Goal: Information Seeking & Learning: Check status

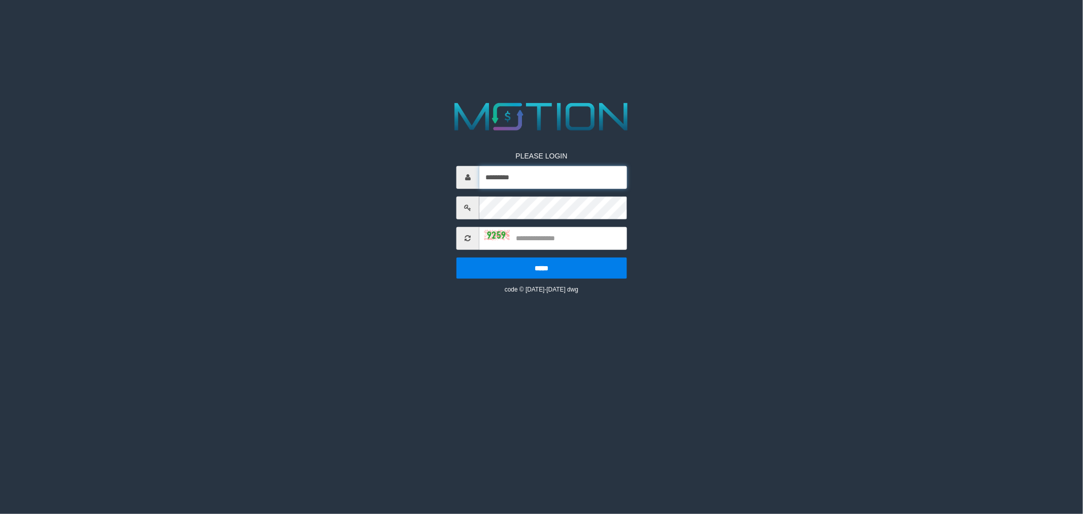
click at [546, 177] on input "*********" at bounding box center [553, 177] width 148 height 23
type input "*********"
click at [528, 236] on input "text" at bounding box center [553, 238] width 148 height 23
type input "****"
click at [564, 268] on input "*****" at bounding box center [542, 267] width 171 height 21
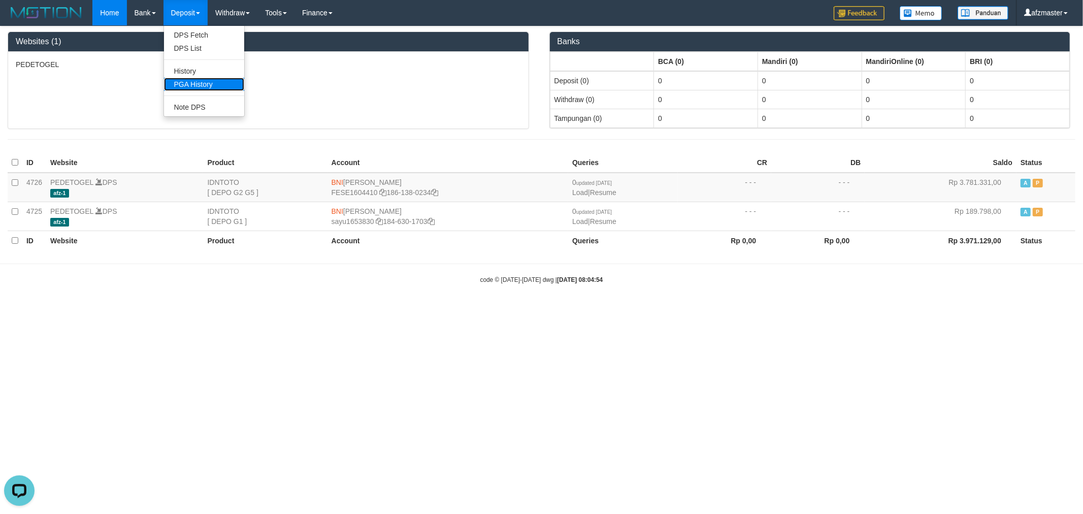
click at [219, 85] on link "PGA History" at bounding box center [204, 84] width 80 height 13
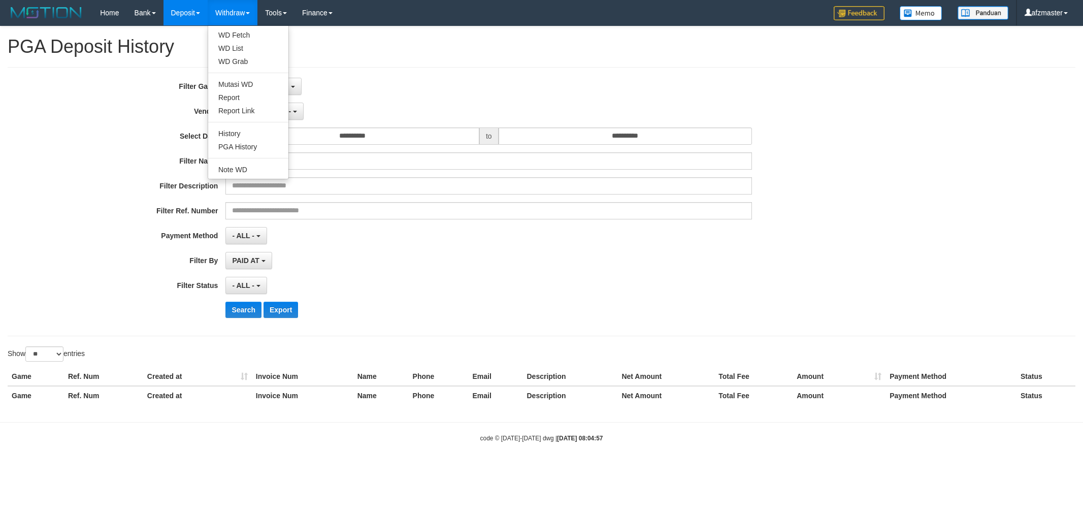
select select
select select "**"
click at [424, 78] on div "No item selected SELECT GAME [ITOTO] PEDETOGEL" at bounding box center [488, 86] width 527 height 17
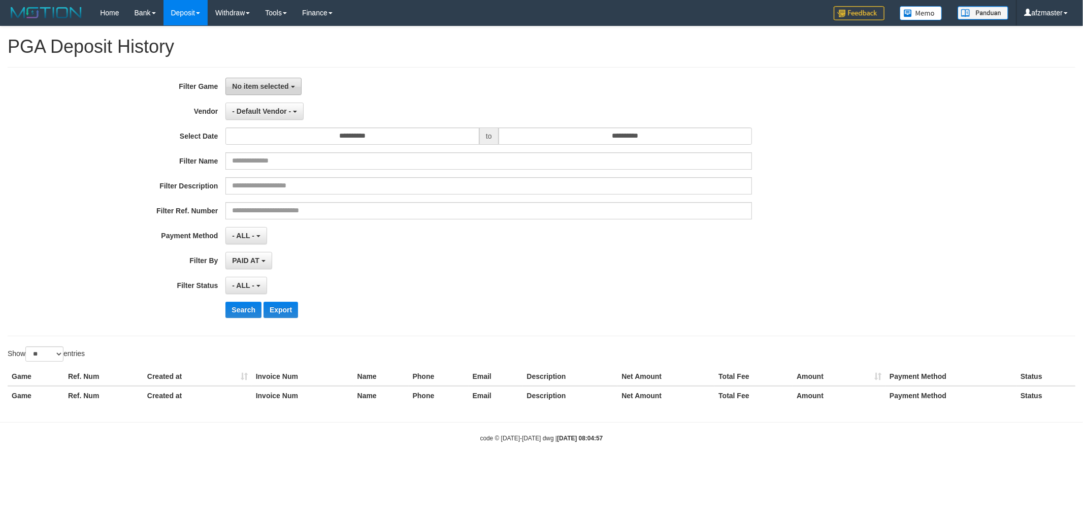
click at [242, 86] on span "No item selected" at bounding box center [260, 86] width 56 height 8
click at [290, 141] on label "[ITOTO] PEDETOGEL" at bounding box center [290, 138] width 129 height 15
select select "***"
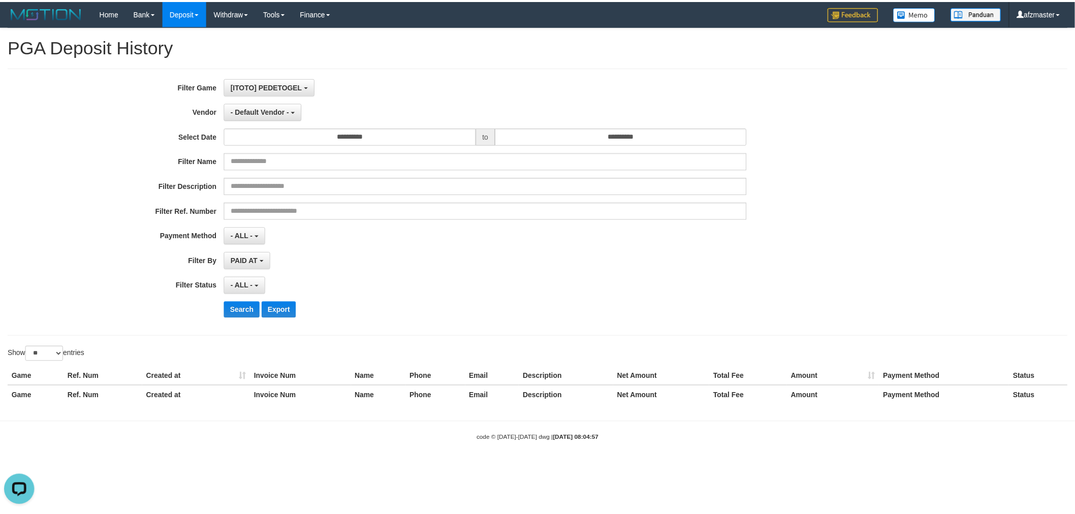
scroll to position [9, 0]
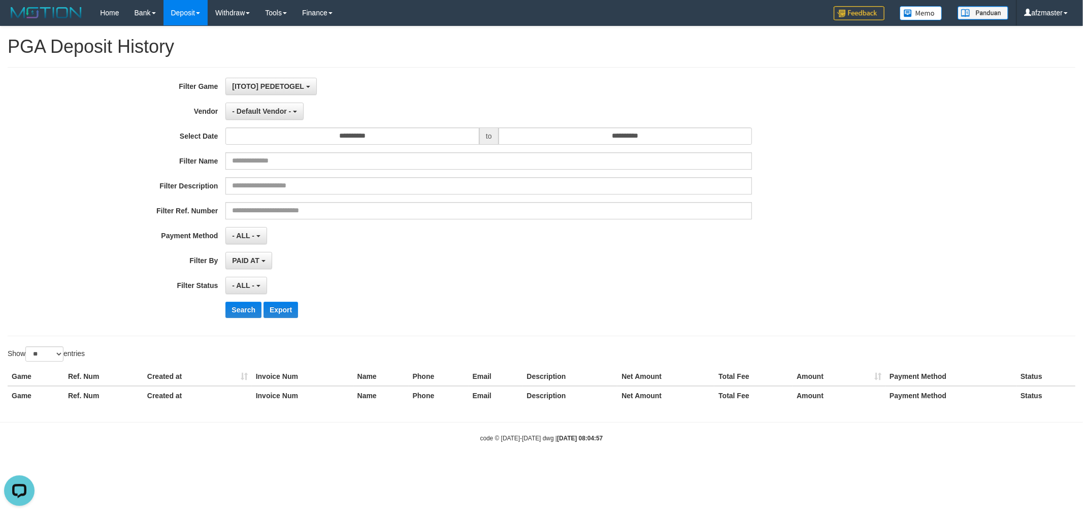
click at [479, 49] on h1 "PGA Deposit History" at bounding box center [542, 47] width 1068 height 20
click at [392, 131] on input "**********" at bounding box center [352, 135] width 254 height 17
click at [240, 154] on th "«" at bounding box center [235, 156] width 15 height 15
click at [246, 260] on td "30" at bounding box center [251, 262] width 14 height 15
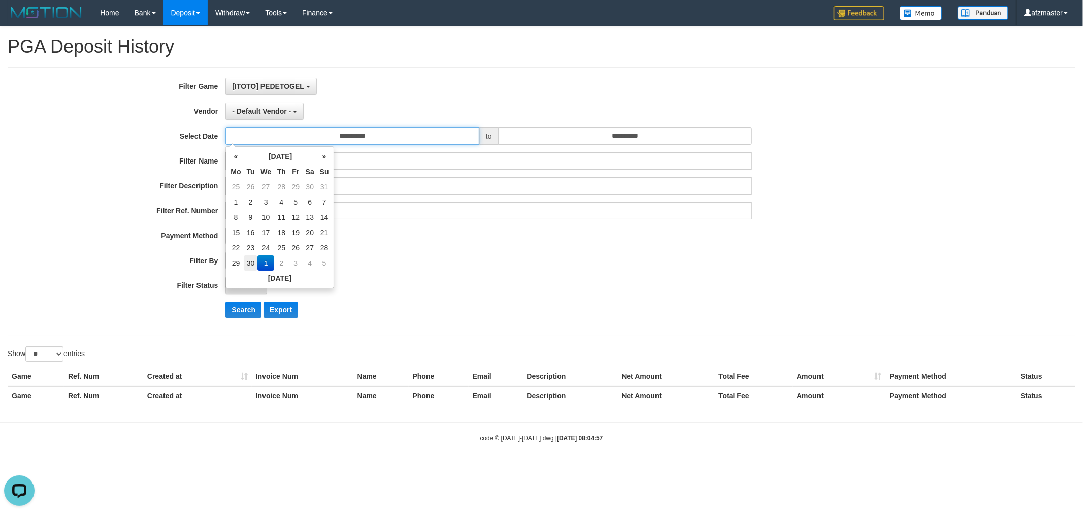
type input "**********"
click at [541, 138] on input "**********" at bounding box center [626, 135] width 254 height 17
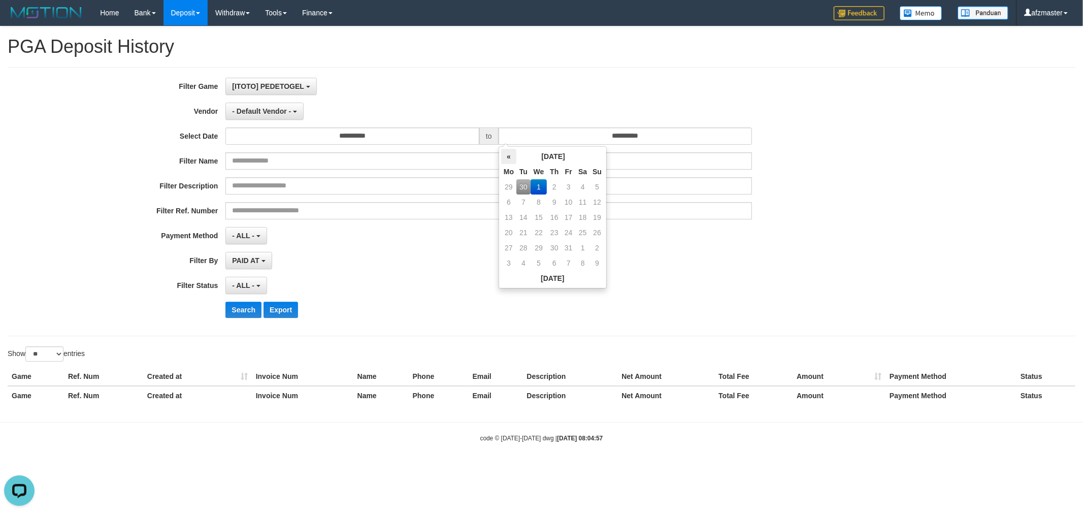
click at [508, 154] on th "«" at bounding box center [508, 156] width 15 height 15
click at [527, 262] on td "30" at bounding box center [523, 262] width 14 height 15
type input "**********"
click at [918, 195] on div "**********" at bounding box center [541, 202] width 1083 height 248
click at [252, 282] on span "- ALL -" at bounding box center [243, 285] width 22 height 8
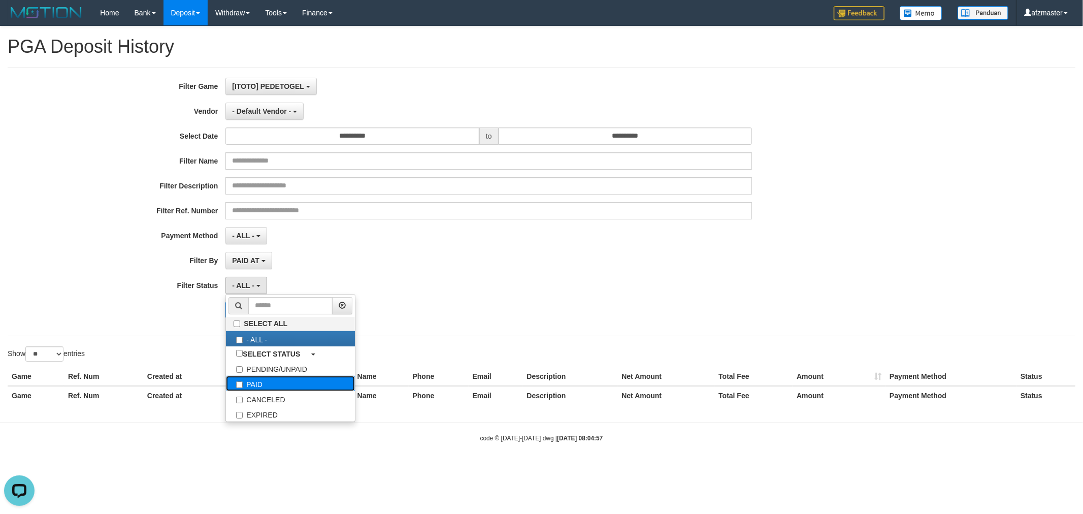
click at [262, 383] on label "PAID" at bounding box center [290, 383] width 129 height 15
select select "*"
click at [503, 310] on div "Search Export" at bounding box center [563, 310] width 677 height 16
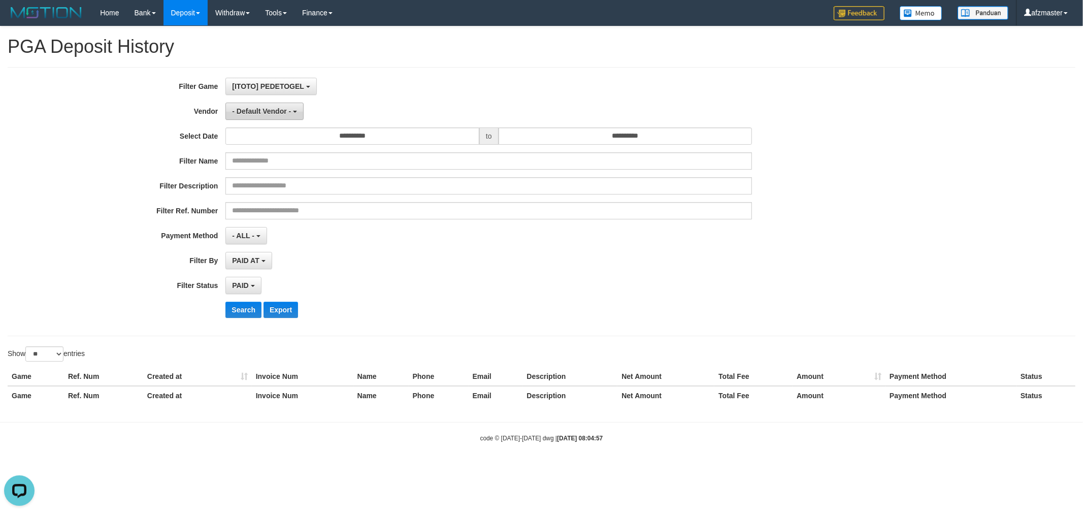
click at [251, 114] on span "- Default Vendor -" at bounding box center [261, 111] width 59 height 8
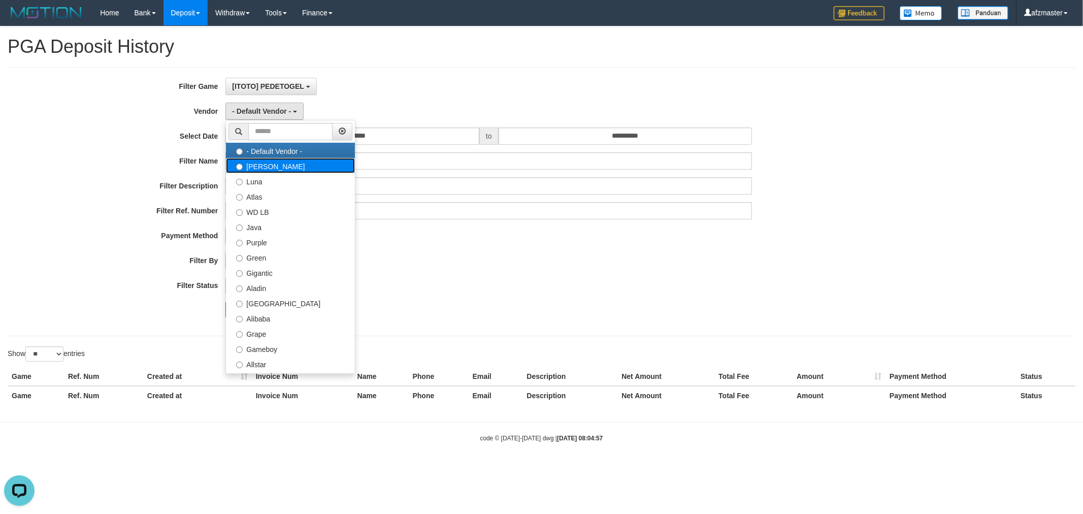
click at [280, 168] on label "Lucy" at bounding box center [290, 165] width 129 height 15
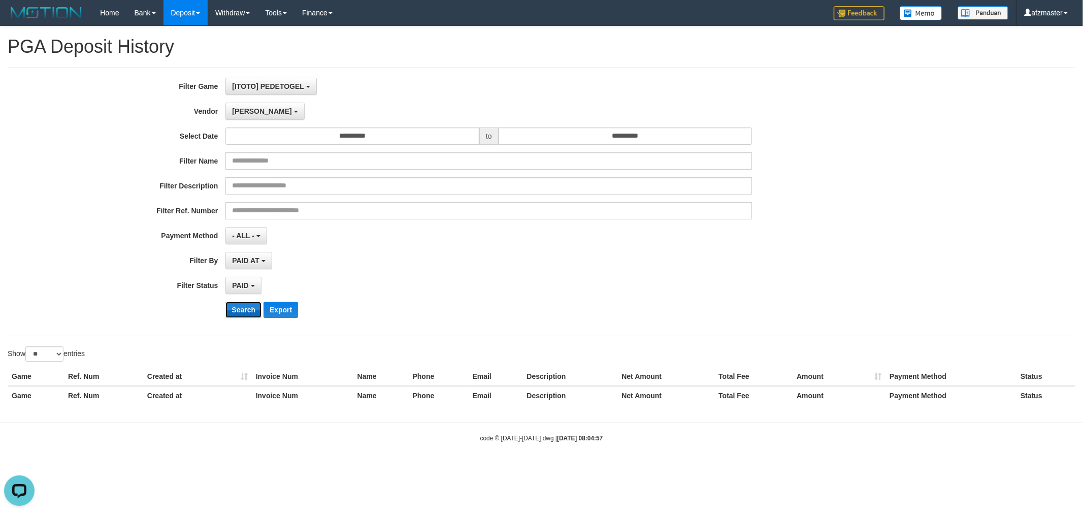
click at [244, 308] on button "Search" at bounding box center [243, 310] width 36 height 16
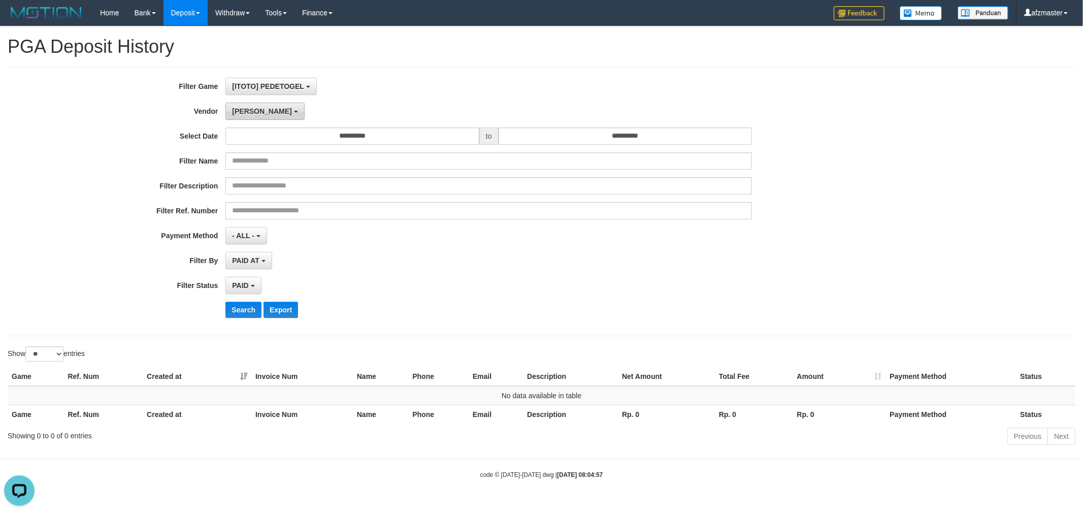
click at [245, 114] on span "Lucy" at bounding box center [261, 111] width 59 height 8
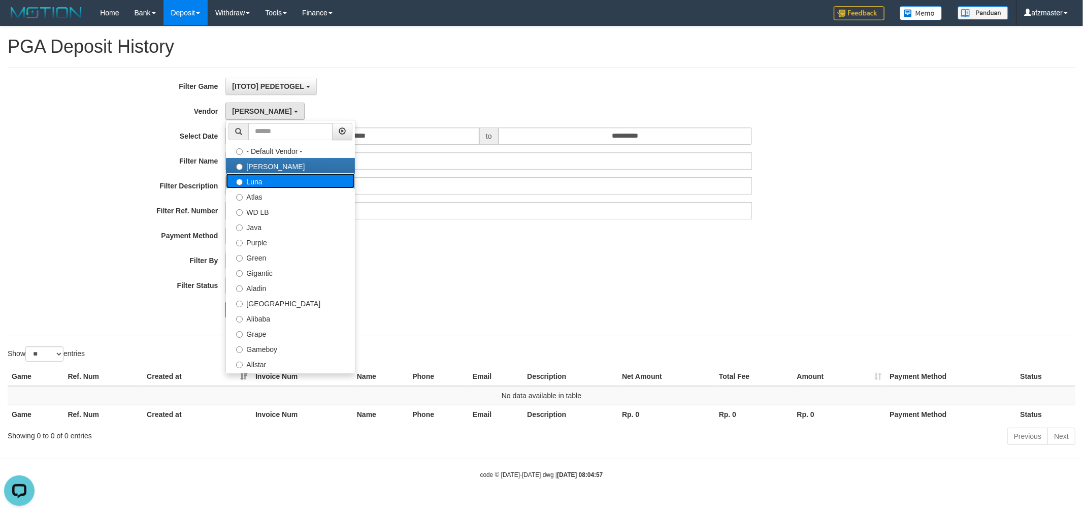
click at [257, 188] on label "Luna" at bounding box center [290, 180] width 129 height 15
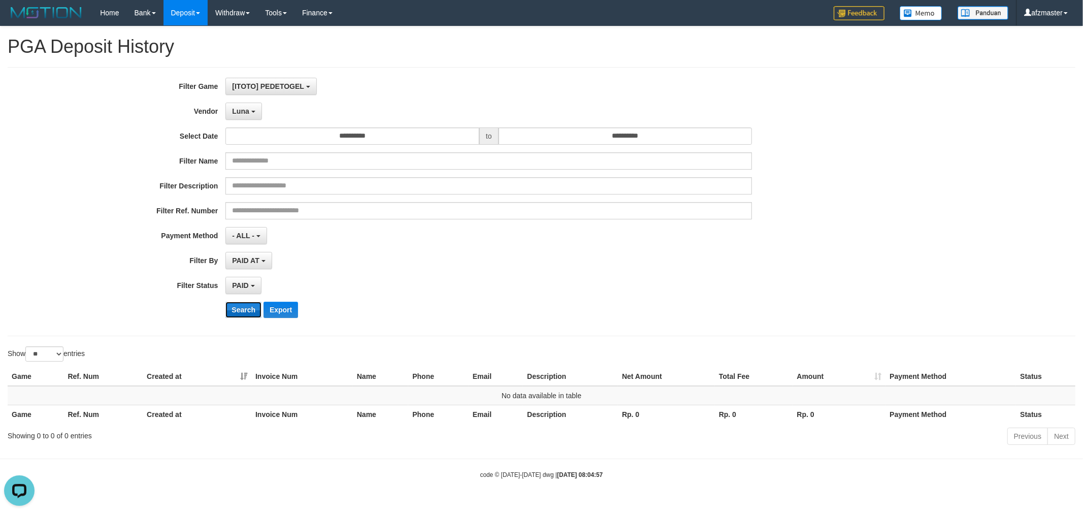
drag, startPoint x: 252, startPoint y: 310, endPoint x: 219, endPoint y: 165, distance: 149.4
click at [252, 308] on button "Search" at bounding box center [243, 310] width 36 height 16
drag, startPoint x: 231, startPoint y: 110, endPoint x: 272, endPoint y: 196, distance: 95.2
click at [231, 110] on button "Luna" at bounding box center [243, 111] width 36 height 17
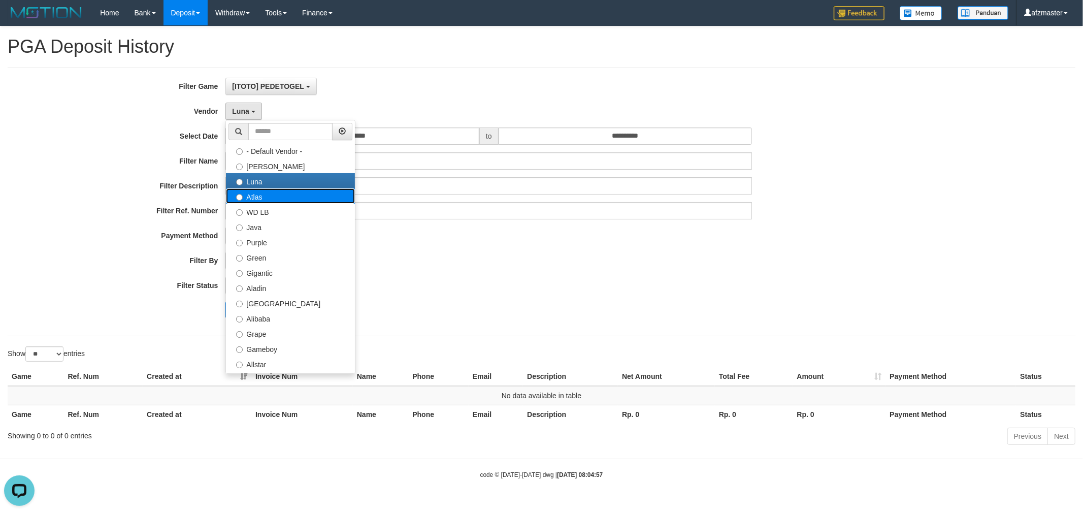
click at [280, 200] on label "Atlas" at bounding box center [290, 195] width 129 height 15
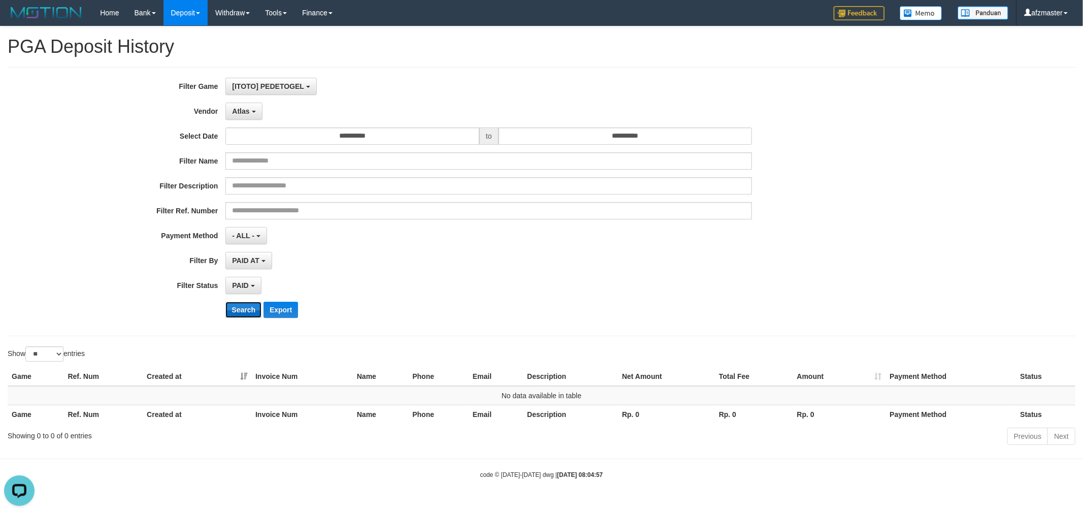
click at [246, 310] on button "Search" at bounding box center [243, 310] width 36 height 16
click at [243, 121] on div "**********" at bounding box center [451, 202] width 903 height 248
click at [244, 113] on span "Atlas" at bounding box center [240, 111] width 17 height 8
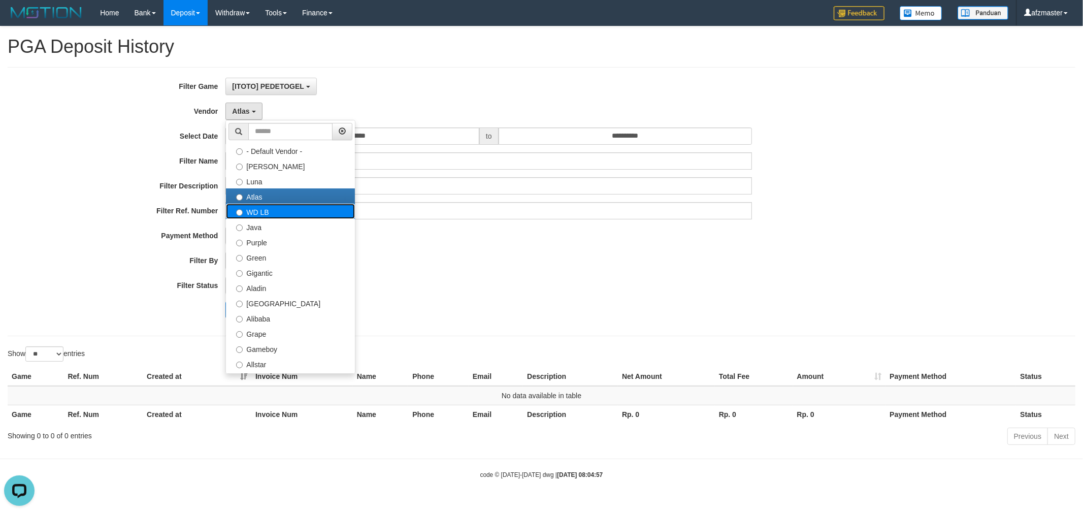
click at [266, 210] on label "WD LB" at bounding box center [290, 211] width 129 height 15
select select "**********"
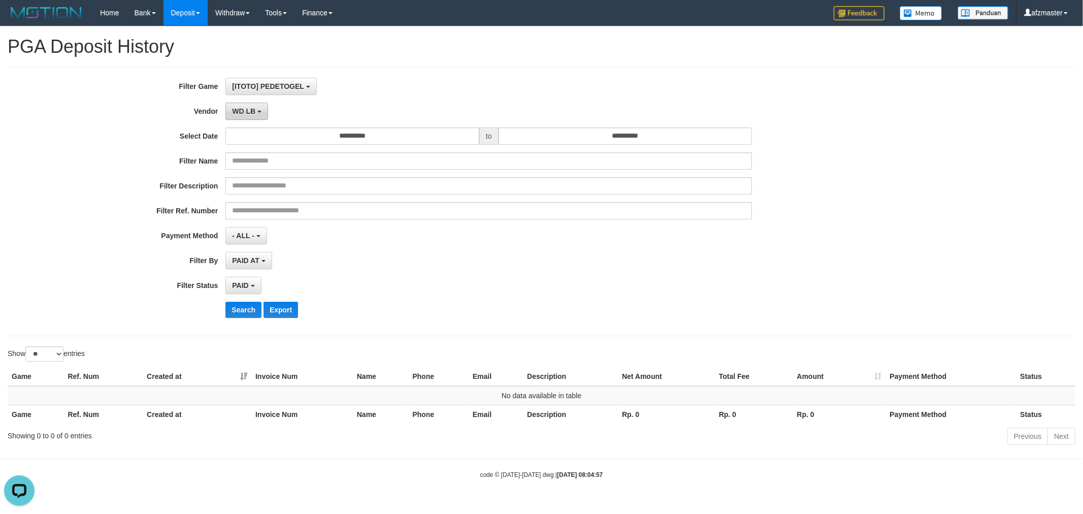
click at [235, 105] on button "WD LB" at bounding box center [246, 111] width 43 height 17
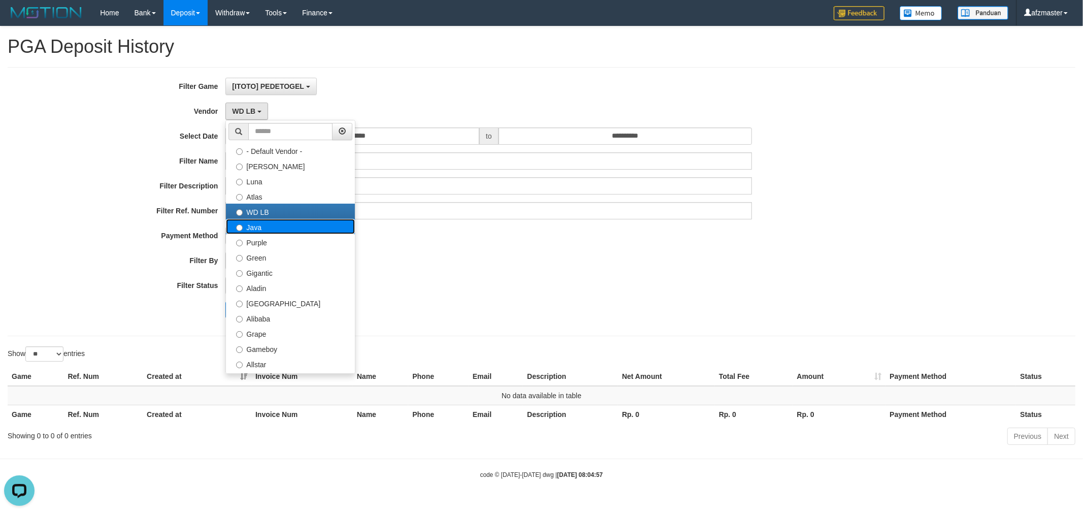
click at [276, 230] on label "Java" at bounding box center [290, 226] width 129 height 15
select select "**********"
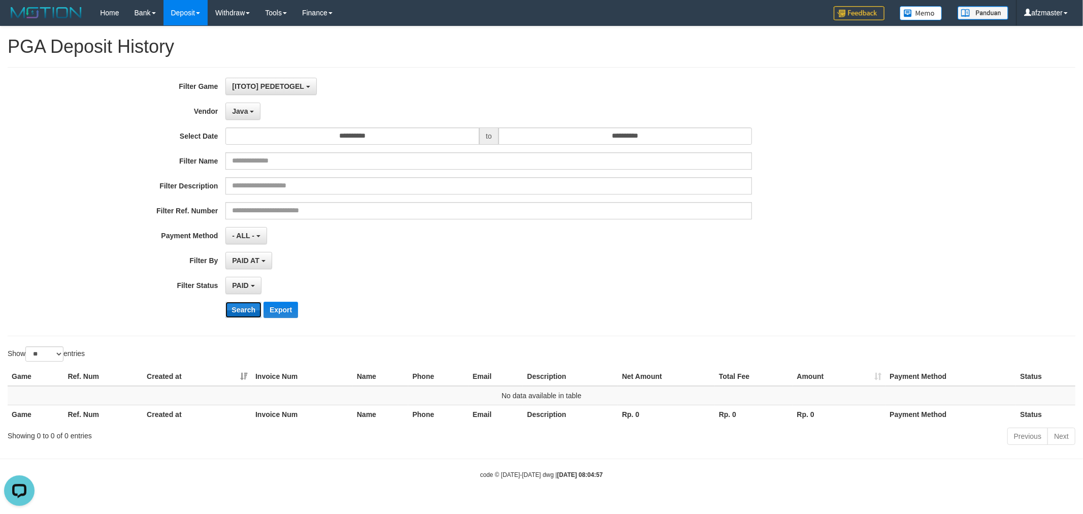
click at [252, 307] on button "Search" at bounding box center [243, 310] width 36 height 16
drag, startPoint x: 247, startPoint y: 107, endPoint x: 262, endPoint y: 190, distance: 85.1
click at [247, 109] on span "Java" at bounding box center [240, 111] width 16 height 8
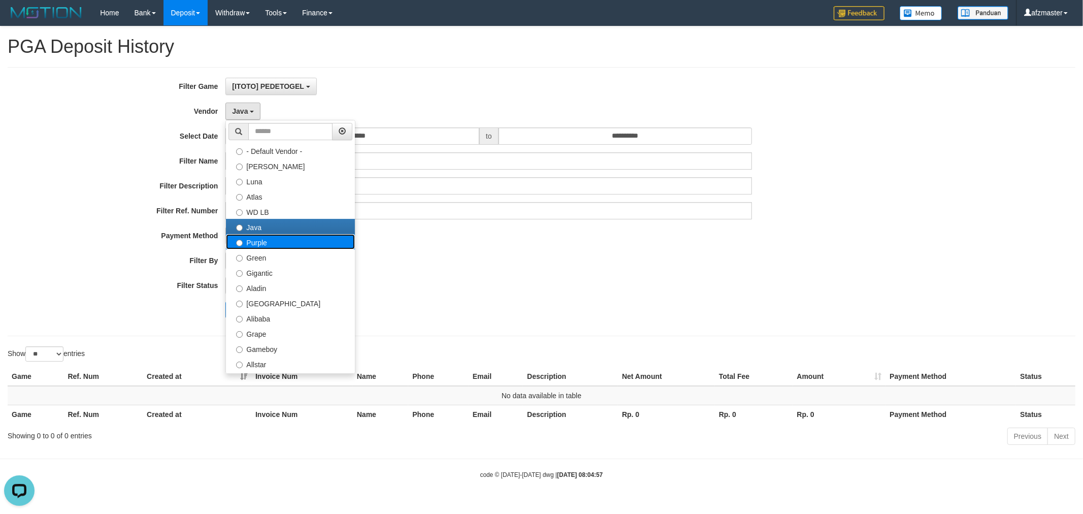
click at [280, 244] on label "Purple" at bounding box center [290, 241] width 129 height 15
select select "**********"
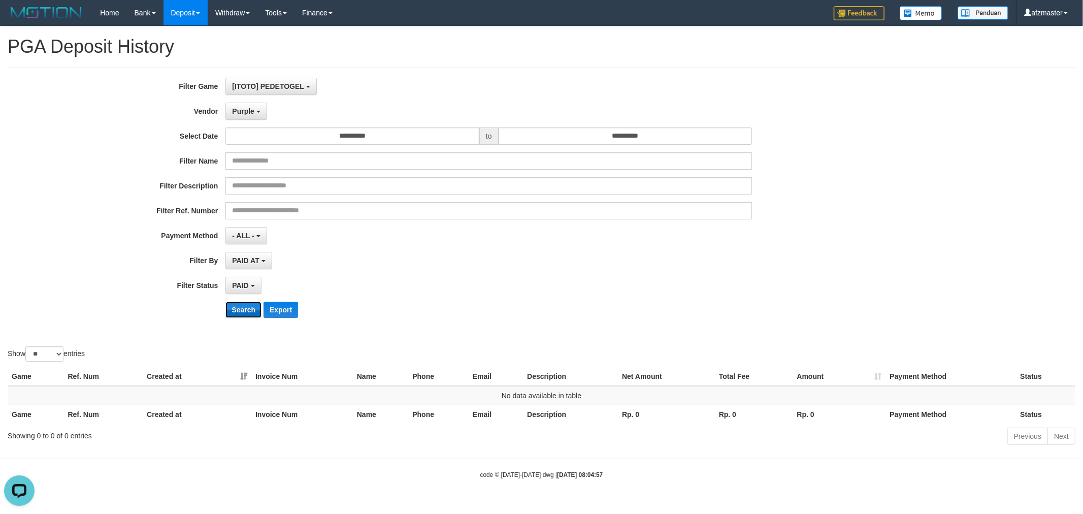
click at [247, 311] on button "Search" at bounding box center [243, 310] width 36 height 16
drag, startPoint x: 245, startPoint y: 104, endPoint x: 244, endPoint y: 185, distance: 81.8
click at [244, 105] on button "Purple" at bounding box center [245, 111] width 41 height 17
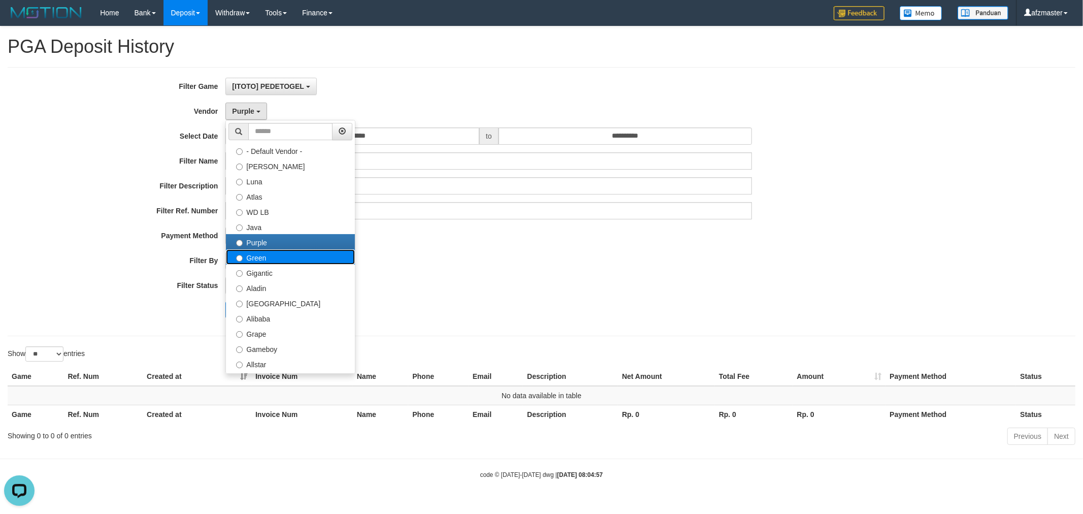
click at [258, 262] on label "Green" at bounding box center [290, 256] width 129 height 15
select select "**********"
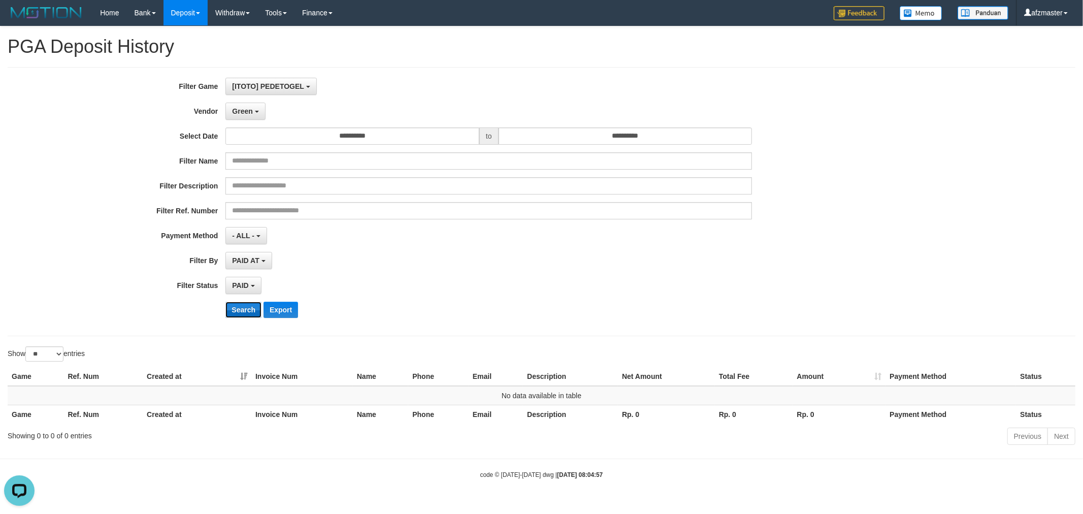
click at [245, 304] on button "Search" at bounding box center [243, 310] width 36 height 16
click at [240, 113] on span "Green" at bounding box center [242, 111] width 20 height 8
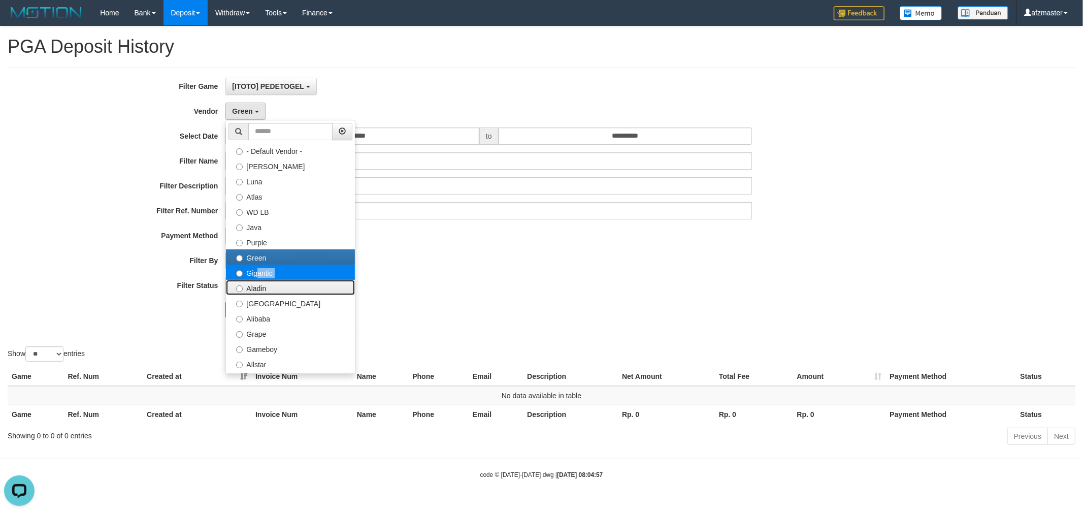
drag, startPoint x: 239, startPoint y: 280, endPoint x: 254, endPoint y: 272, distance: 17.0
click at [254, 272] on ul "- Default Vendor - Lucy Luna Atlas WD LB Java Purple Green Gigantic Aladin Duba…" at bounding box center [290, 247] width 130 height 254
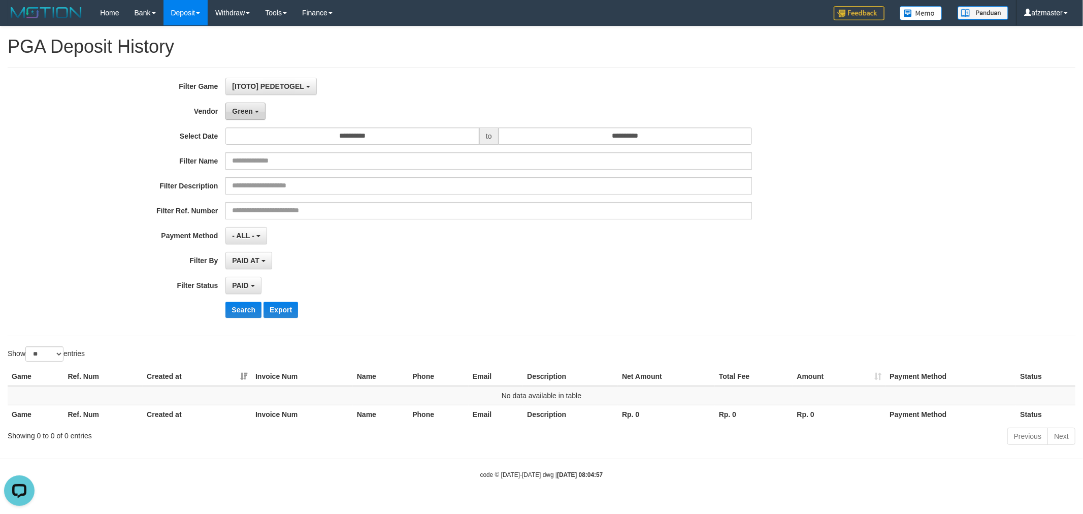
click at [237, 107] on span "Green" at bounding box center [242, 111] width 20 height 8
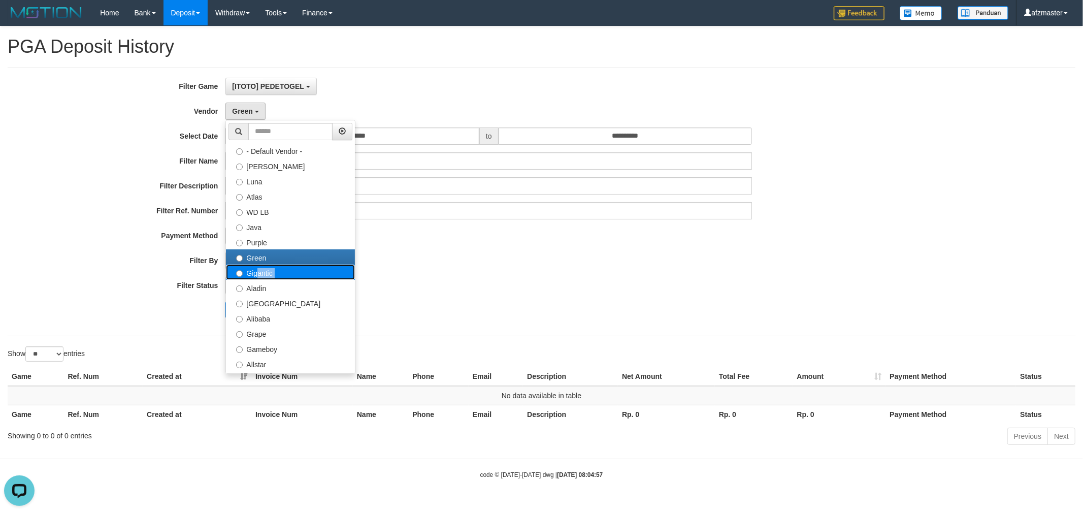
click at [276, 274] on label "Gigantic" at bounding box center [290, 272] width 129 height 15
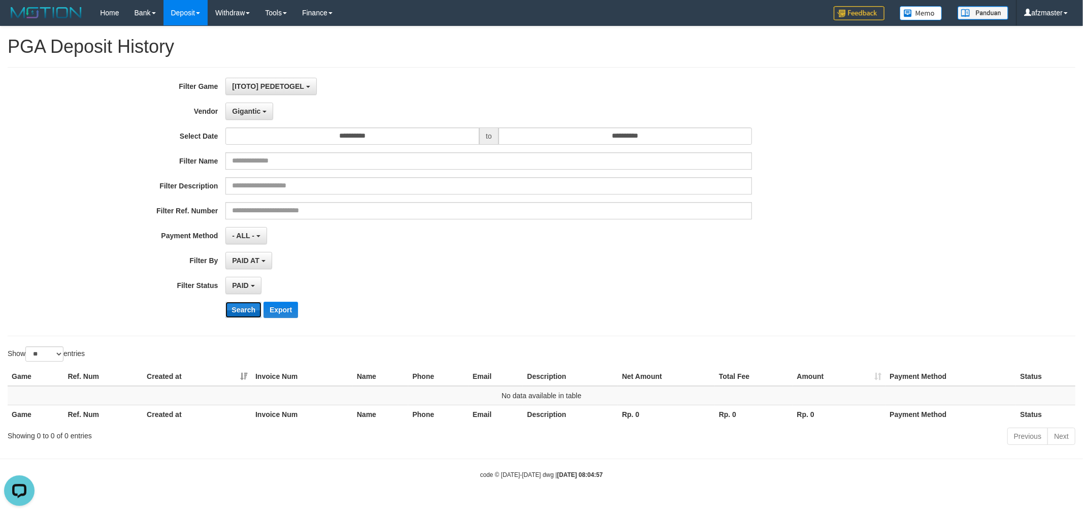
click at [235, 311] on button "Search" at bounding box center [243, 310] width 36 height 16
click at [249, 105] on button "Gigantic" at bounding box center [249, 111] width 48 height 17
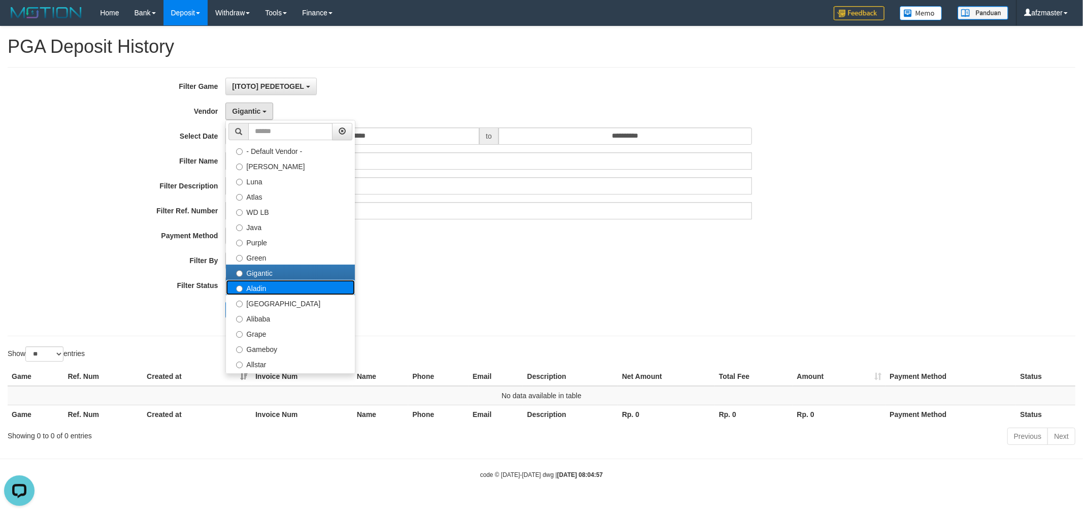
click at [264, 282] on label "Aladin" at bounding box center [290, 287] width 129 height 15
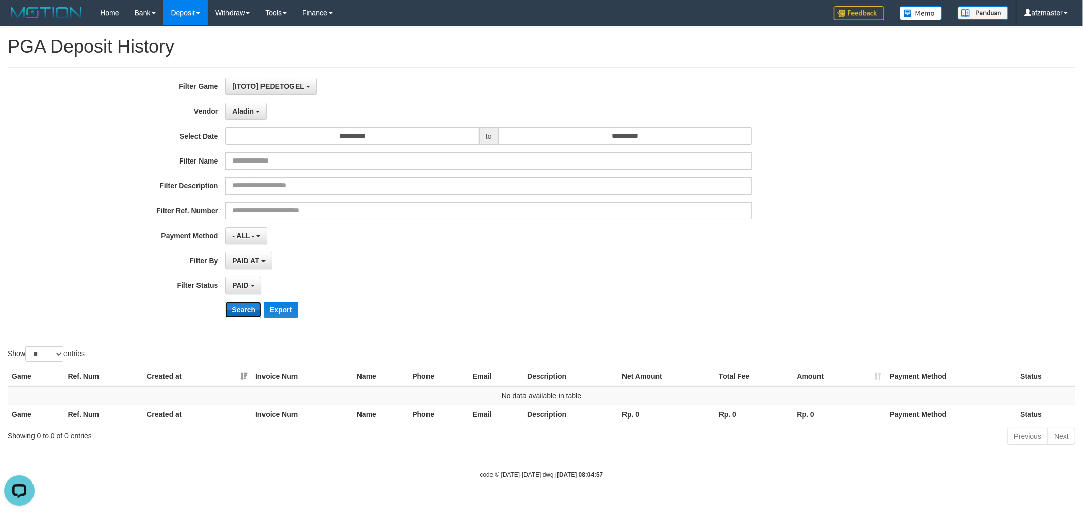
click at [248, 309] on button "Search" at bounding box center [243, 310] width 36 height 16
click at [250, 108] on span "Aladin" at bounding box center [243, 111] width 22 height 8
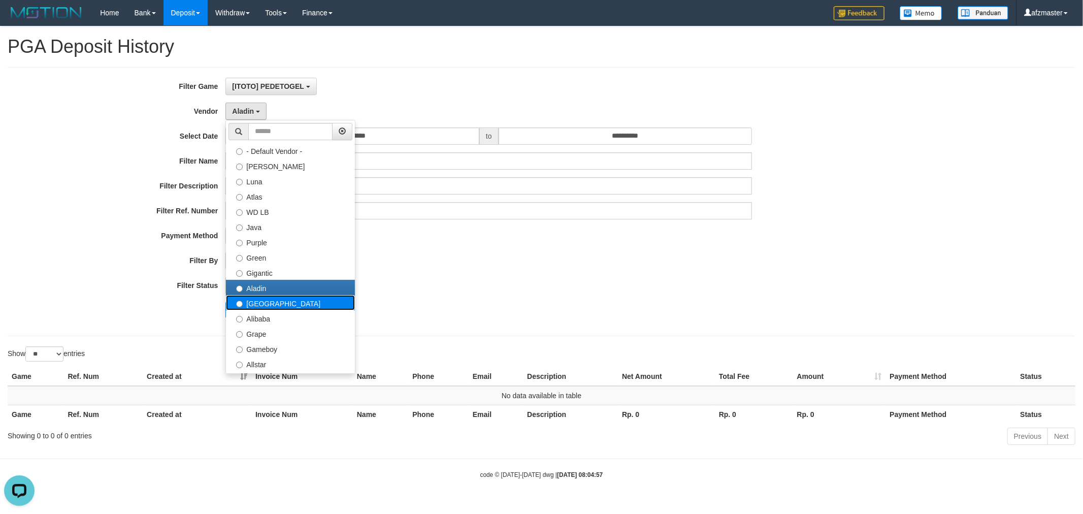
click at [307, 296] on label "Dubai" at bounding box center [290, 302] width 129 height 15
select select "**********"
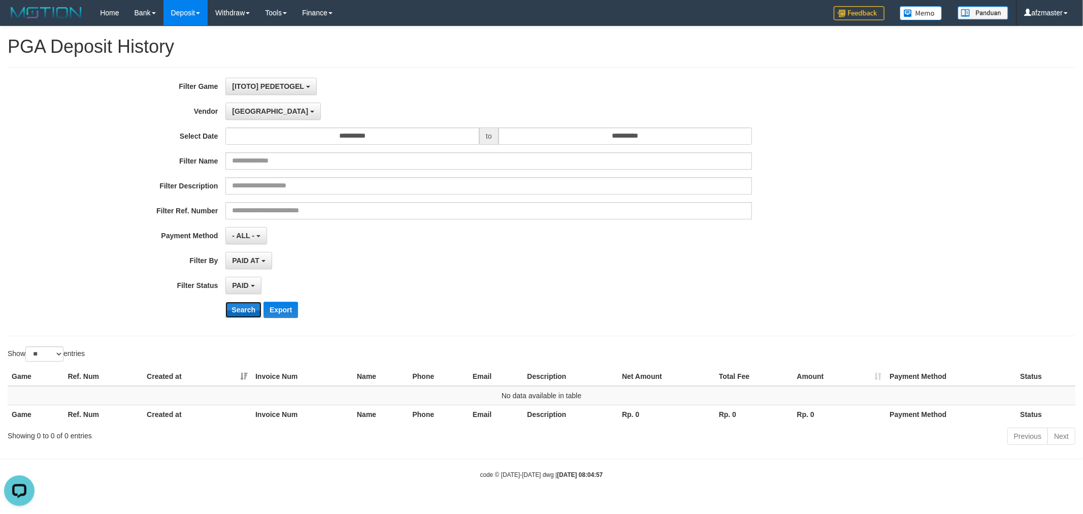
click at [258, 310] on button "Search" at bounding box center [243, 310] width 36 height 16
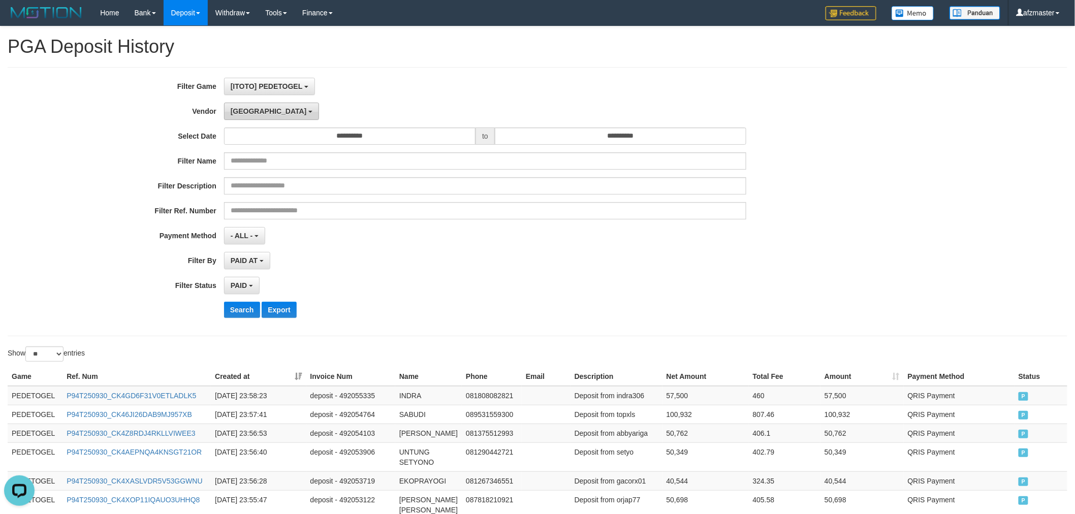
click at [246, 108] on span "Dubai" at bounding box center [269, 111] width 76 height 8
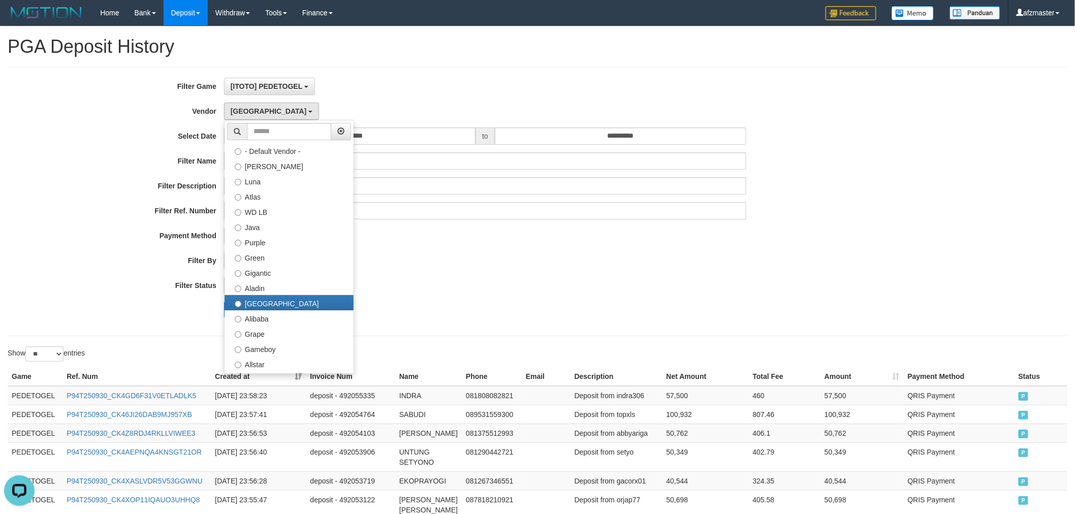
click at [99, 316] on div "Search Export" at bounding box center [447, 310] width 895 height 16
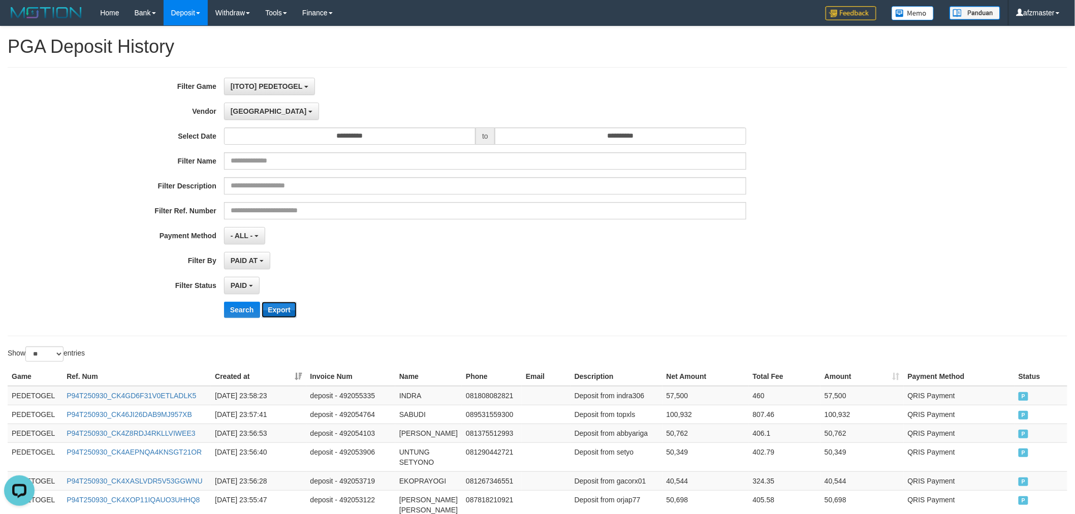
click at [276, 316] on button "Export" at bounding box center [279, 310] width 35 height 16
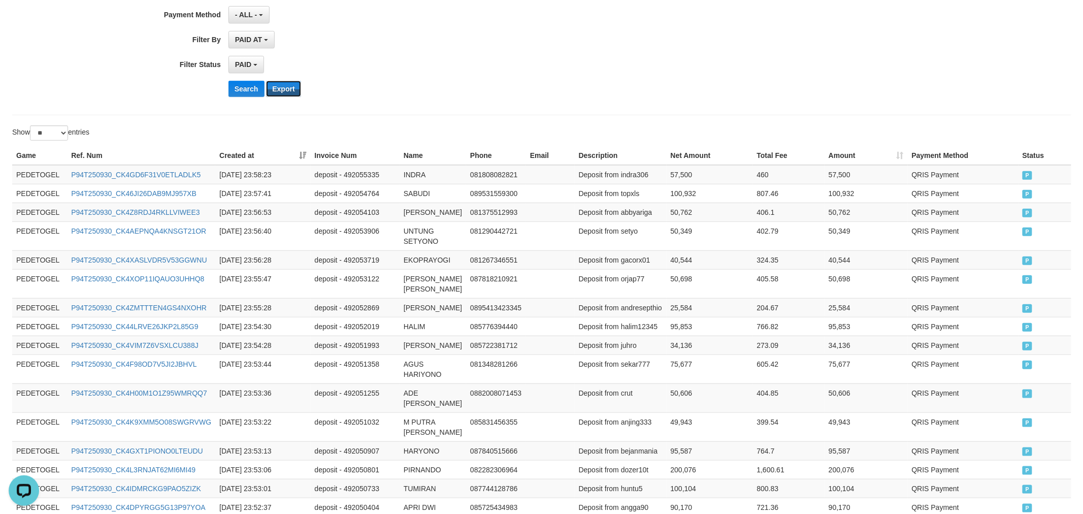
scroll to position [0, 0]
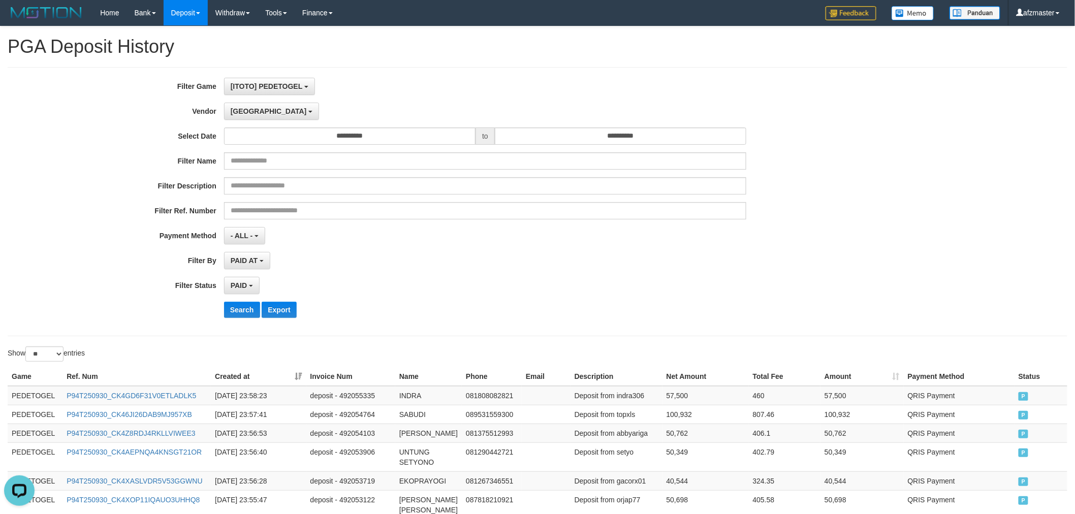
click at [544, 220] on div "**********" at bounding box center [447, 202] width 895 height 248
drag, startPoint x: 236, startPoint y: 110, endPoint x: 222, endPoint y: 169, distance: 61.0
click at [236, 110] on span "Dubai" at bounding box center [269, 111] width 76 height 8
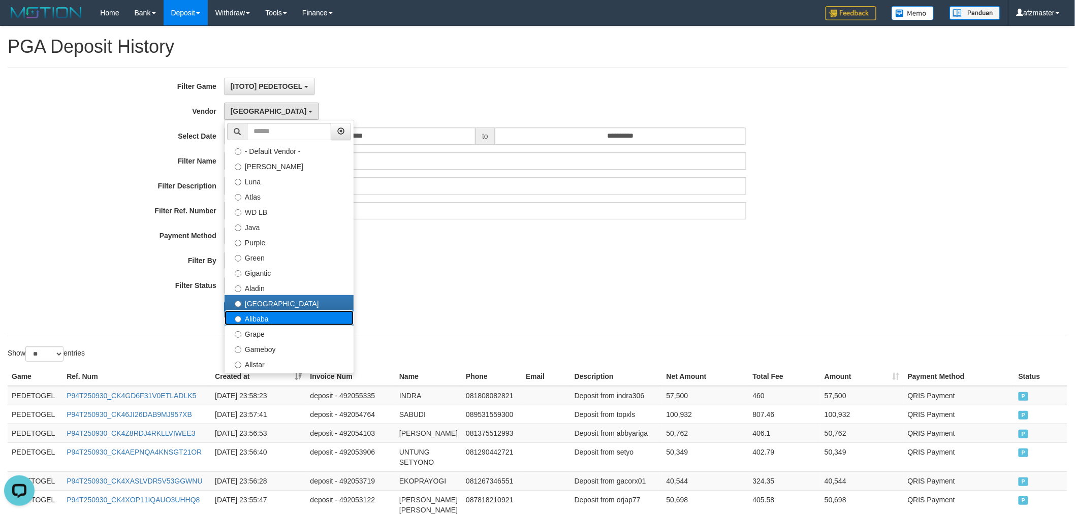
click at [301, 320] on label "Alibaba" at bounding box center [288, 317] width 129 height 15
select select "**********"
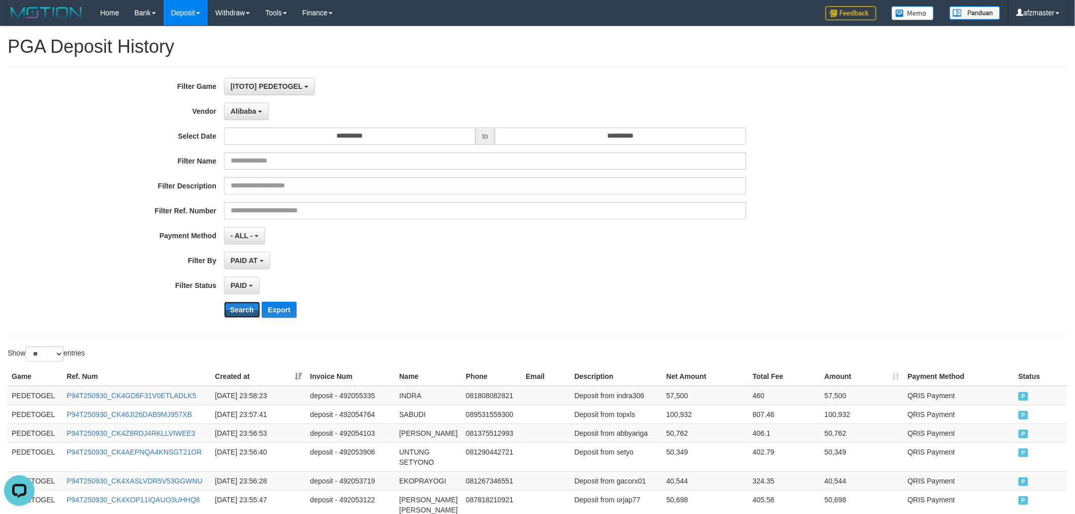
drag, startPoint x: 244, startPoint y: 308, endPoint x: 227, endPoint y: 184, distance: 125.0
click at [244, 304] on button "Search" at bounding box center [242, 310] width 36 height 16
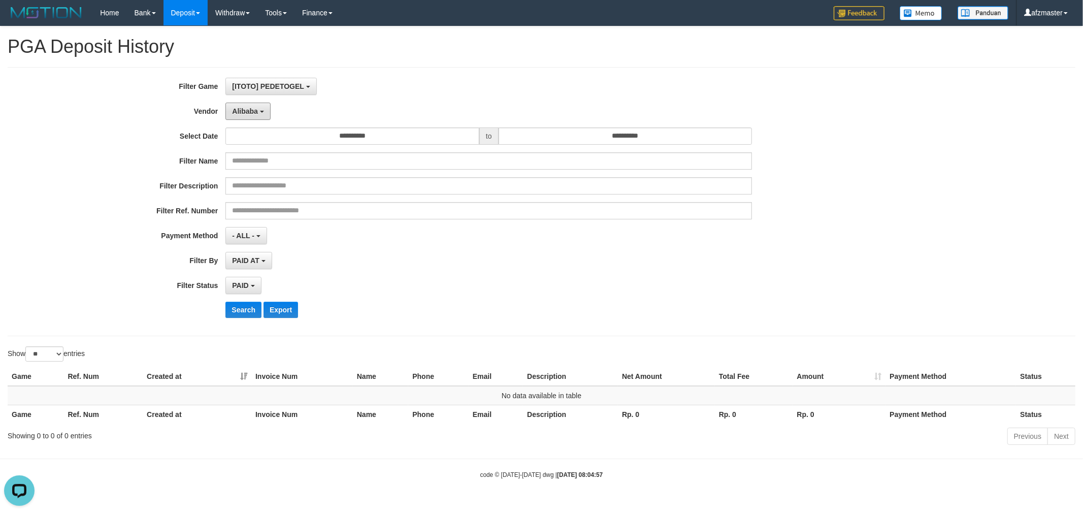
drag, startPoint x: 240, startPoint y: 107, endPoint x: 240, endPoint y: 119, distance: 12.2
click at [240, 107] on span "Alibaba" at bounding box center [245, 111] width 26 height 8
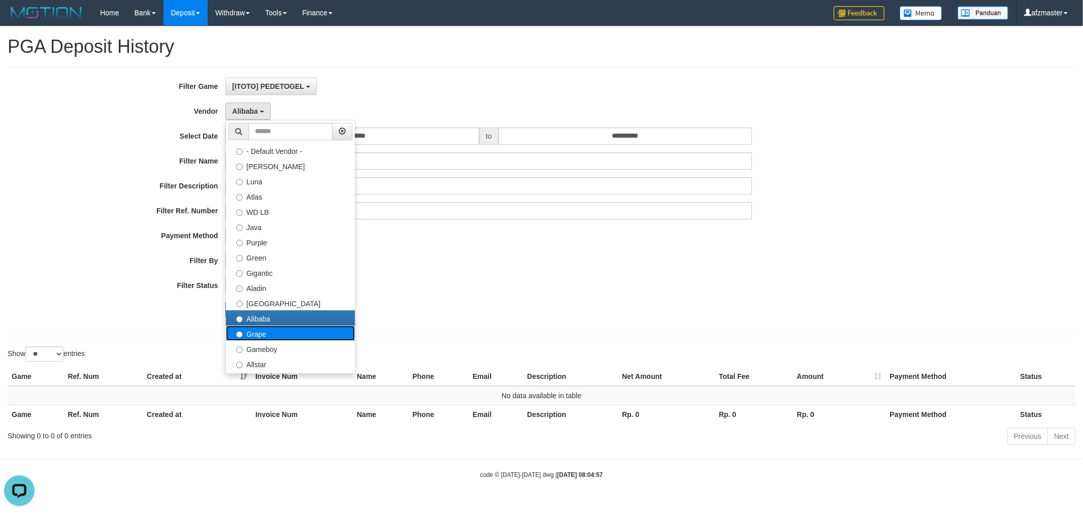
click at [282, 331] on label "Grape" at bounding box center [290, 333] width 129 height 15
select select "**********"
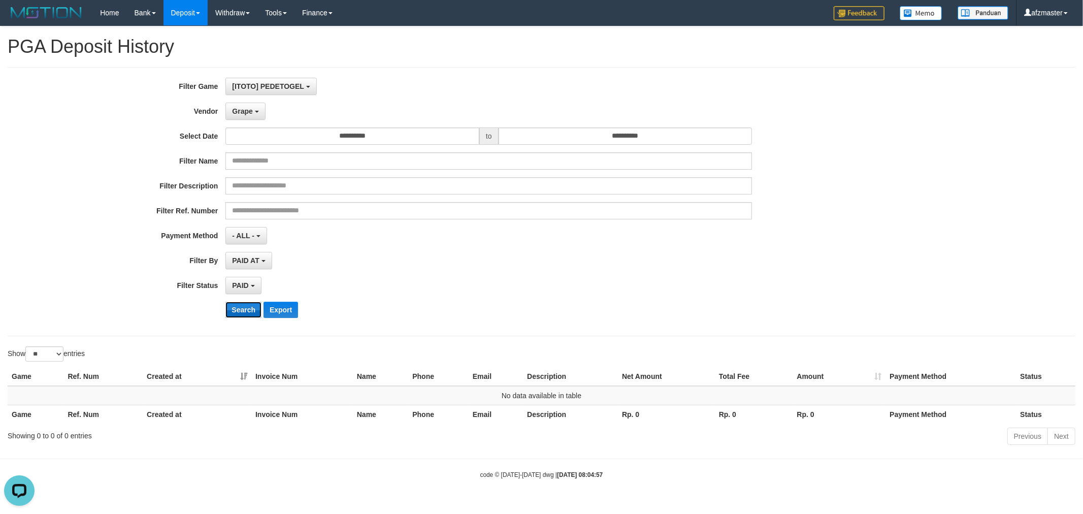
click at [249, 308] on button "Search" at bounding box center [243, 310] width 36 height 16
click at [249, 107] on span "Grape" at bounding box center [242, 111] width 20 height 8
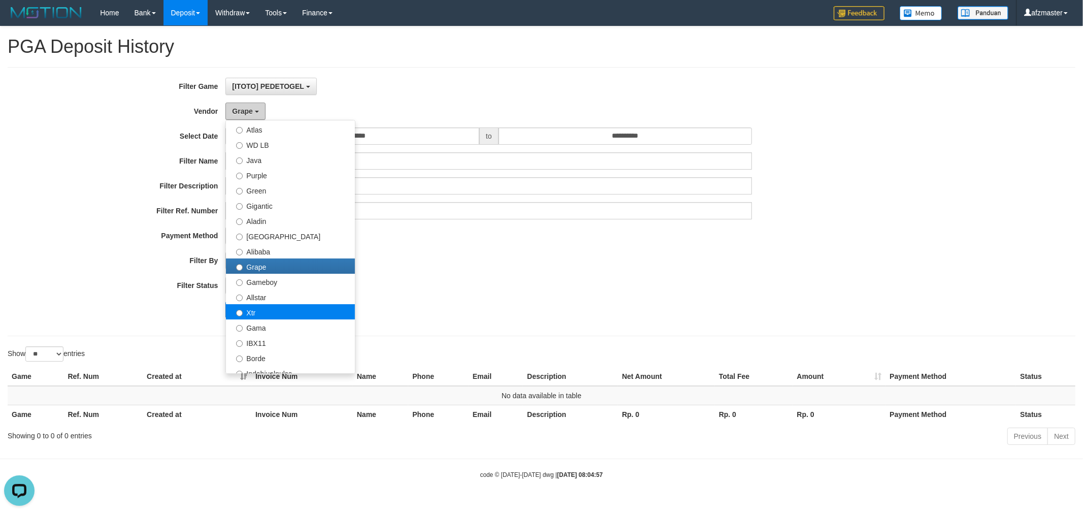
scroll to position [94, 0]
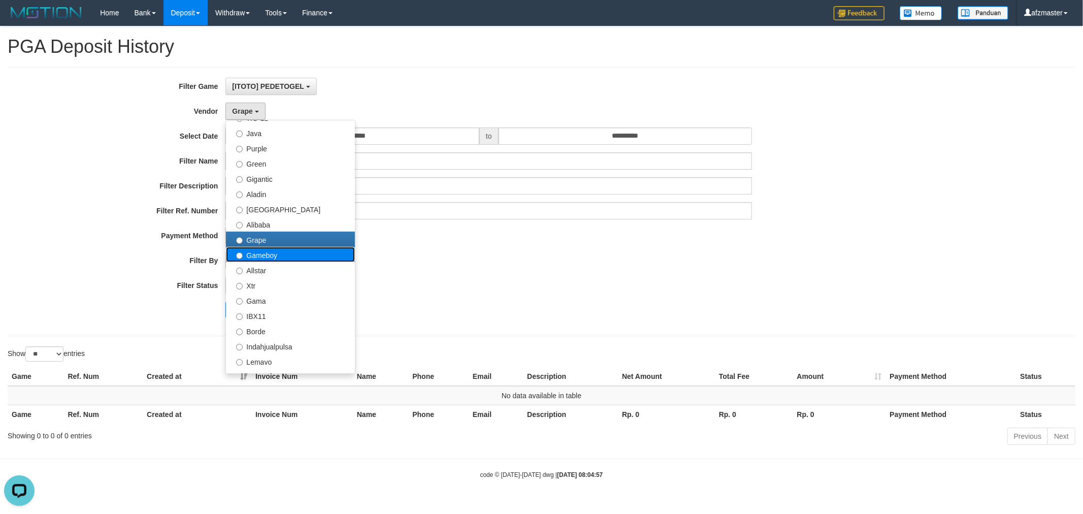
click at [292, 254] on label "Gameboy" at bounding box center [290, 254] width 129 height 15
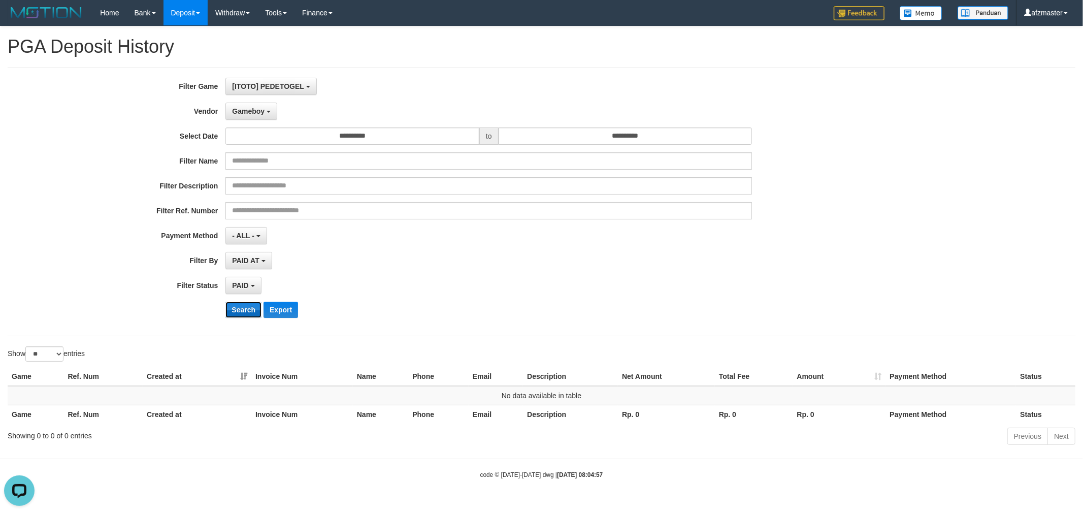
click at [245, 315] on button "Search" at bounding box center [243, 310] width 36 height 16
click at [256, 113] on span "Gameboy" at bounding box center [248, 111] width 33 height 8
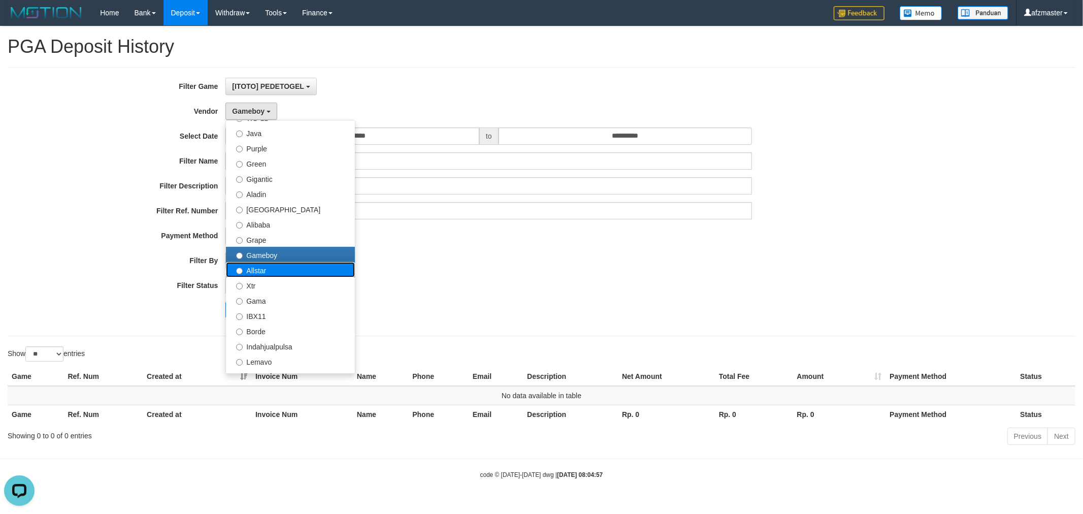
click at [275, 271] on label "Allstar" at bounding box center [290, 269] width 129 height 15
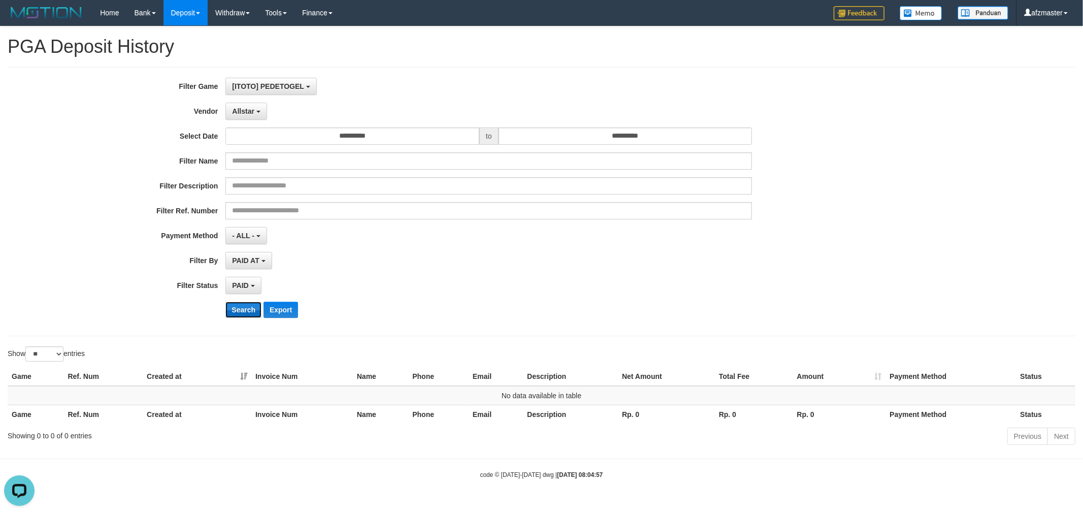
click at [240, 315] on button "Search" at bounding box center [243, 310] width 36 height 16
click at [257, 113] on button "Allstar" at bounding box center [245, 111] width 41 height 17
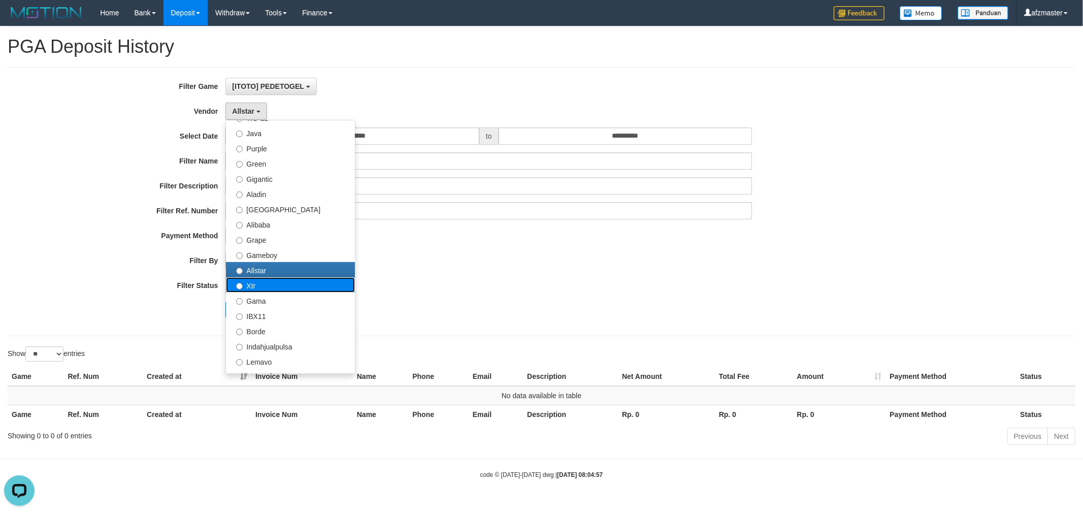
click at [261, 283] on label "Xtr" at bounding box center [290, 284] width 129 height 15
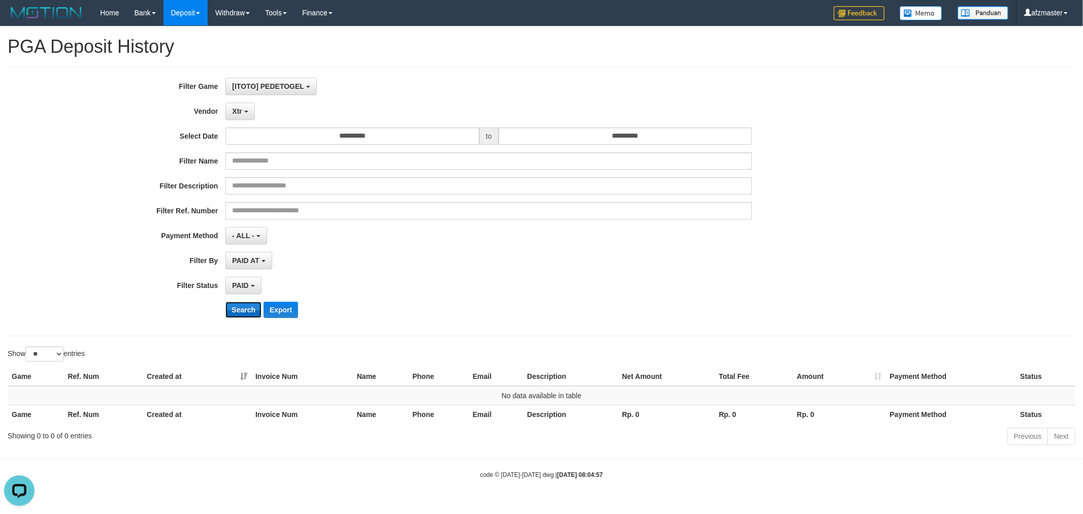
click at [244, 312] on button "Search" at bounding box center [243, 310] width 36 height 16
click at [239, 111] on span "Xtr" at bounding box center [237, 111] width 10 height 8
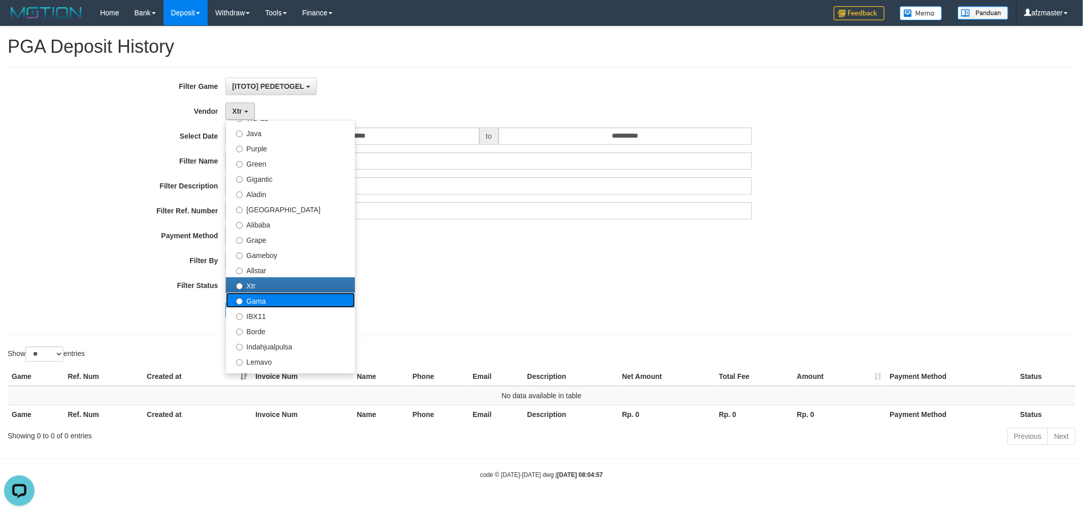
click at [266, 301] on label "Gama" at bounding box center [290, 300] width 129 height 15
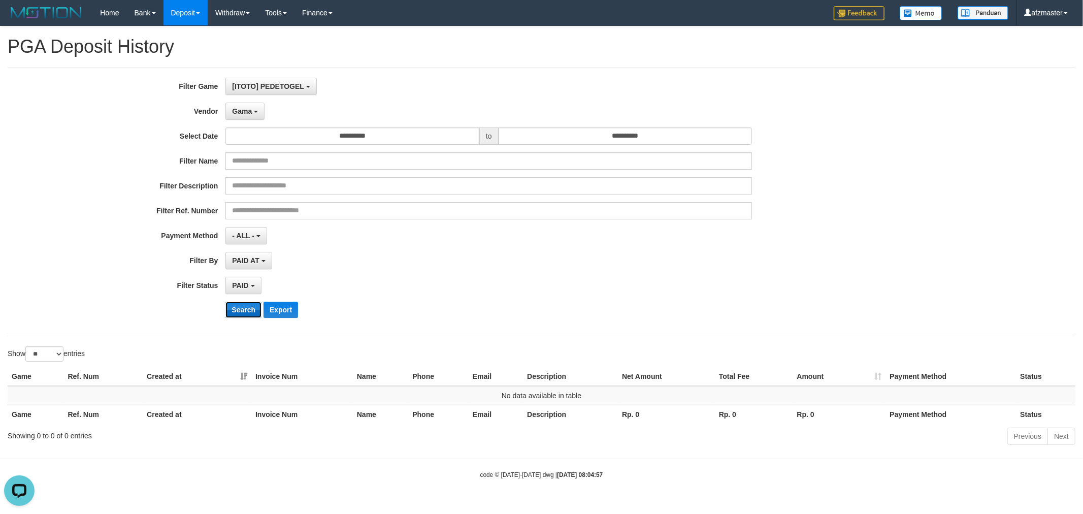
click at [243, 307] on button "Search" at bounding box center [243, 310] width 36 height 16
click at [246, 112] on span "Gama" at bounding box center [242, 111] width 20 height 8
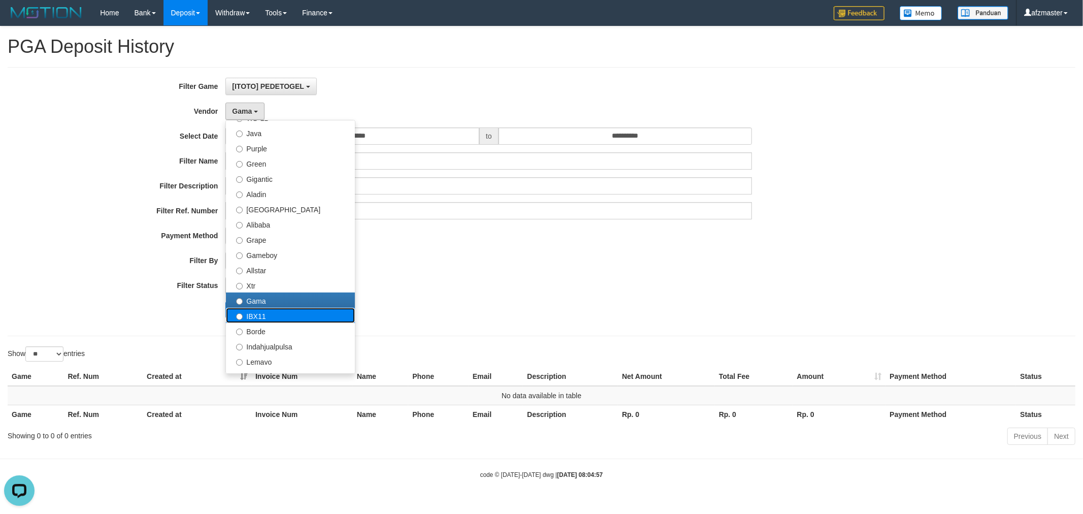
click at [266, 308] on label "IBX11" at bounding box center [290, 315] width 129 height 15
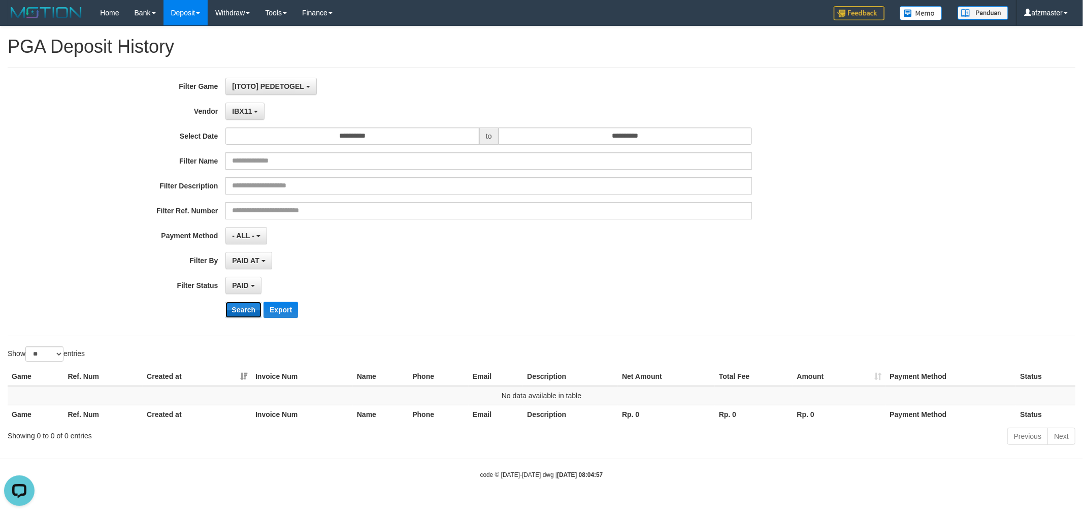
click at [242, 315] on button "Search" at bounding box center [243, 310] width 36 height 16
click at [254, 111] on b "button" at bounding box center [256, 112] width 4 height 2
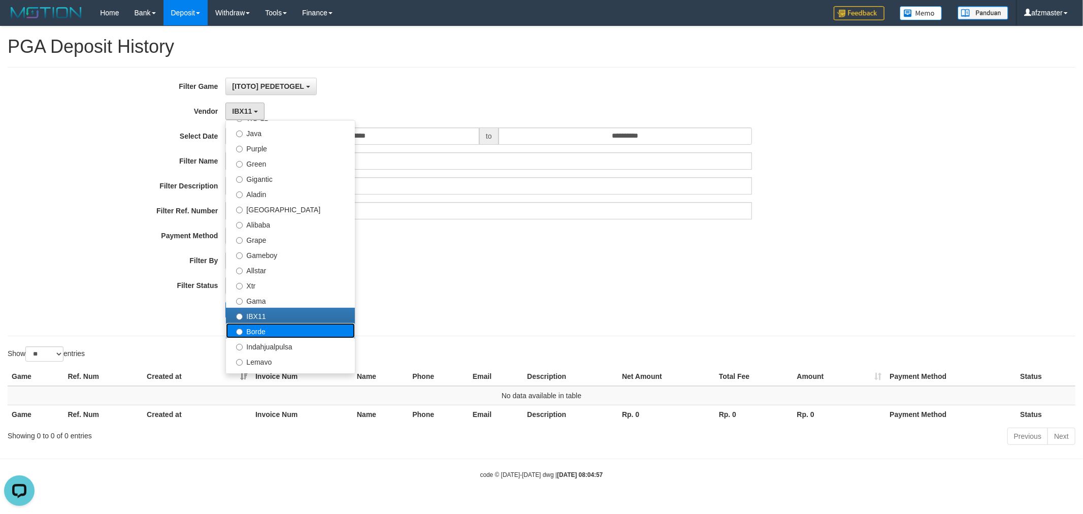
click at [289, 331] on label "Borde" at bounding box center [290, 330] width 129 height 15
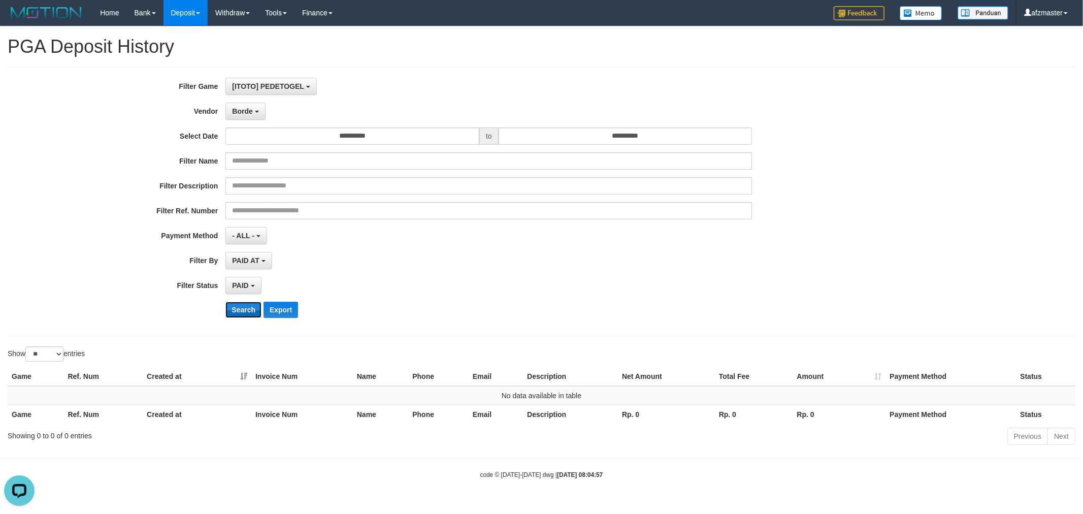
click at [240, 317] on button "Search" at bounding box center [243, 310] width 36 height 16
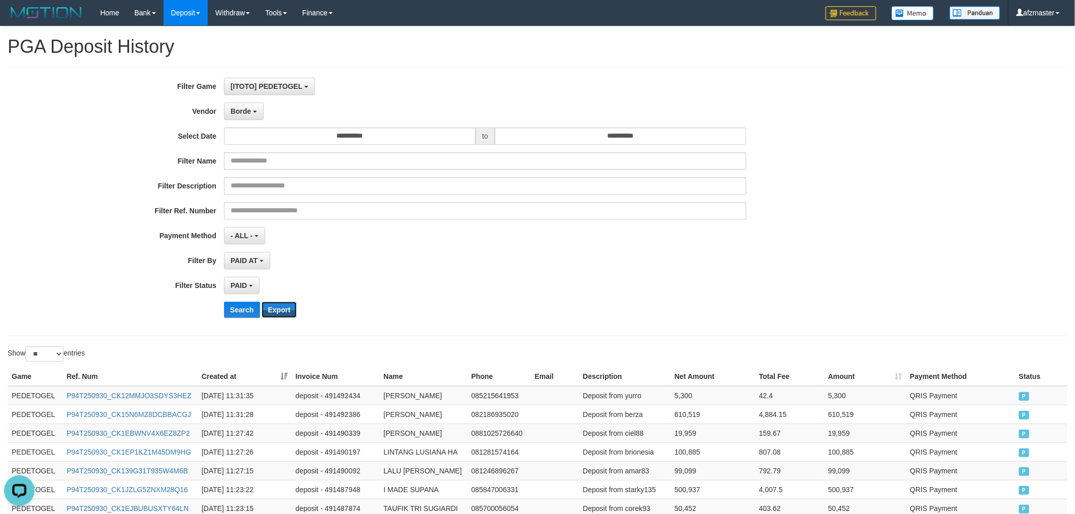
click at [277, 301] on div "**********" at bounding box center [447, 202] width 895 height 248
click at [297, 311] on div "Search Export" at bounding box center [560, 310] width 672 height 16
click at [278, 312] on button "Export" at bounding box center [279, 310] width 35 height 16
drag, startPoint x: 539, startPoint y: 254, endPoint x: 167, endPoint y: 199, distance: 376.3
click at [536, 252] on div "PAID AT PAID AT CREATED AT" at bounding box center [485, 260] width 523 height 17
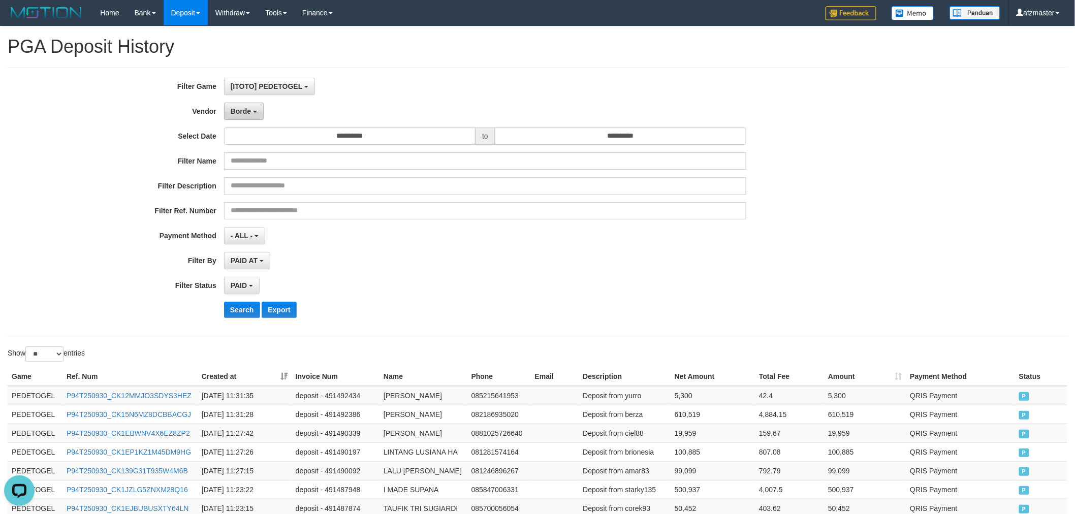
click at [247, 111] on span "Borde" at bounding box center [241, 111] width 20 height 8
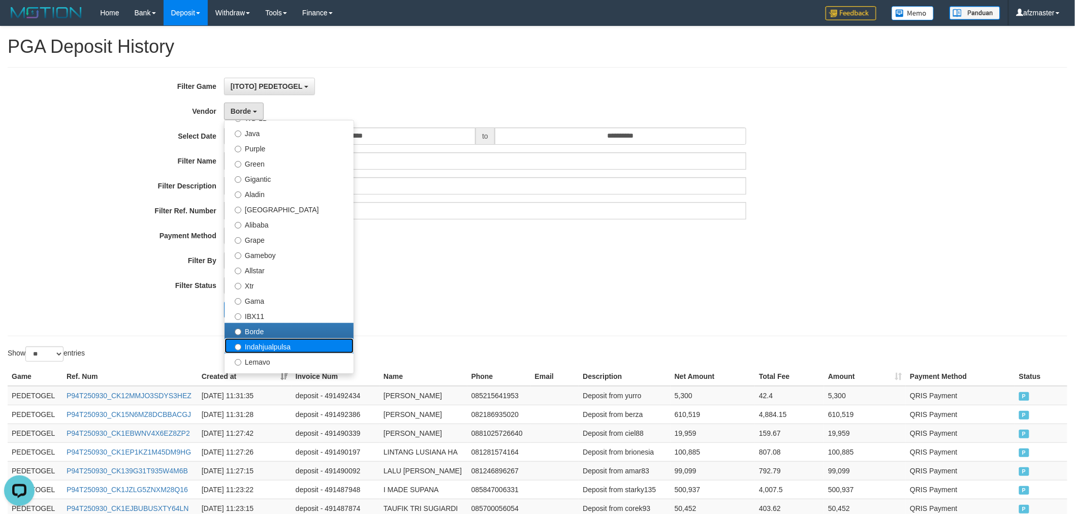
click at [316, 343] on label "Indahjualpulsa" at bounding box center [288, 345] width 129 height 15
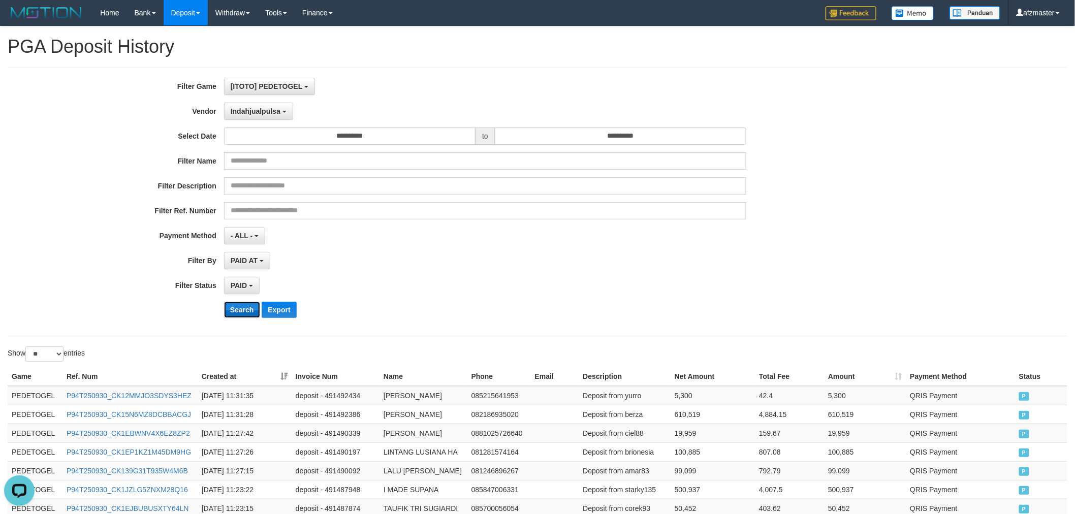
click at [248, 313] on button "Search" at bounding box center [242, 310] width 36 height 16
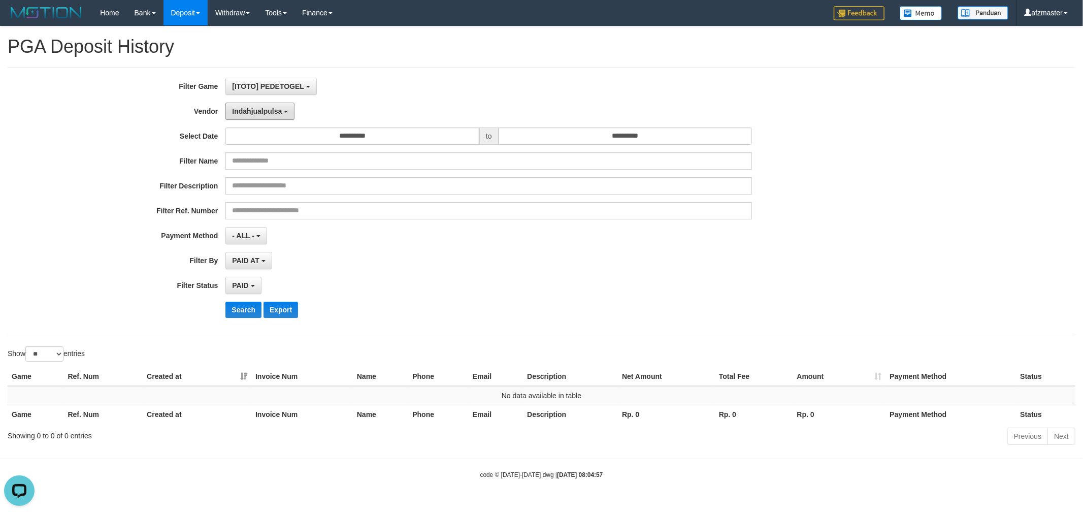
drag, startPoint x: 262, startPoint y: 103, endPoint x: 324, endPoint y: 170, distance: 91.3
click at [262, 104] on button "Indahjualpulsa" at bounding box center [259, 111] width 69 height 17
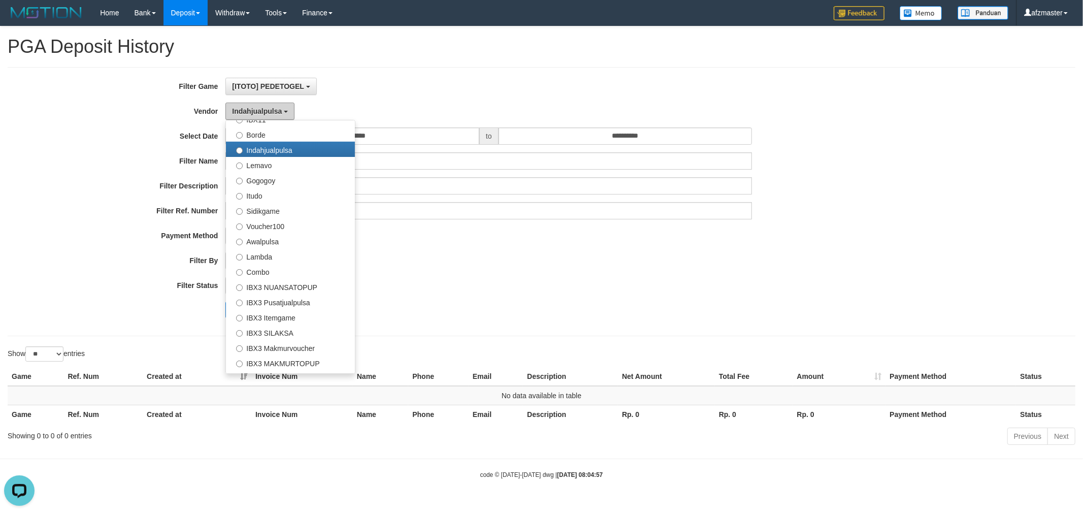
scroll to position [188, 0]
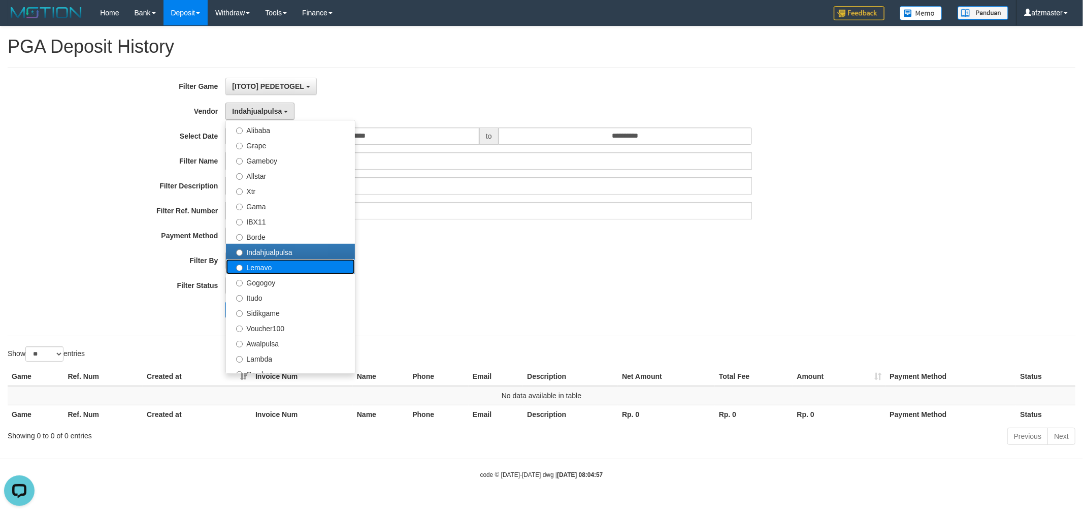
click at [281, 268] on label "Lemavo" at bounding box center [290, 266] width 129 height 15
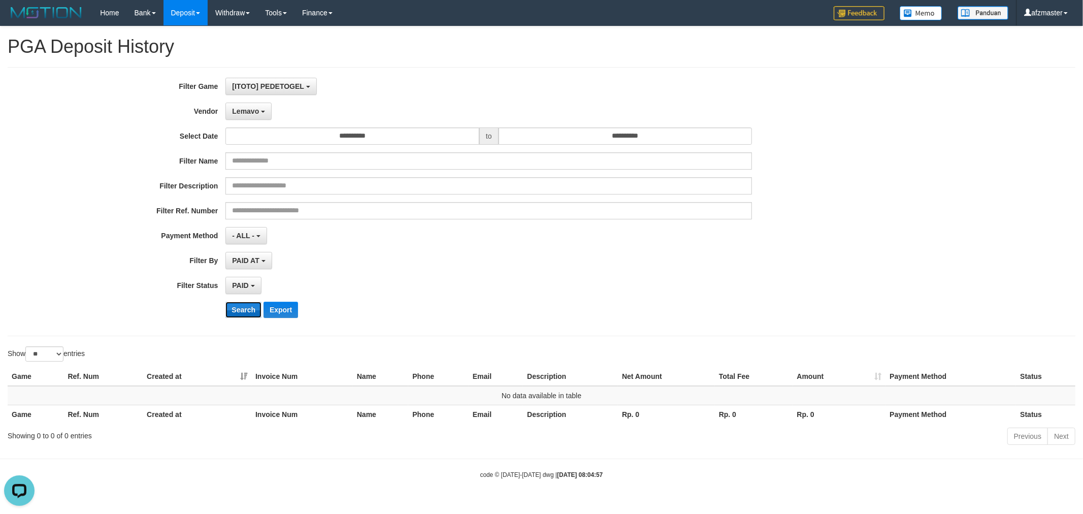
click at [240, 308] on button "Search" at bounding box center [243, 310] width 36 height 16
click at [242, 104] on button "Lemavo" at bounding box center [248, 111] width 46 height 17
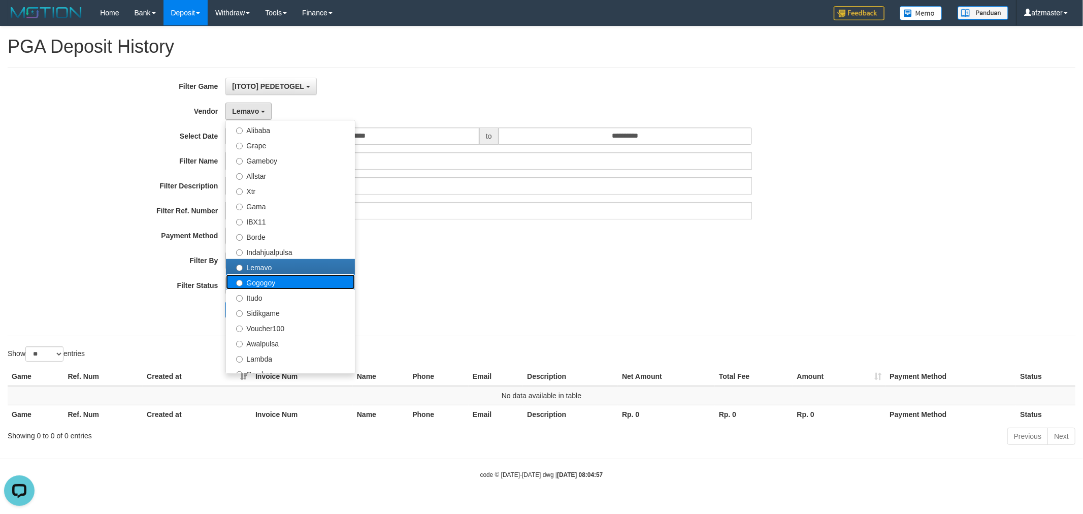
click at [295, 285] on label "Gogogoy" at bounding box center [290, 281] width 129 height 15
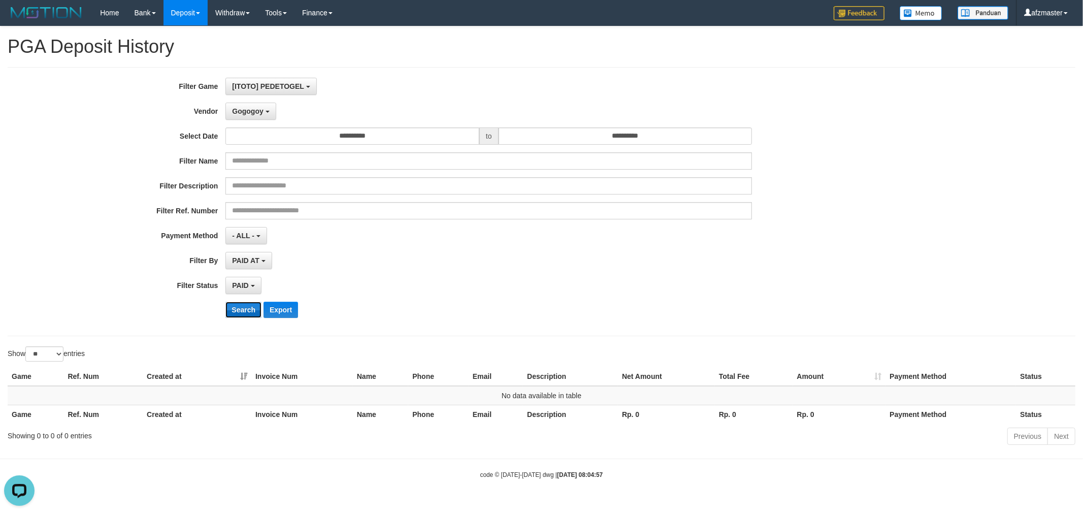
click at [251, 306] on button "Search" at bounding box center [243, 310] width 36 height 16
click at [247, 110] on span "Gogogoy" at bounding box center [247, 111] width 31 height 8
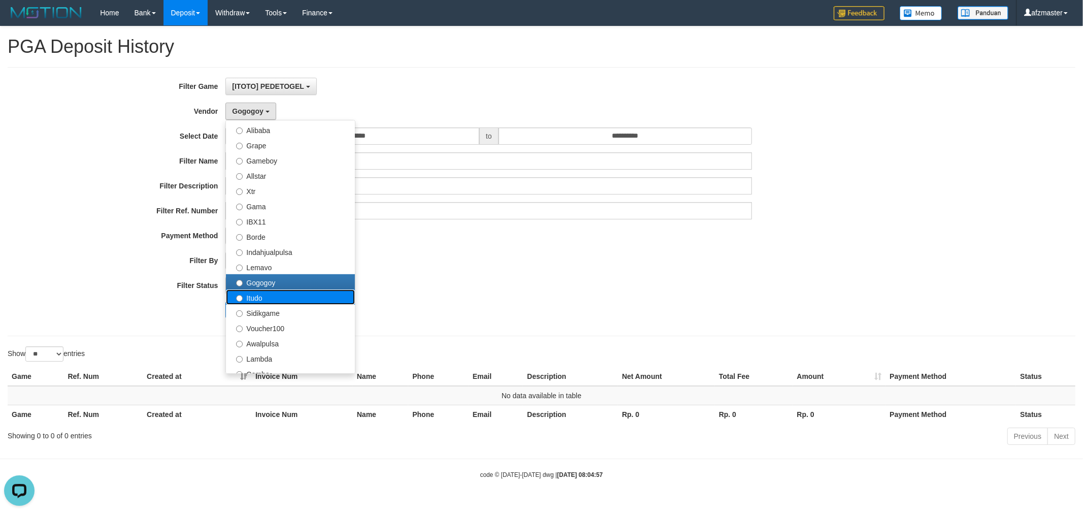
click at [307, 301] on label "Itudo" at bounding box center [290, 296] width 129 height 15
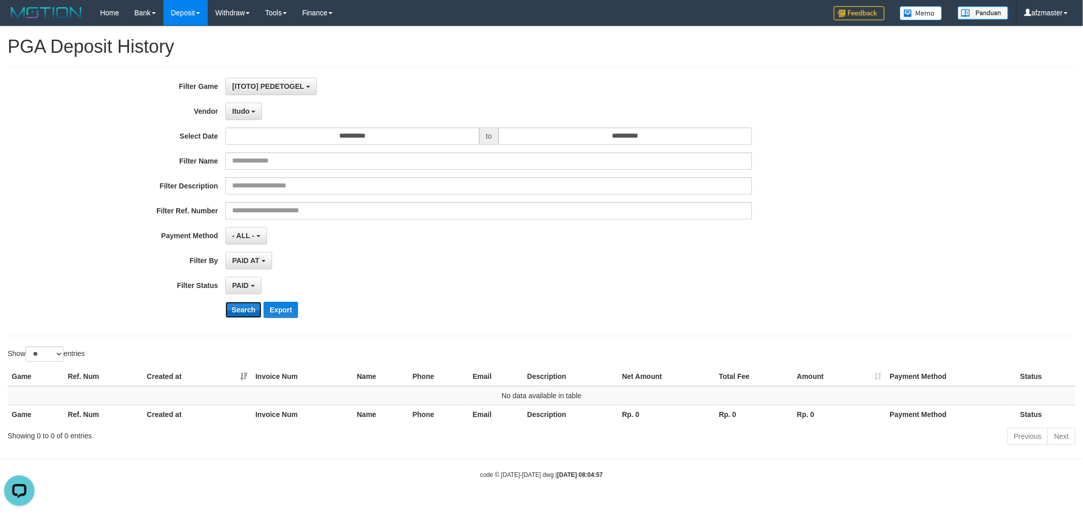
click at [242, 312] on button "Search" at bounding box center [243, 310] width 36 height 16
click at [235, 108] on span "Itudo" at bounding box center [240, 111] width 17 height 8
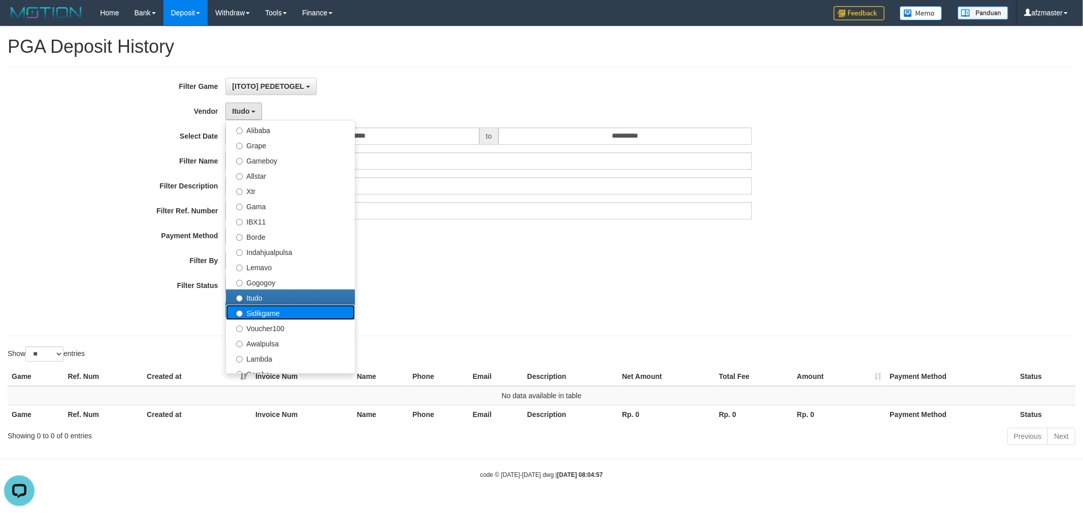
click at [278, 308] on label "Sidikgame" at bounding box center [290, 312] width 129 height 15
select select "**********"
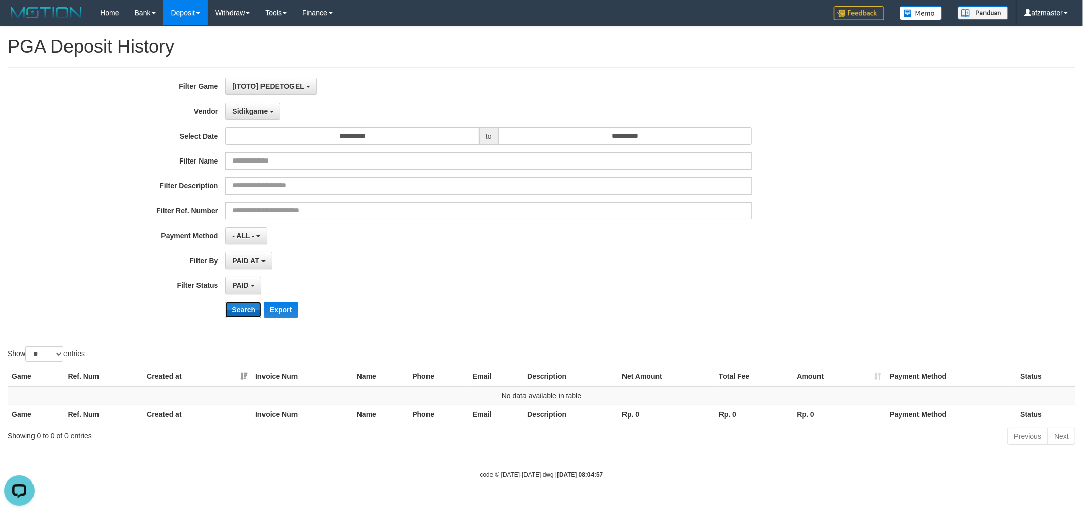
click at [253, 304] on button "Search" at bounding box center [243, 310] width 36 height 16
click at [245, 105] on button "Sidikgame" at bounding box center [252, 111] width 55 height 17
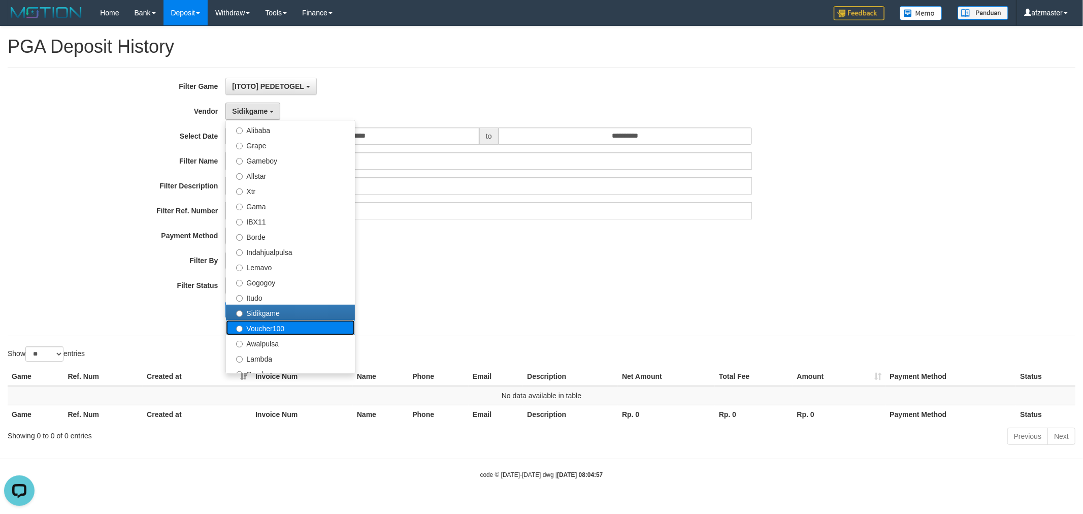
click at [301, 324] on label "Voucher100" at bounding box center [290, 327] width 129 height 15
select select "**********"
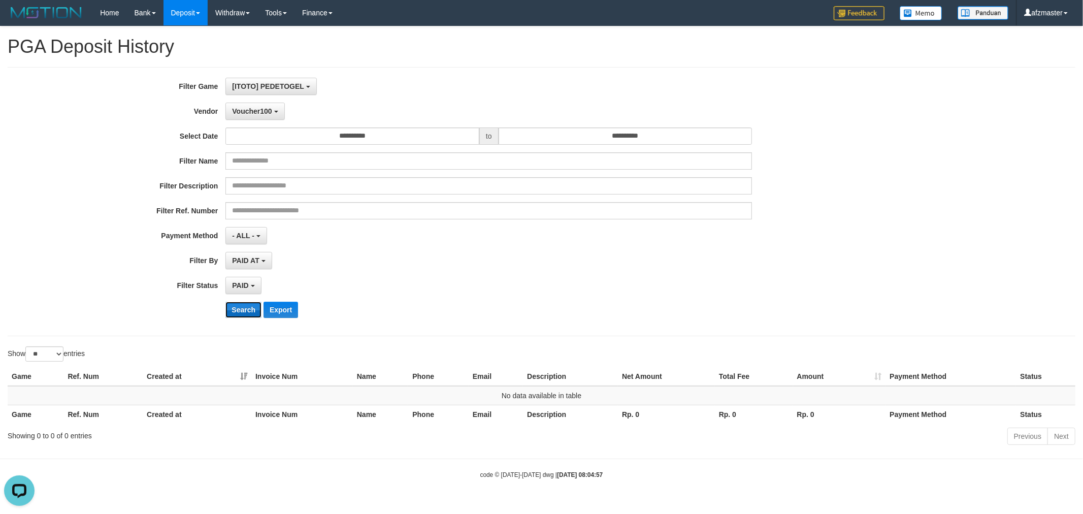
click at [245, 314] on button "Search" at bounding box center [243, 310] width 36 height 16
click at [246, 103] on button "Voucher100" at bounding box center [254, 111] width 59 height 17
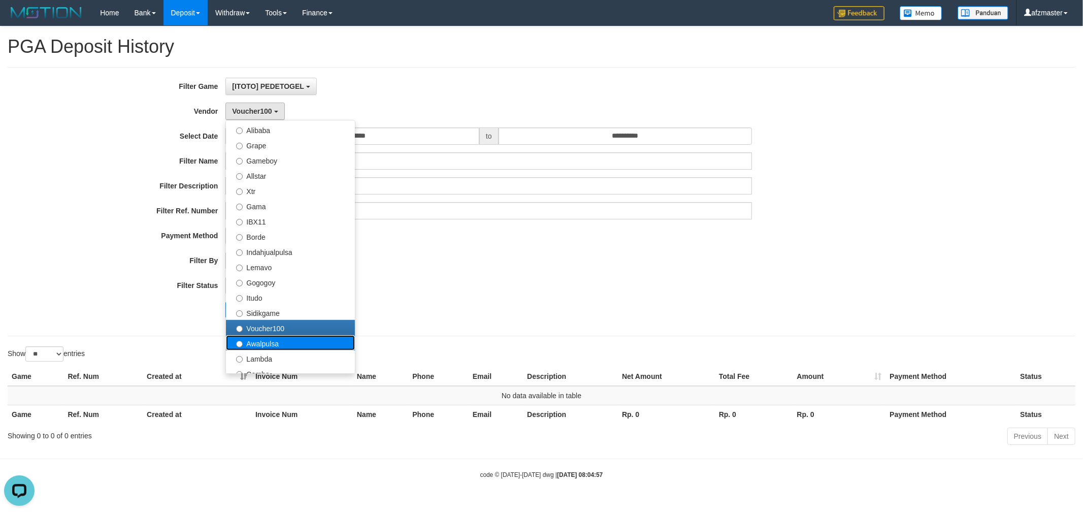
click at [303, 339] on label "Awalpulsa" at bounding box center [290, 342] width 129 height 15
select select "**********"
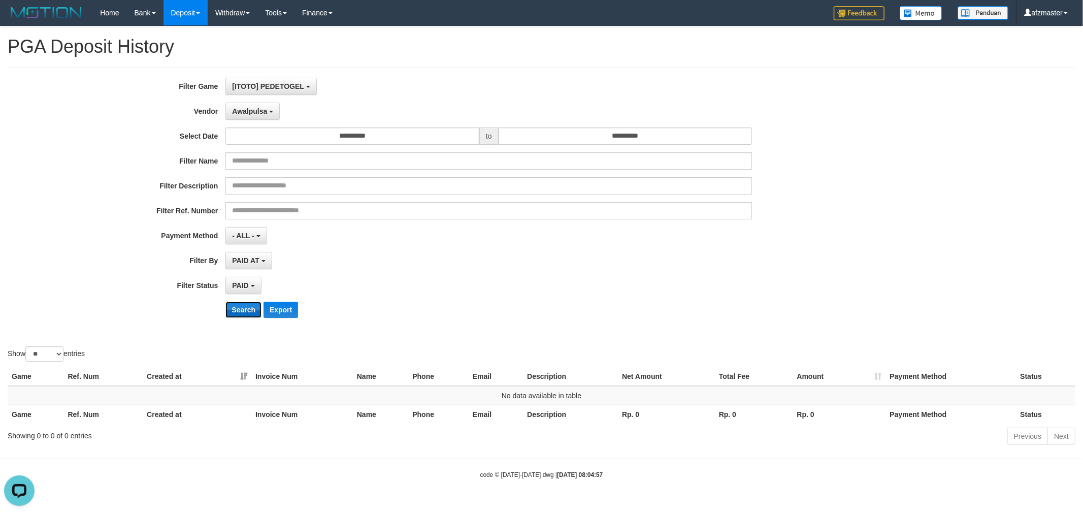
click at [247, 304] on button "Search" at bounding box center [243, 310] width 36 height 16
click at [244, 104] on button "Awalpulsa" at bounding box center [252, 111] width 54 height 17
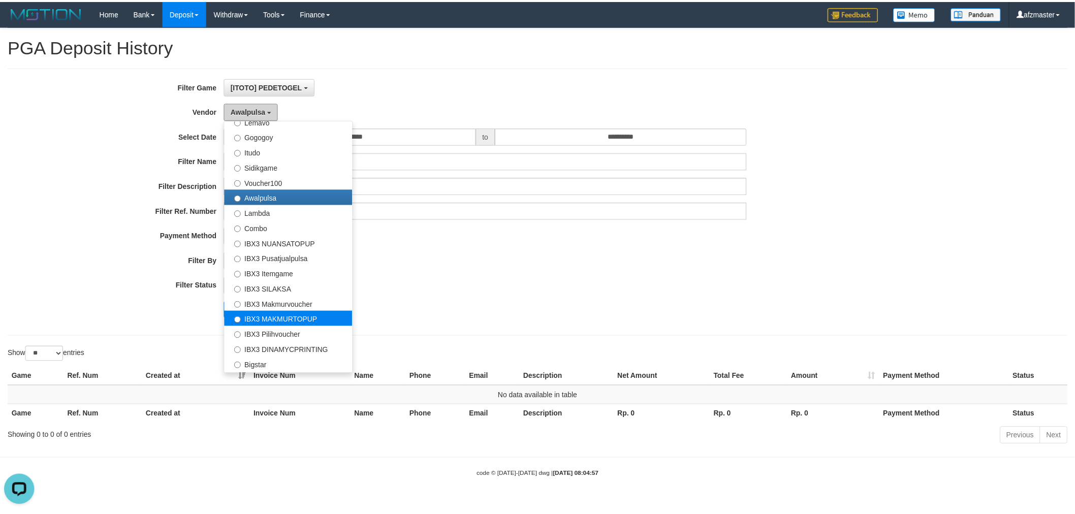
scroll to position [376, 0]
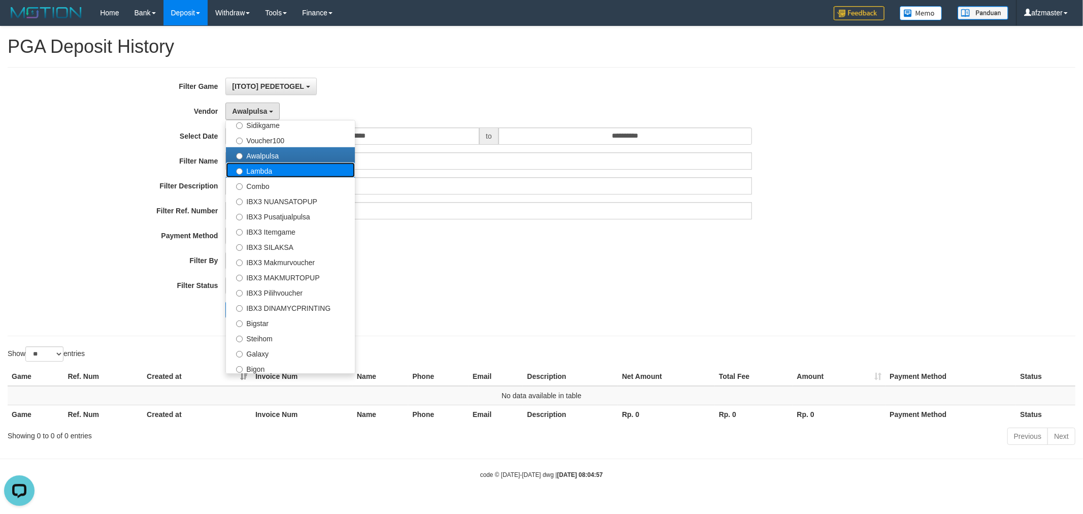
click at [276, 169] on label "Lambda" at bounding box center [290, 170] width 129 height 15
select select "**********"
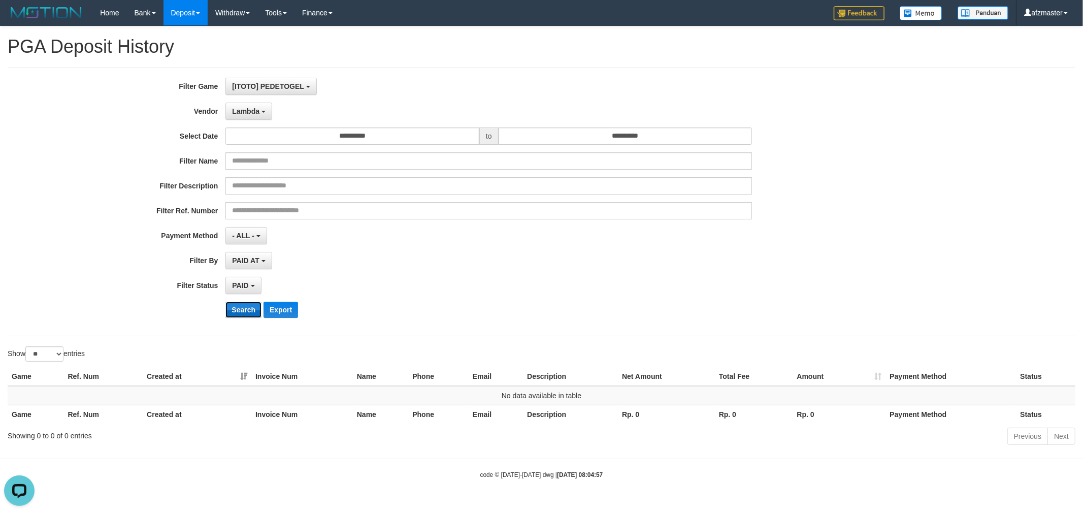
click at [246, 317] on button "Search" at bounding box center [243, 310] width 36 height 16
click at [260, 115] on button "Lambda" at bounding box center [248, 111] width 47 height 17
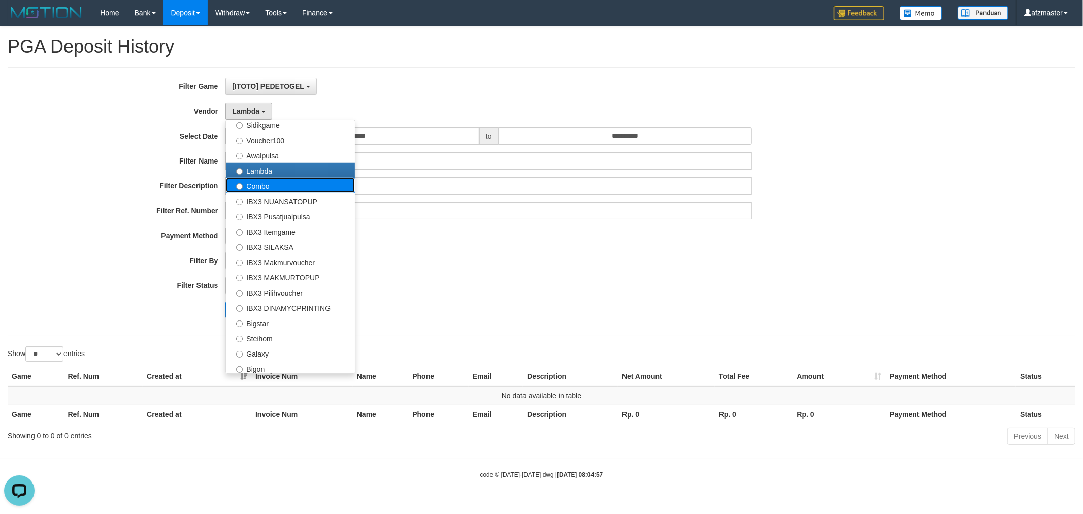
click at [283, 191] on label "Combo" at bounding box center [290, 185] width 129 height 15
select select "**********"
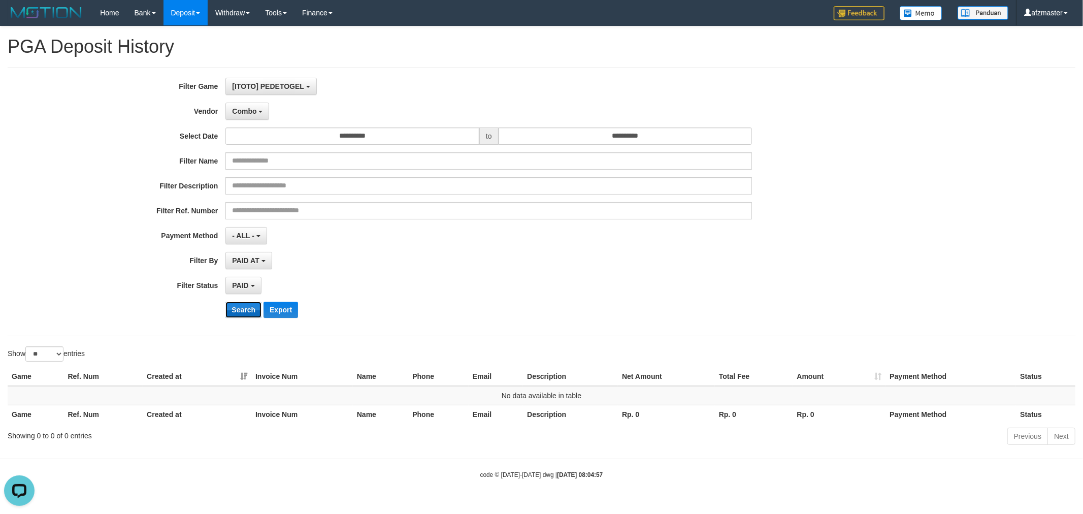
click at [251, 313] on button "Search" at bounding box center [243, 310] width 36 height 16
click at [257, 107] on button "Combo" at bounding box center [247, 111] width 44 height 17
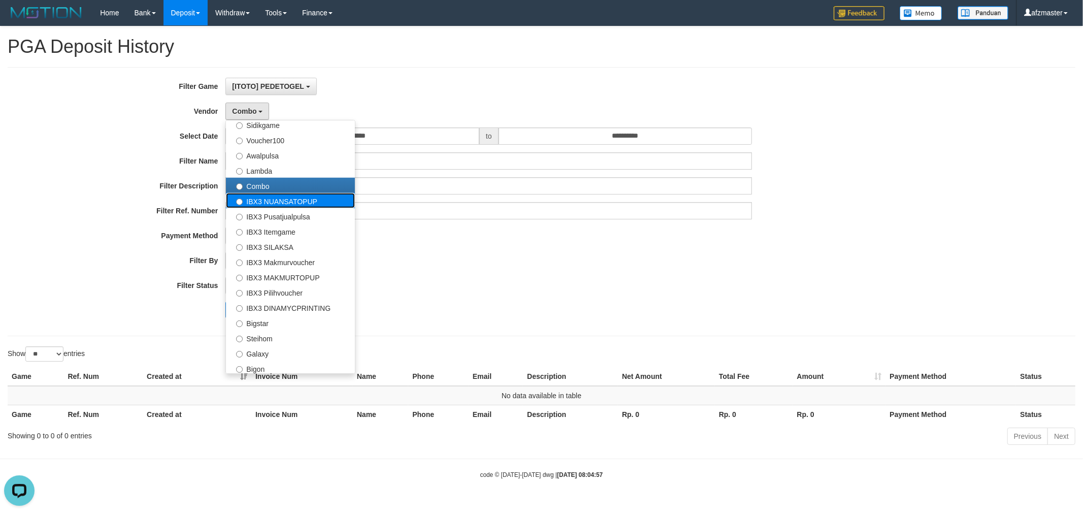
click at [283, 202] on label "IBX3 NUANSATOPUP" at bounding box center [290, 200] width 129 height 15
select select "**********"
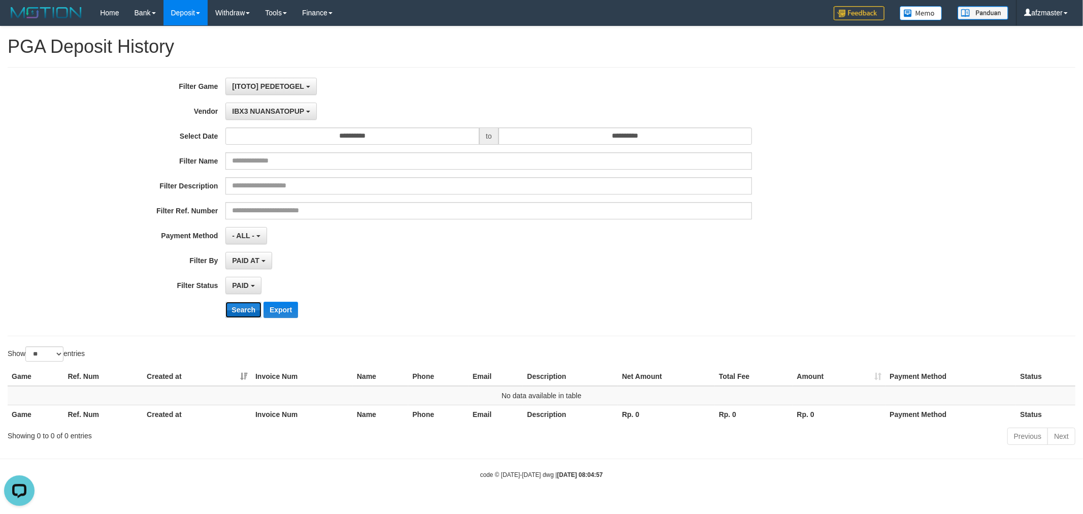
click at [250, 316] on button "Search" at bounding box center [243, 310] width 36 height 16
click at [279, 113] on span "IBX3 NUANSATOPUP" at bounding box center [268, 111] width 72 height 8
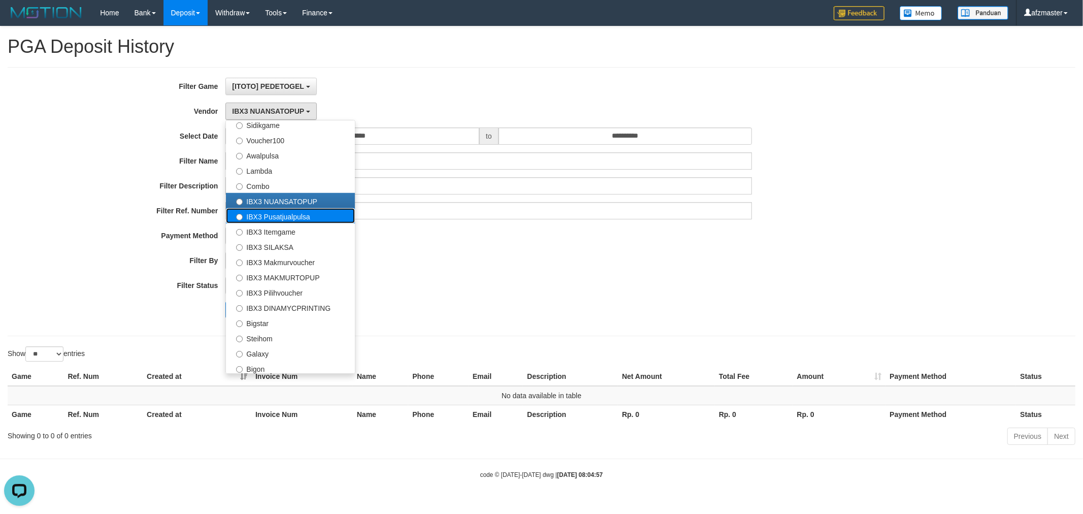
click at [273, 215] on label "IBX3 Pusatjualpulsa" at bounding box center [290, 215] width 129 height 15
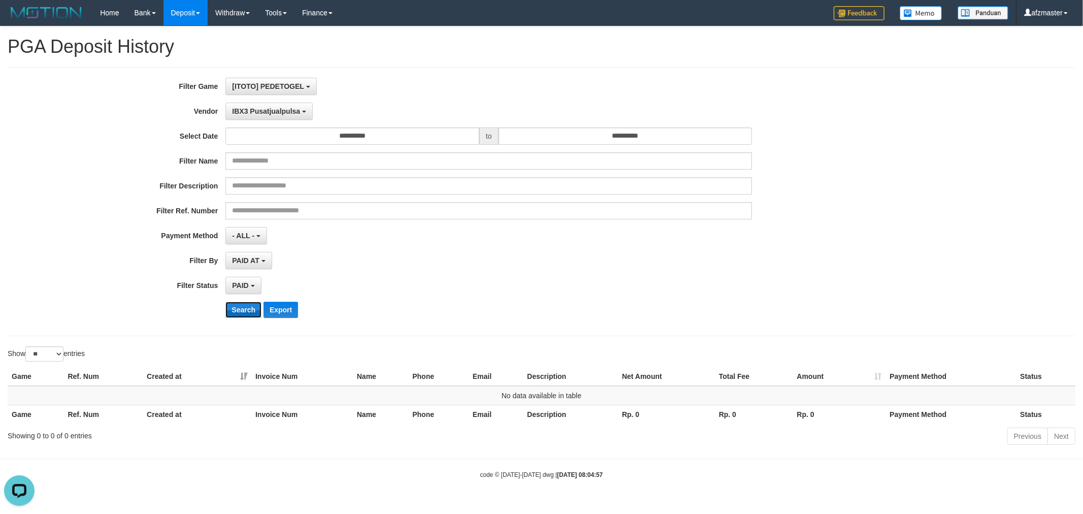
drag, startPoint x: 251, startPoint y: 311, endPoint x: 251, endPoint y: 303, distance: 7.6
click at [251, 308] on button "Search" at bounding box center [243, 310] width 36 height 16
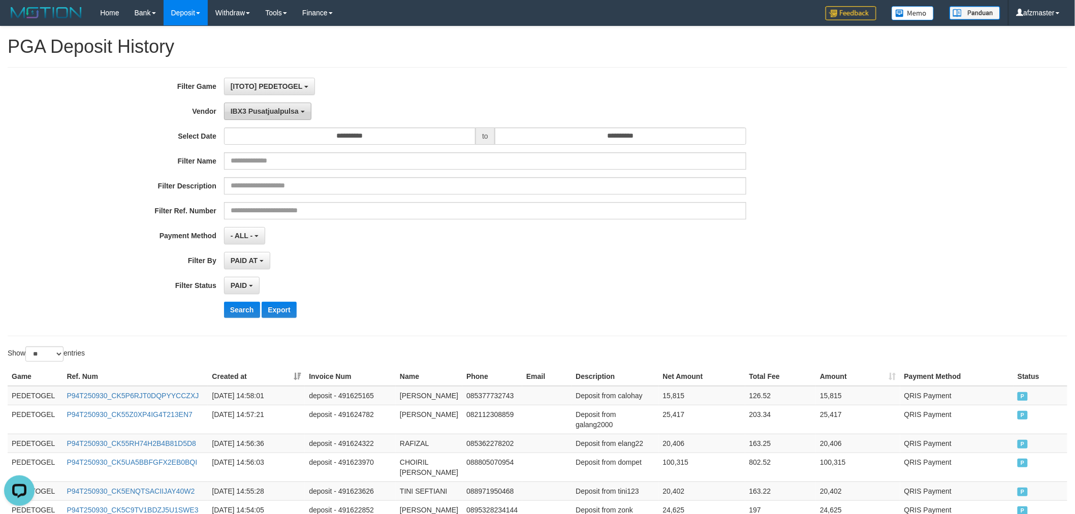
click at [280, 117] on button "IBX3 Pusatjualpulsa" at bounding box center [267, 111] width 87 height 17
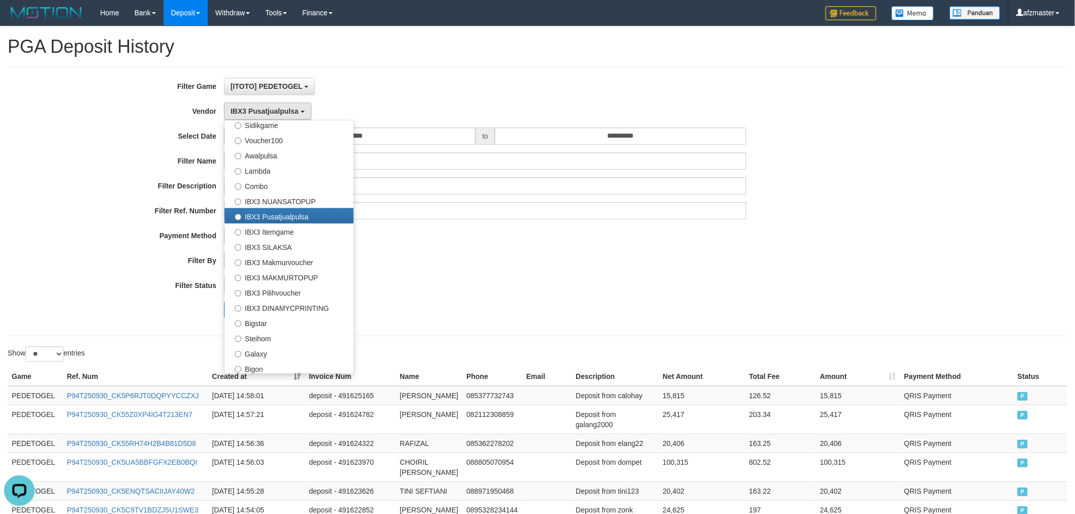
drag, startPoint x: 501, startPoint y: 280, endPoint x: 491, endPoint y: 277, distance: 10.5
click at [496, 279] on div "PAID SELECT ALL - ALL - SELECT STATUS PENDING/UNPAID PAID CANCELED EXPIRED" at bounding box center [485, 285] width 523 height 17
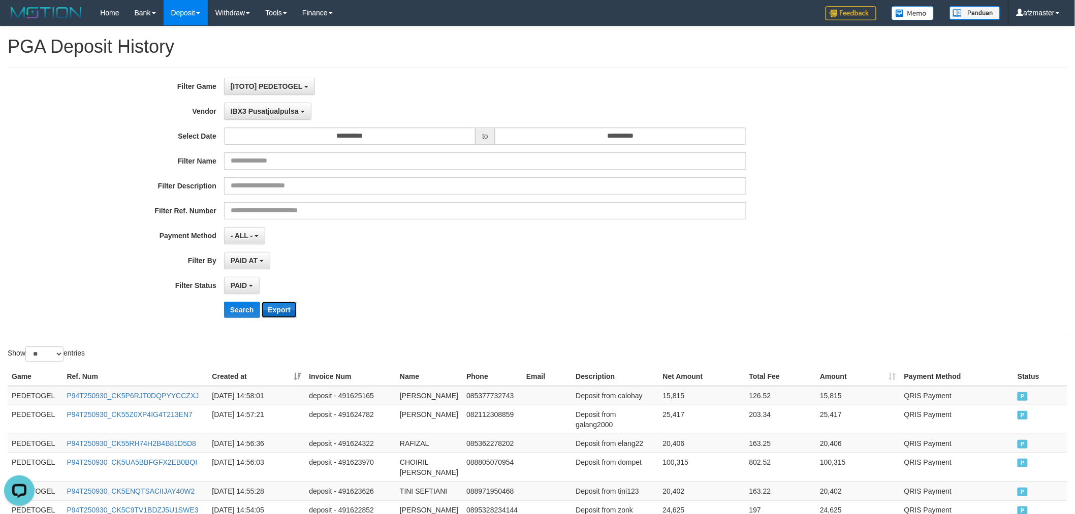
click at [286, 308] on button "Export" at bounding box center [279, 310] width 35 height 16
click at [276, 116] on button "IBX3 Pusatjualpulsa" at bounding box center [267, 111] width 87 height 17
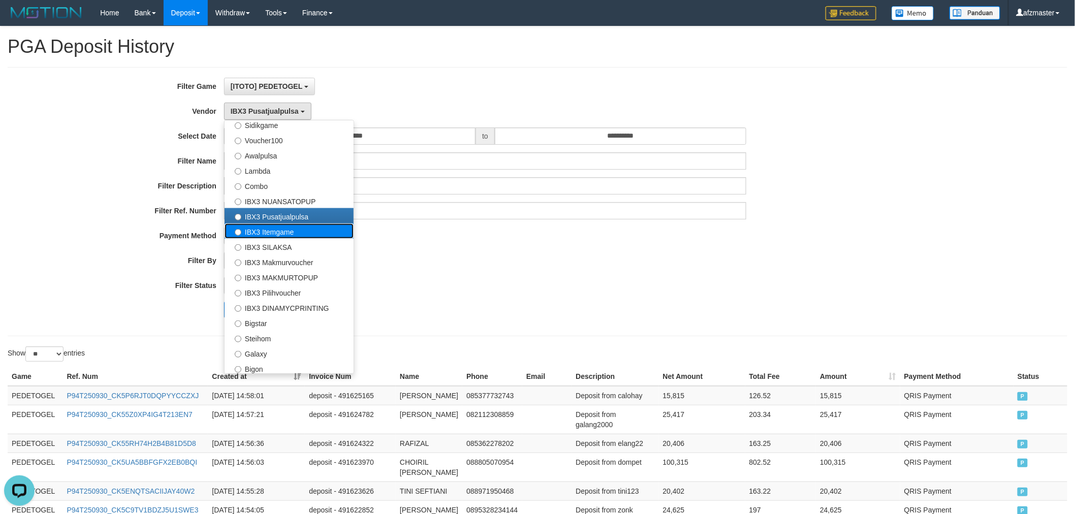
click at [270, 229] on label "IBX3 Itemgame" at bounding box center [288, 230] width 129 height 15
select select "**********"
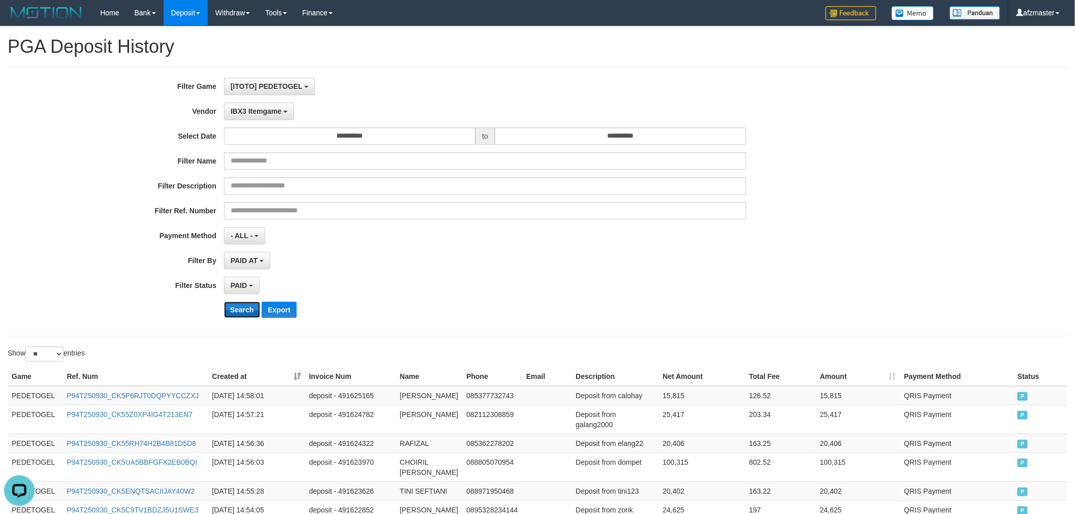
click at [241, 313] on button "Search" at bounding box center [242, 310] width 36 height 16
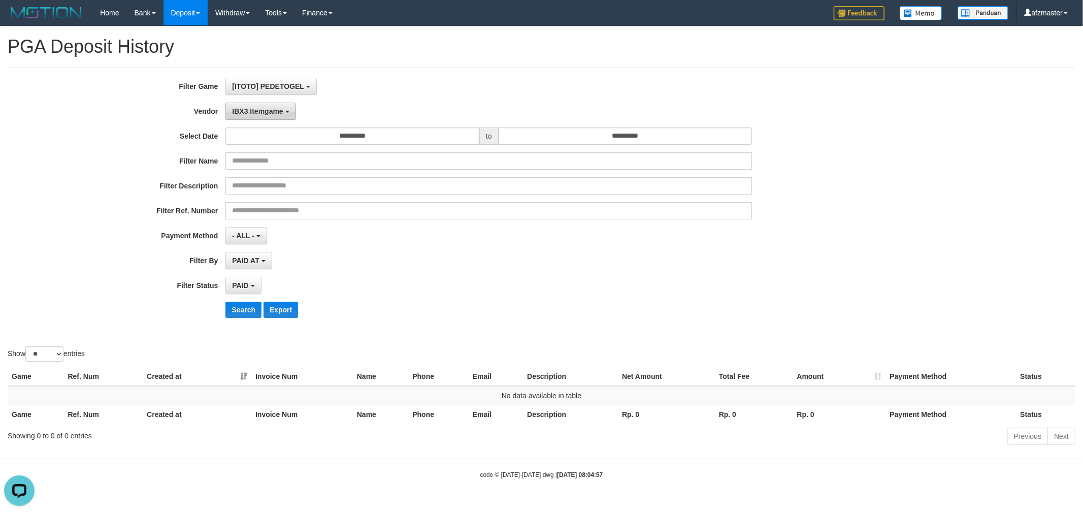
click at [253, 103] on button "IBX3 Itemgame" at bounding box center [260, 111] width 70 height 17
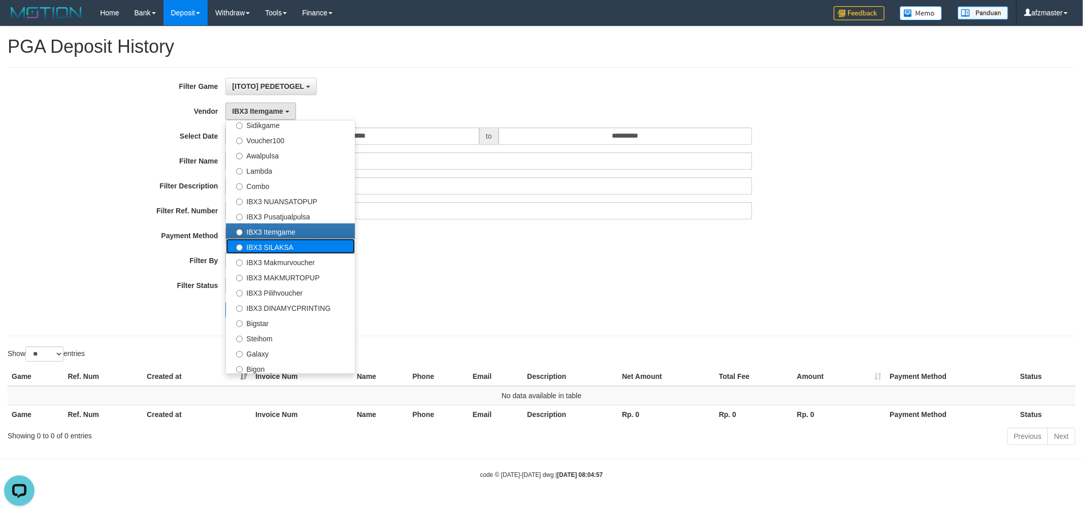
click at [282, 245] on label "IBX3 SILAKSA" at bounding box center [290, 246] width 129 height 15
select select "**********"
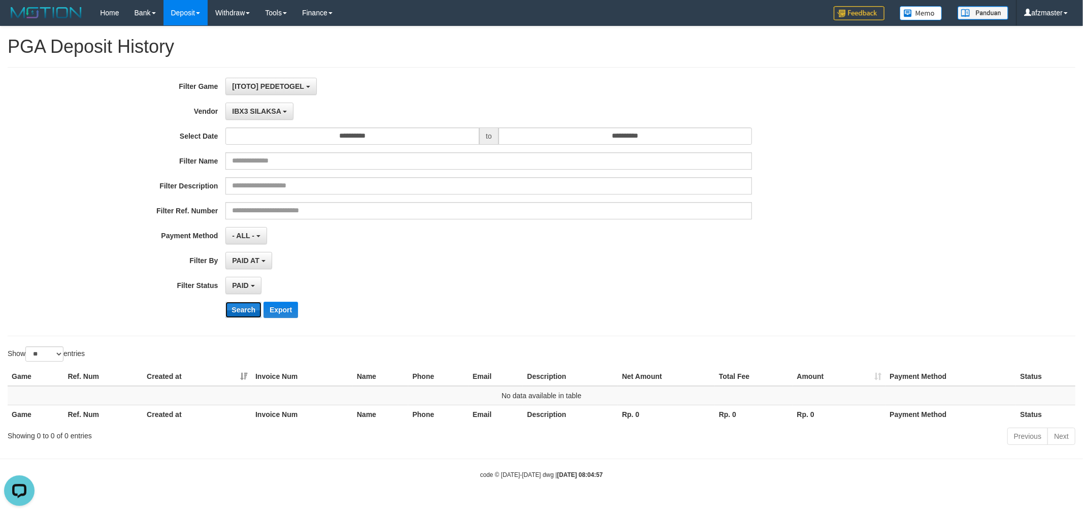
click at [244, 307] on button "Search" at bounding box center [243, 310] width 36 height 16
click at [249, 120] on div "**********" at bounding box center [451, 202] width 903 height 248
click at [248, 114] on button "IBX3 SILAKSA" at bounding box center [259, 111] width 68 height 17
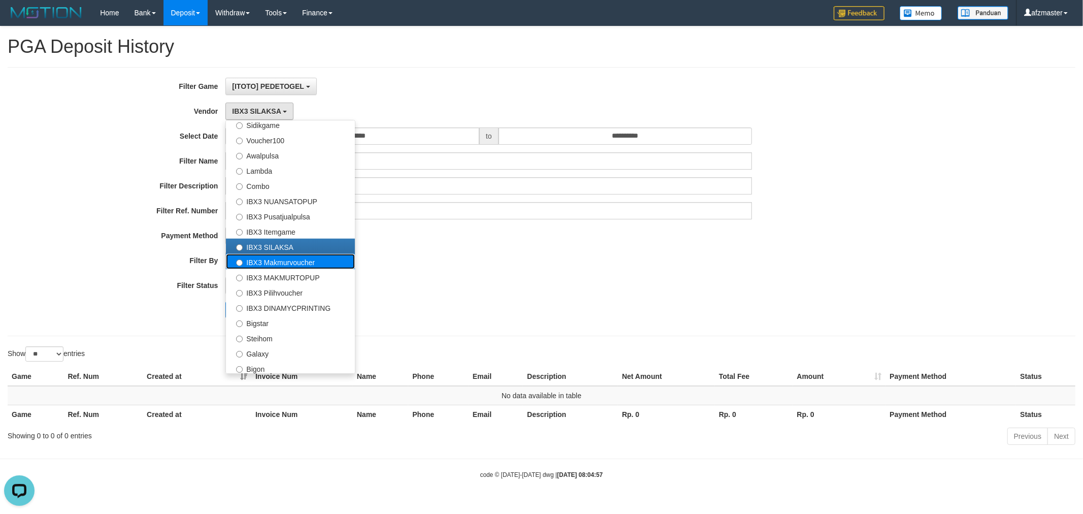
click at [285, 256] on label "IBX3 Makmurvoucher" at bounding box center [290, 261] width 129 height 15
select select "**********"
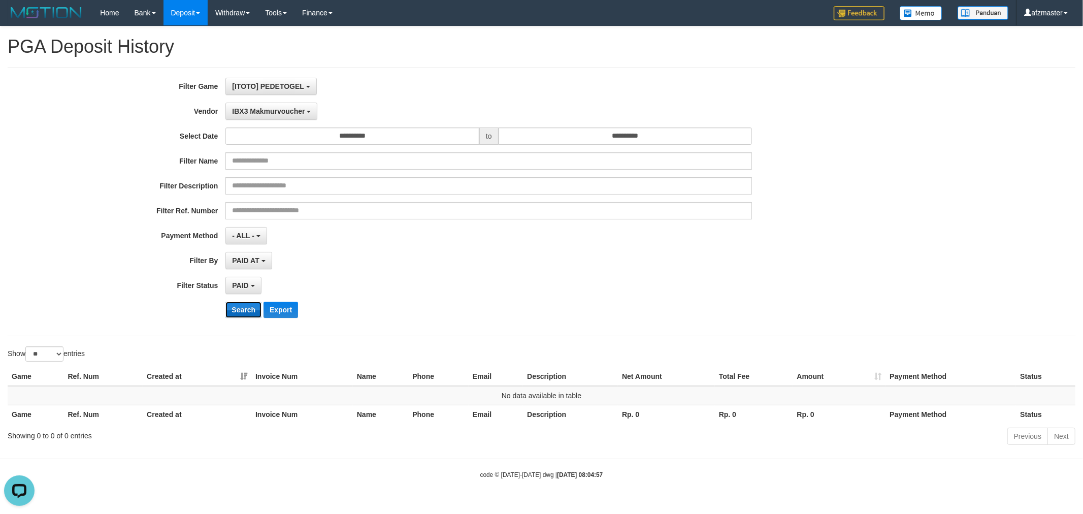
drag, startPoint x: 252, startPoint y: 313, endPoint x: 260, endPoint y: 276, distance: 38.3
click at [252, 313] on button "Search" at bounding box center [243, 310] width 36 height 16
click at [266, 113] on span "IBX3 Makmurvoucher" at bounding box center [268, 111] width 73 height 8
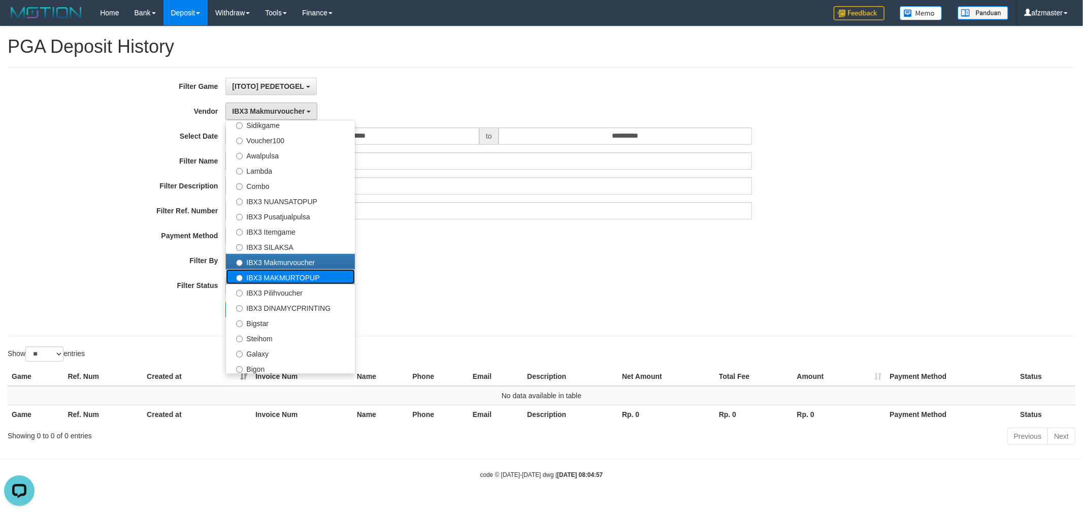
click at [283, 277] on label "IBX3 MAKMURTOPUP" at bounding box center [290, 276] width 129 height 15
select select "**********"
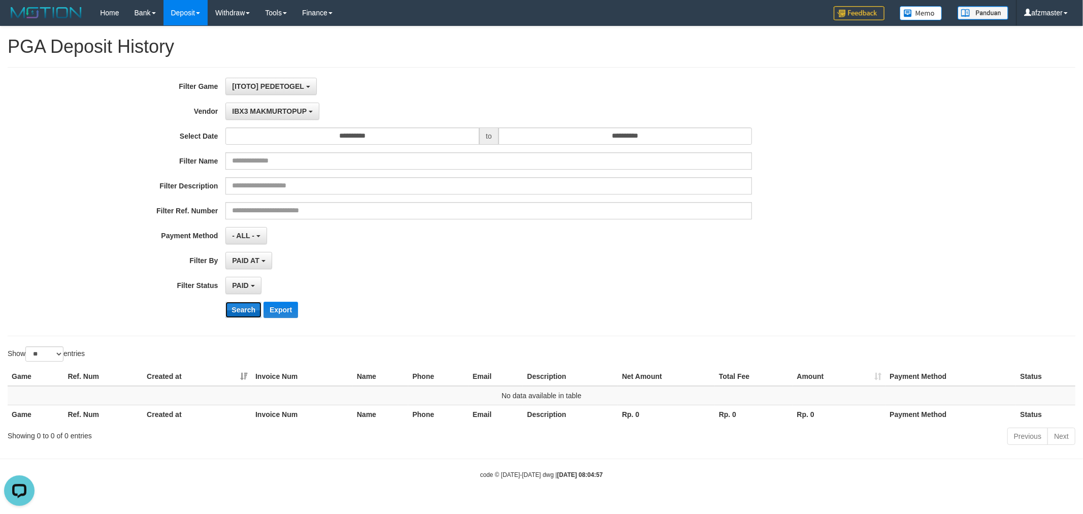
click at [238, 313] on button "Search" at bounding box center [243, 310] width 36 height 16
click at [263, 105] on button "IBX3 MAKMURTOPUP" at bounding box center [271, 111] width 93 height 17
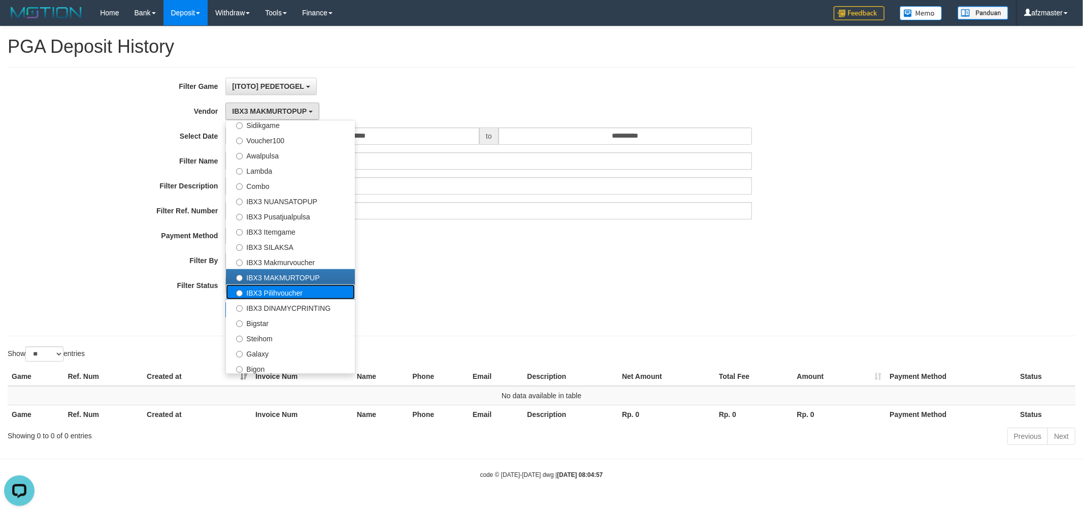
click at [287, 287] on label "IBX3 Pilihvoucher" at bounding box center [290, 291] width 129 height 15
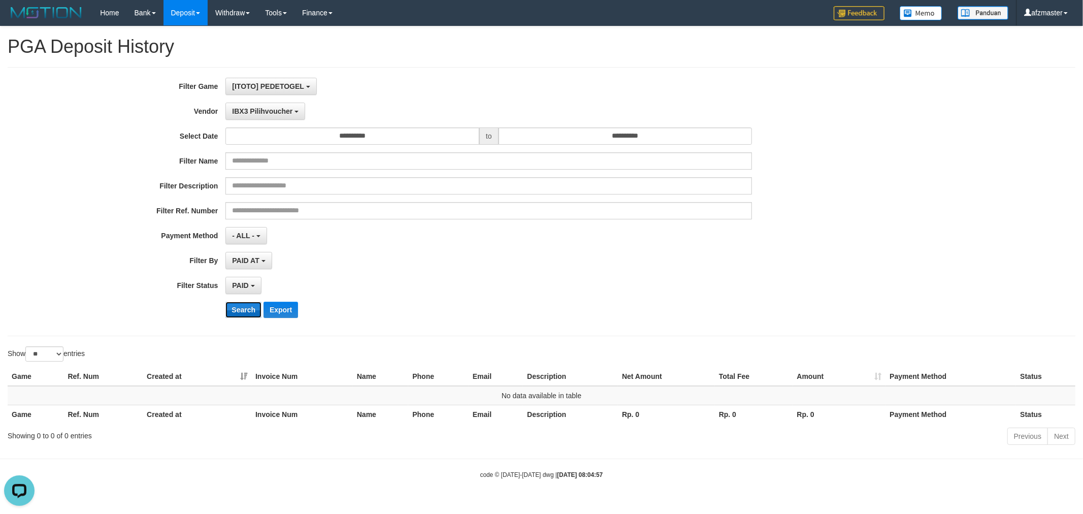
click at [247, 311] on button "Search" at bounding box center [243, 310] width 36 height 16
click at [269, 116] on button "IBX3 Pilihvoucher" at bounding box center [265, 111] width 80 height 17
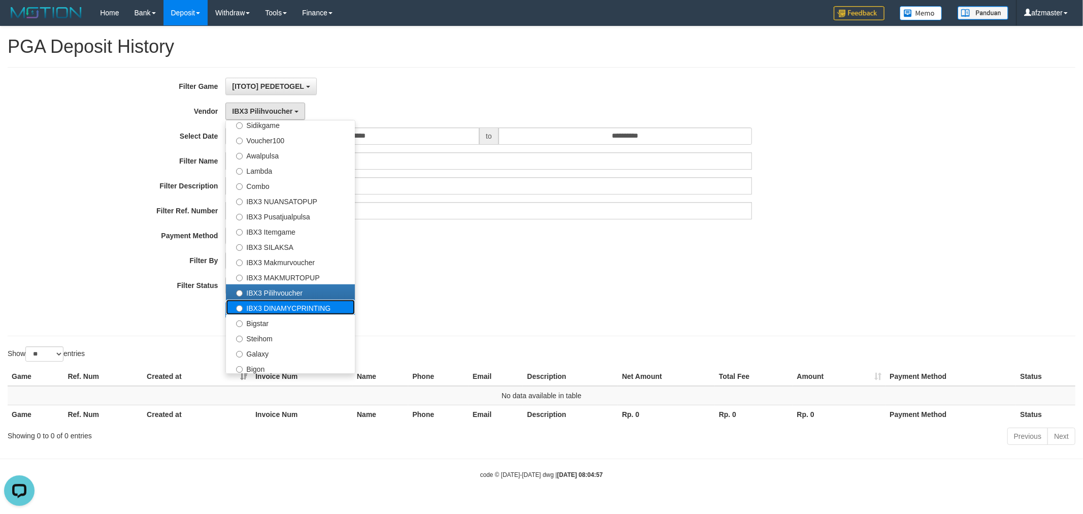
click at [287, 305] on label "IBX3 DINAMYCPRINTING" at bounding box center [290, 307] width 129 height 15
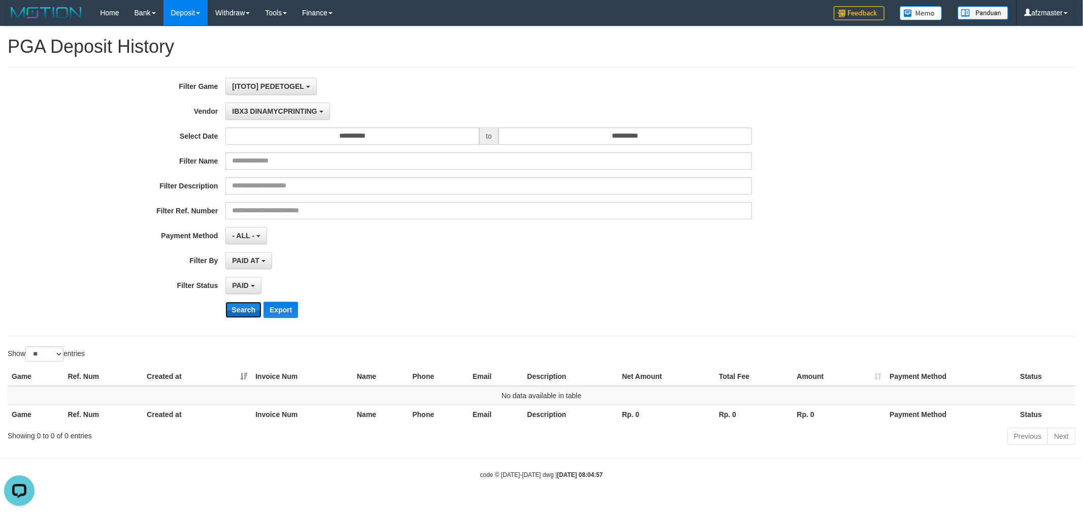
click at [246, 308] on button "Search" at bounding box center [243, 310] width 36 height 16
click at [276, 117] on button "IBX3 DINAMYCPRINTING" at bounding box center [277, 111] width 104 height 17
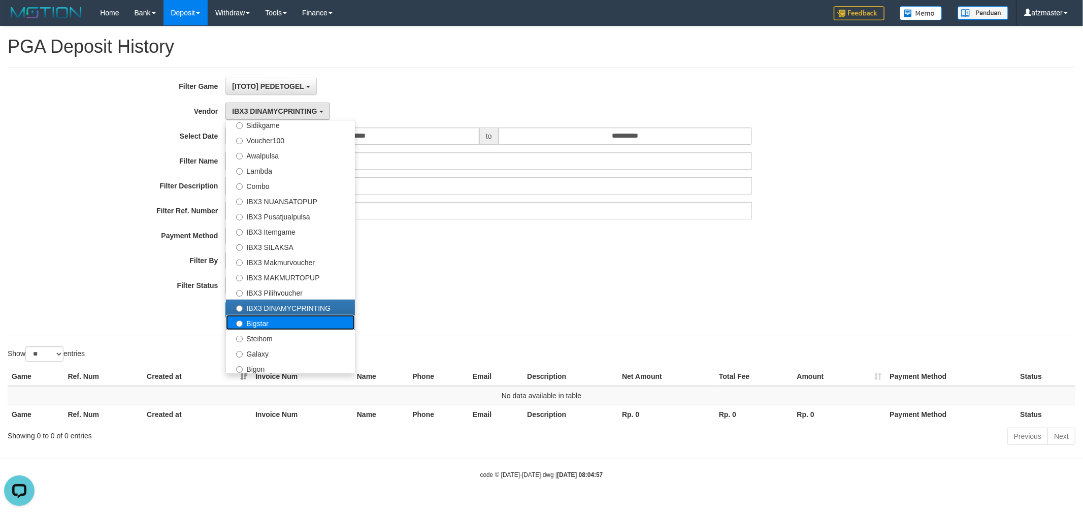
click at [262, 323] on label "Bigstar" at bounding box center [290, 322] width 129 height 15
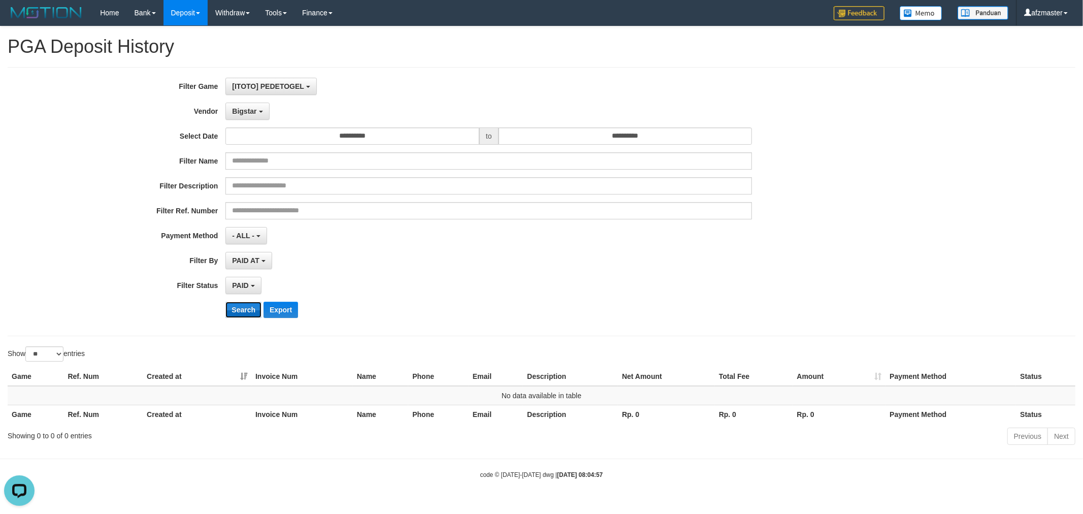
click at [244, 313] on button "Search" at bounding box center [243, 310] width 36 height 16
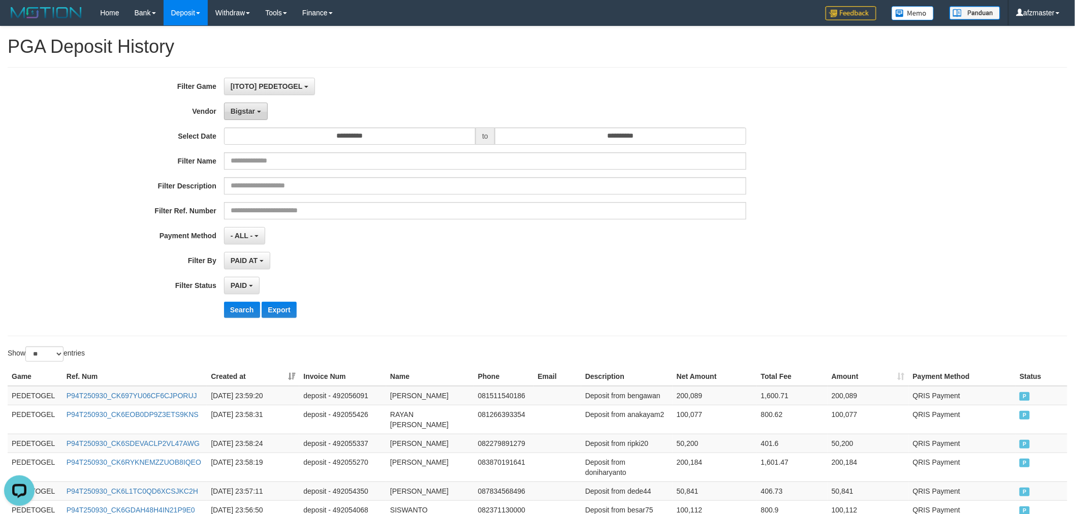
click at [250, 112] on span "Bigstar" at bounding box center [243, 111] width 24 height 8
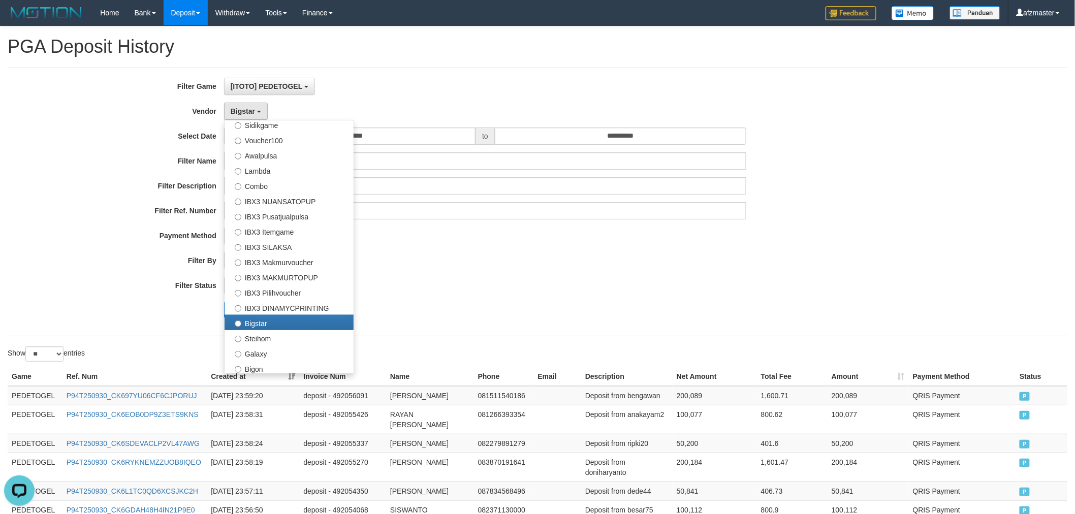
click at [523, 277] on div "PAID SELECT ALL - ALL - SELECT STATUS PENDING/UNPAID PAID CANCELED EXPIRED" at bounding box center [485, 285] width 523 height 17
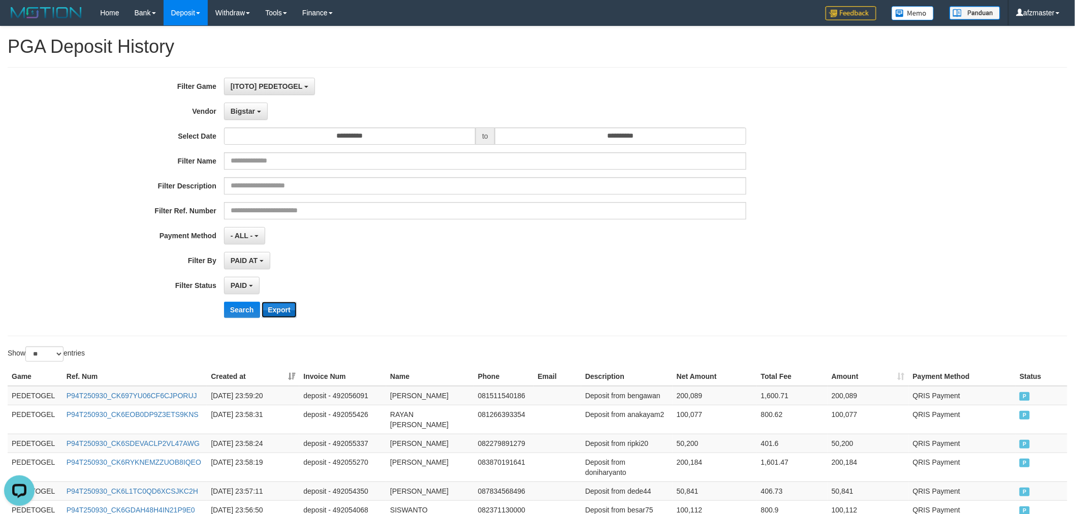
click at [285, 307] on button "Export" at bounding box center [279, 310] width 35 height 16
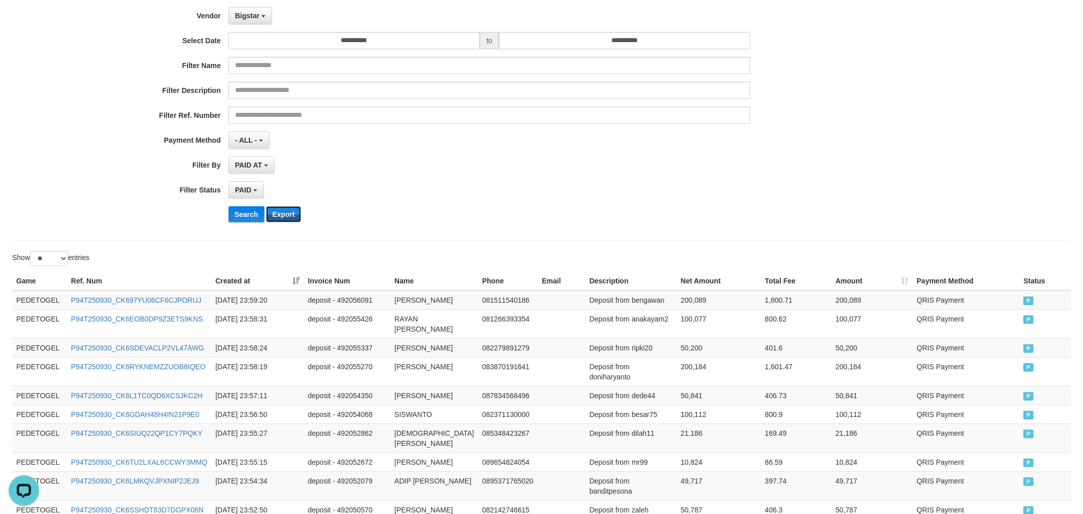
scroll to position [0, 0]
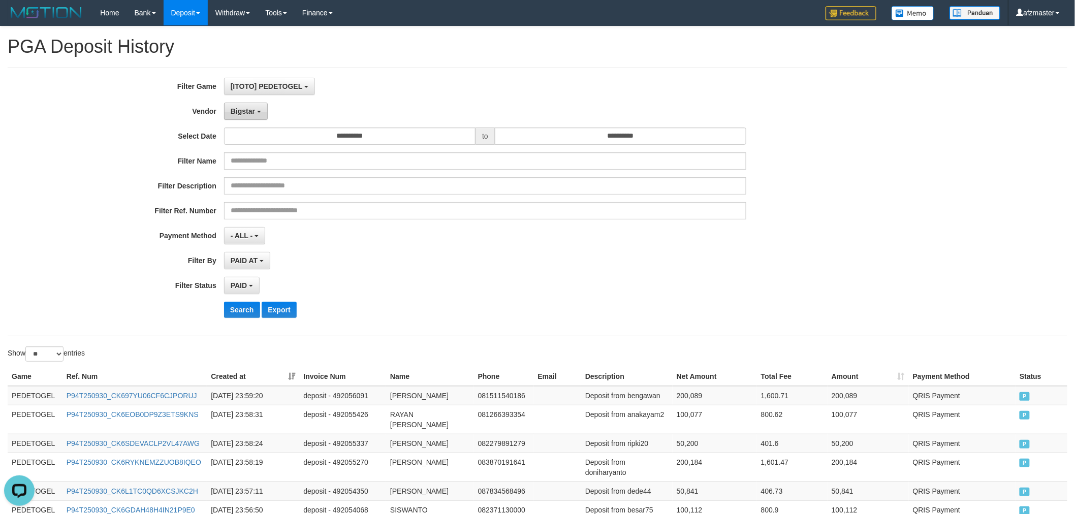
click at [245, 108] on span "Bigstar" at bounding box center [243, 111] width 24 height 8
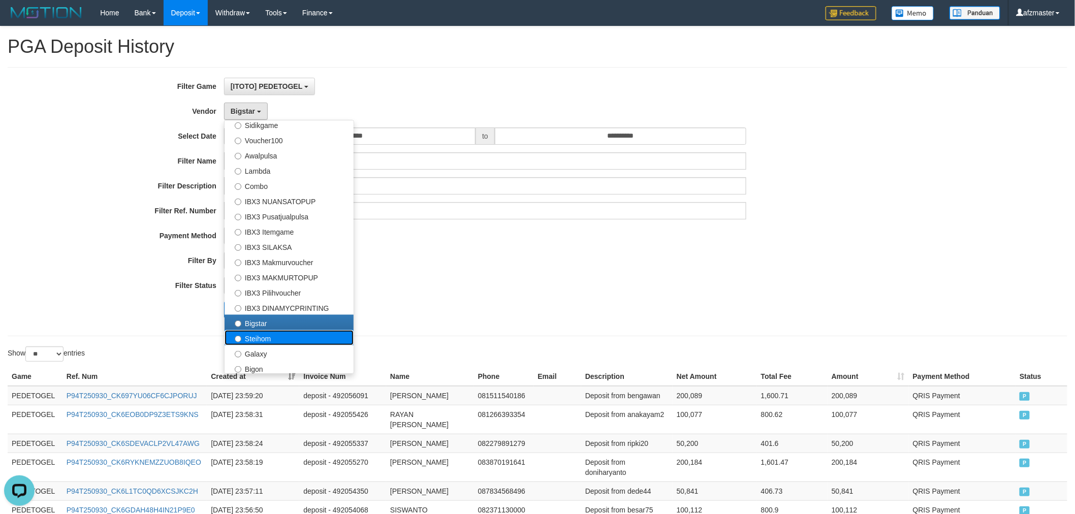
drag, startPoint x: 284, startPoint y: 335, endPoint x: 271, endPoint y: 332, distance: 13.6
click at [284, 334] on label "Steihom" at bounding box center [288, 337] width 129 height 15
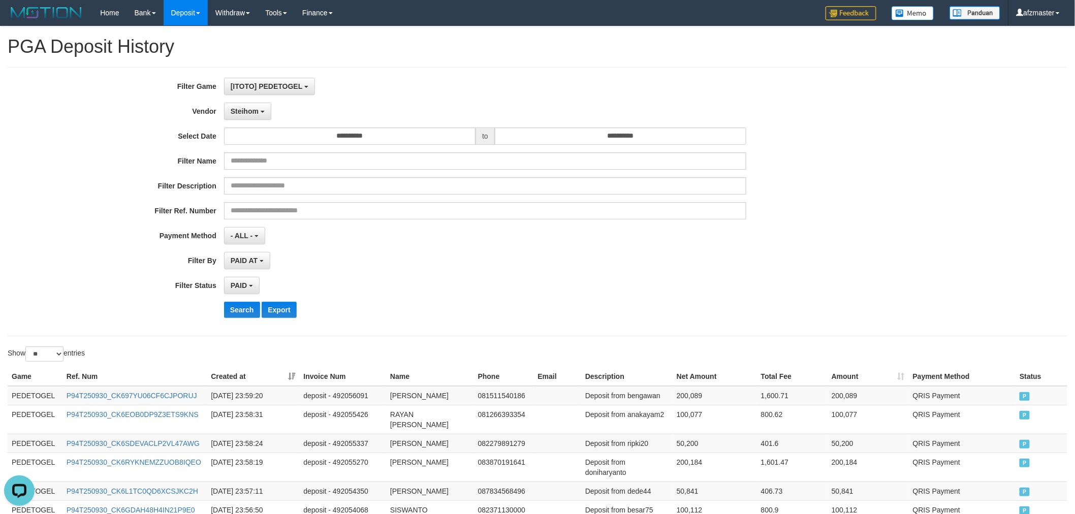
click at [247, 301] on div "**********" at bounding box center [447, 202] width 895 height 248
click at [247, 304] on button "Search" at bounding box center [242, 310] width 36 height 16
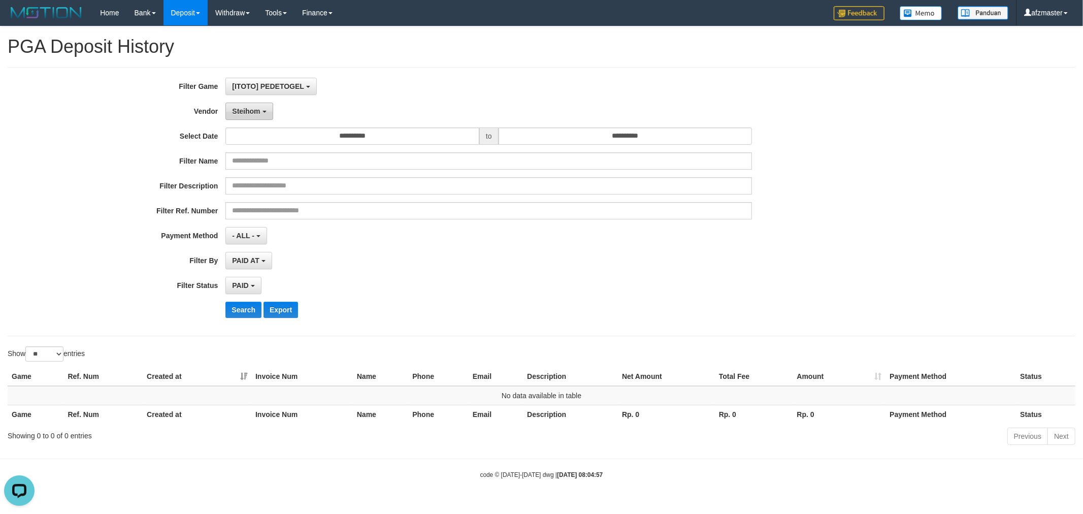
click at [241, 117] on button "Steihom" at bounding box center [248, 111] width 47 height 17
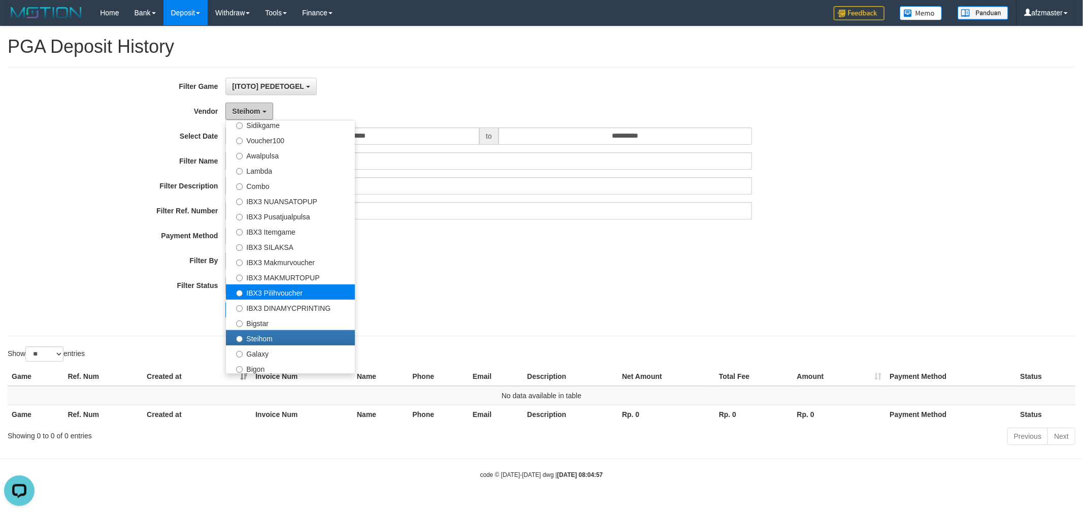
scroll to position [378, 0]
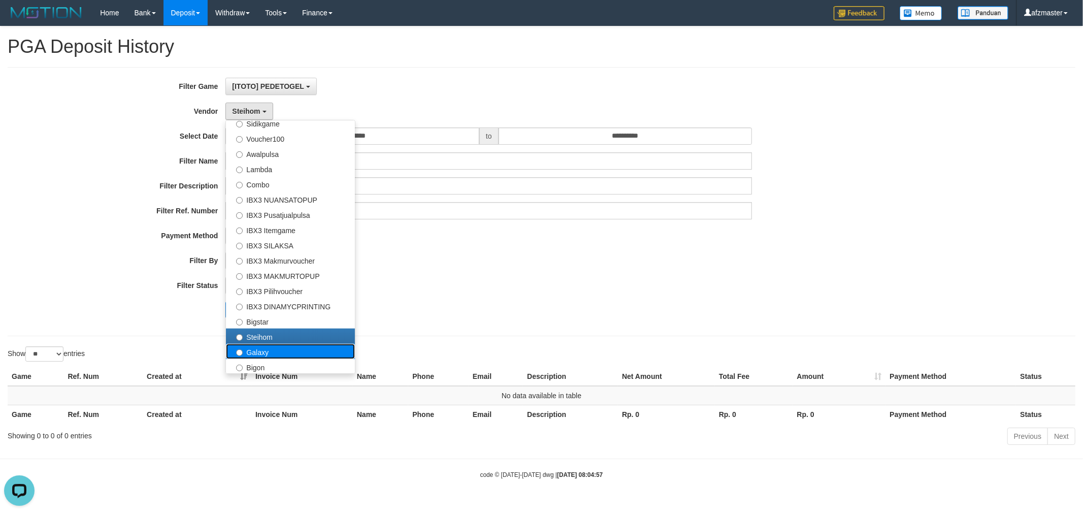
click at [300, 351] on label "Galaxy" at bounding box center [290, 351] width 129 height 15
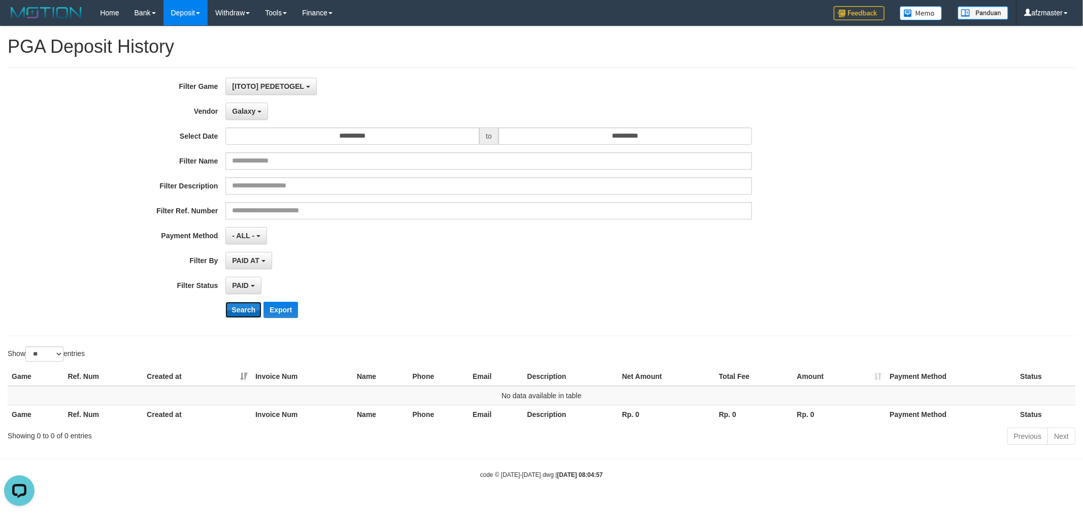
click at [240, 311] on button "Search" at bounding box center [243, 310] width 36 height 16
drag, startPoint x: 247, startPoint y: 119, endPoint x: 250, endPoint y: 146, distance: 27.2
click at [247, 119] on button "Galaxy" at bounding box center [246, 111] width 43 height 17
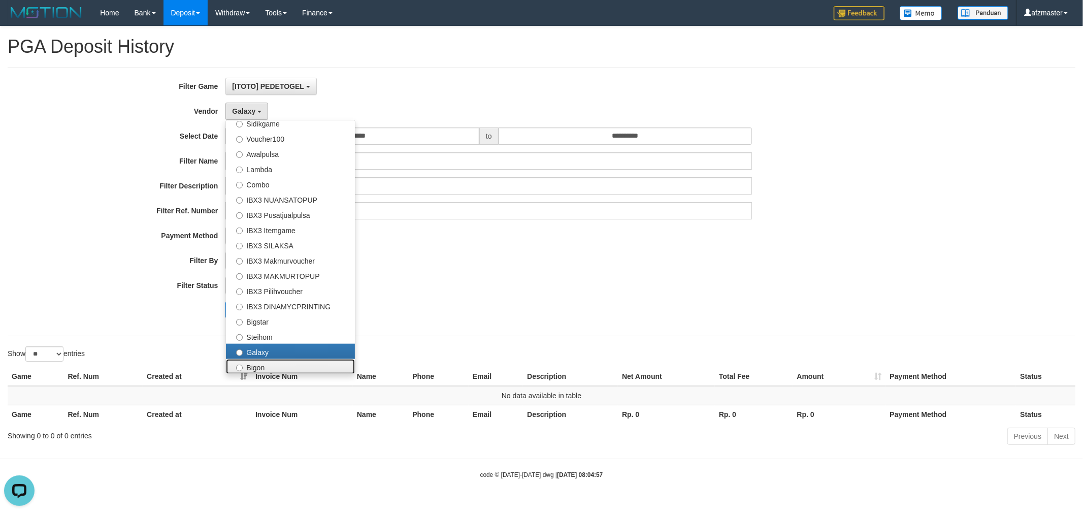
drag, startPoint x: 290, startPoint y: 363, endPoint x: 270, endPoint y: 326, distance: 42.3
click at [290, 362] on label "Bigon" at bounding box center [290, 366] width 129 height 15
select select "**********"
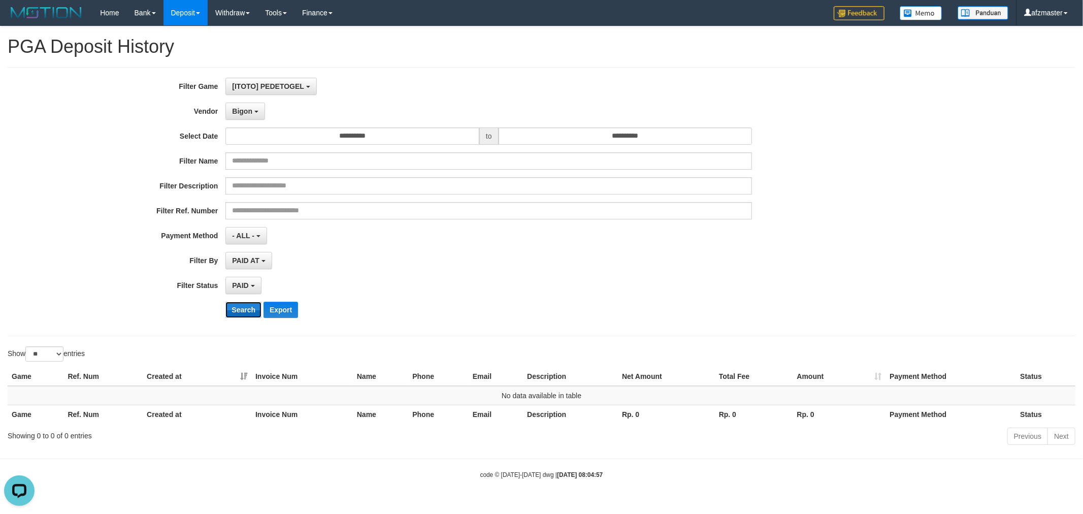
click at [257, 316] on button "Search" at bounding box center [243, 310] width 36 height 16
click at [595, 259] on div "PAID AT PAID AT CREATED AT" at bounding box center [488, 260] width 527 height 17
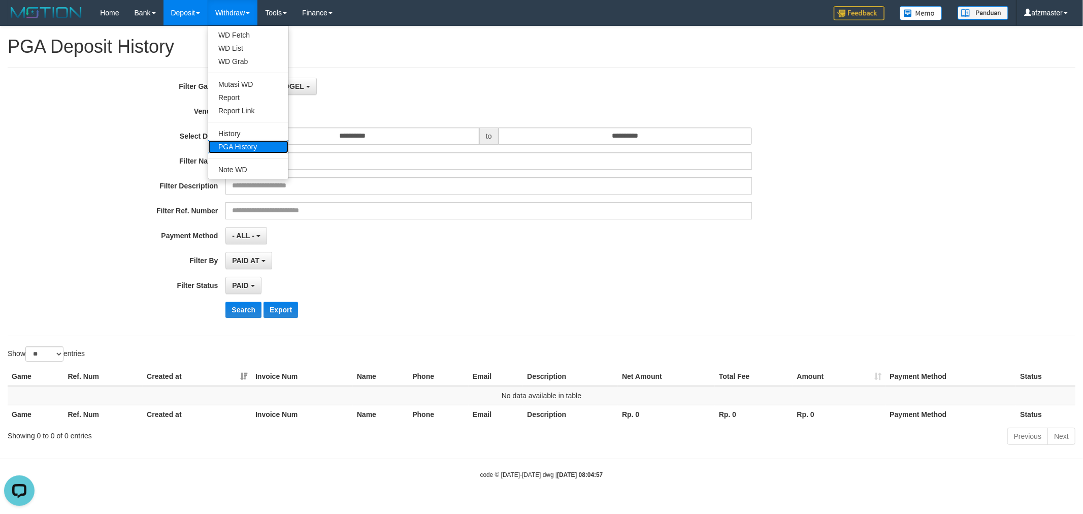
click at [260, 144] on link "PGA History" at bounding box center [248, 146] width 80 height 13
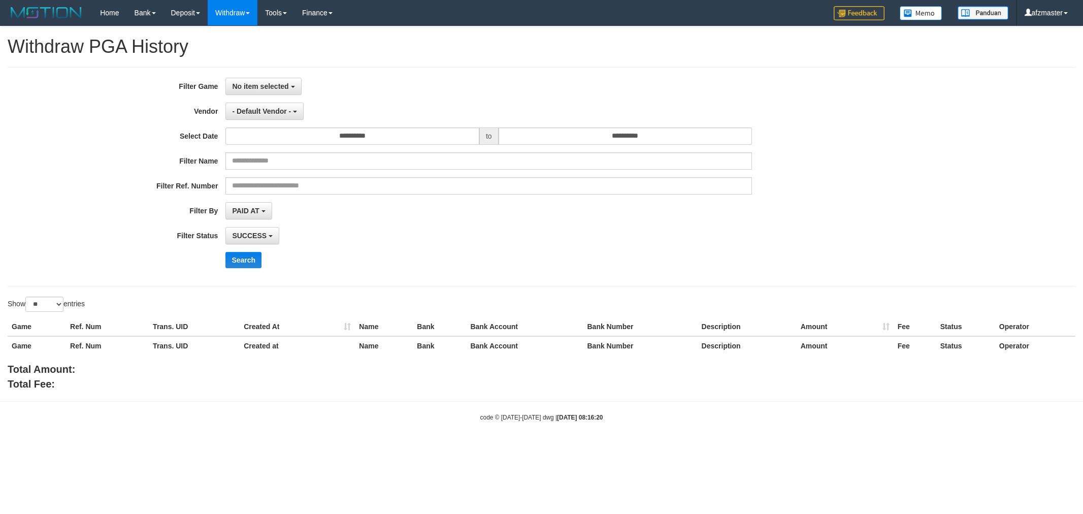
select select
select select "**"
click at [303, 79] on div "No item selected SELECT GAME [ITOTO] PEDETOGEL" at bounding box center [488, 86] width 527 height 17
click at [284, 84] on span "No item selected" at bounding box center [260, 86] width 56 height 8
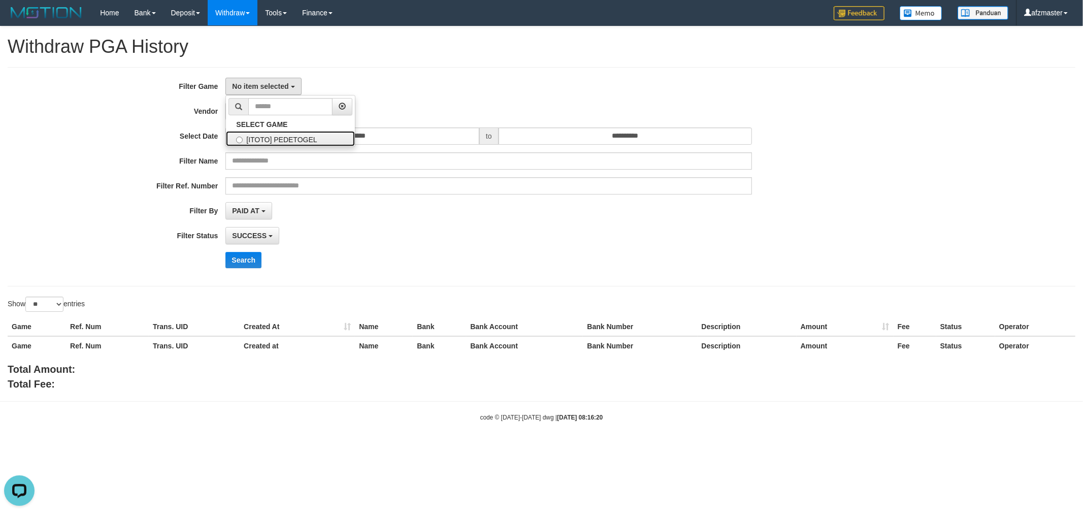
drag, startPoint x: 295, startPoint y: 135, endPoint x: 499, endPoint y: 64, distance: 215.7
click at [296, 136] on label "[ITOTO] PEDETOGEL" at bounding box center [290, 138] width 129 height 15
click at [500, 61] on div "**********" at bounding box center [541, 208] width 1083 height 365
click at [267, 93] on button "No item selected" at bounding box center [263, 86] width 76 height 17
drag, startPoint x: 283, startPoint y: 146, endPoint x: 475, endPoint y: 100, distance: 197.5
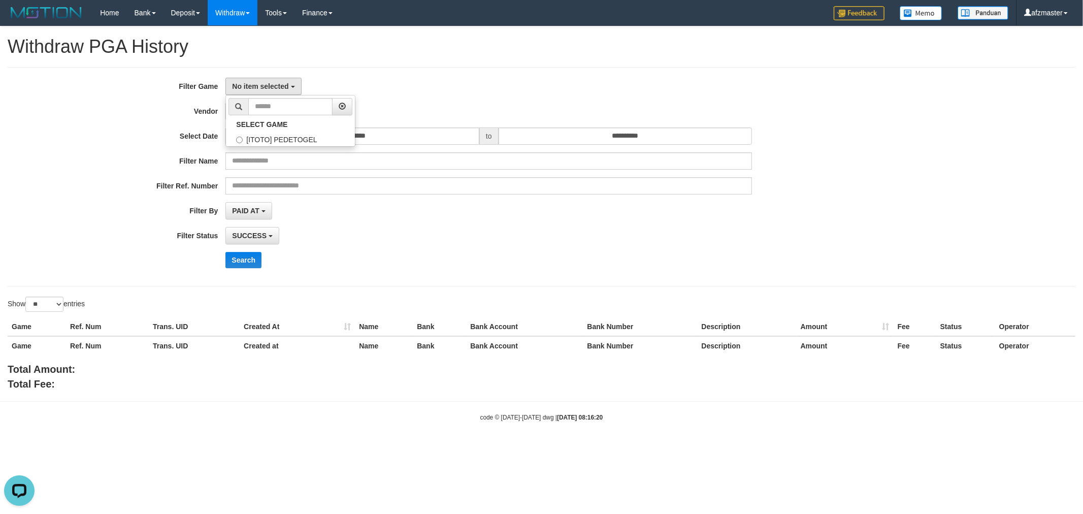
click at [283, 145] on ul "SELECT GAME [ITOTO] PEDETOGEL" at bounding box center [290, 121] width 130 height 52
click at [270, 80] on button "No item selected" at bounding box center [263, 86] width 76 height 17
click at [296, 142] on label "[ITOTO] PEDETOGEL" at bounding box center [290, 138] width 129 height 15
select select "***"
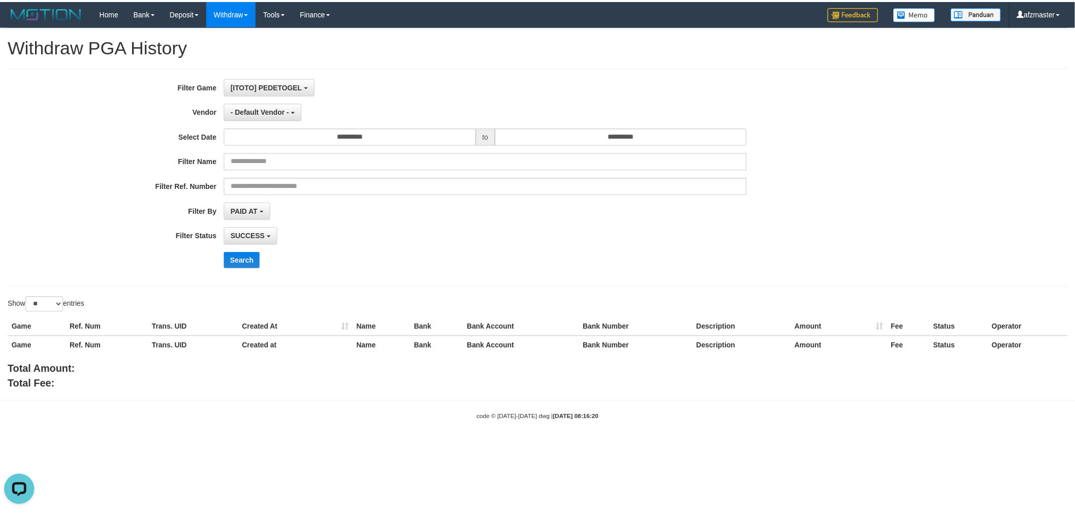
scroll to position [9, 0]
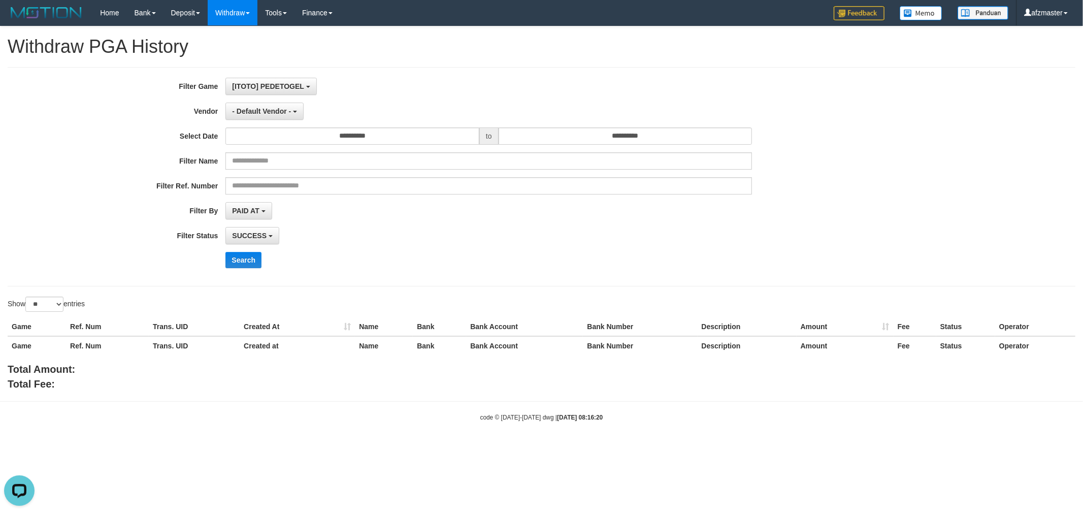
click at [464, 102] on div "**********" at bounding box center [451, 177] width 903 height 198
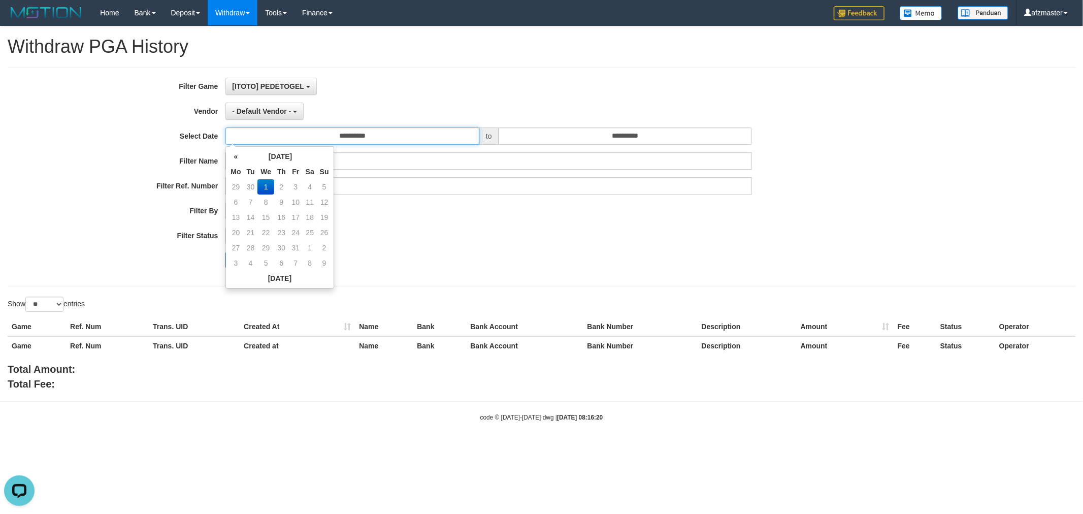
click at [442, 138] on input "**********" at bounding box center [352, 135] width 254 height 17
click at [237, 156] on th "«" at bounding box center [235, 156] width 15 height 15
click at [254, 263] on td "30" at bounding box center [251, 262] width 14 height 15
type input "**********"
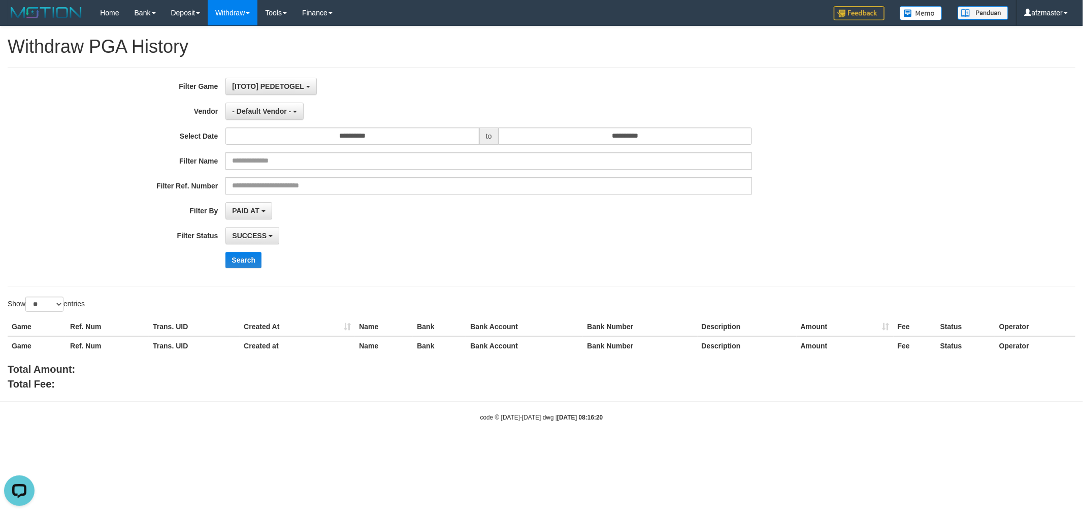
click at [613, 109] on div "- Default Vendor - - Default Vendor - Lucy Luna Atlas WD LB Java Purple Green G…" at bounding box center [488, 111] width 527 height 17
click at [612, 132] on input "**********" at bounding box center [626, 135] width 254 height 17
click at [514, 155] on th "«" at bounding box center [508, 156] width 15 height 15
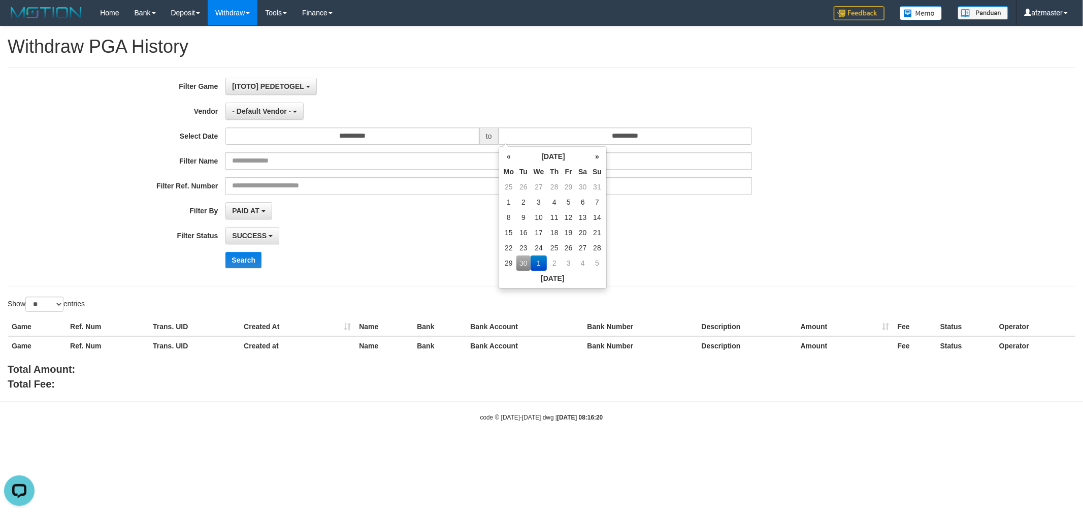
click at [522, 265] on td "30" at bounding box center [523, 262] width 14 height 15
type input "**********"
click at [522, 265] on td "30" at bounding box center [523, 262] width 14 height 15
click at [879, 135] on div "**********" at bounding box center [451, 135] width 903 height 17
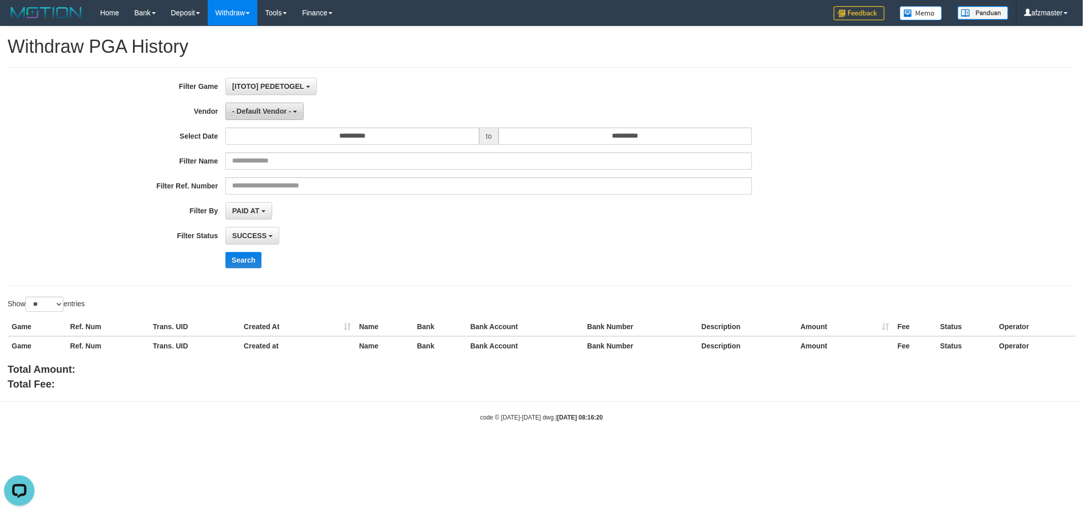
click at [266, 112] on span "- Default Vendor -" at bounding box center [261, 111] width 59 height 8
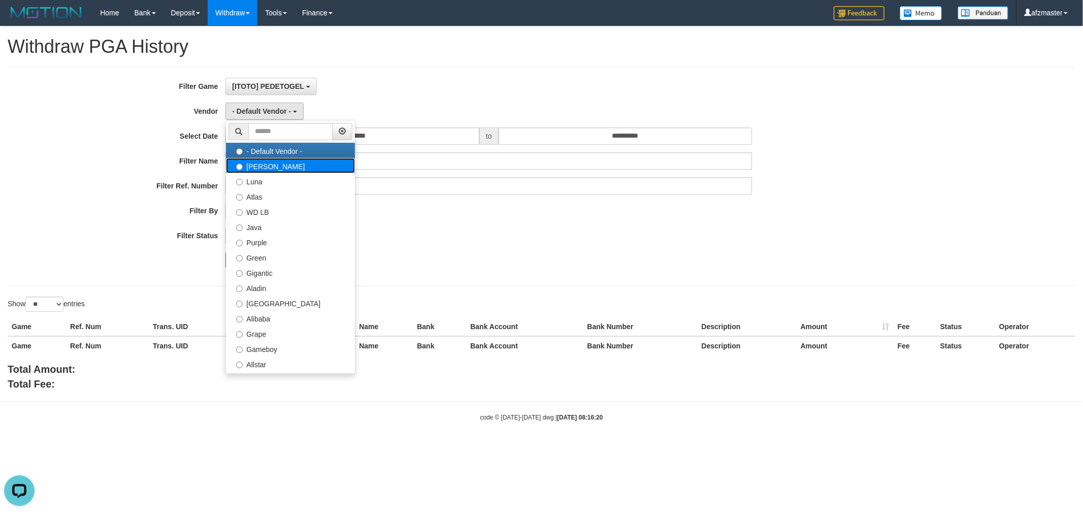
click at [258, 166] on label "Lucy" at bounding box center [290, 165] width 129 height 15
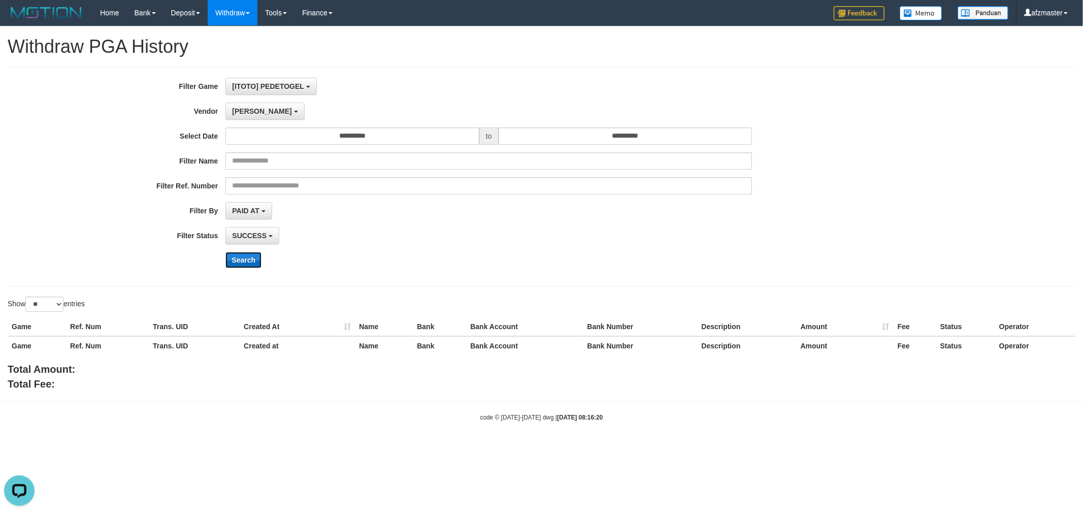
click at [250, 261] on button "Search" at bounding box center [243, 260] width 36 height 16
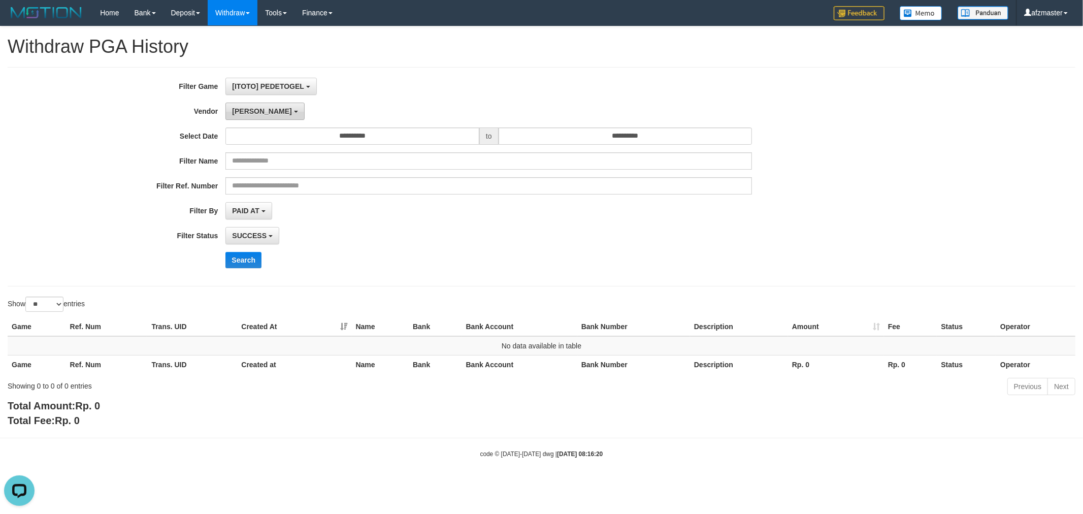
click at [252, 114] on button "Lucy" at bounding box center [264, 111] width 79 height 17
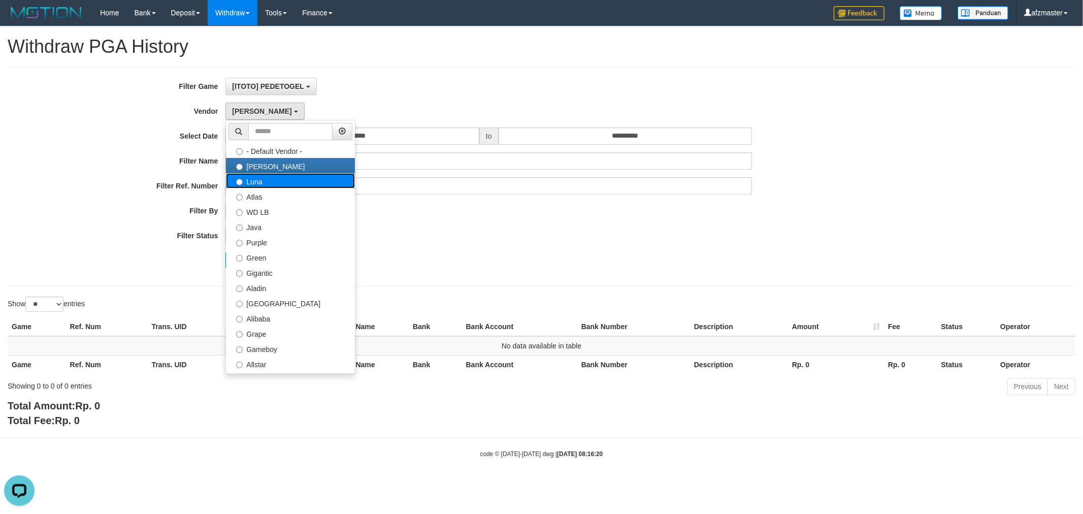
click at [282, 179] on label "Luna" at bounding box center [290, 180] width 129 height 15
select select "**********"
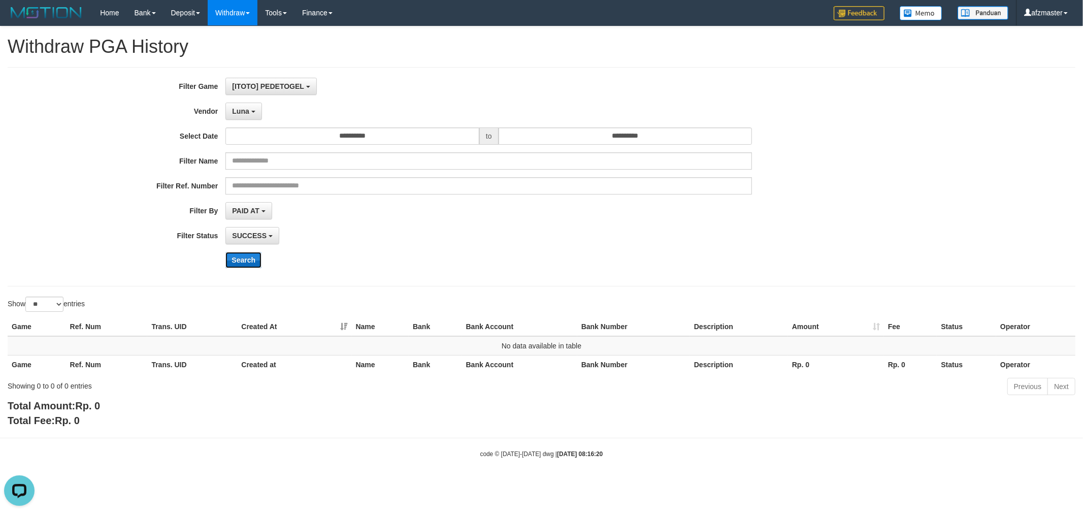
click at [245, 263] on button "Search" at bounding box center [243, 260] width 36 height 16
click at [246, 113] on span "Luna" at bounding box center [240, 111] width 17 height 8
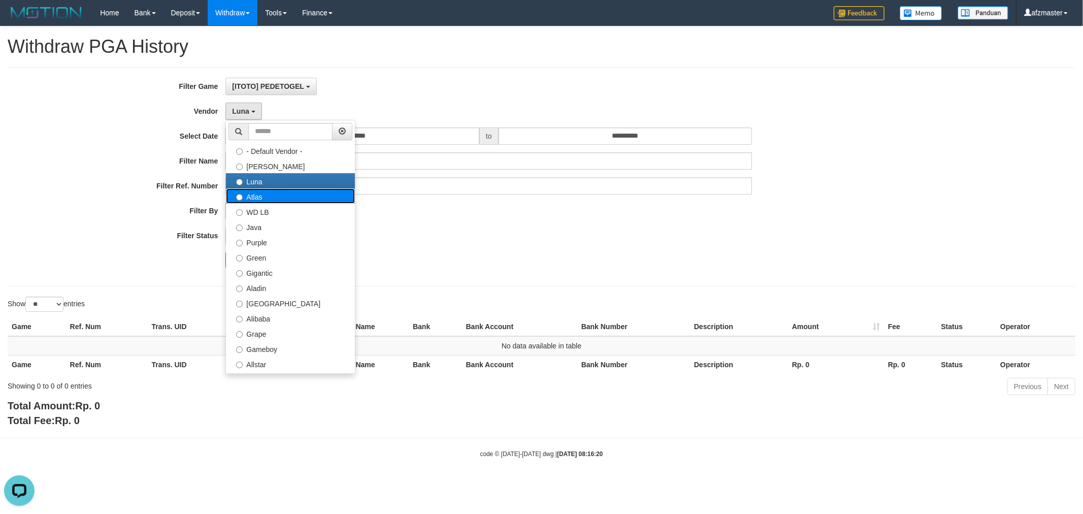
click at [267, 193] on label "Atlas" at bounding box center [290, 195] width 129 height 15
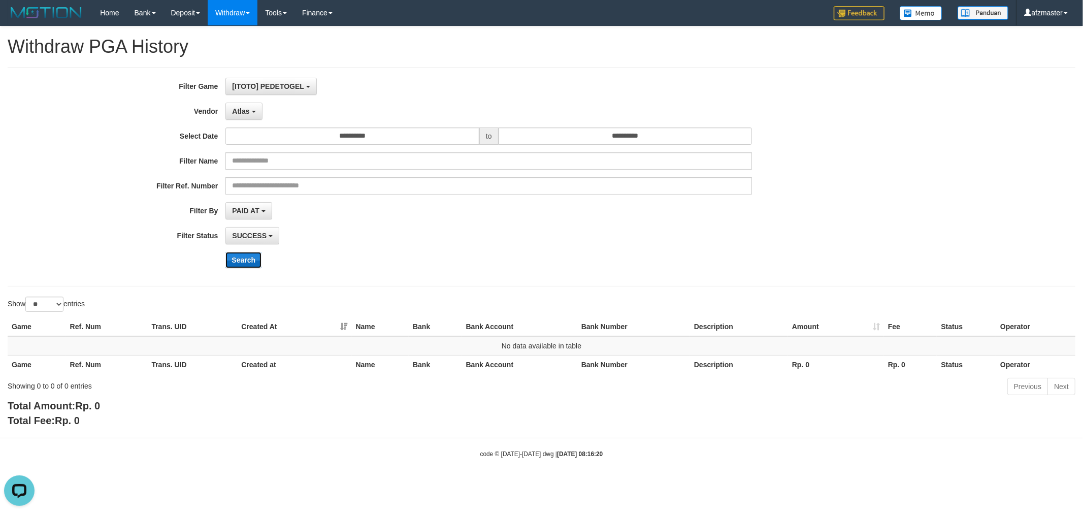
click at [246, 263] on button "Search" at bounding box center [243, 260] width 36 height 16
click at [245, 108] on span "Atlas" at bounding box center [240, 111] width 17 height 8
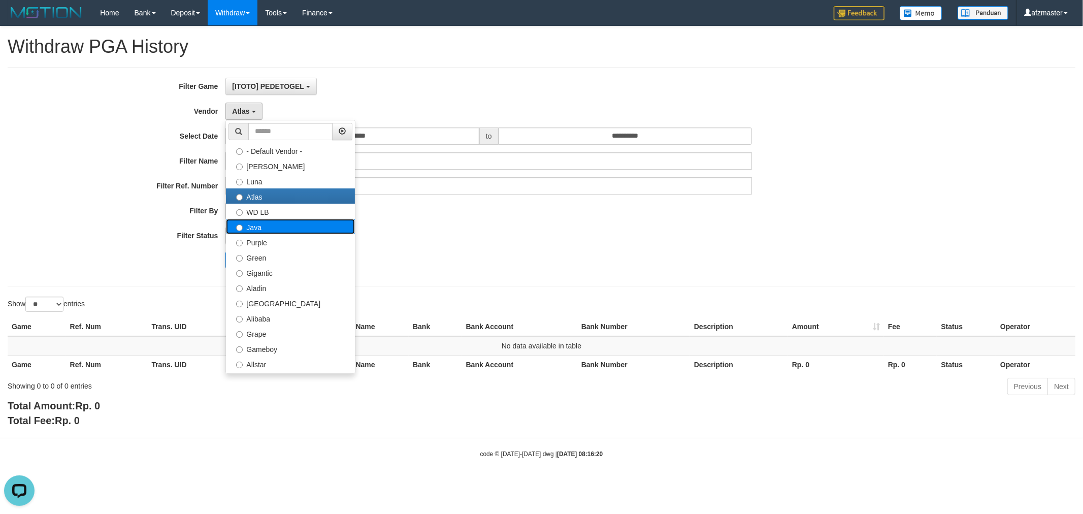
click at [275, 224] on label "Java" at bounding box center [290, 226] width 129 height 15
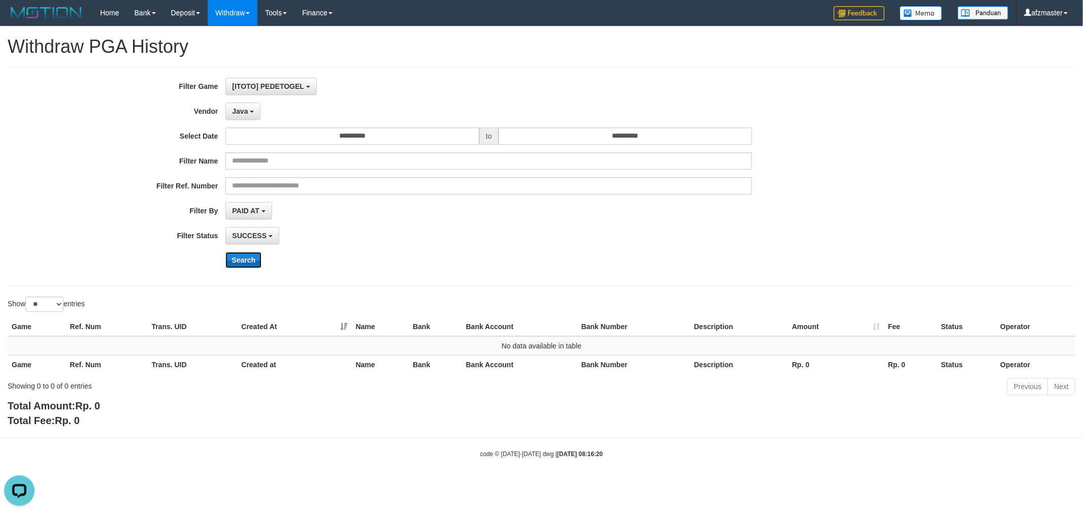
click at [251, 265] on button "Search" at bounding box center [243, 260] width 36 height 16
click at [248, 108] on button "Java" at bounding box center [242, 111] width 35 height 17
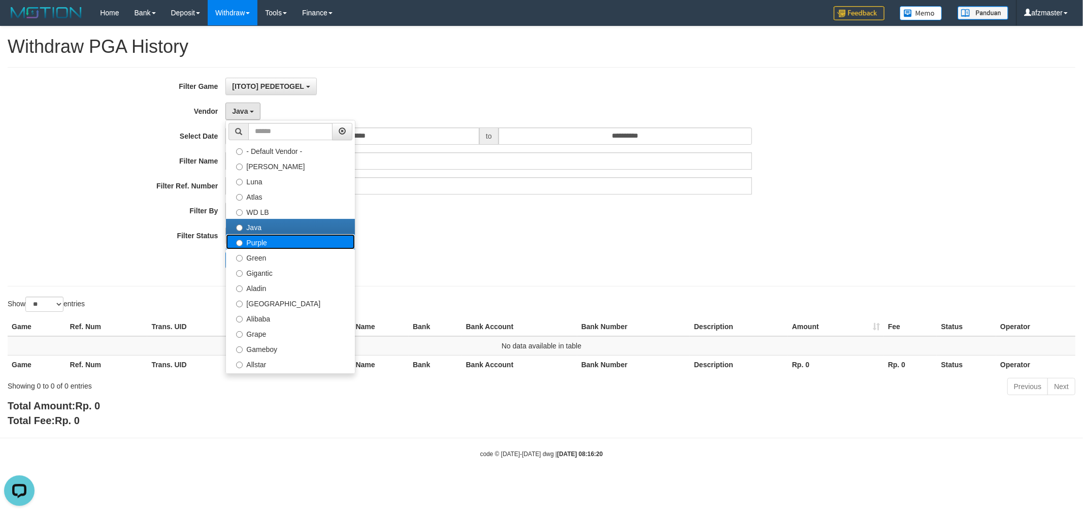
click at [269, 241] on label "Purple" at bounding box center [290, 241] width 129 height 15
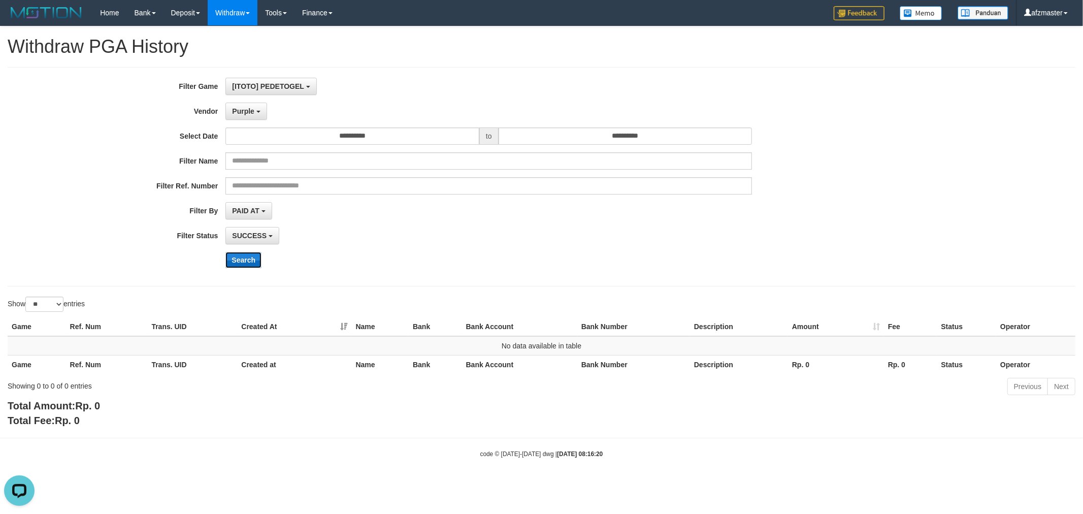
click at [248, 263] on button "Search" at bounding box center [243, 260] width 36 height 16
click at [238, 107] on span "Purple" at bounding box center [243, 111] width 22 height 8
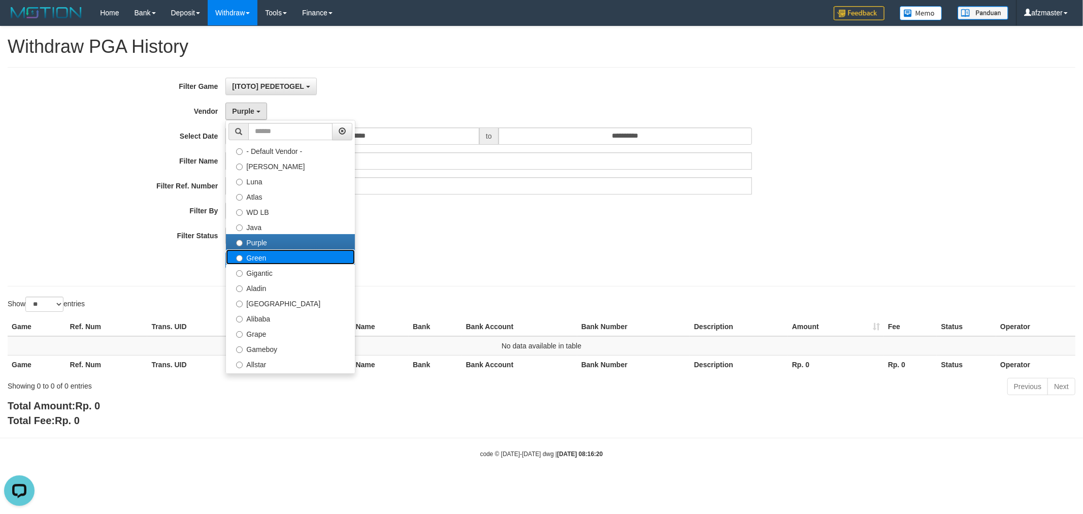
click at [266, 257] on label "Green" at bounding box center [290, 256] width 129 height 15
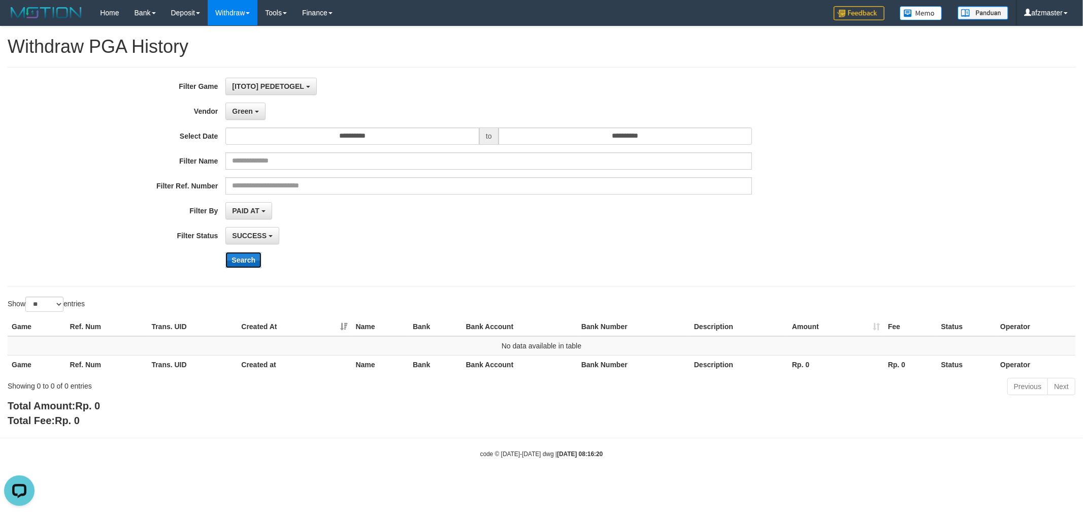
click at [251, 260] on button "Search" at bounding box center [243, 260] width 36 height 16
click at [256, 111] on b "button" at bounding box center [257, 112] width 4 height 2
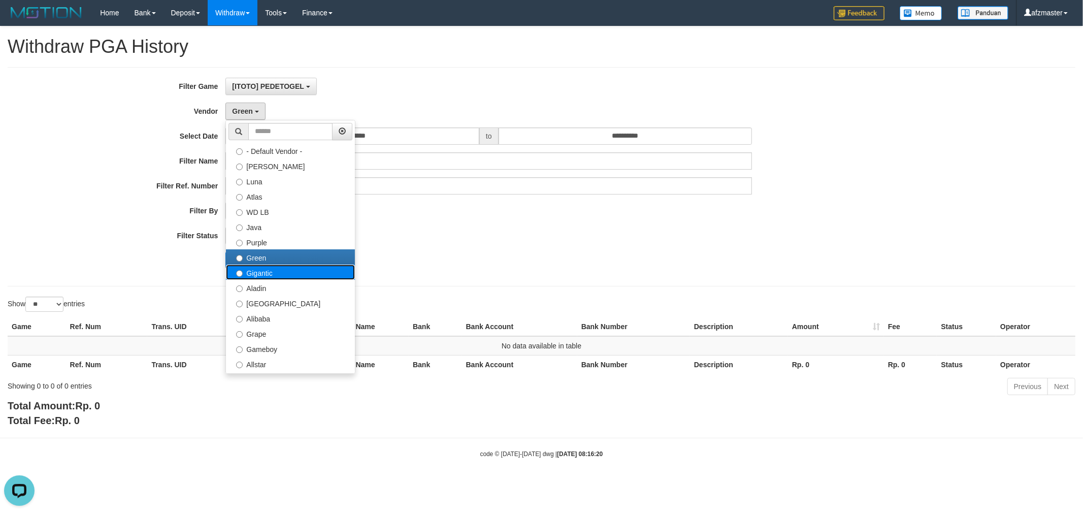
click at [283, 270] on label "Gigantic" at bounding box center [290, 272] width 129 height 15
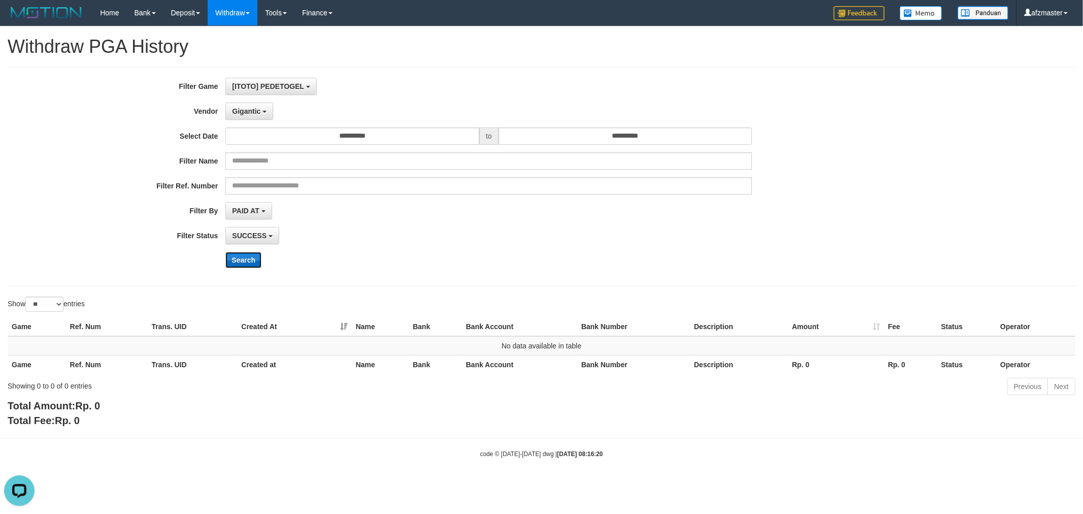
click at [254, 265] on button "Search" at bounding box center [243, 260] width 36 height 16
click at [254, 110] on span "Gigantic" at bounding box center [246, 111] width 28 height 8
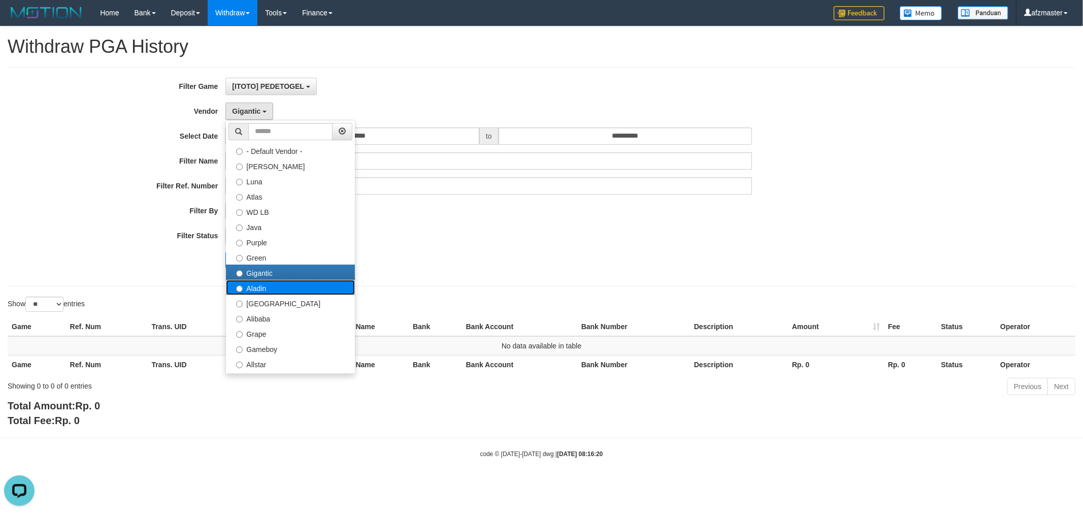
click at [279, 286] on label "Aladin" at bounding box center [290, 287] width 129 height 15
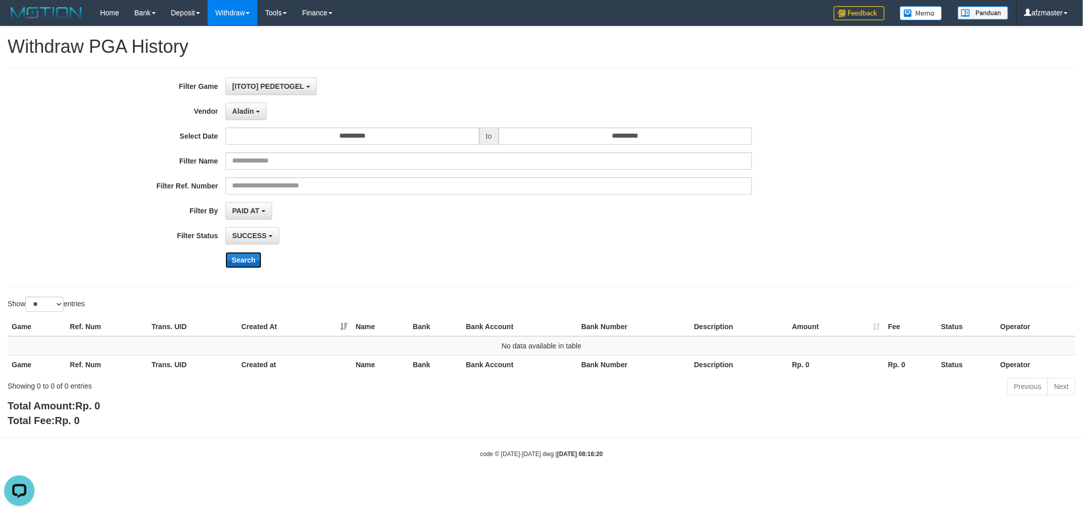
click at [232, 263] on button "Search" at bounding box center [243, 260] width 36 height 16
click at [245, 110] on span "Aladin" at bounding box center [243, 111] width 22 height 8
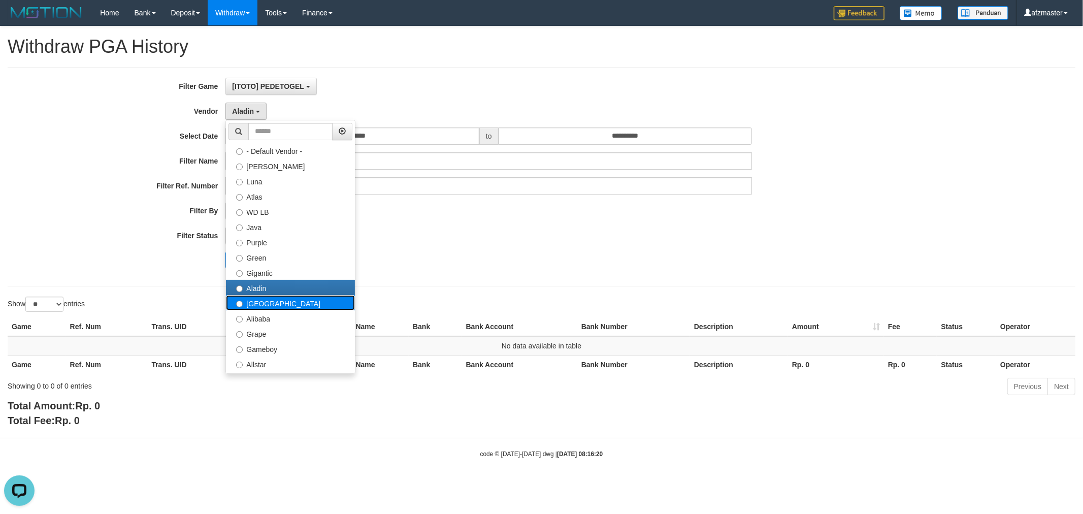
click at [286, 299] on label "Dubai" at bounding box center [290, 302] width 129 height 15
select select "**********"
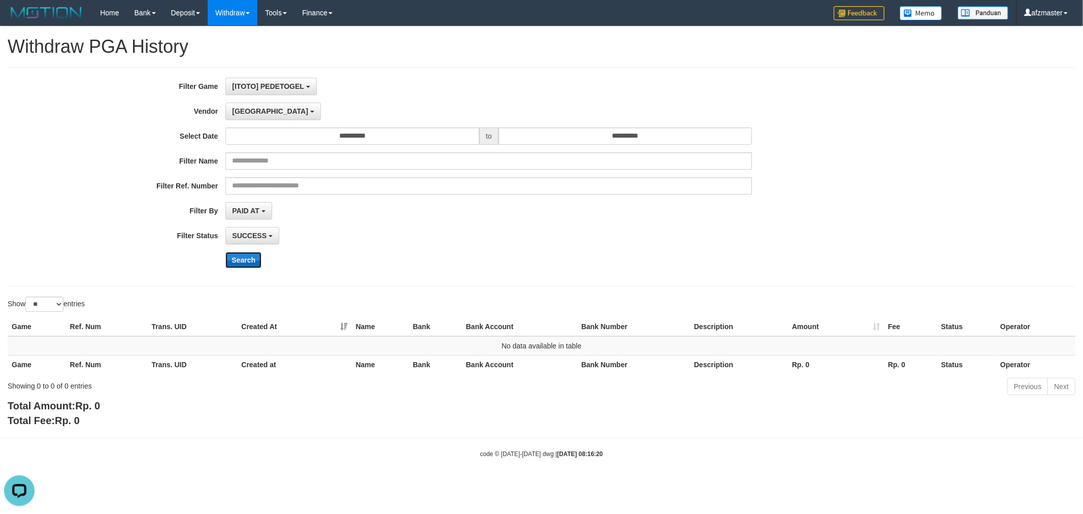
click at [240, 254] on button "Search" at bounding box center [243, 260] width 36 height 16
click at [251, 107] on span "Dubai" at bounding box center [270, 111] width 76 height 8
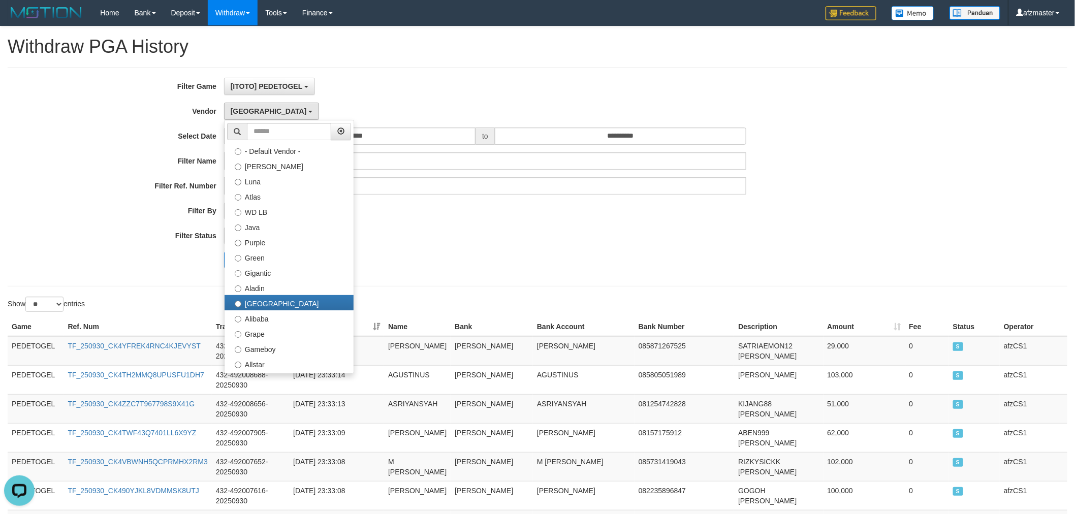
drag, startPoint x: 130, startPoint y: 282, endPoint x: 121, endPoint y: 287, distance: 10.0
click at [123, 282] on div "**********" at bounding box center [537, 176] width 1059 height 219
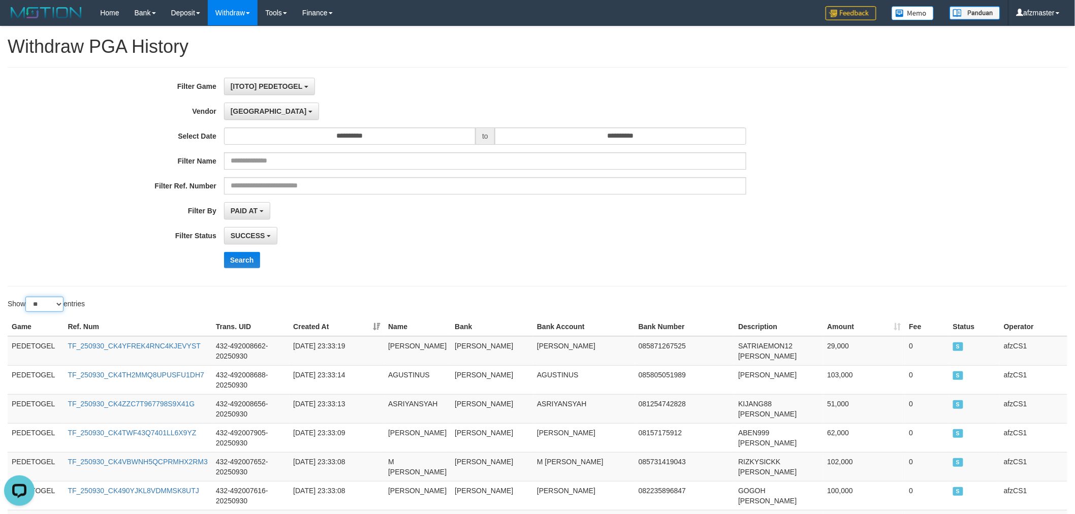
click at [59, 304] on select "** ** ** ***" at bounding box center [44, 304] width 38 height 15
select select "***"
click at [27, 297] on select "** ** ** ***" at bounding box center [44, 304] width 38 height 15
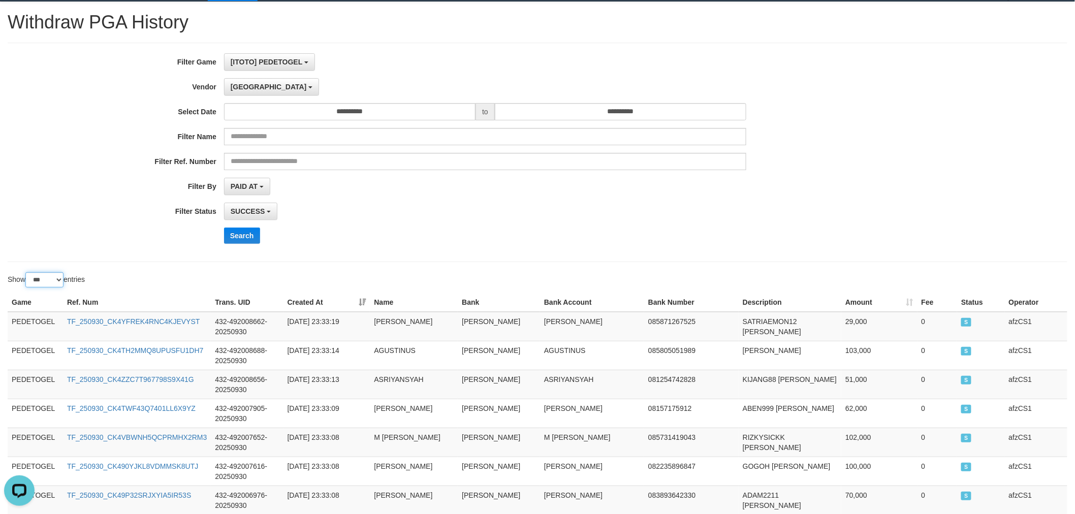
scroll to position [0, 0]
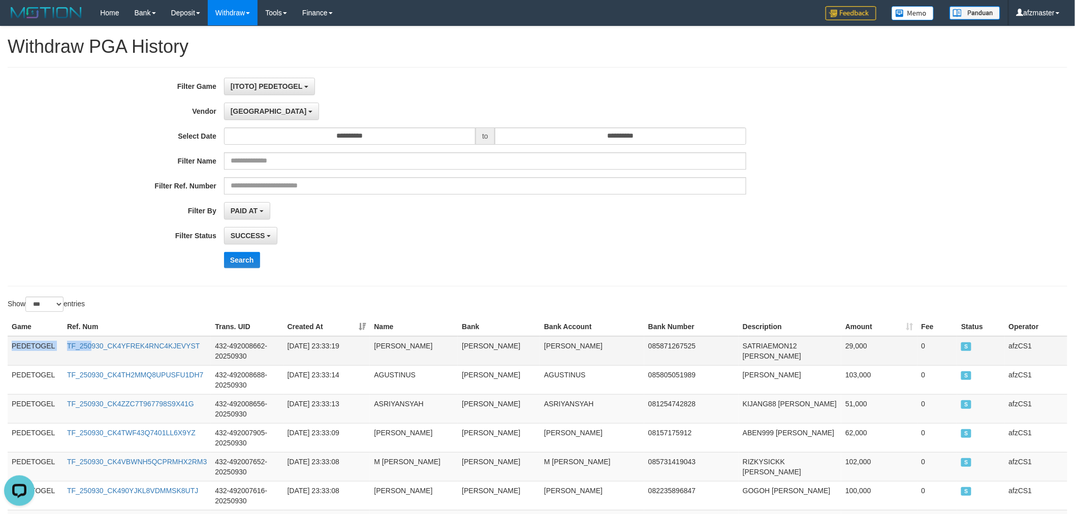
drag, startPoint x: 12, startPoint y: 343, endPoint x: 94, endPoint y: 352, distance: 83.3
click at [94, 352] on tr "PEDETOGEL TF_250930_CK4YFREK4RNC4KJEVYST 432-492008662-20250930 2025-09-30 23:3…" at bounding box center [537, 350] width 1059 height 29
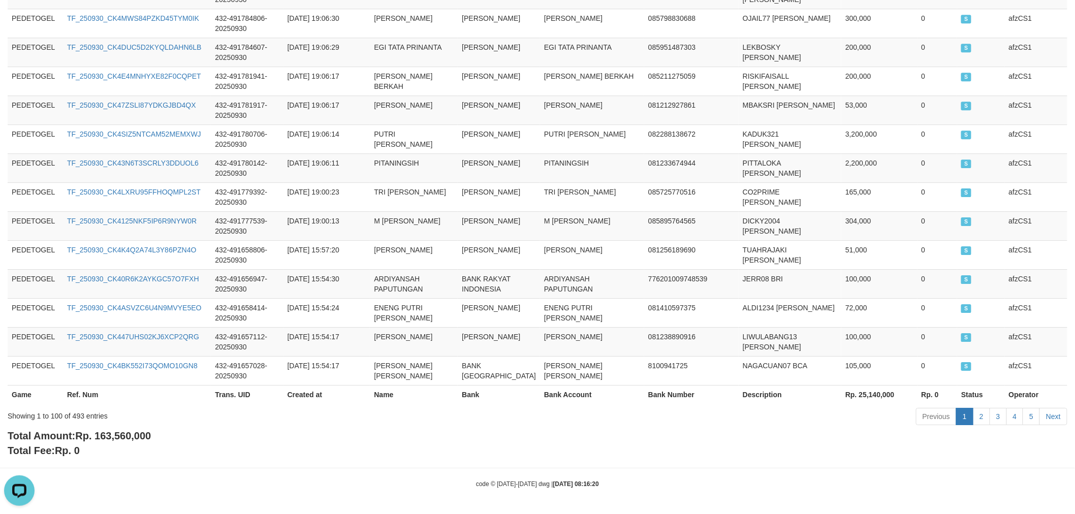
scroll to position [3062, 0]
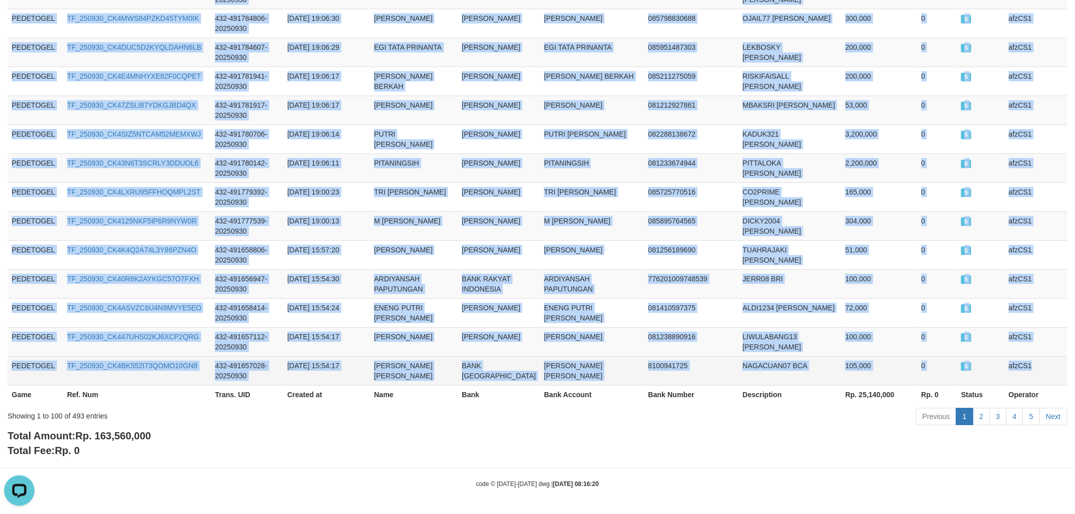
click at [1041, 358] on td "afzCS1" at bounding box center [1036, 370] width 62 height 29
copy tbody "PEDETOGEL TF_250930_CK4YFREK4RNC4KJEVYST 432-492008662-20250930 2025-09-30 23:3…"
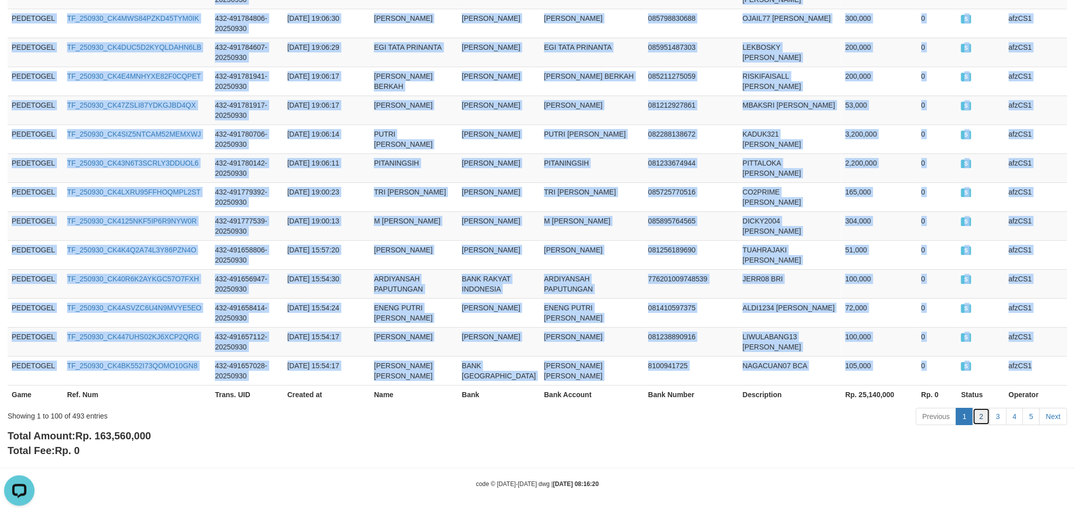
click at [983, 413] on link "2" at bounding box center [981, 416] width 17 height 17
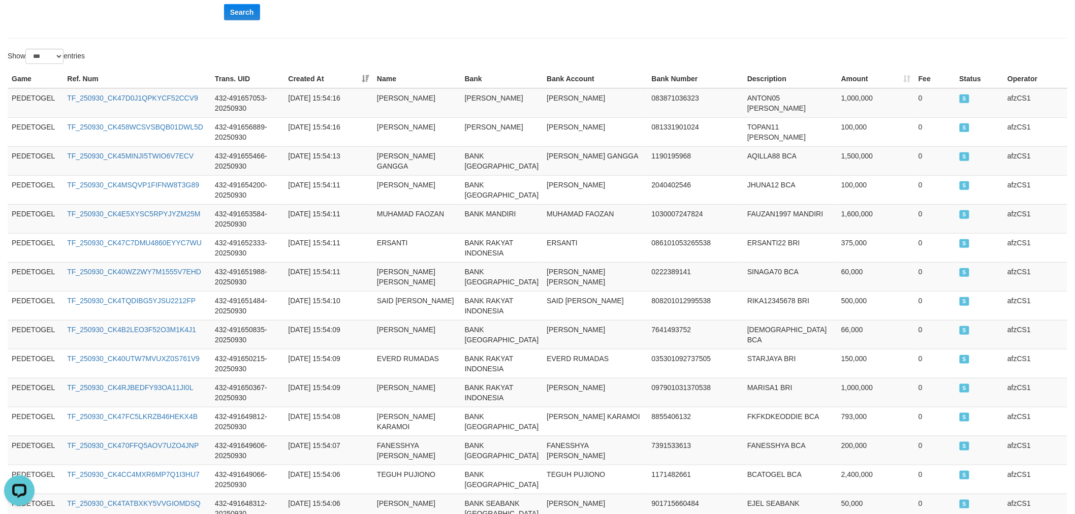
scroll to position [0, 0]
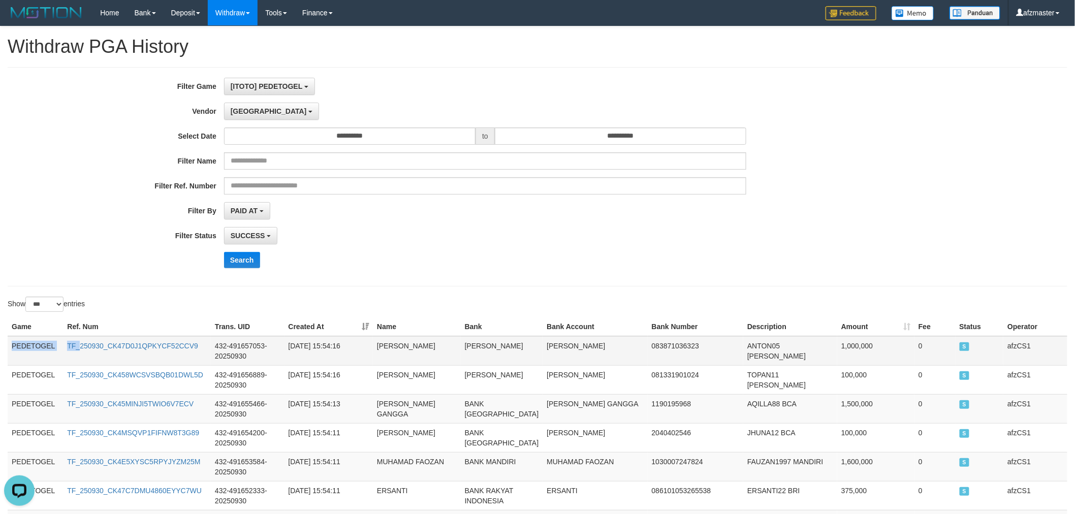
drag, startPoint x: 12, startPoint y: 346, endPoint x: 80, endPoint y: 351, distance: 68.2
click at [80, 351] on tr "PEDETOGEL TF_250930_CK47D0J1QPKYCF52CCV9 432-491657053-20250930 2025-09-30 15:5…" at bounding box center [537, 350] width 1059 height 29
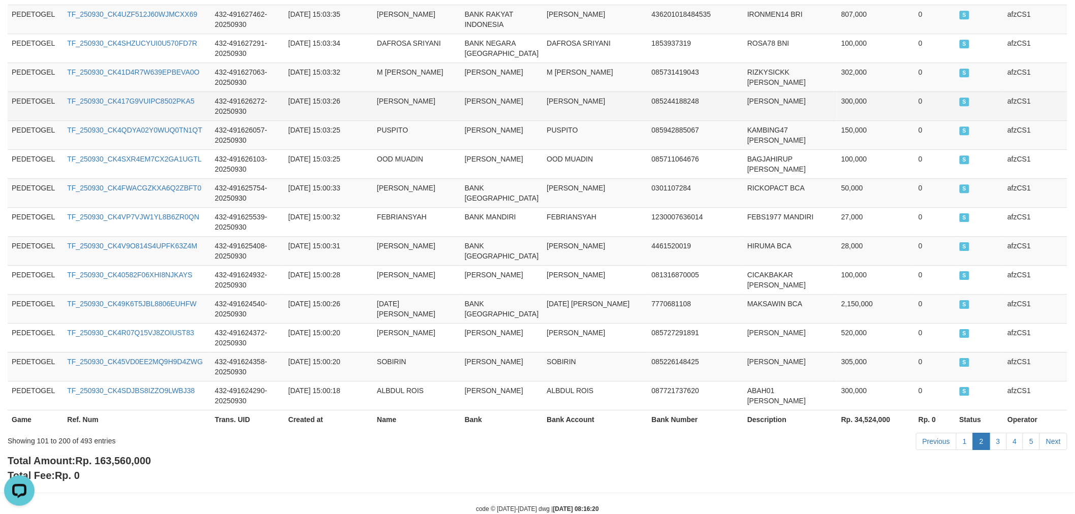
scroll to position [3164, 0]
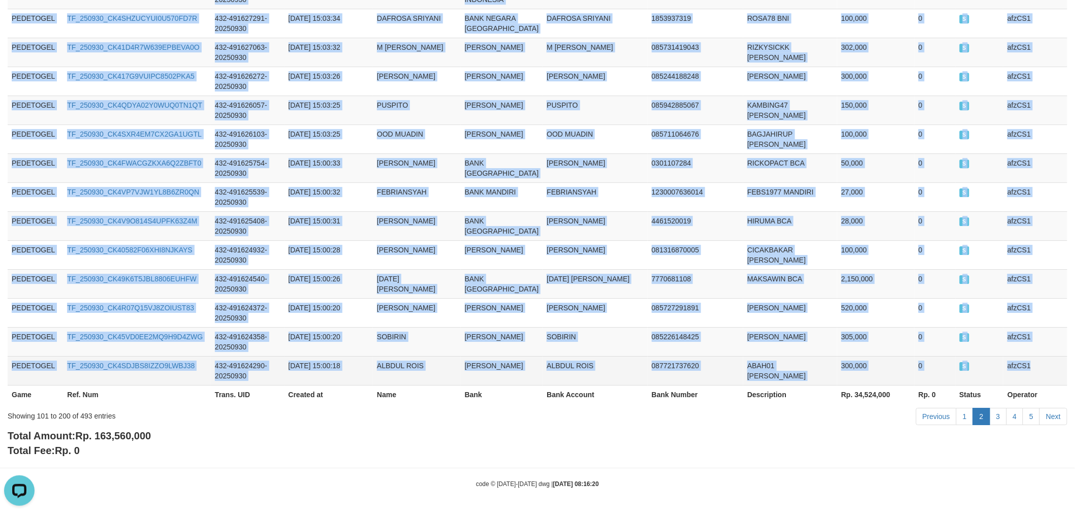
drag, startPoint x: 1045, startPoint y: 374, endPoint x: 1040, endPoint y: 375, distance: 5.7
click at [1045, 374] on td "afzCS1" at bounding box center [1035, 370] width 64 height 29
copy tbody "PEDETOGEL TF_250930_CK47D0J1QPKYCF52CCV9 432-491657053-20250930 2025-09-30 15:5…"
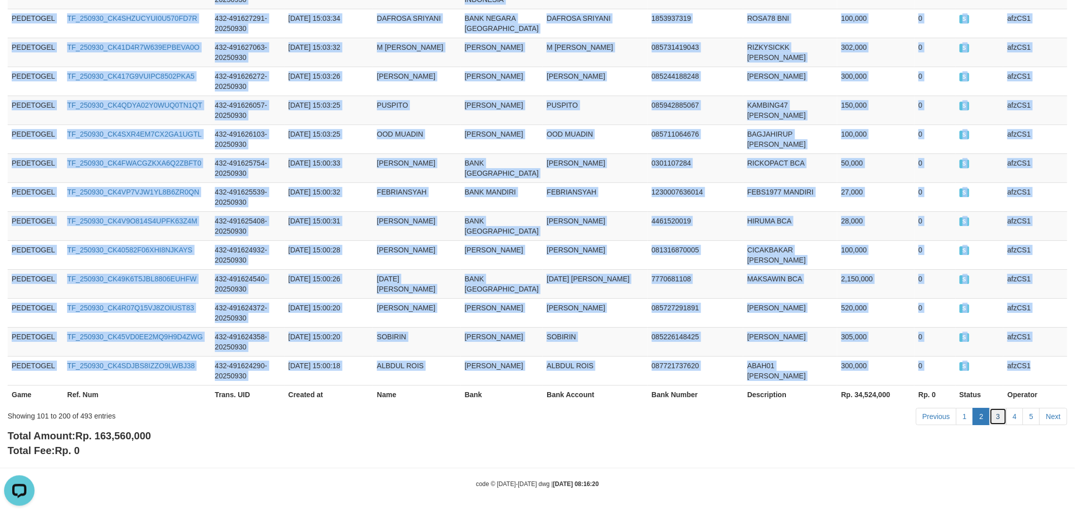
click at [994, 417] on link "3" at bounding box center [997, 416] width 17 height 17
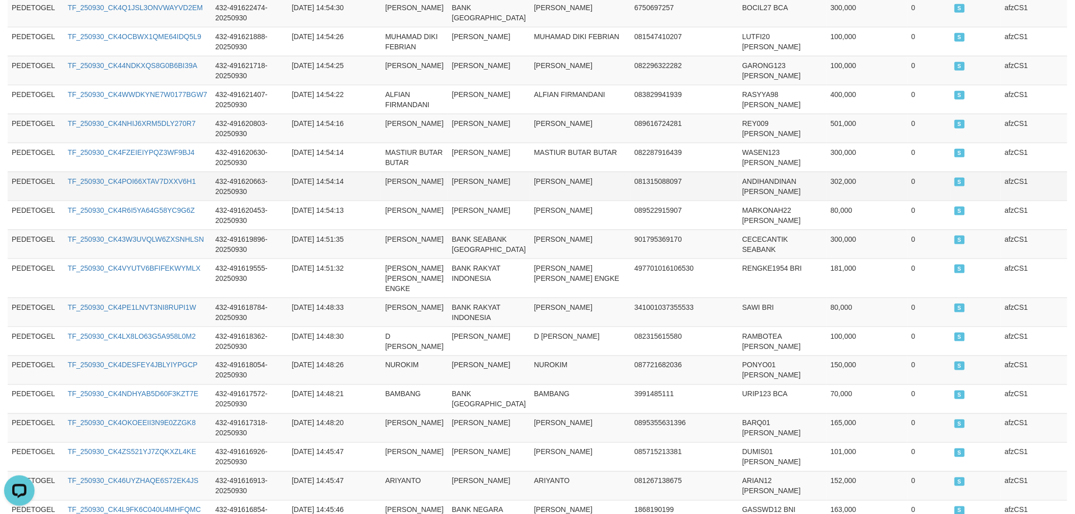
scroll to position [0, 0]
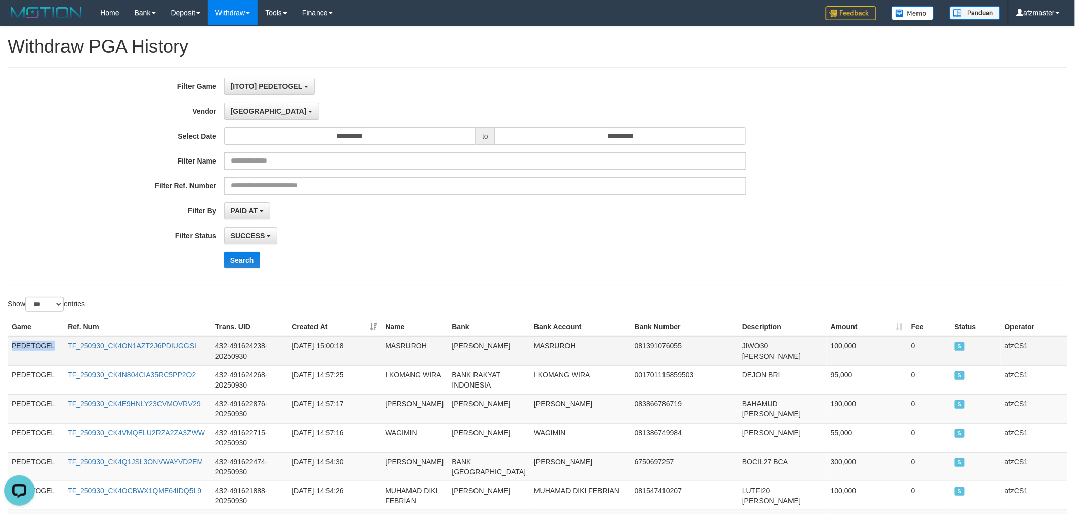
drag, startPoint x: 11, startPoint y: 344, endPoint x: 66, endPoint y: 348, distance: 55.5
click at [66, 348] on tr "PEDETOGEL TF_250930_CK4ON1AZT2J6PDIUGGSI 432-491624238-20250930 2025-09-30 15:0…" at bounding box center [537, 350] width 1059 height 29
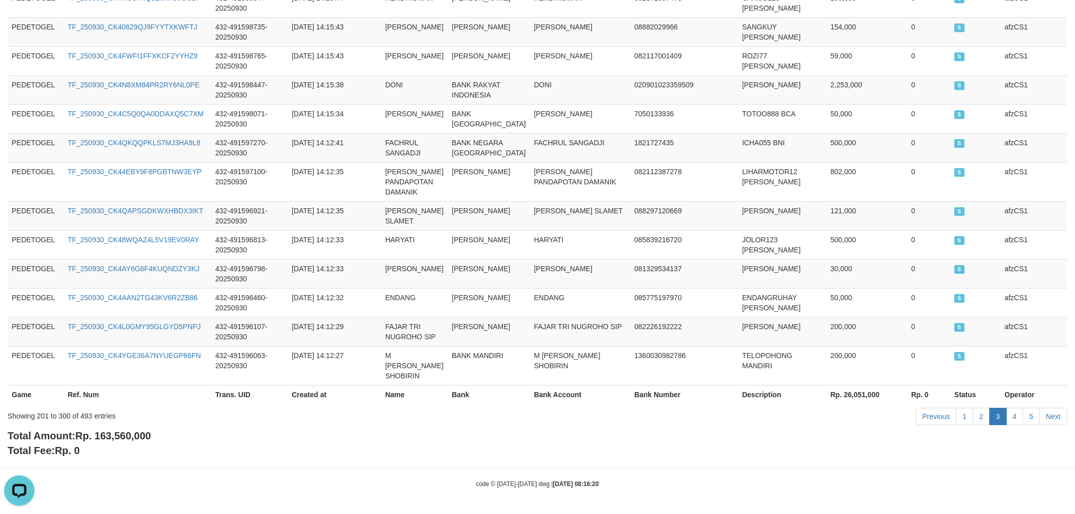
scroll to position [3276, 0]
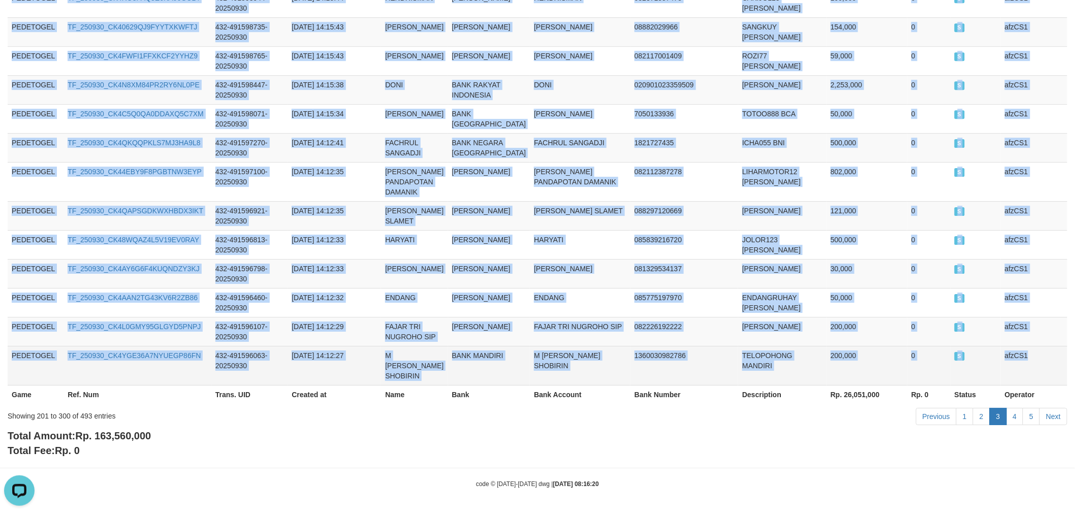
click at [1033, 371] on td "afzCS1" at bounding box center [1033, 365] width 67 height 39
copy tbody "PEDETOGEL TF_250930_CK4ON1AZT2J6PDIUGGSI 432-491624238-20250930 2025-09-30 15:0…"
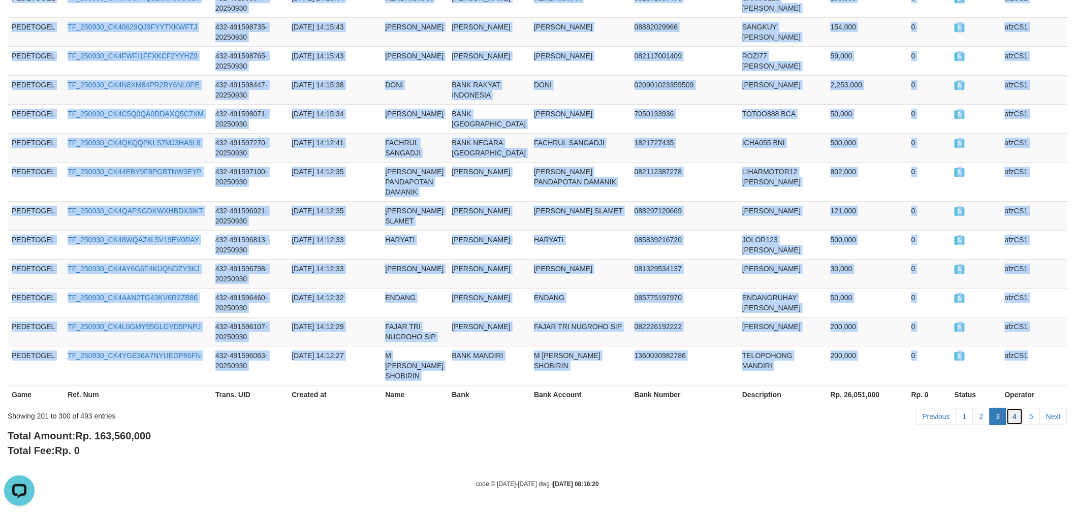
click at [1012, 415] on link "4" at bounding box center [1014, 416] width 17 height 17
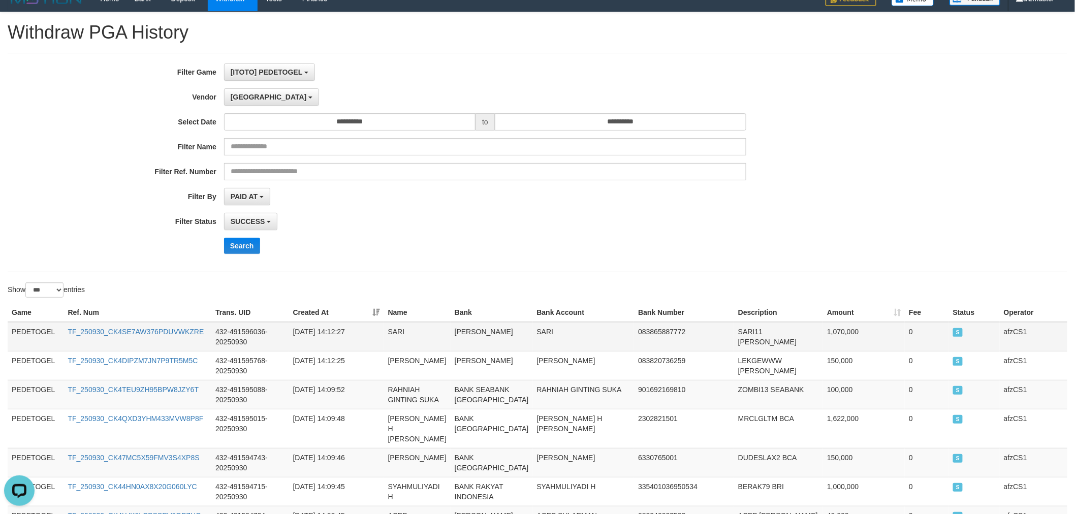
scroll to position [0, 0]
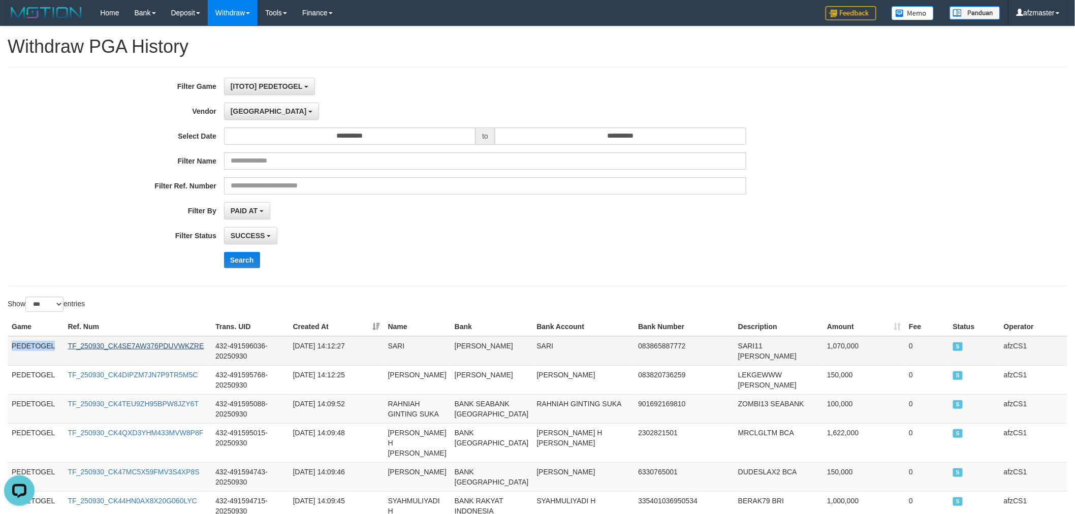
drag, startPoint x: 13, startPoint y: 342, endPoint x: 107, endPoint y: 344, distance: 94.0
click at [105, 344] on tr "PEDETOGEL TF_250930_CK4SE7AW376PDUVWKZRE 432-491596036-20250930 2025-09-30 14:1…" at bounding box center [537, 350] width 1059 height 29
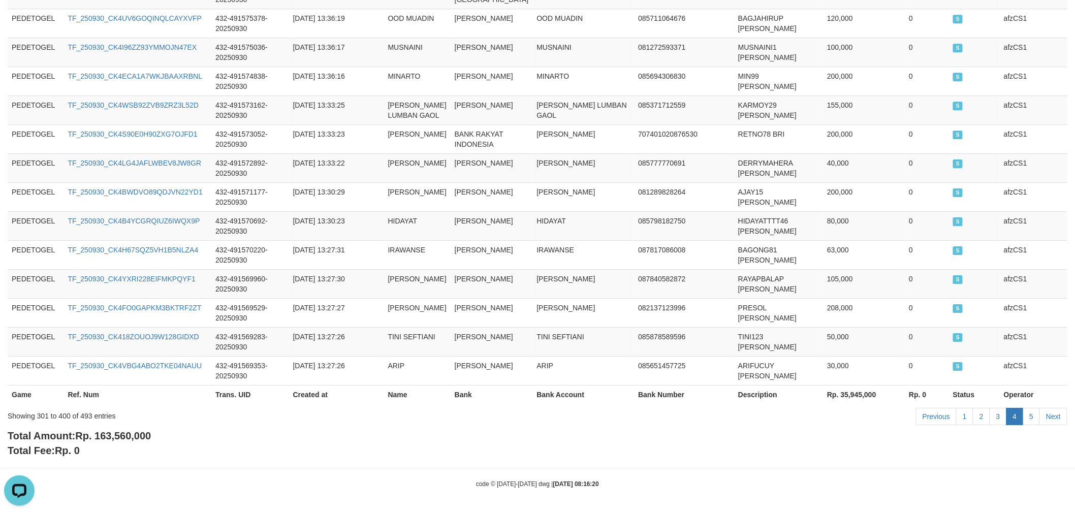
scroll to position [3184, 0]
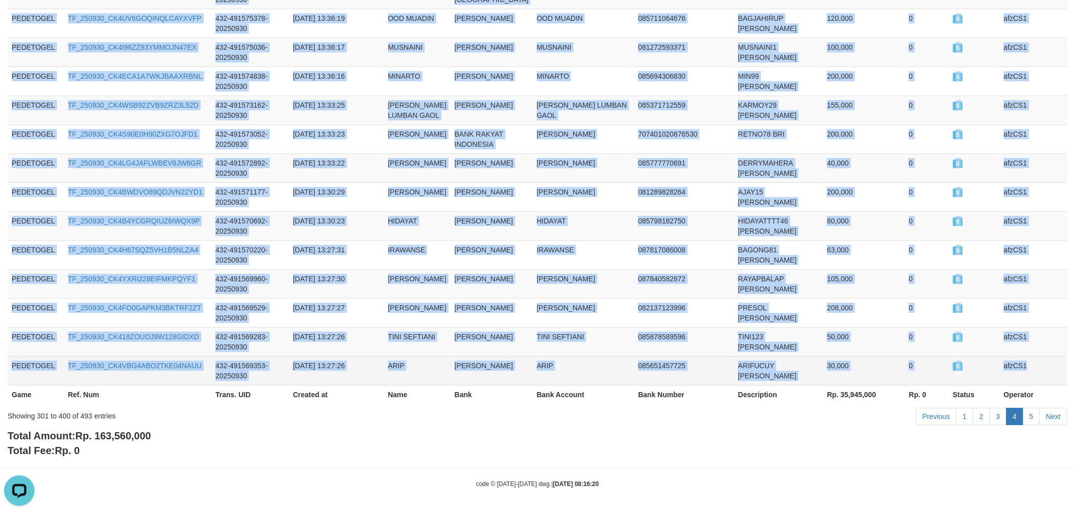
click at [1046, 368] on td "afzCS1" at bounding box center [1033, 370] width 68 height 29
copy tbody "PEDETOGEL TF_250930_CK4SE7AW376PDUVWKZRE 432-491596036-20250930 2025-09-30 14:1…"
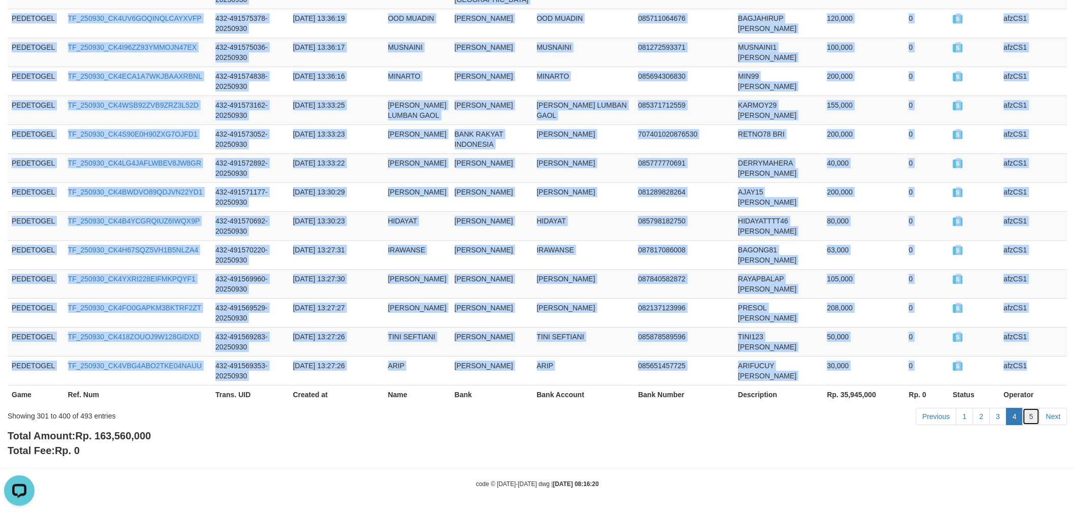
click at [1036, 413] on link "5" at bounding box center [1030, 416] width 17 height 17
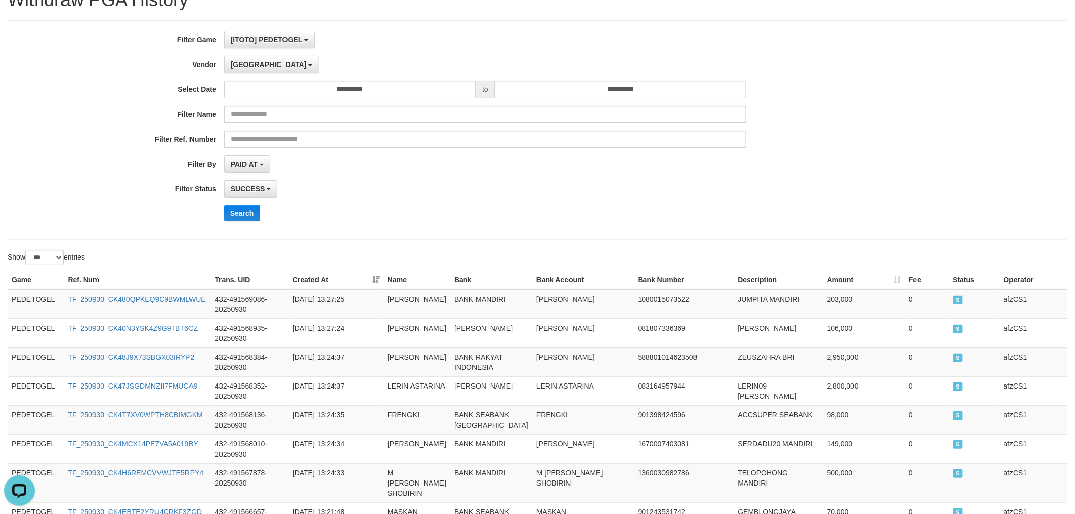
scroll to position [0, 0]
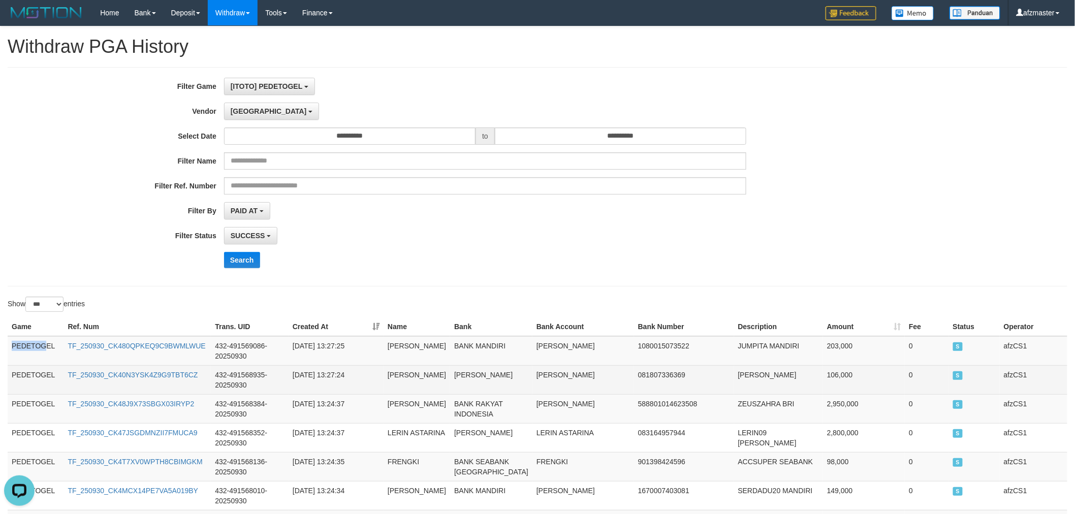
drag, startPoint x: 12, startPoint y: 343, endPoint x: 412, endPoint y: 377, distance: 401.6
click at [53, 354] on td "PEDETOGEL" at bounding box center [36, 350] width 56 height 29
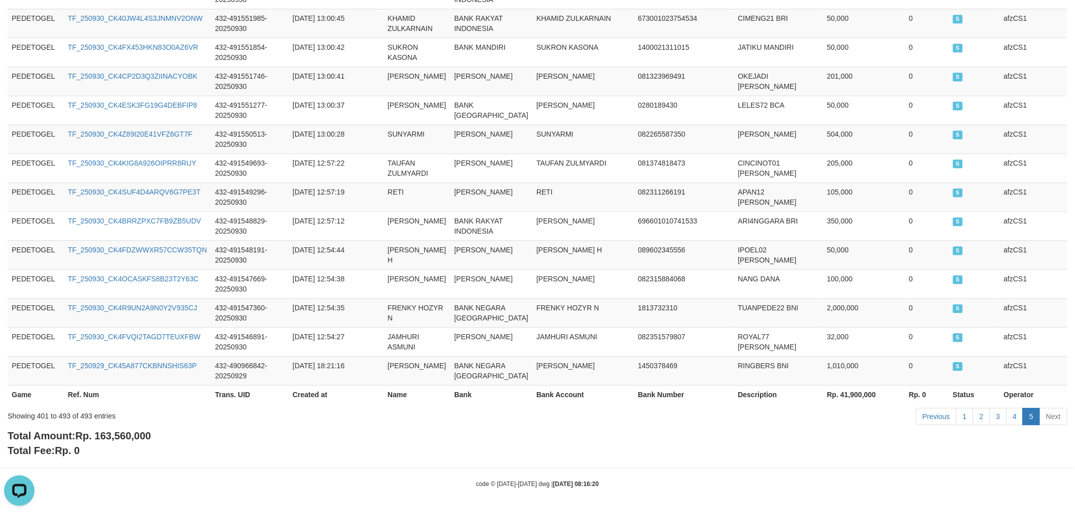
scroll to position [3002, 0]
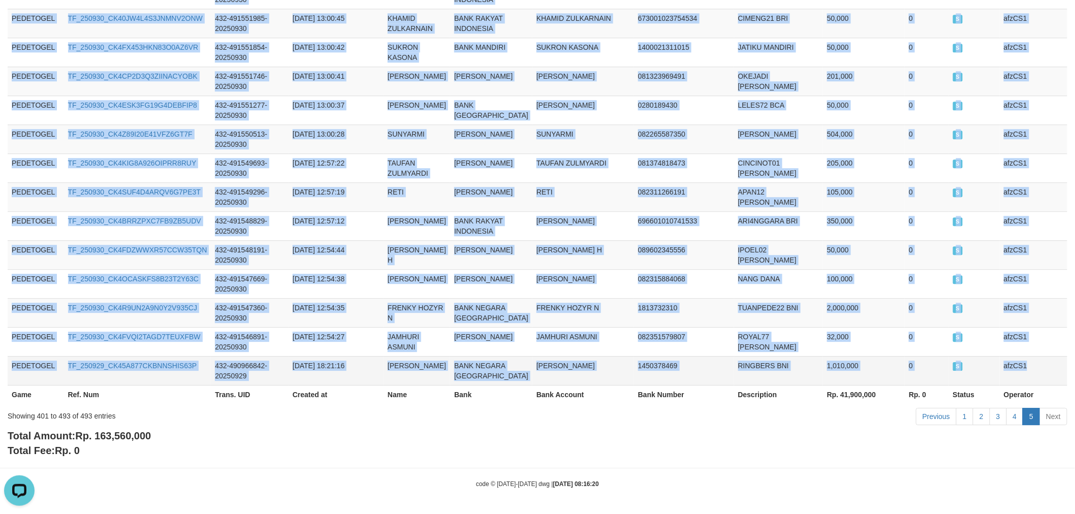
click at [1036, 363] on td "afzCS1" at bounding box center [1033, 370] width 68 height 29
copy tbody "PEDETOGEL TF_250930_CK480QPKEQ9C9BWMLWUE 432-491569086-20250930 2025-09-30 13:2…"
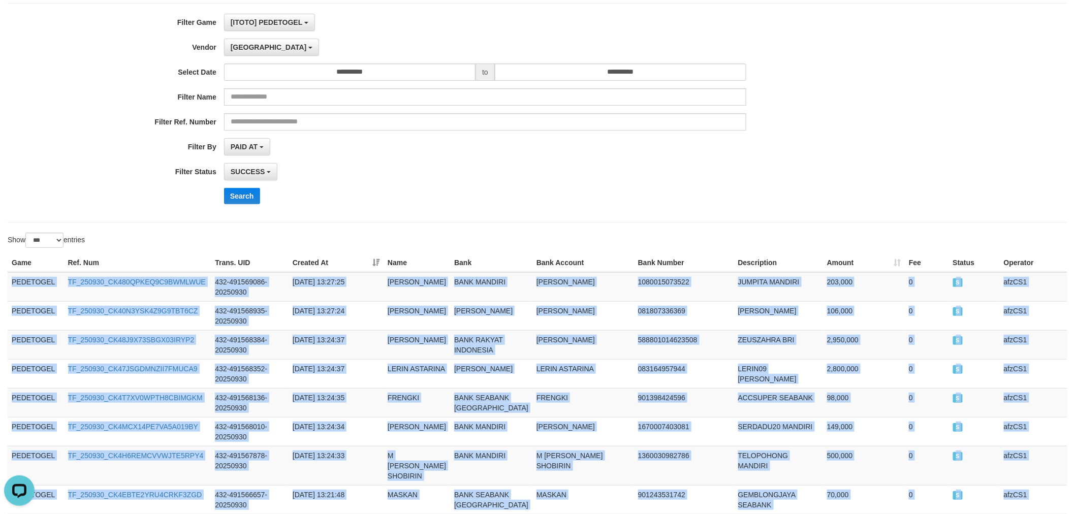
scroll to position [0, 0]
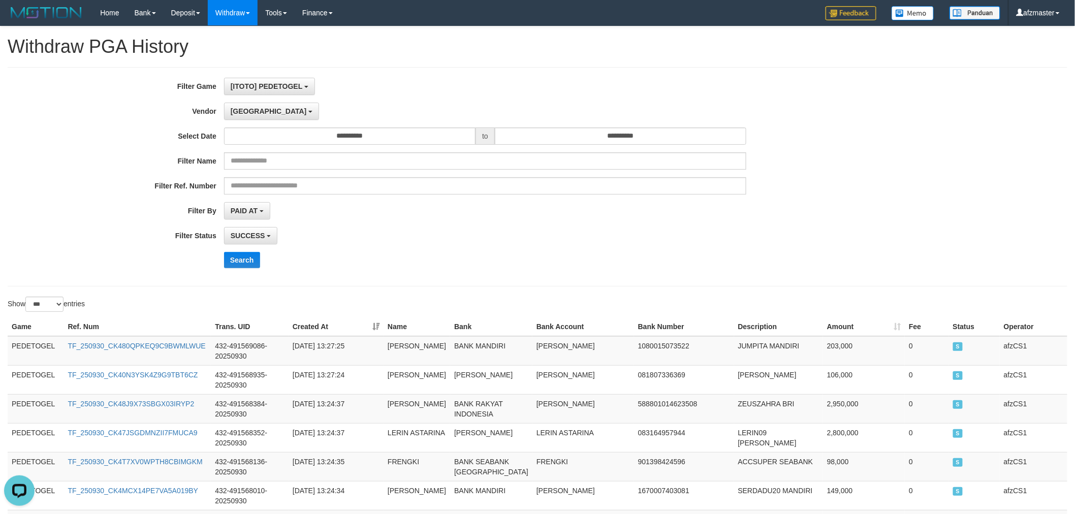
click at [591, 247] on div "**********" at bounding box center [447, 177] width 895 height 198
click at [246, 114] on span "Dubai" at bounding box center [269, 111] width 76 height 8
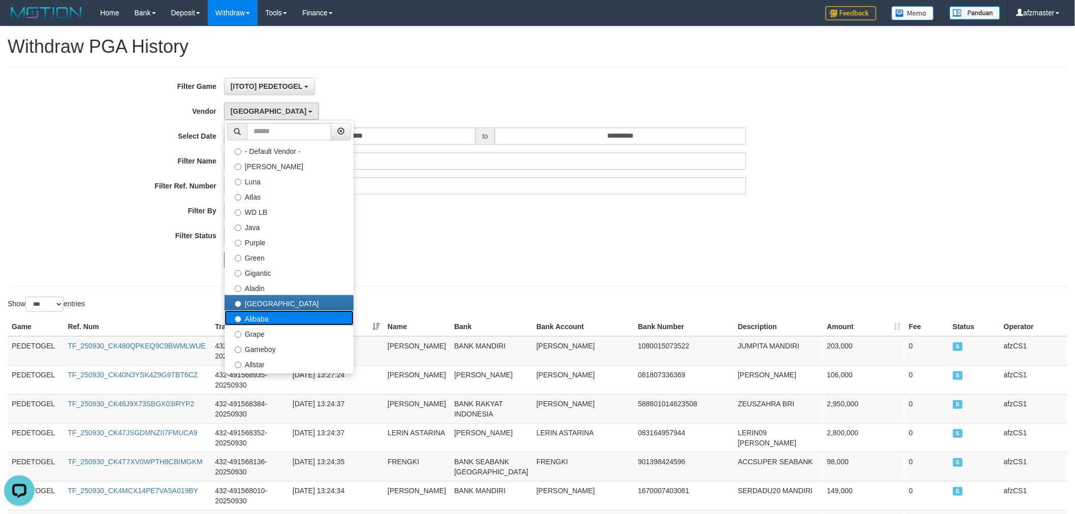
click at [286, 318] on label "Alibaba" at bounding box center [288, 317] width 129 height 15
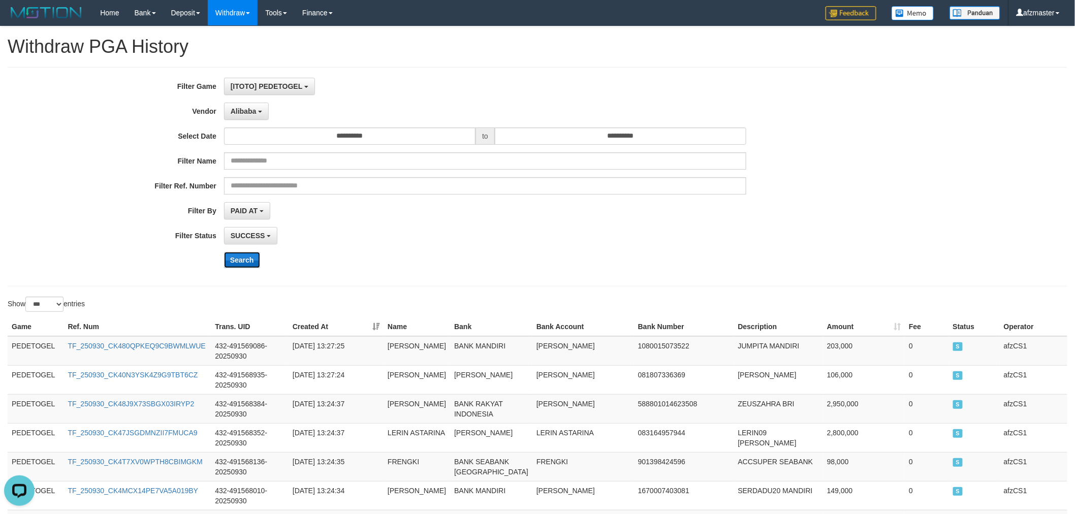
click at [226, 261] on button "Search" at bounding box center [242, 260] width 36 height 16
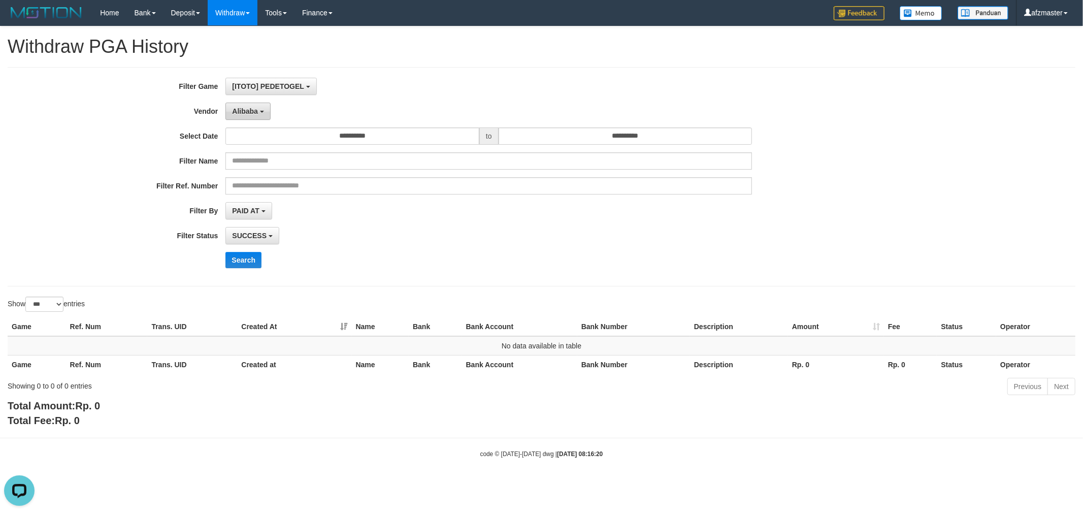
click at [258, 114] on button "Alibaba" at bounding box center [247, 111] width 45 height 17
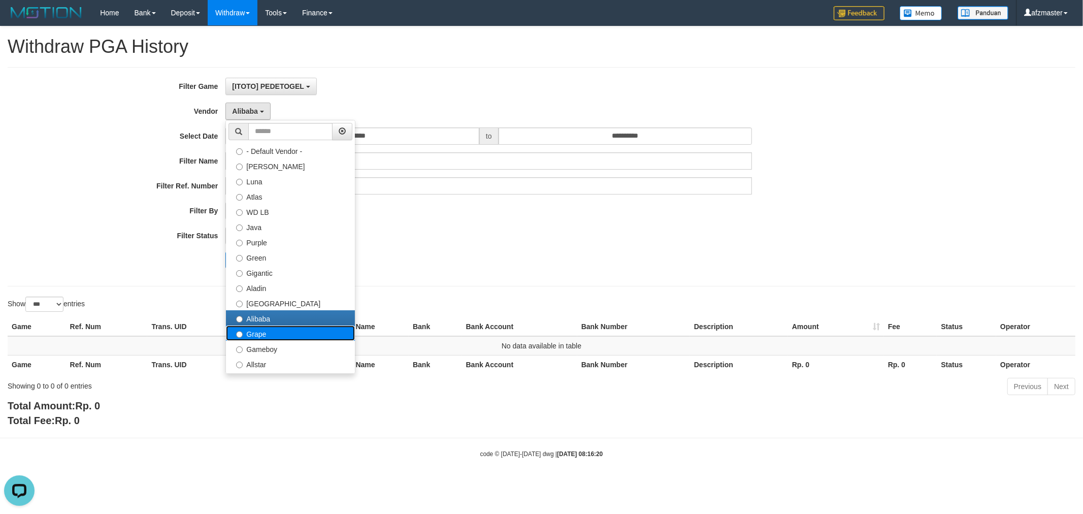
click at [294, 334] on label "Grape" at bounding box center [290, 333] width 129 height 15
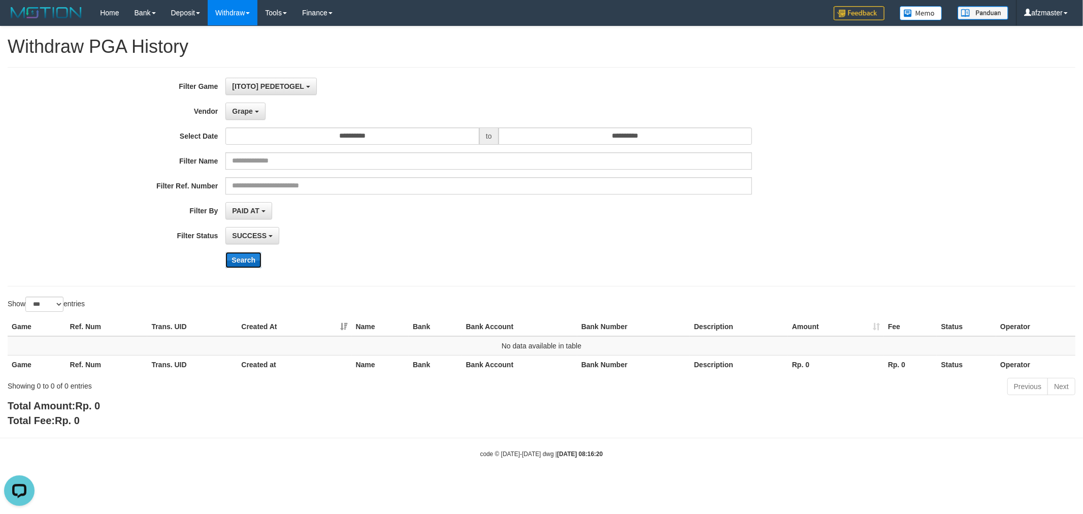
click at [240, 260] on button "Search" at bounding box center [243, 260] width 36 height 16
click at [249, 108] on span "Grape" at bounding box center [242, 111] width 20 height 8
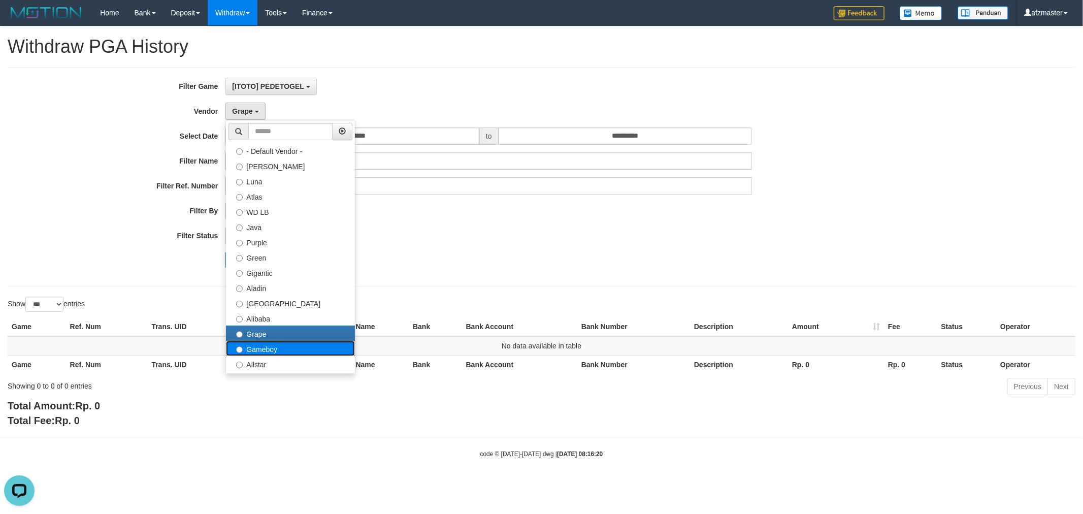
click at [331, 343] on label "Gameboy" at bounding box center [290, 348] width 129 height 15
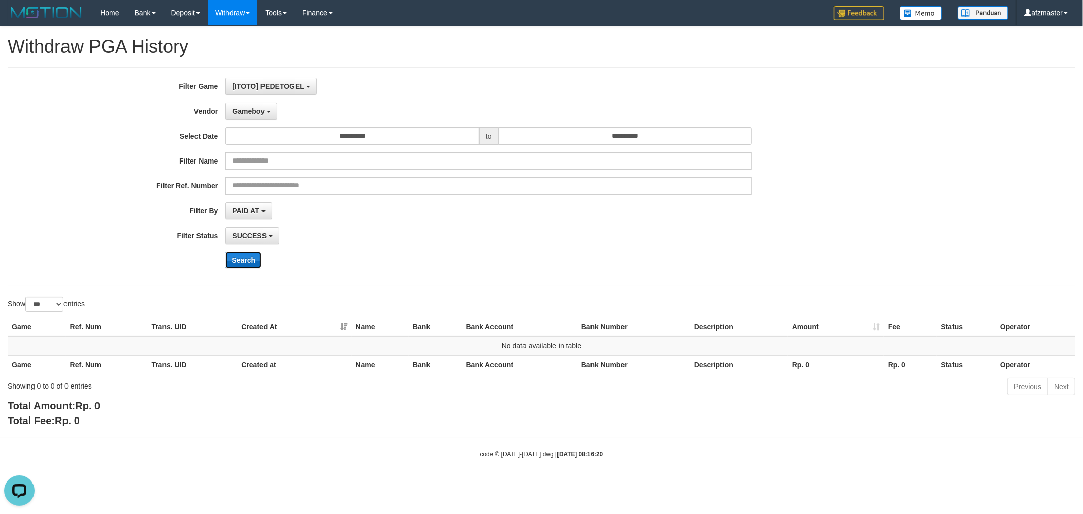
click at [248, 254] on button "Search" at bounding box center [243, 260] width 36 height 16
click at [259, 111] on span "Gameboy" at bounding box center [248, 111] width 33 height 8
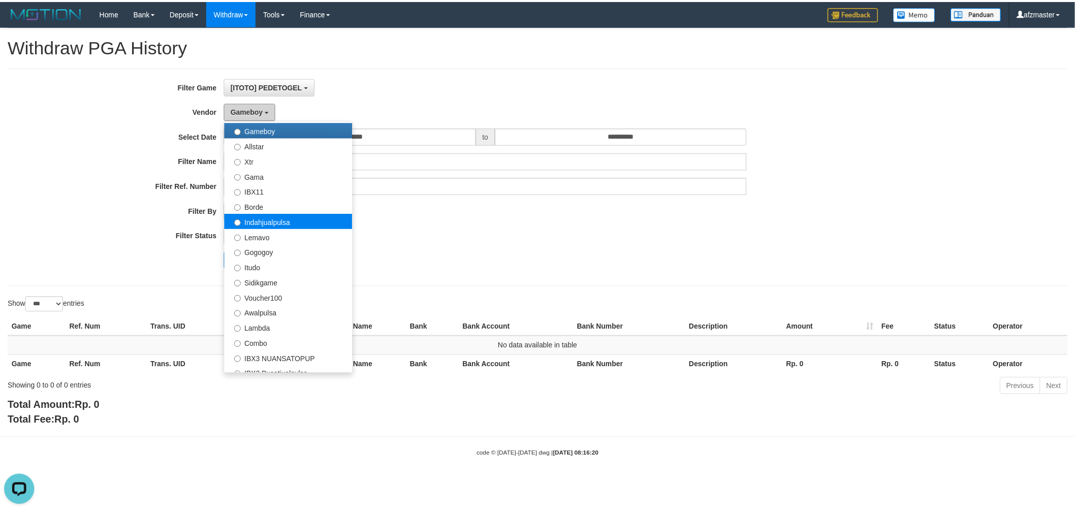
scroll to position [217, 0]
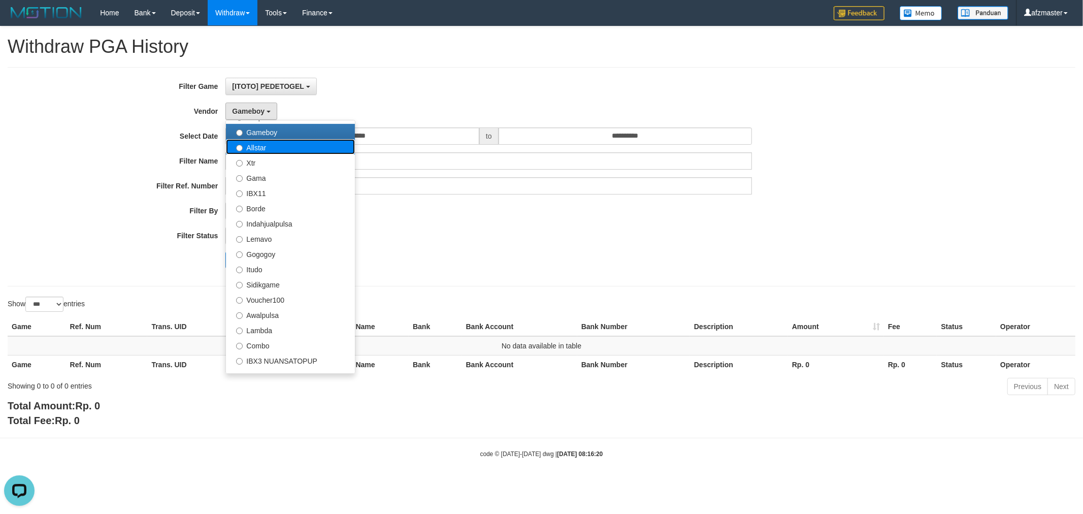
click at [339, 146] on label "Allstar" at bounding box center [290, 146] width 129 height 15
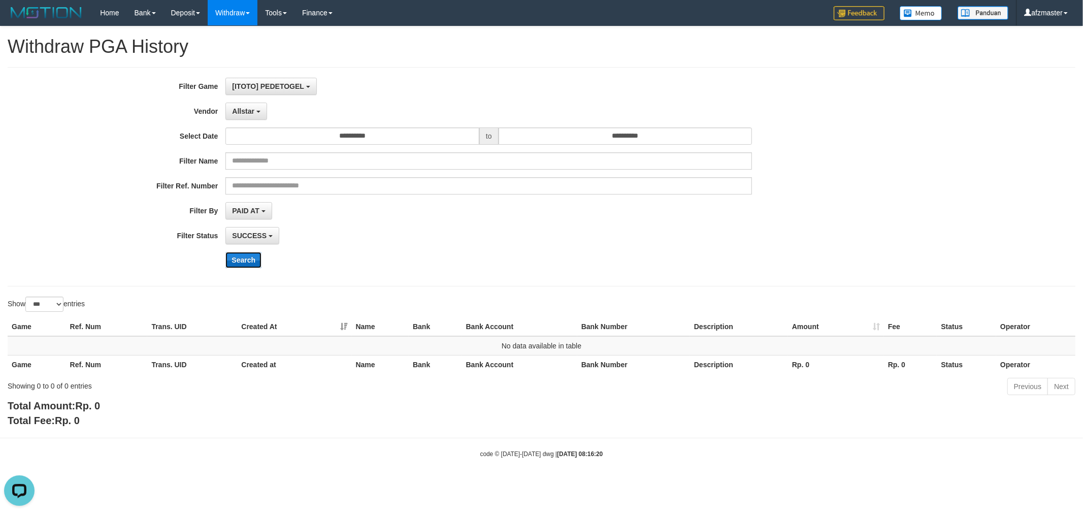
click at [245, 262] on button "Search" at bounding box center [243, 260] width 36 height 16
click at [255, 110] on button "Allstar" at bounding box center [245, 111] width 41 height 17
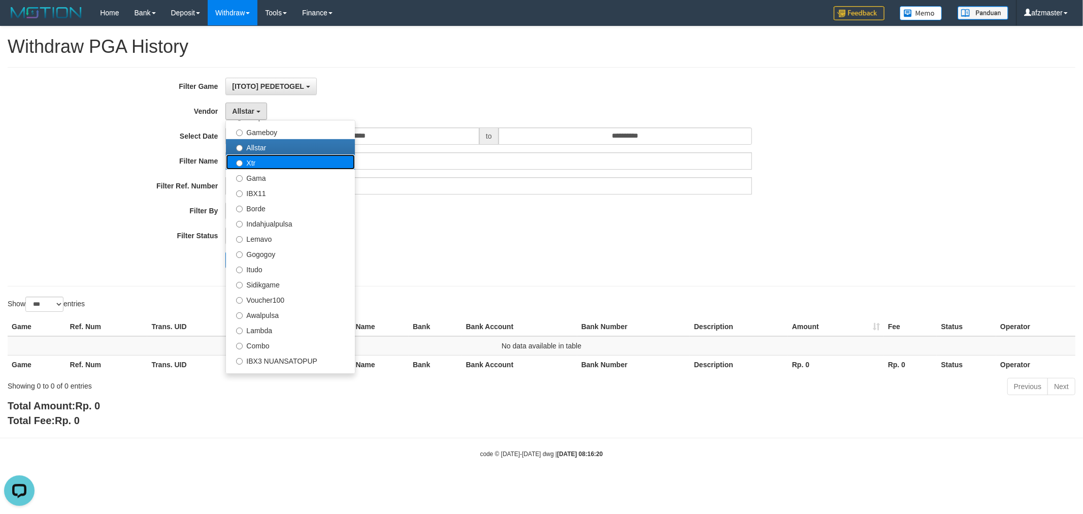
click at [267, 160] on label "Xtr" at bounding box center [290, 161] width 129 height 15
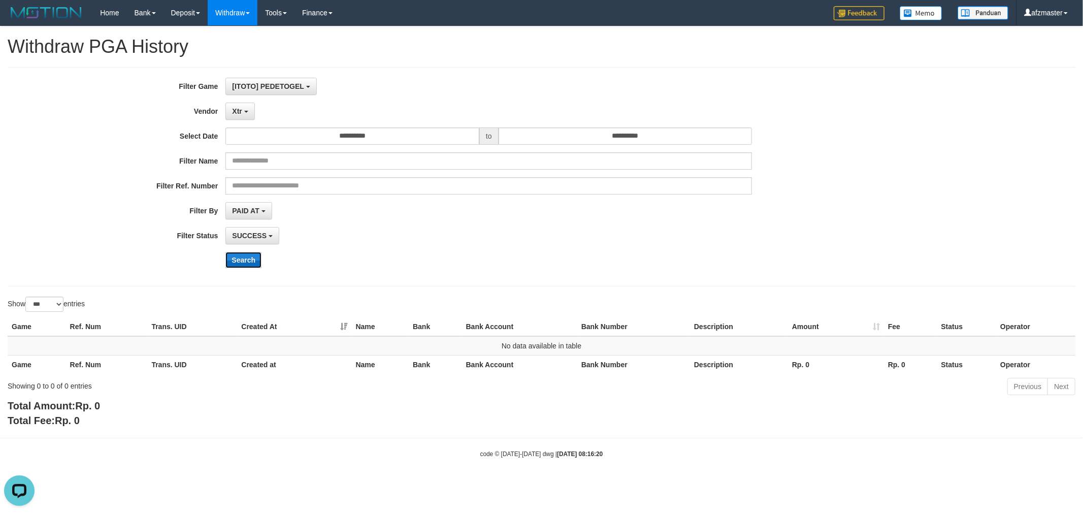
click at [252, 261] on button "Search" at bounding box center [243, 260] width 36 height 16
click at [242, 113] on button "Xtr" at bounding box center [239, 111] width 29 height 17
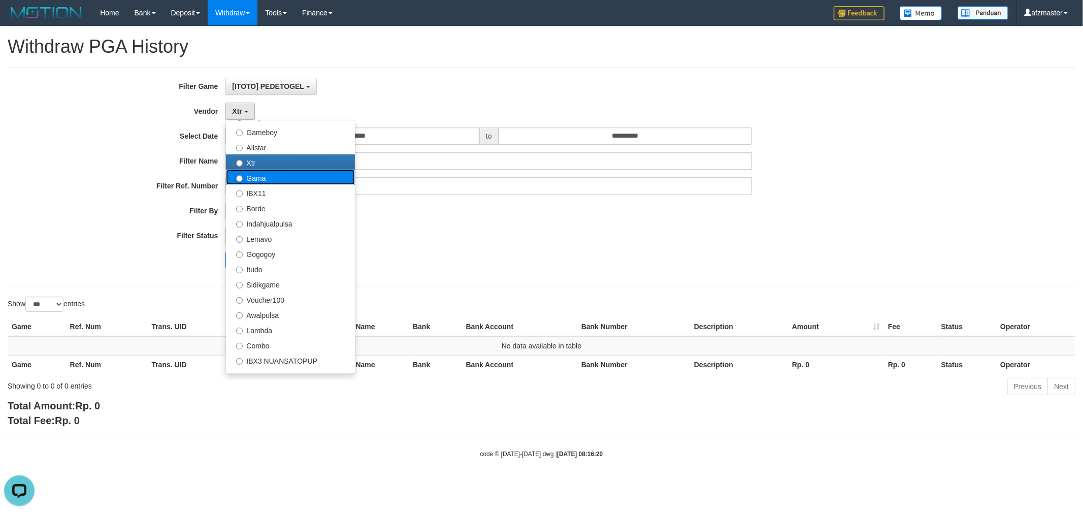
click at [287, 172] on label "Gama" at bounding box center [290, 177] width 129 height 15
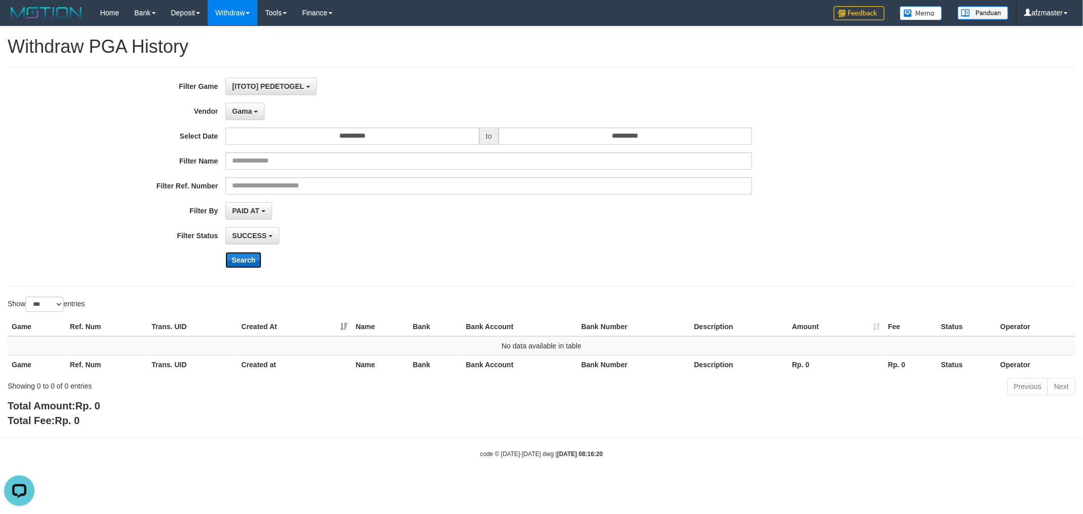
click at [251, 260] on button "Search" at bounding box center [243, 260] width 36 height 16
click at [247, 108] on span "Gama" at bounding box center [242, 111] width 20 height 8
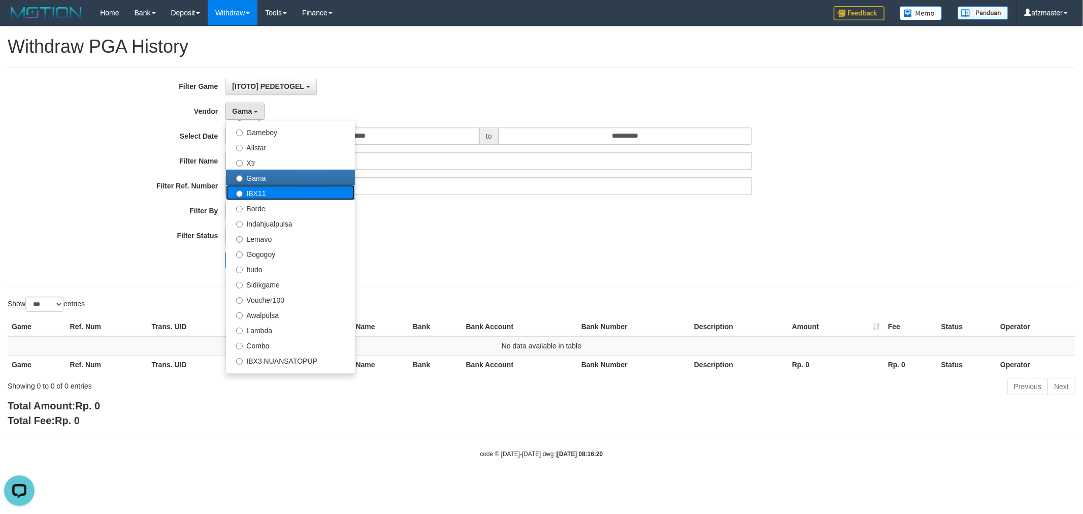
click at [275, 193] on label "IBX11" at bounding box center [290, 192] width 129 height 15
select select "**********"
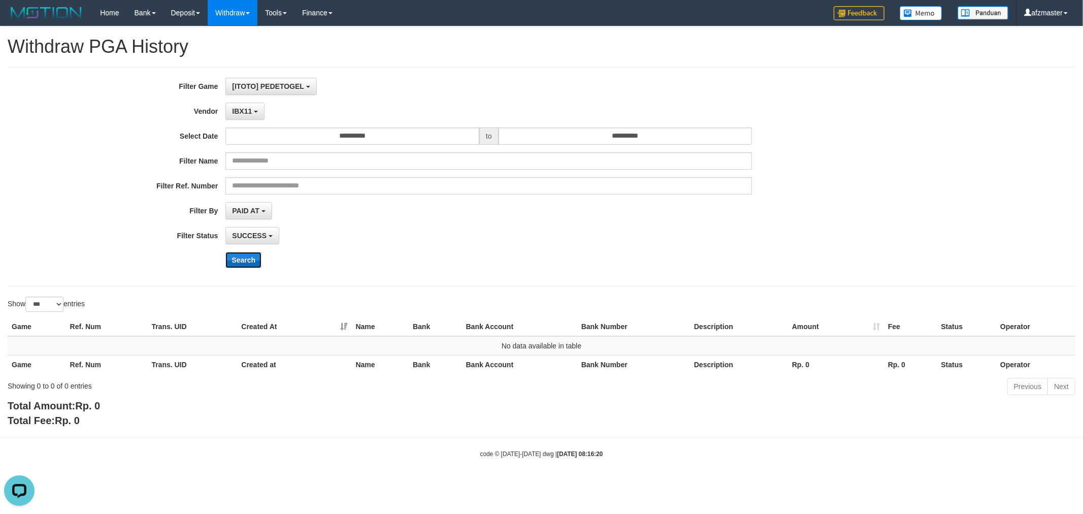
click at [247, 260] on button "Search" at bounding box center [243, 260] width 36 height 16
click at [253, 117] on button "IBX11" at bounding box center [244, 111] width 39 height 17
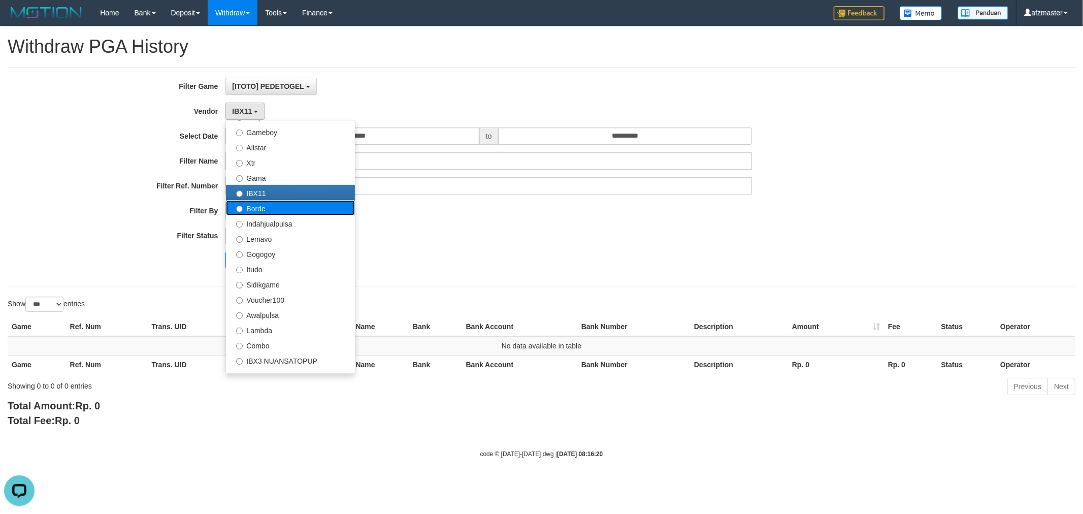
click at [263, 205] on label "Borde" at bounding box center [290, 207] width 129 height 15
select select "**********"
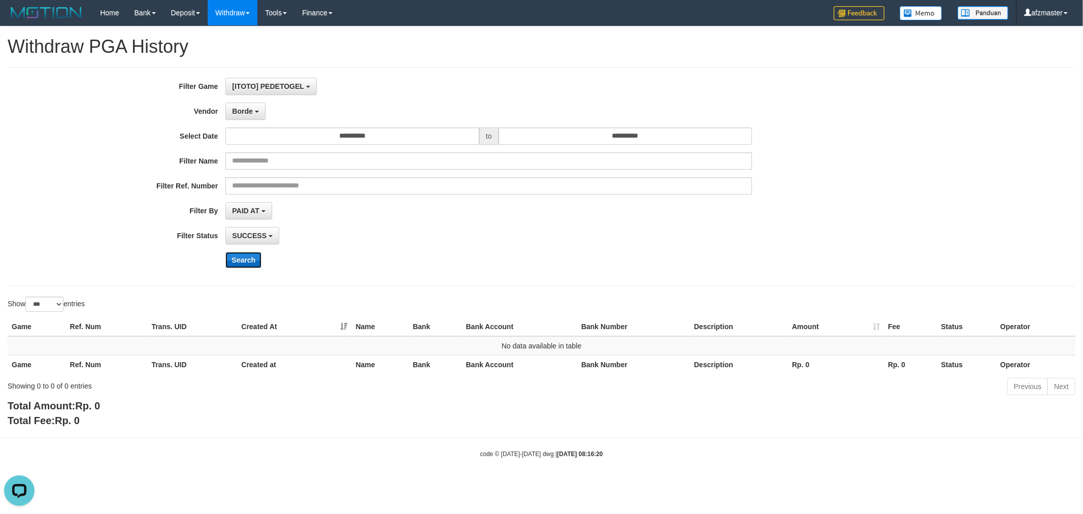
click at [248, 254] on button "Search" at bounding box center [243, 260] width 36 height 16
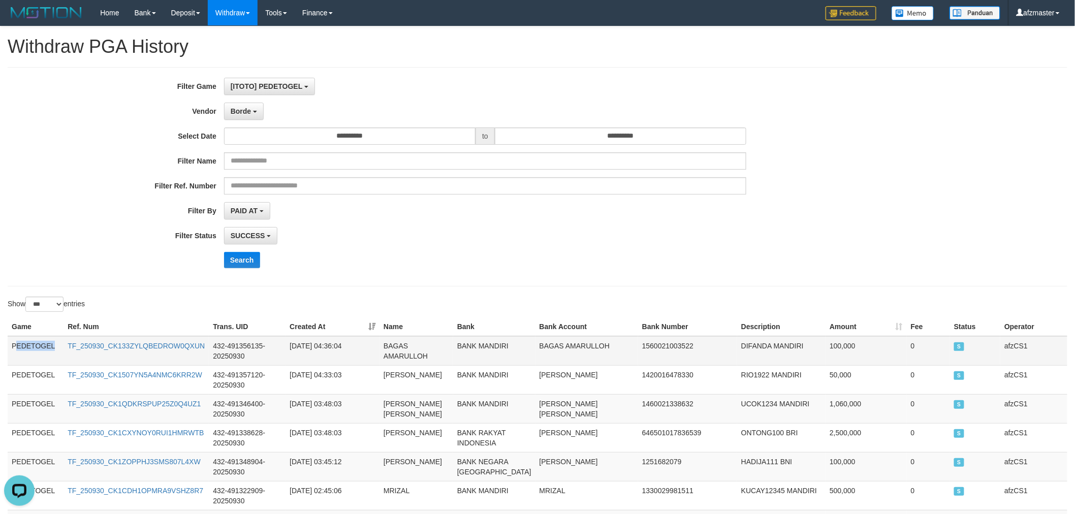
drag, startPoint x: 14, startPoint y: 344, endPoint x: 66, endPoint y: 347, distance: 52.4
click at [64, 347] on tr "PEDETOGEL TF_250930_CK133ZYLQBEDROW0QXUN 432-491356135-20250930 2025-09-30 04:3…" at bounding box center [537, 350] width 1059 height 29
click at [33, 341] on td "PEDETOGEL" at bounding box center [36, 350] width 56 height 29
drag, startPoint x: 33, startPoint y: 341, endPoint x: 47, endPoint y: 342, distance: 14.3
click at [47, 342] on td "PEDETOGEL" at bounding box center [36, 350] width 56 height 29
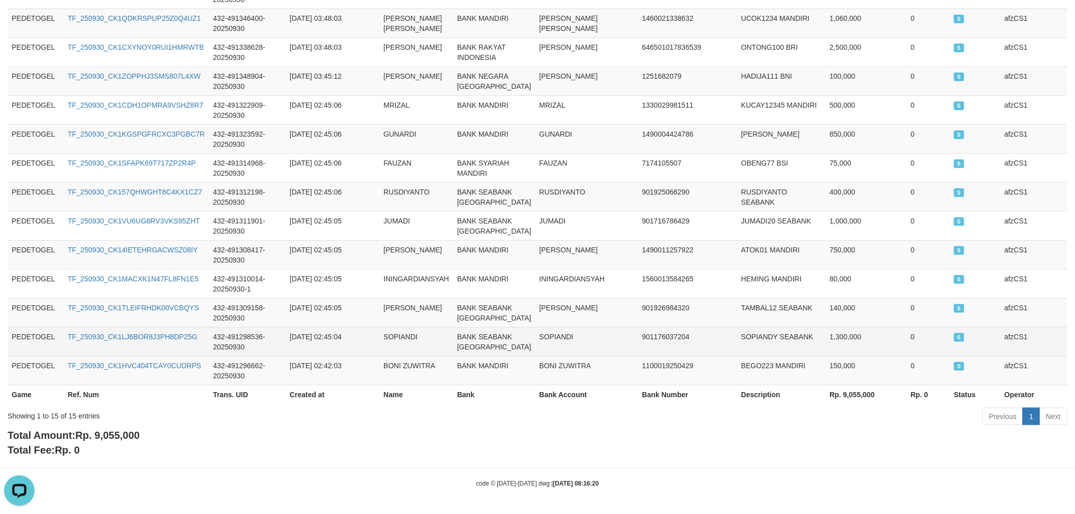
scroll to position [458, 0]
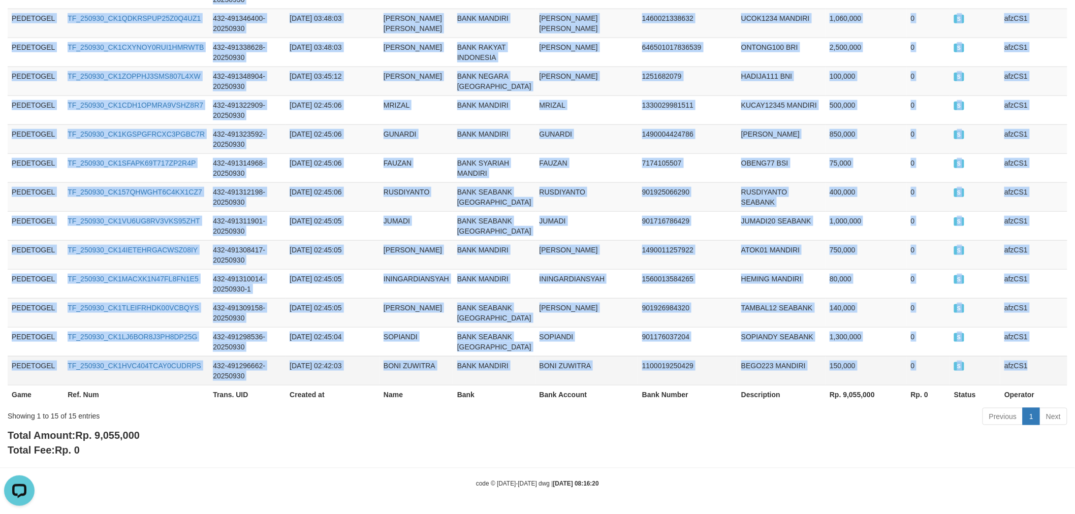
click at [1046, 366] on td "afzCS1" at bounding box center [1033, 370] width 67 height 29
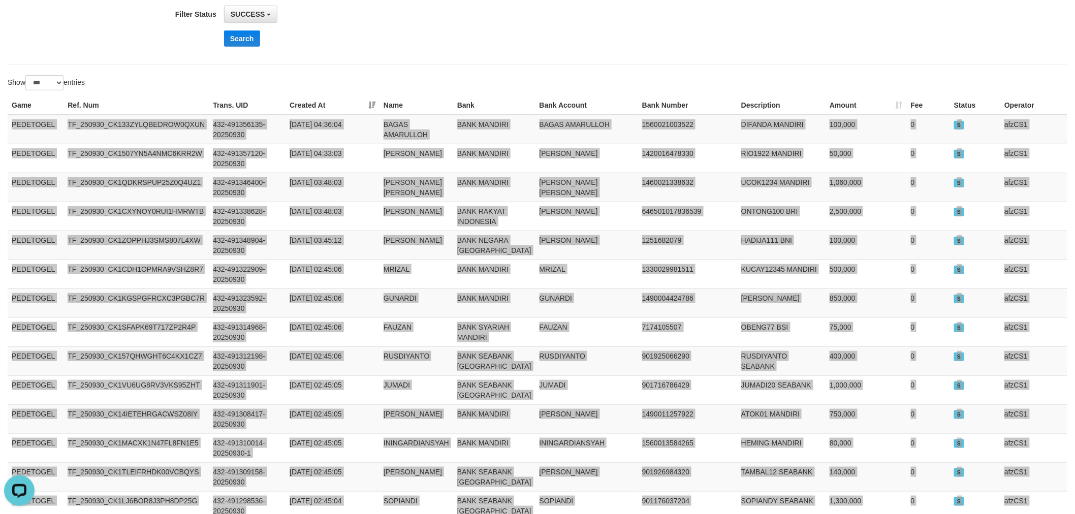
scroll to position [0, 0]
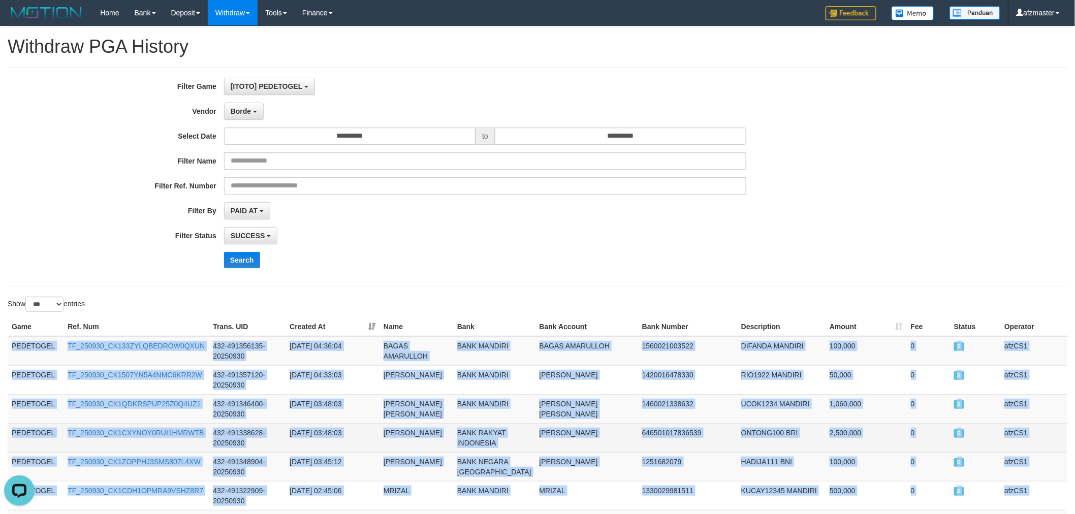
click at [665, 447] on td "646501017836539" at bounding box center [687, 437] width 99 height 29
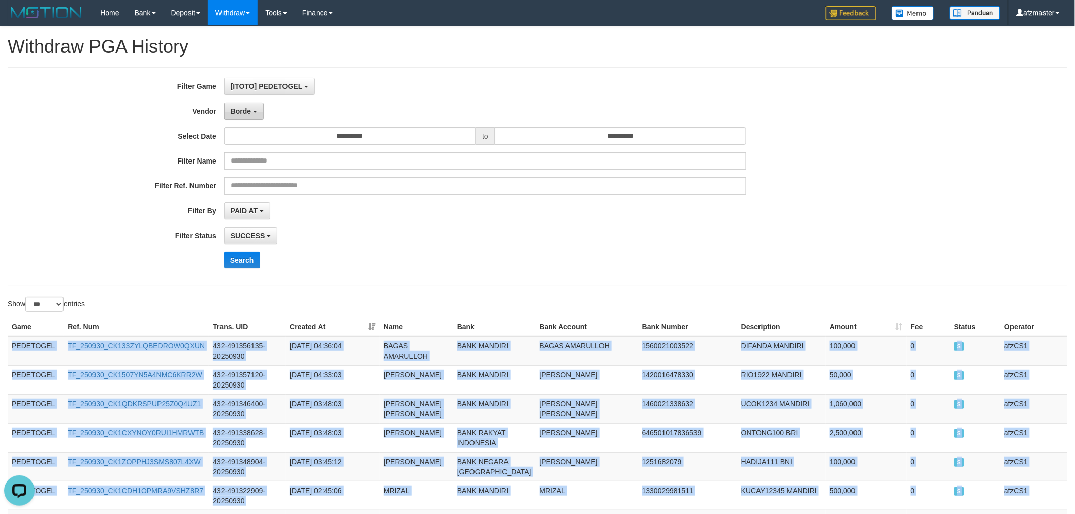
drag, startPoint x: 249, startPoint y: 117, endPoint x: 249, endPoint y: 112, distance: 5.1
click at [249, 117] on button "Borde" at bounding box center [244, 111] width 40 height 17
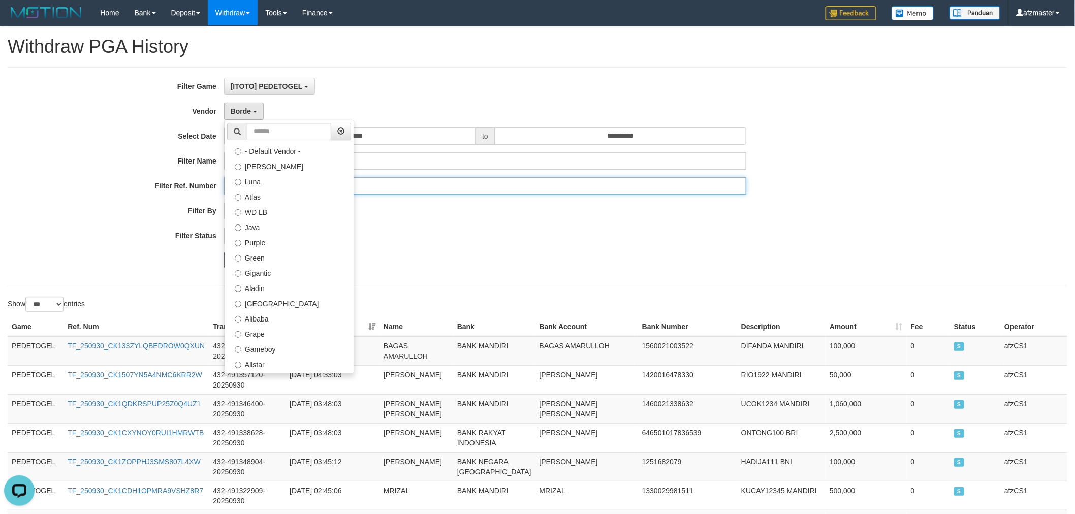
click at [566, 185] on input "text" at bounding box center [485, 185] width 523 height 17
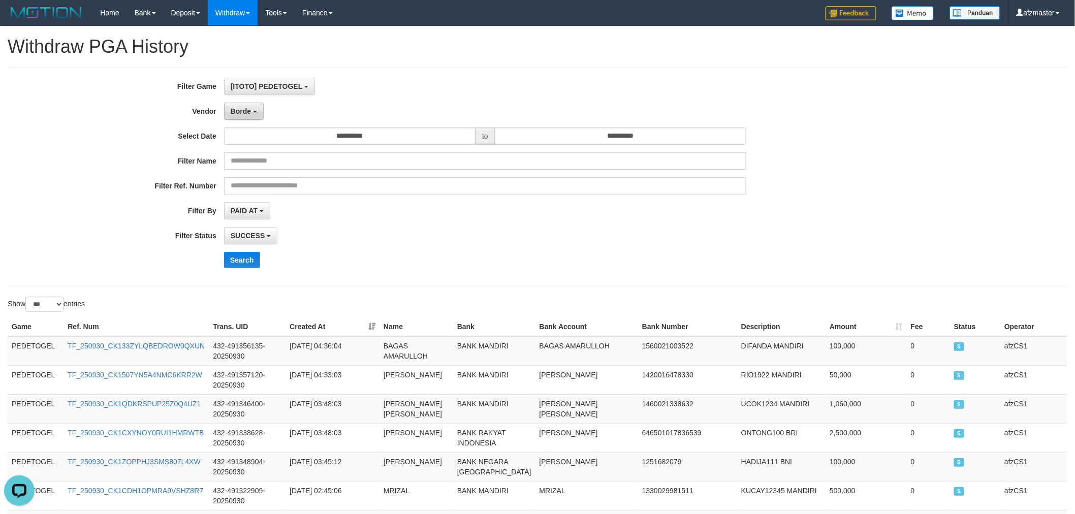
click at [234, 113] on span "Borde" at bounding box center [241, 111] width 20 height 8
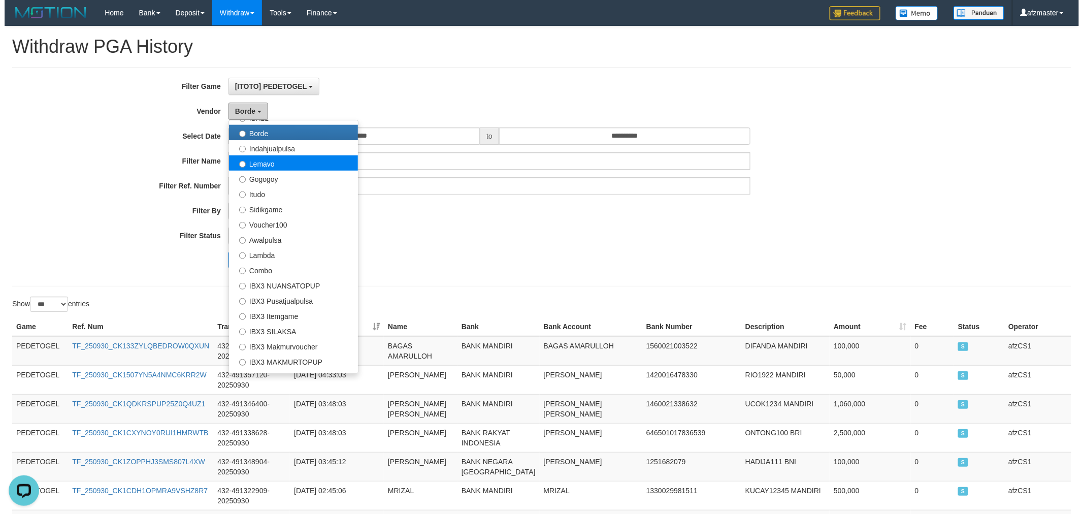
scroll to position [190, 0]
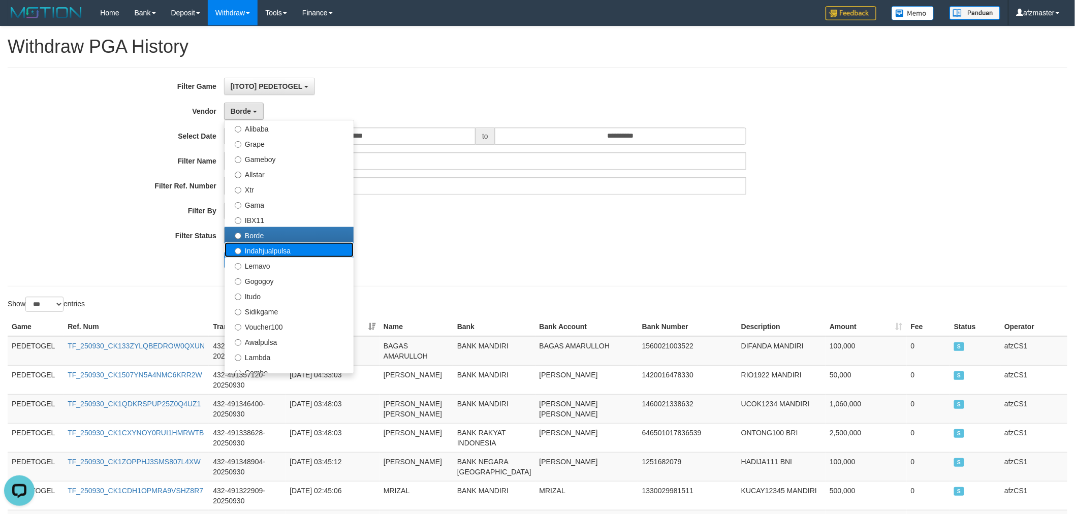
click at [278, 249] on label "Indahjualpulsa" at bounding box center [288, 249] width 129 height 15
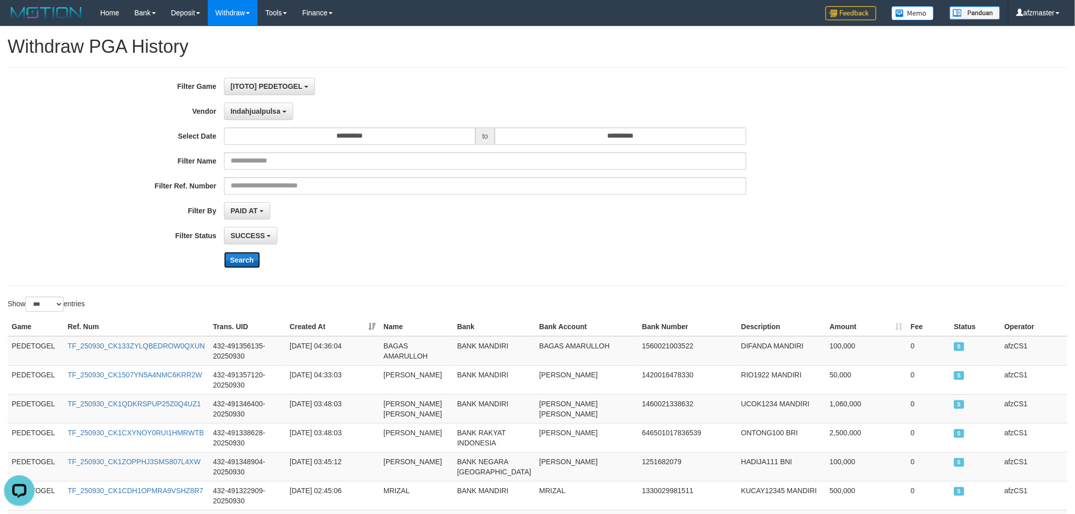
click at [242, 255] on button "Search" at bounding box center [242, 260] width 36 height 16
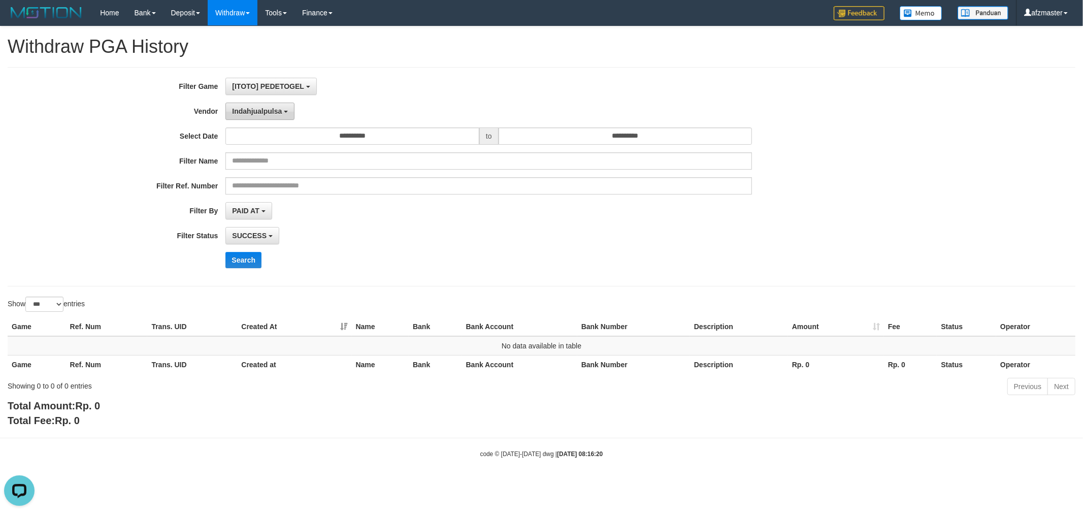
click at [266, 112] on span "Indahjualpulsa" at bounding box center [257, 111] width 50 height 8
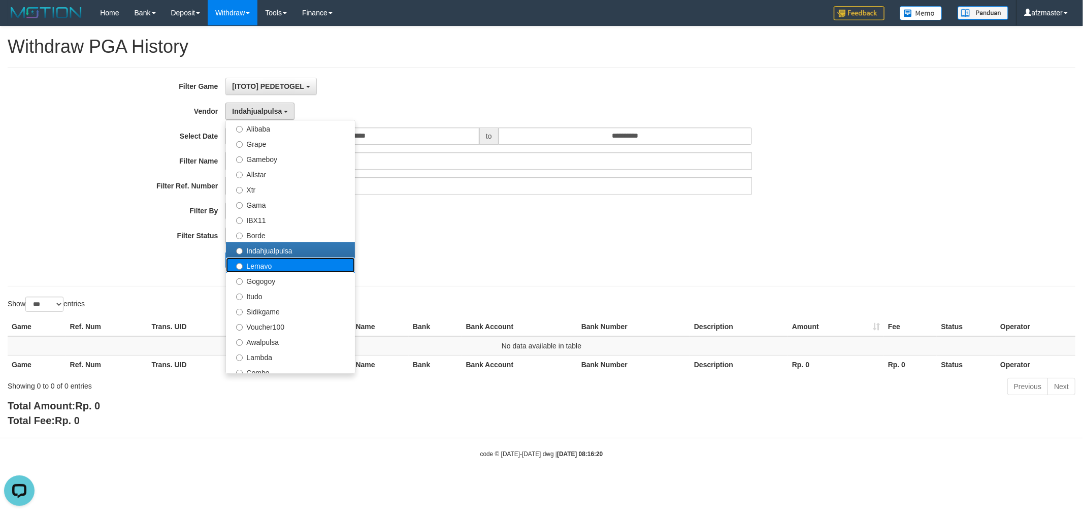
click at [277, 262] on label "Lemavo" at bounding box center [290, 264] width 129 height 15
select select "**********"
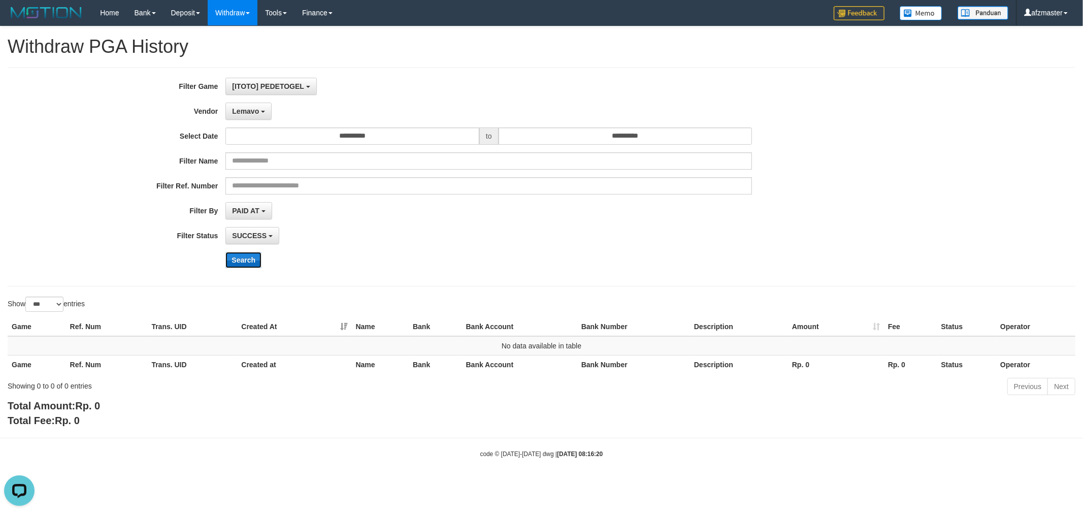
click at [245, 260] on button "Search" at bounding box center [243, 260] width 36 height 16
drag, startPoint x: 250, startPoint y: 109, endPoint x: 256, endPoint y: 143, distance: 34.6
click at [249, 110] on span "Lemavo" at bounding box center [245, 111] width 27 height 8
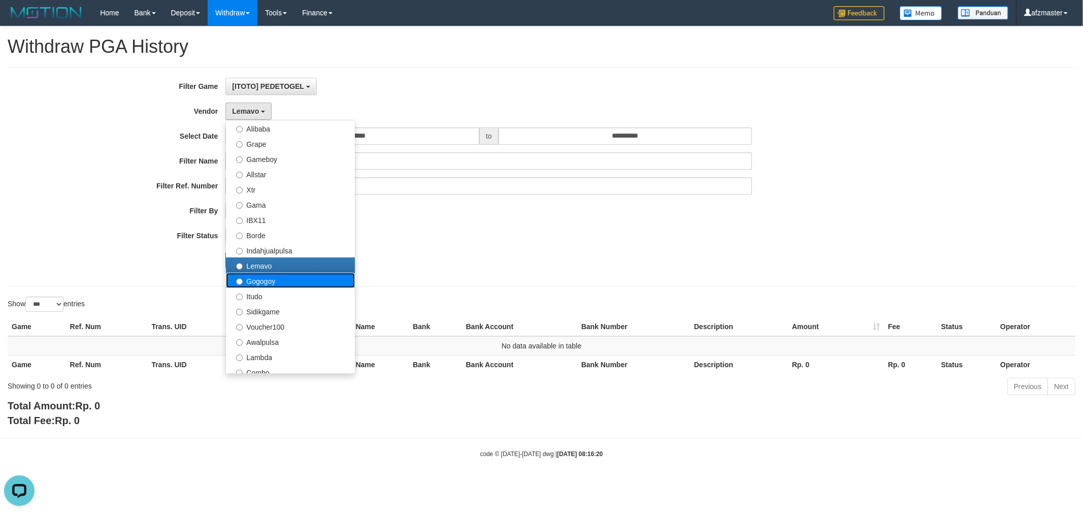
click at [275, 281] on label "Gogogoy" at bounding box center [290, 280] width 129 height 15
select select "**********"
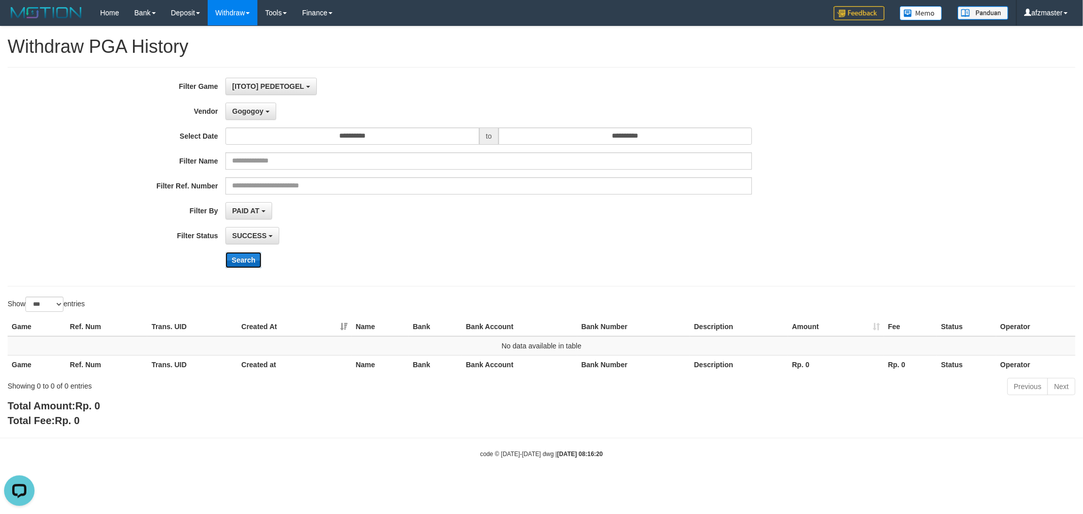
click at [241, 257] on button "Search" at bounding box center [243, 260] width 36 height 16
drag, startPoint x: 256, startPoint y: 112, endPoint x: 244, endPoint y: 254, distance: 142.7
click at [254, 112] on span "Gogogoy" at bounding box center [247, 111] width 31 height 8
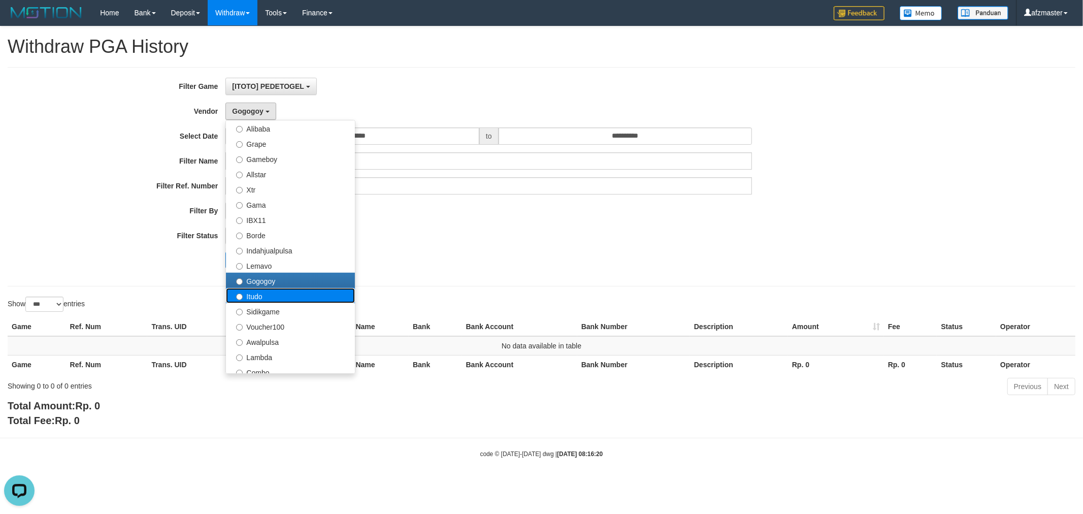
click at [268, 298] on label "Itudo" at bounding box center [290, 295] width 129 height 15
select select "**********"
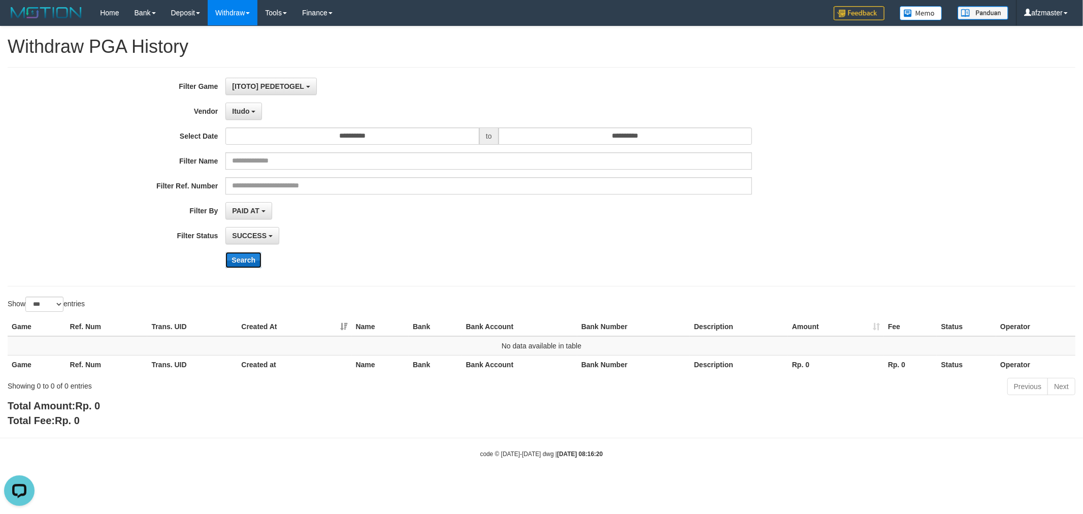
click at [241, 261] on button "Search" at bounding box center [243, 260] width 36 height 16
click at [232, 107] on span "Itudo" at bounding box center [240, 111] width 17 height 8
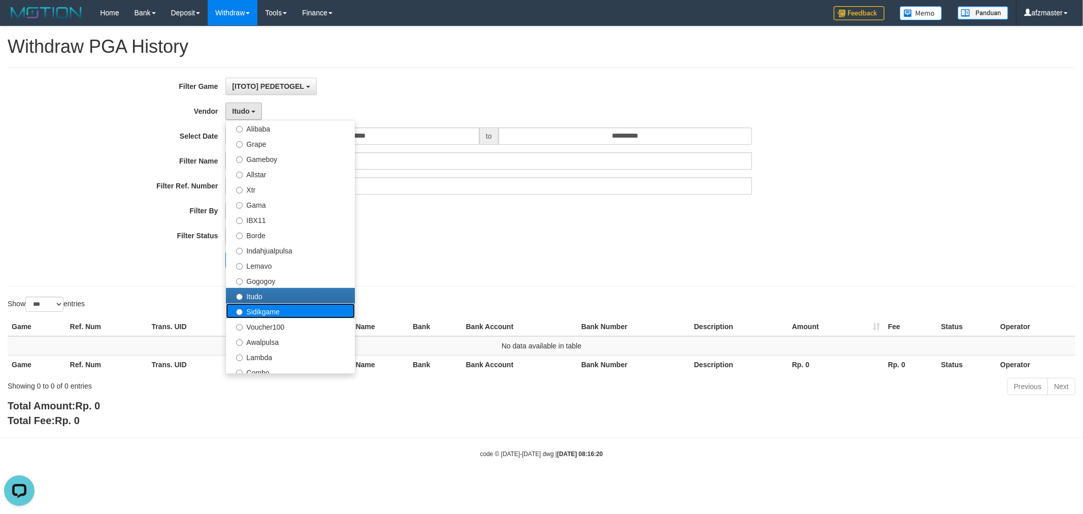
click at [265, 310] on label "Sidikgame" at bounding box center [290, 310] width 129 height 15
select select "**********"
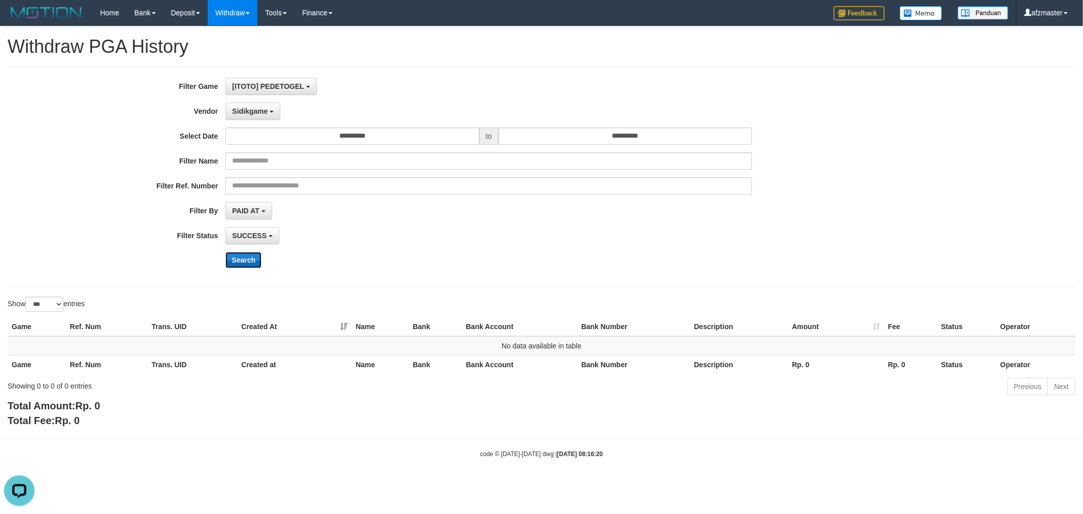
click at [239, 254] on button "Search" at bounding box center [243, 260] width 36 height 16
drag, startPoint x: 260, startPoint y: 111, endPoint x: 261, endPoint y: 122, distance: 11.7
click at [261, 113] on span "Sidikgame" at bounding box center [250, 111] width 36 height 8
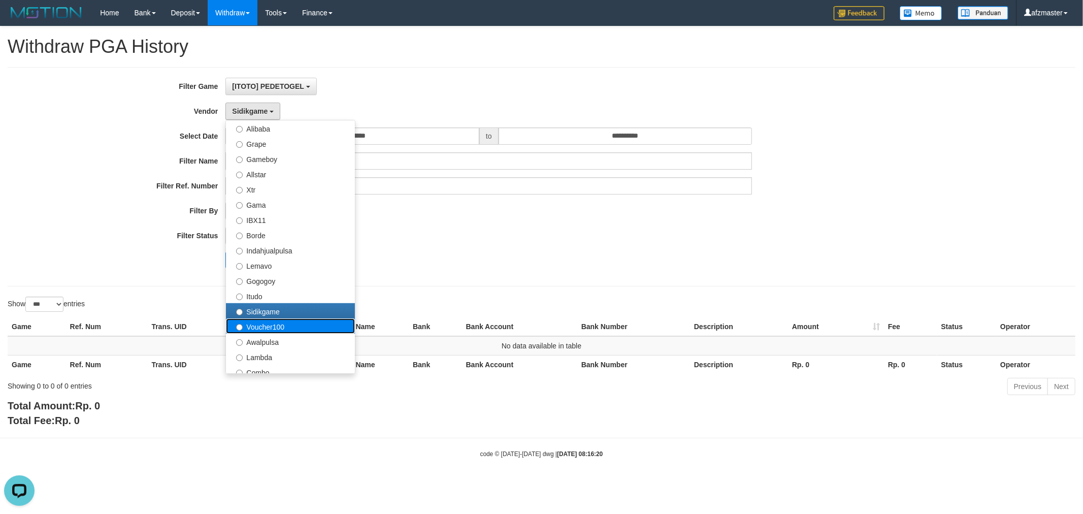
click at [275, 326] on label "Voucher100" at bounding box center [290, 325] width 129 height 15
select select "**********"
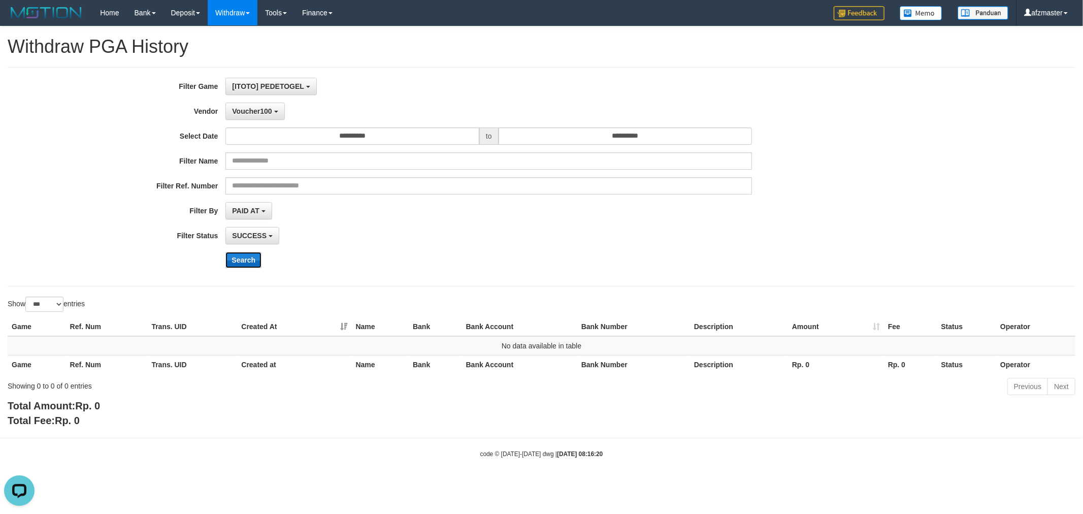
click at [242, 259] on button "Search" at bounding box center [243, 260] width 36 height 16
click at [250, 112] on span "Voucher100" at bounding box center [252, 111] width 40 height 8
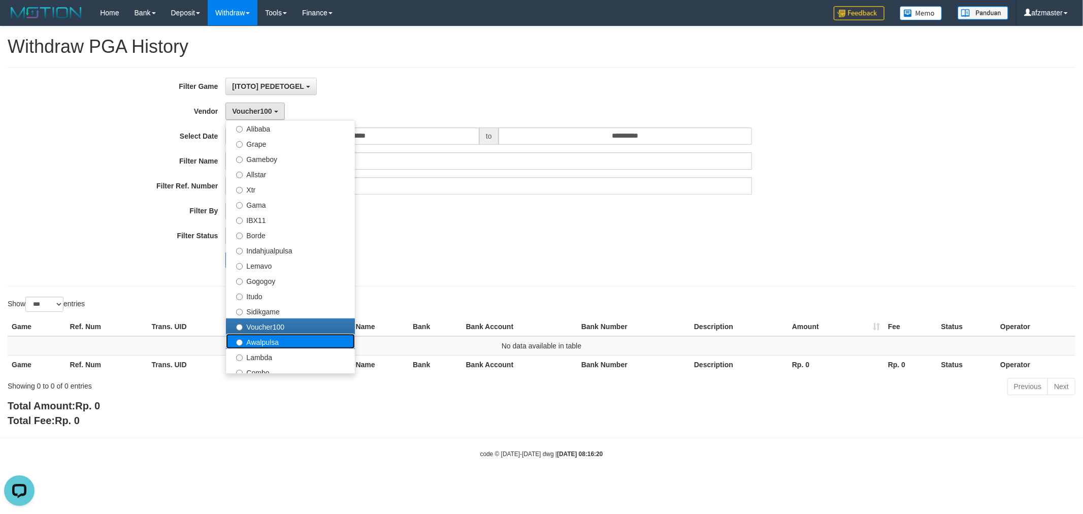
click at [277, 339] on label "Awalpulsa" at bounding box center [290, 341] width 129 height 15
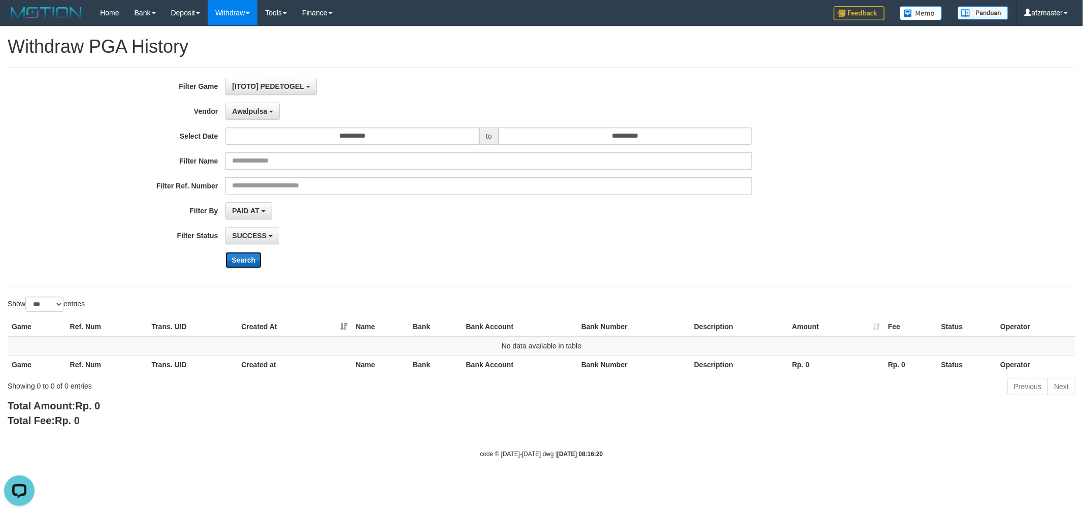
click at [238, 263] on button "Search" at bounding box center [243, 260] width 36 height 16
click at [260, 114] on span "Awalpulsa" at bounding box center [249, 111] width 35 height 8
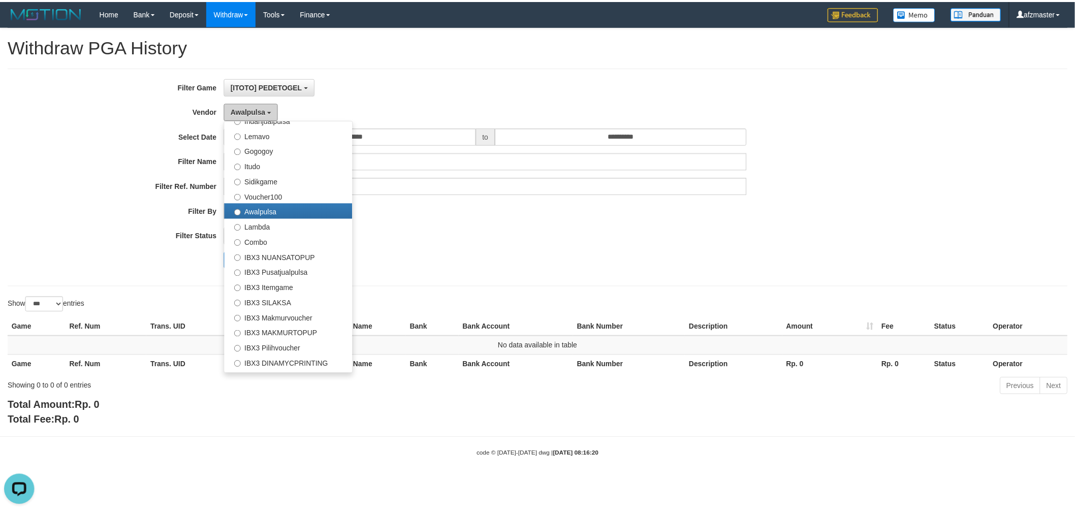
scroll to position [378, 0]
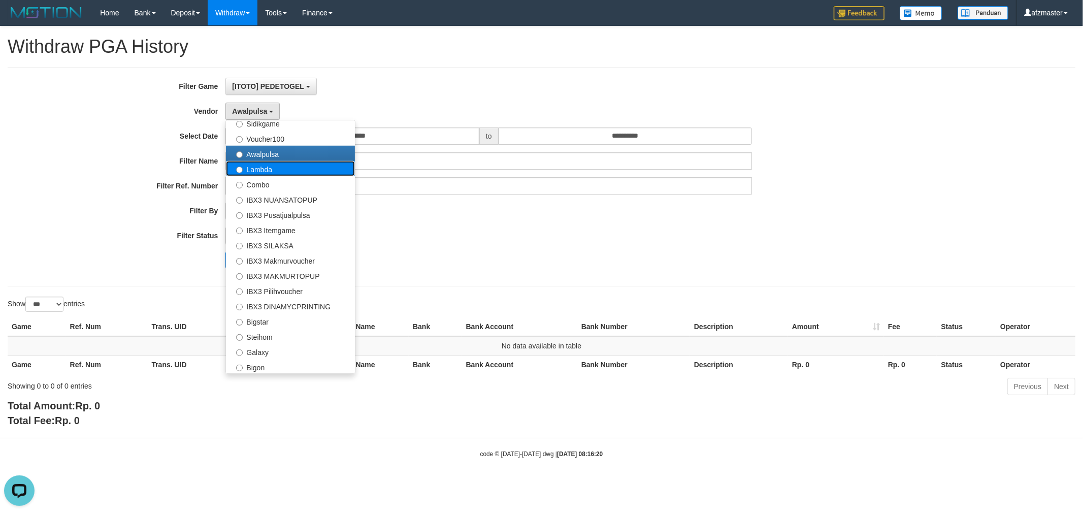
click at [282, 167] on label "Lambda" at bounding box center [290, 168] width 129 height 15
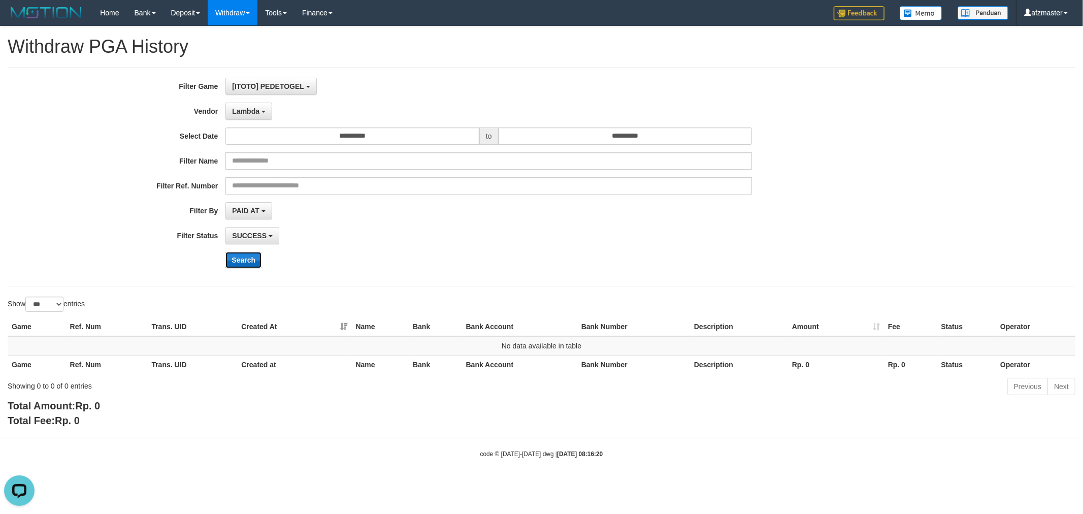
click at [254, 263] on button "Search" at bounding box center [243, 260] width 36 height 16
click at [256, 113] on span "Lambda" at bounding box center [245, 111] width 27 height 8
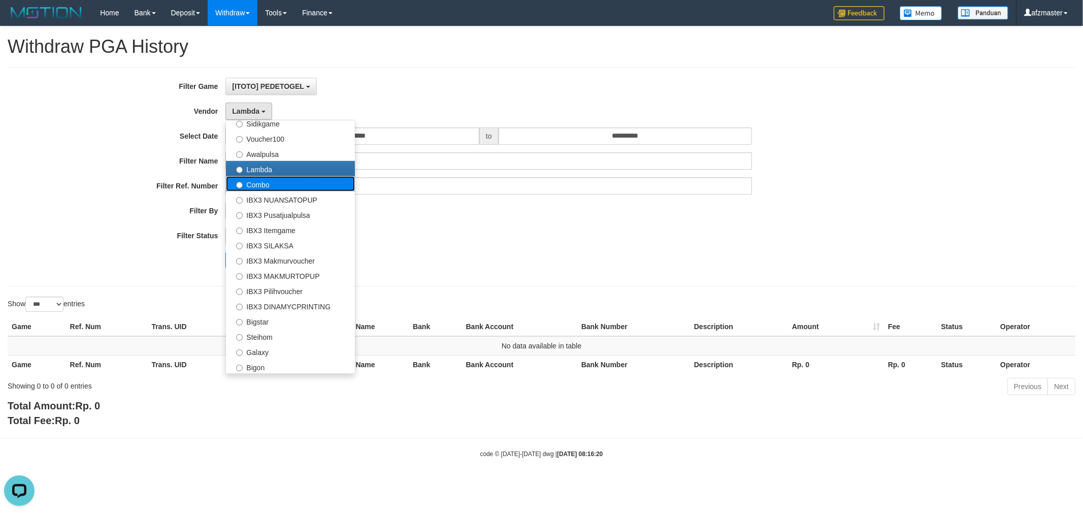
click at [286, 189] on label "Combo" at bounding box center [290, 183] width 129 height 15
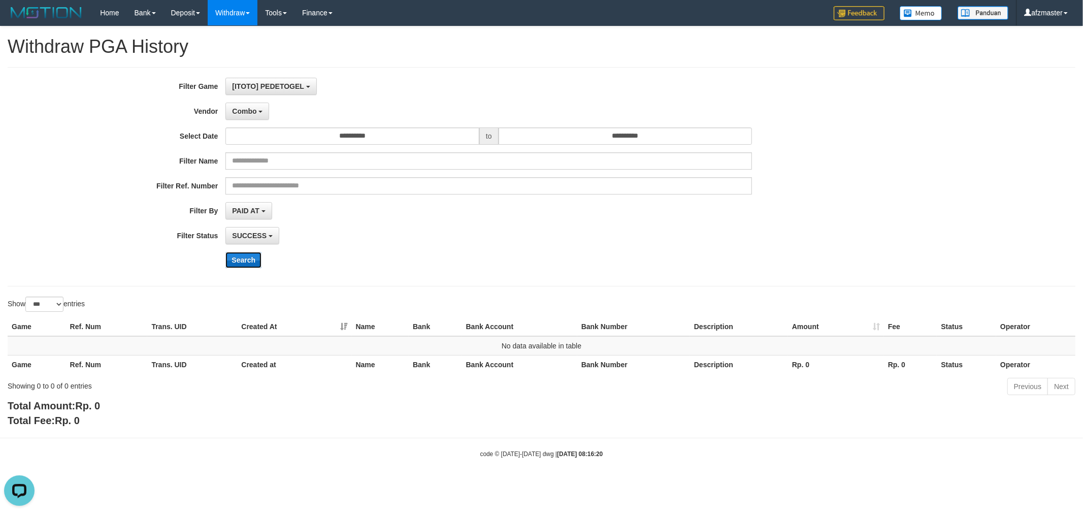
click at [251, 262] on button "Search" at bounding box center [243, 260] width 36 height 16
click at [250, 110] on span "Combo" at bounding box center [244, 111] width 24 height 8
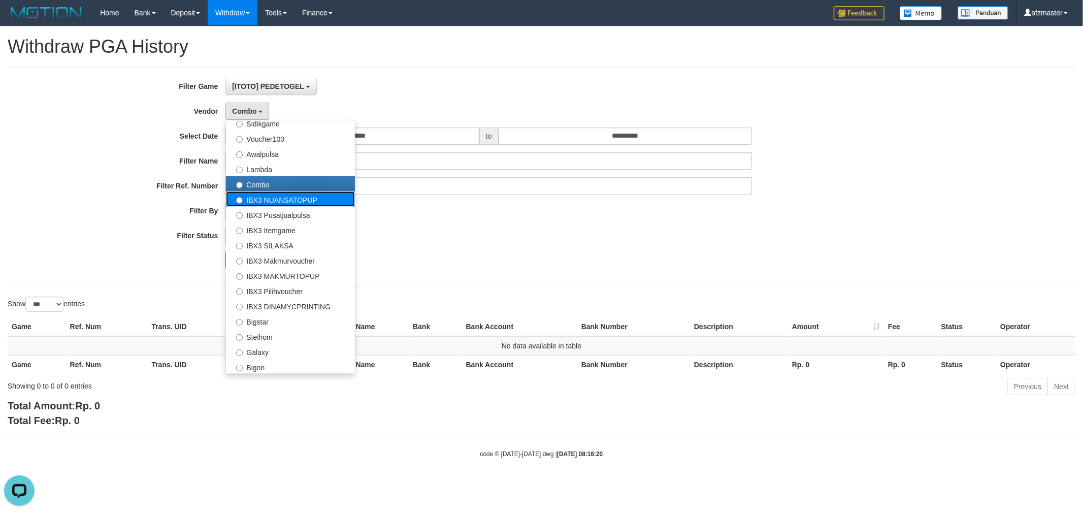
click at [284, 201] on label "IBX3 NUANSATOPUP" at bounding box center [290, 198] width 129 height 15
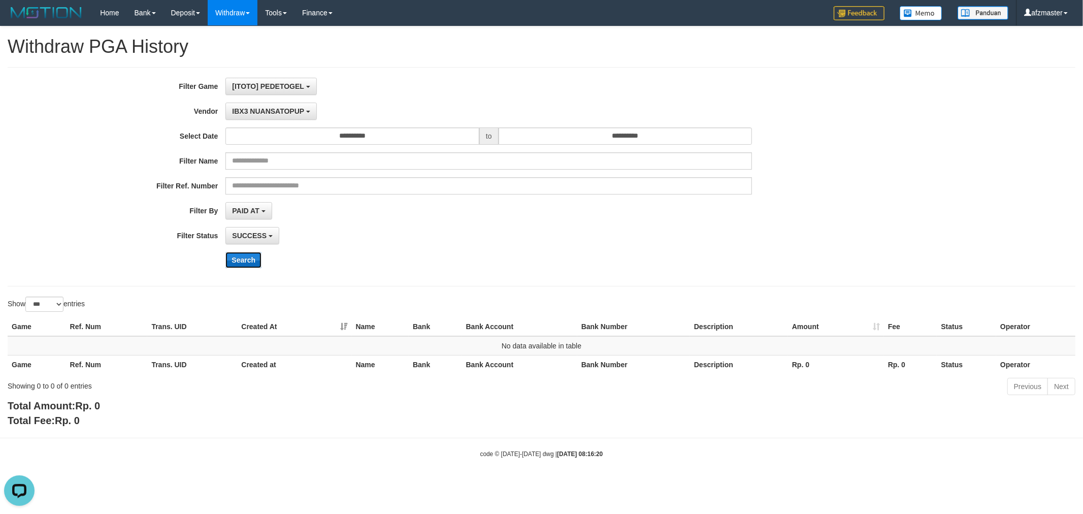
click at [246, 261] on button "Search" at bounding box center [243, 260] width 36 height 16
click at [255, 111] on span "IBX3 NUANSATOPUP" at bounding box center [268, 111] width 72 height 8
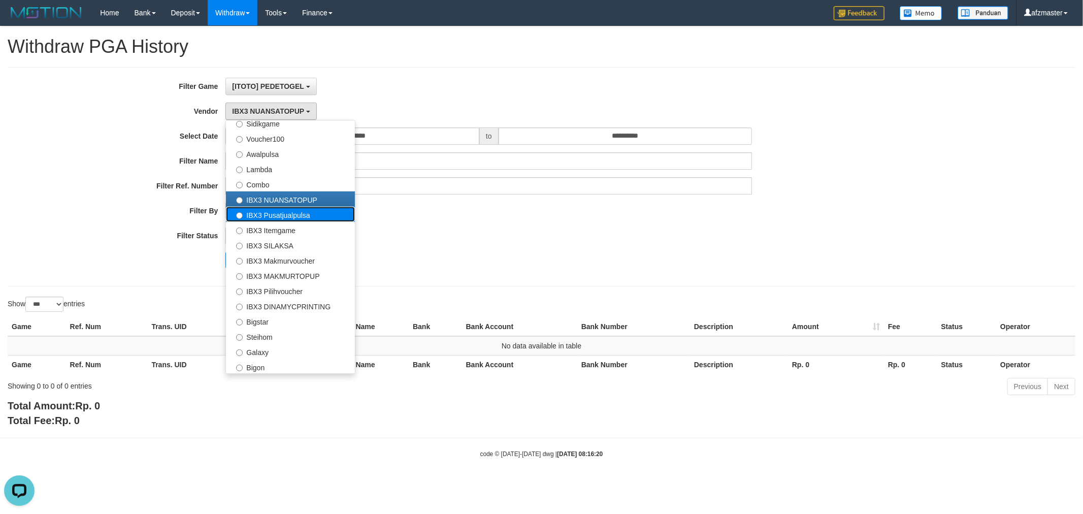
click at [272, 217] on label "IBX3 Pusatjualpulsa" at bounding box center [290, 214] width 129 height 15
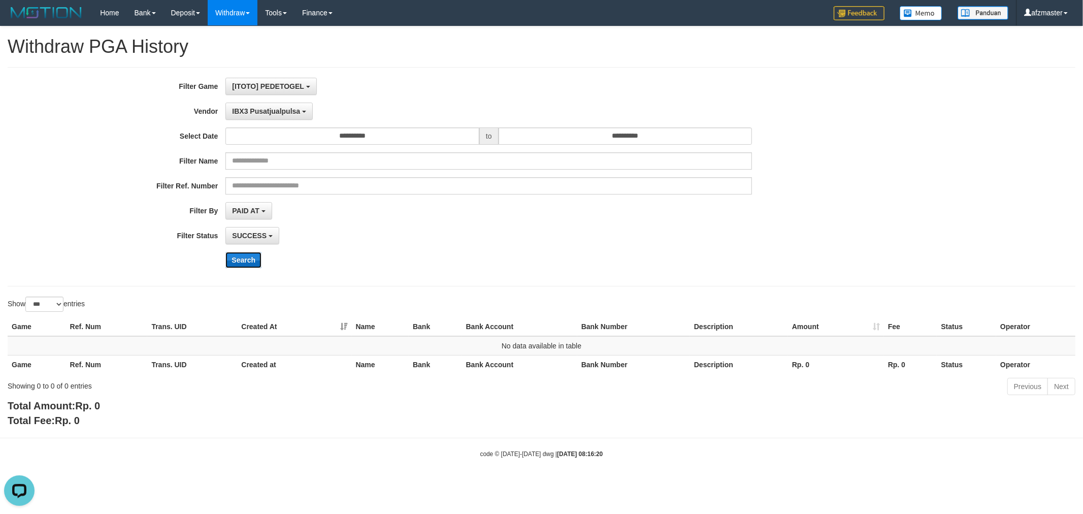
click at [249, 263] on button "Search" at bounding box center [243, 260] width 36 height 16
drag, startPoint x: 268, startPoint y: 105, endPoint x: 275, endPoint y: 184, distance: 79.6
click at [268, 105] on button "IBX3 Pusatjualpulsa" at bounding box center [268, 111] width 87 height 17
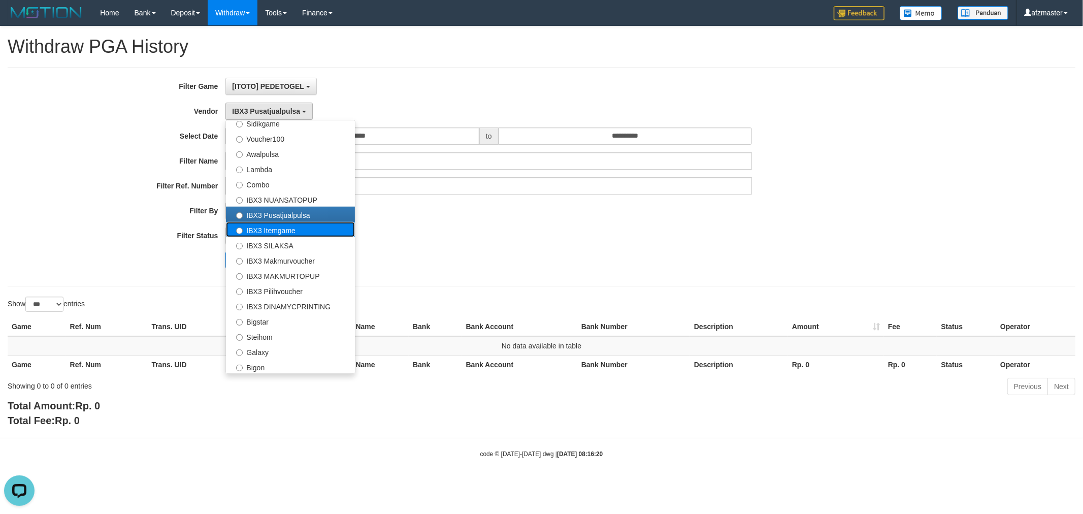
click at [293, 229] on label "IBX3 Itemgame" at bounding box center [290, 229] width 129 height 15
select select "**********"
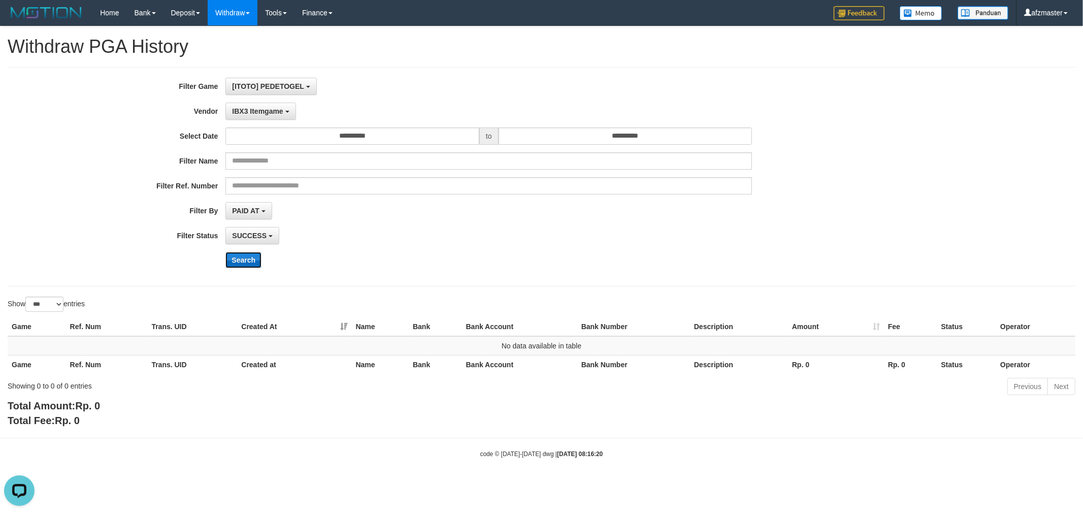
click at [242, 265] on button "Search" at bounding box center [243, 260] width 36 height 16
click at [253, 112] on span "IBX3 Itemgame" at bounding box center [257, 111] width 51 height 8
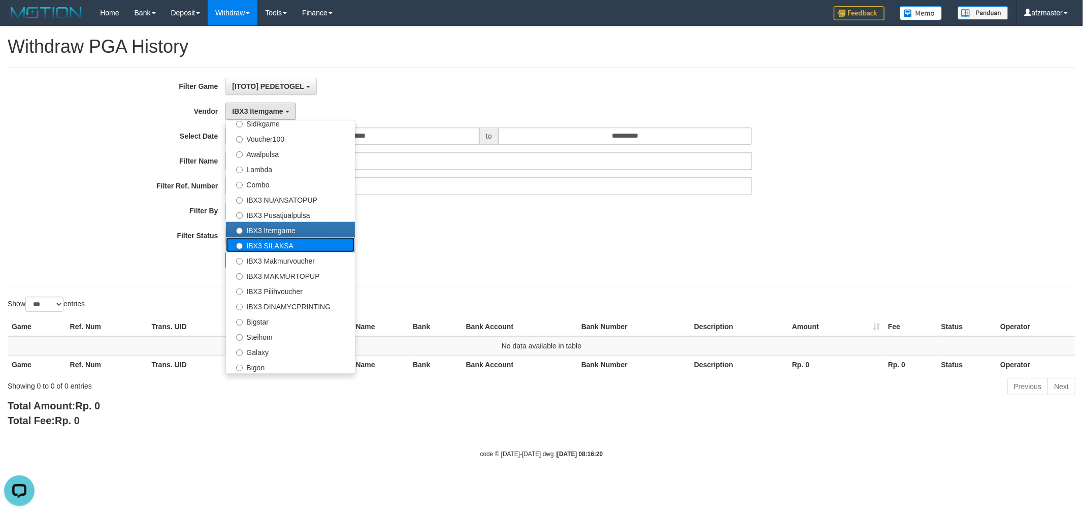
click at [272, 248] on label "IBX3 SILAKSA" at bounding box center [290, 244] width 129 height 15
select select "**********"
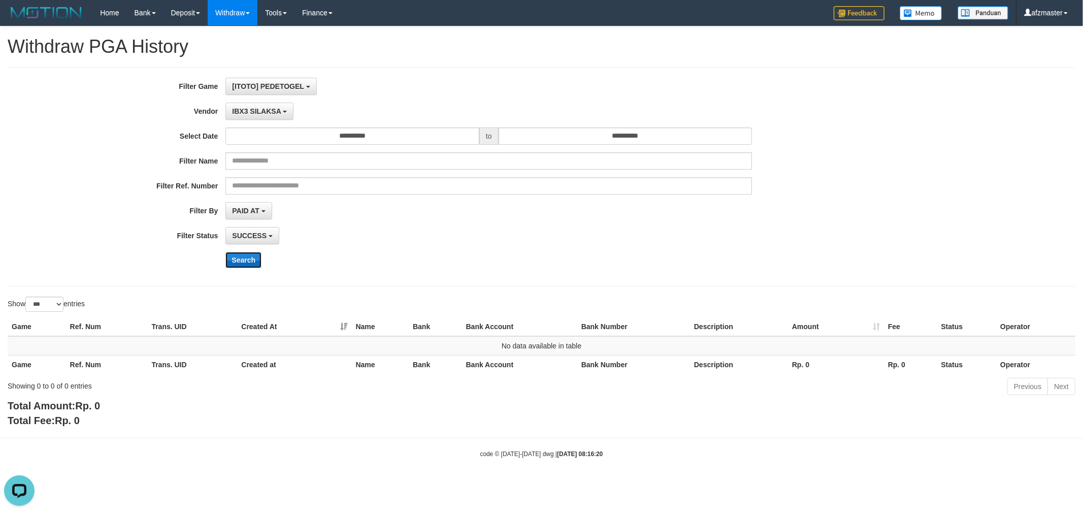
click at [231, 264] on button "Search" at bounding box center [243, 260] width 36 height 16
click at [253, 113] on span "IBX3 SILAKSA" at bounding box center [256, 111] width 49 height 8
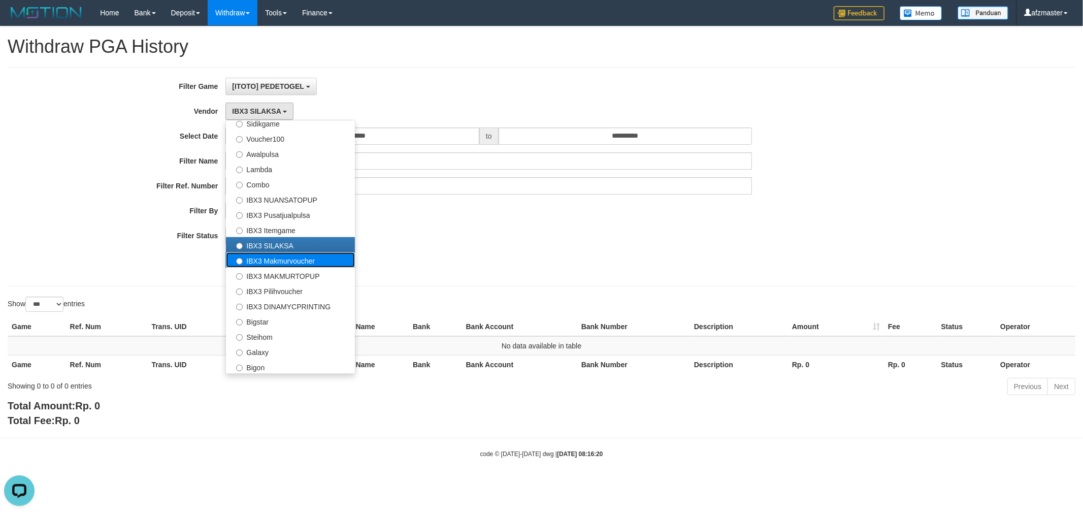
click at [279, 255] on label "IBX3 Makmurvoucher" at bounding box center [290, 259] width 129 height 15
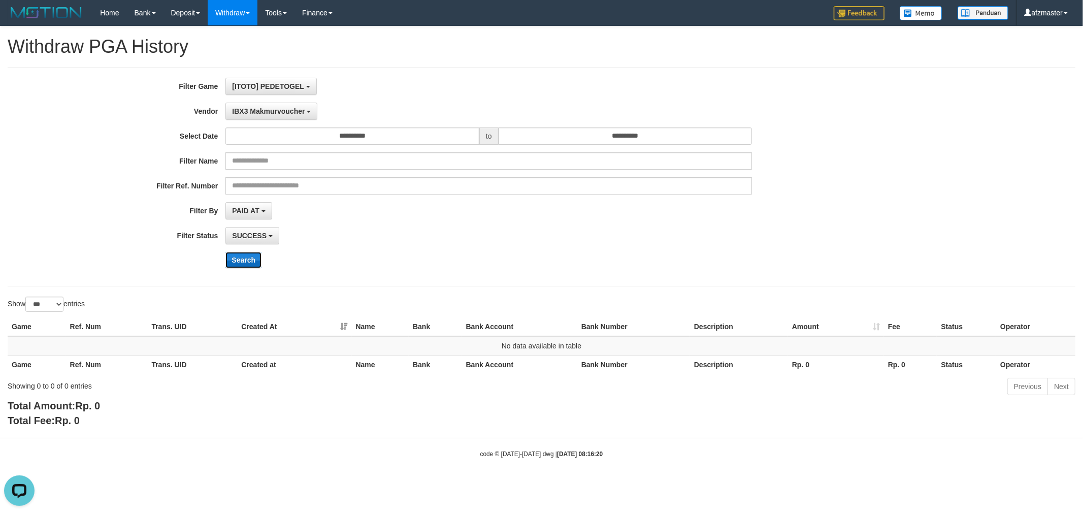
click at [243, 257] on button "Search" at bounding box center [243, 260] width 36 height 16
drag, startPoint x: 260, startPoint y: 112, endPoint x: 261, endPoint y: 219, distance: 107.7
click at [260, 114] on span "IBX3 Makmurvoucher" at bounding box center [268, 111] width 73 height 8
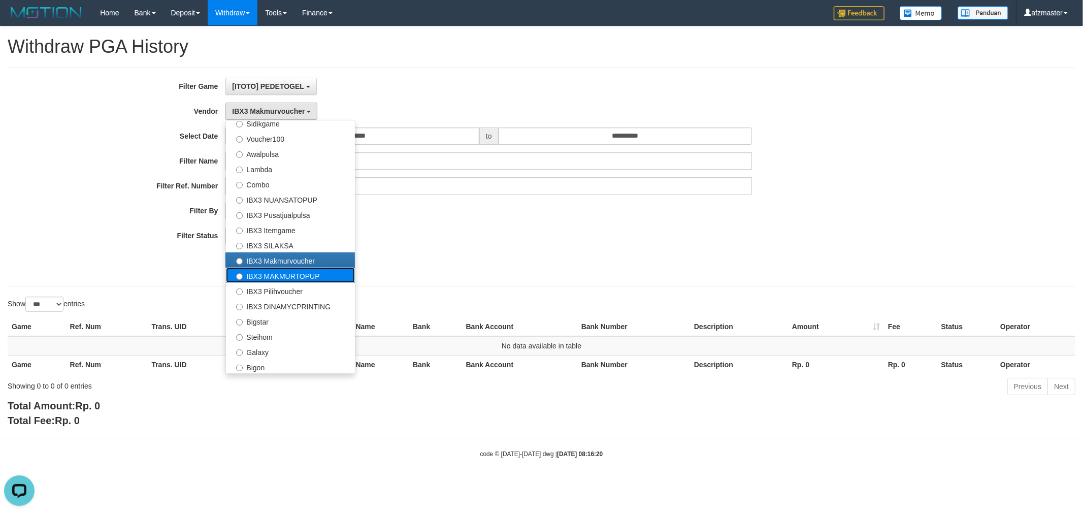
click at [269, 271] on label "IBX3 MAKMURTOPUP" at bounding box center [290, 275] width 129 height 15
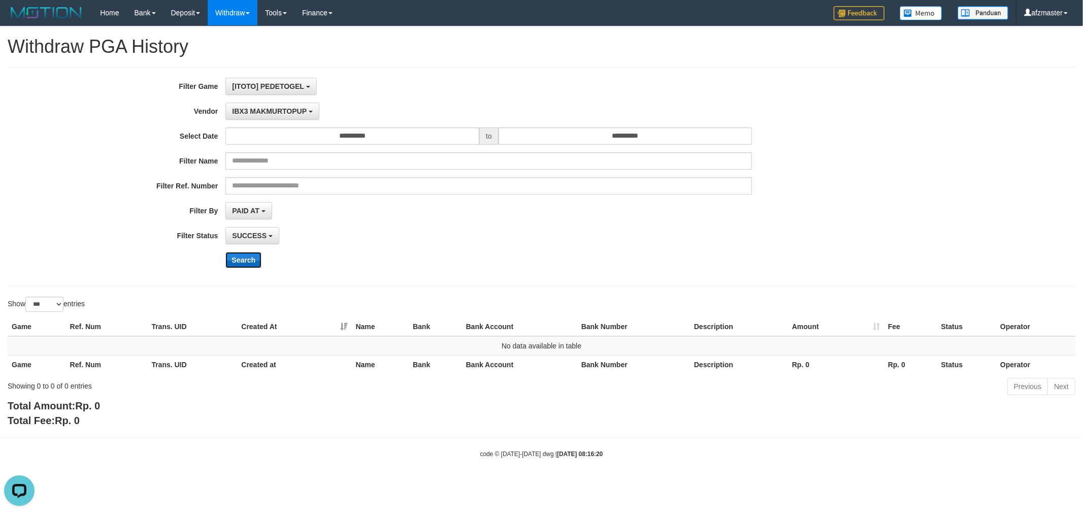
click at [240, 263] on button "Search" at bounding box center [243, 260] width 36 height 16
click at [252, 107] on span "IBX3 MAKMURTOPUP" at bounding box center [269, 111] width 75 height 8
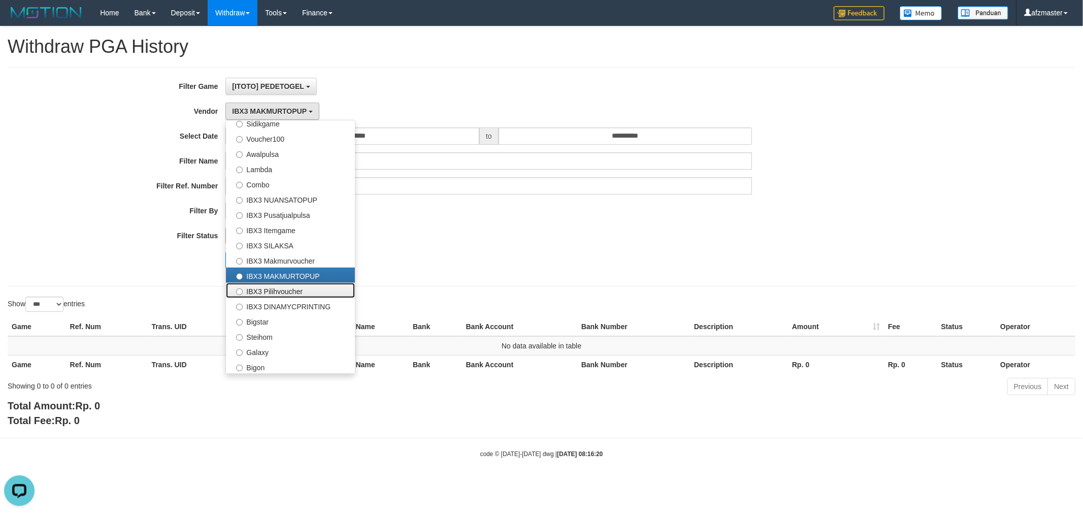
drag, startPoint x: 260, startPoint y: 293, endPoint x: 254, endPoint y: 243, distance: 50.1
click at [260, 288] on label "IBX3 Pilihvoucher" at bounding box center [290, 290] width 129 height 15
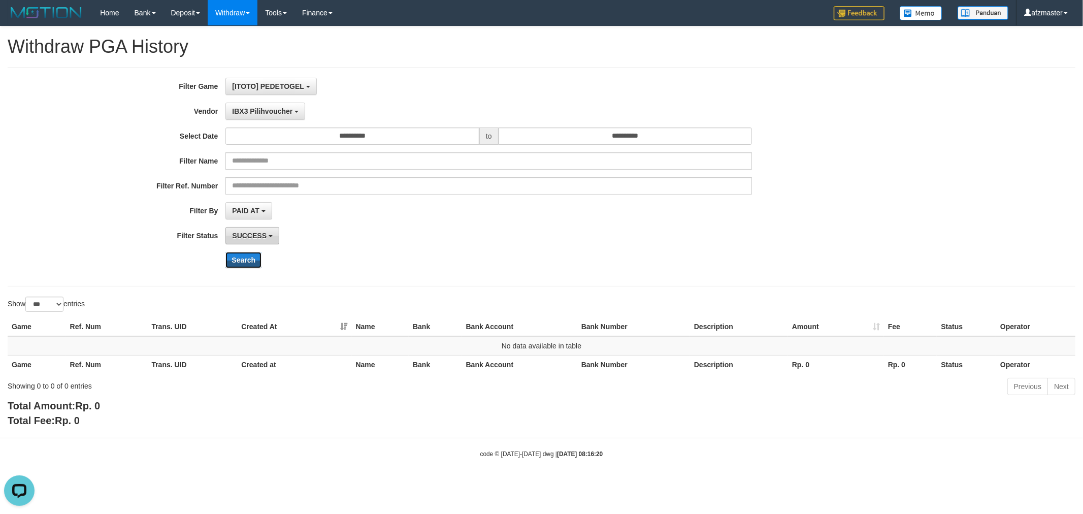
drag, startPoint x: 254, startPoint y: 259, endPoint x: 251, endPoint y: 240, distance: 19.1
click at [251, 257] on button "Search" at bounding box center [243, 260] width 36 height 16
drag, startPoint x: 244, startPoint y: 114, endPoint x: 257, endPoint y: 213, distance: 100.3
click at [245, 114] on span "IBX3 Pilihvoucher" at bounding box center [262, 111] width 60 height 8
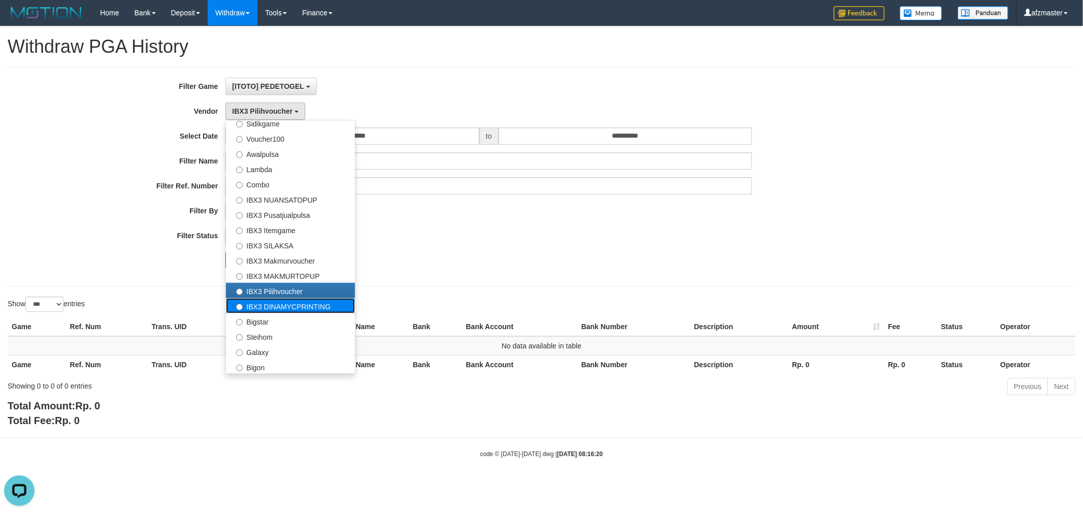
click at [279, 305] on label "IBX3 DINAMYCPRINTING" at bounding box center [290, 305] width 129 height 15
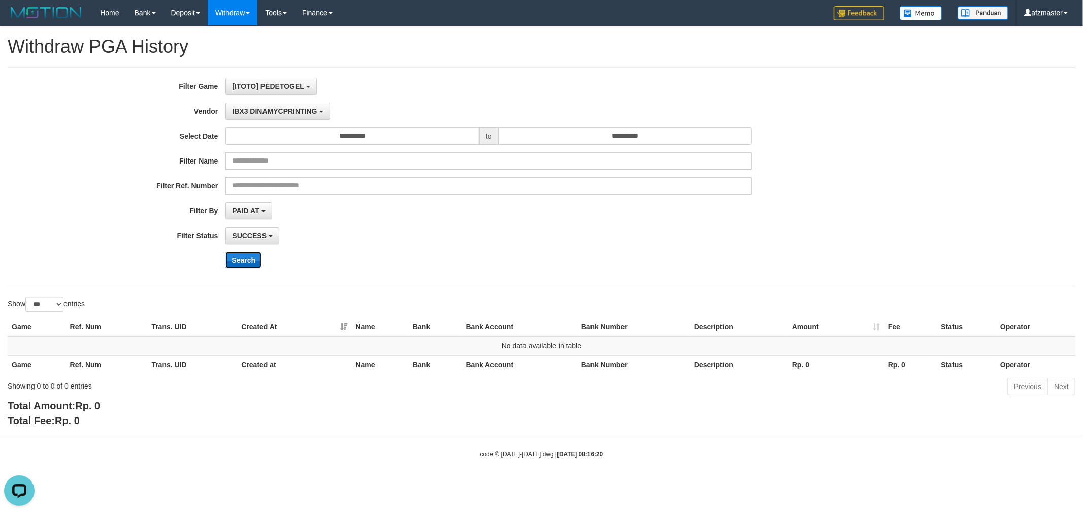
click at [243, 266] on button "Search" at bounding box center [243, 260] width 36 height 16
drag, startPoint x: 247, startPoint y: 108, endPoint x: 248, endPoint y: 114, distance: 6.2
click at [248, 114] on span "IBX3 DINAMYCPRINTING" at bounding box center [274, 111] width 85 height 8
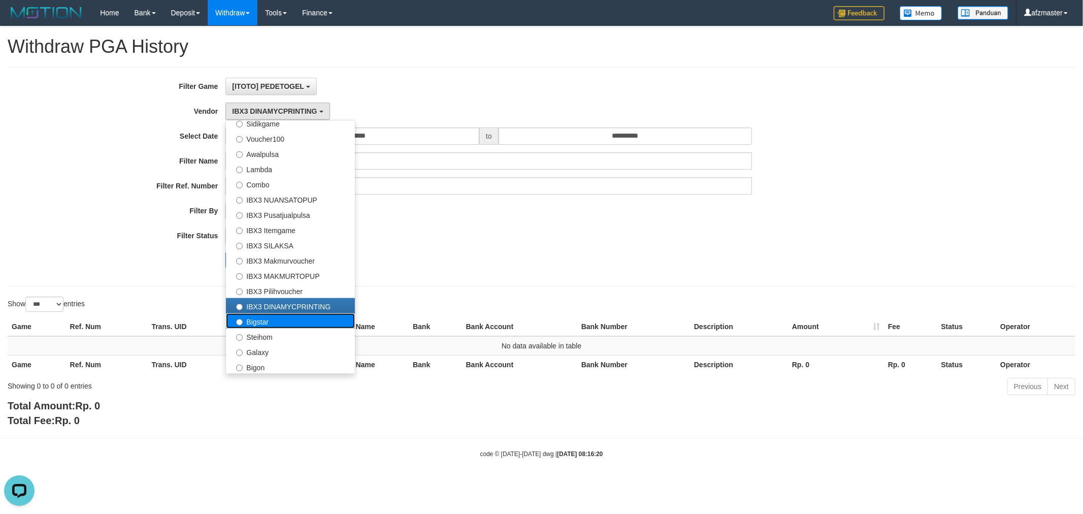
click at [275, 322] on label "Bigstar" at bounding box center [290, 320] width 129 height 15
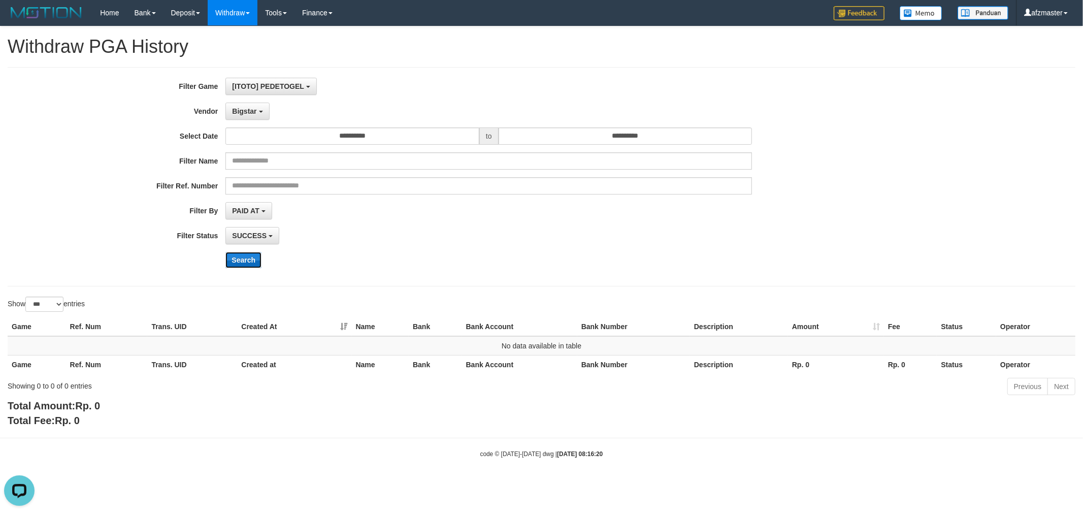
click at [240, 266] on button "Search" at bounding box center [243, 260] width 36 height 16
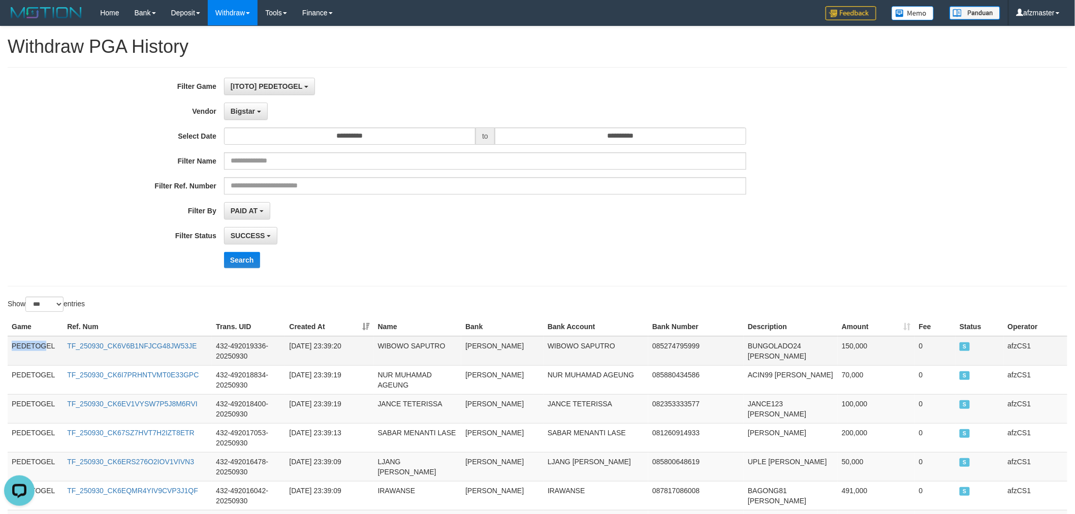
drag, startPoint x: 11, startPoint y: 346, endPoint x: 47, endPoint y: 354, distance: 37.5
click at [47, 354] on td "PEDETOGEL" at bounding box center [35, 350] width 55 height 29
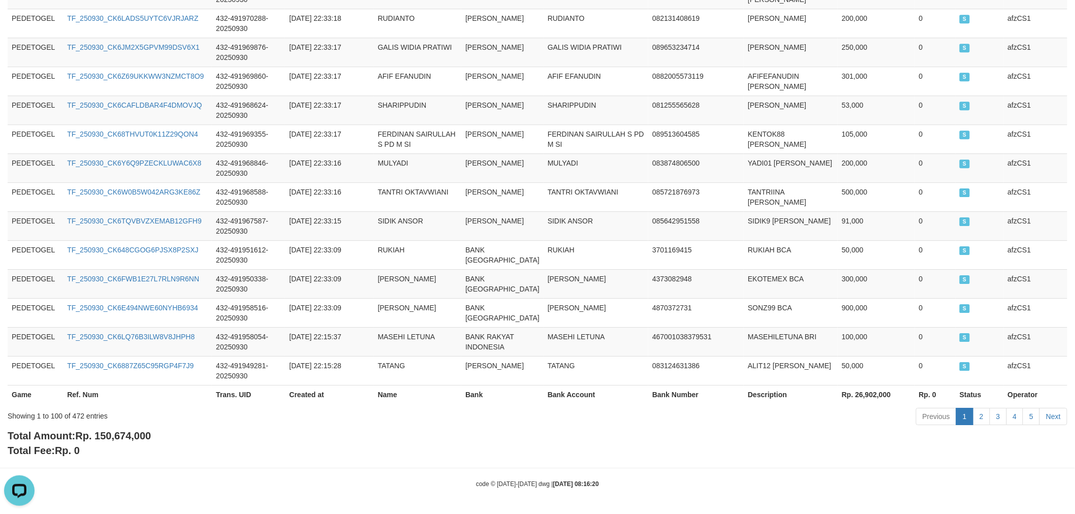
scroll to position [3103, 0]
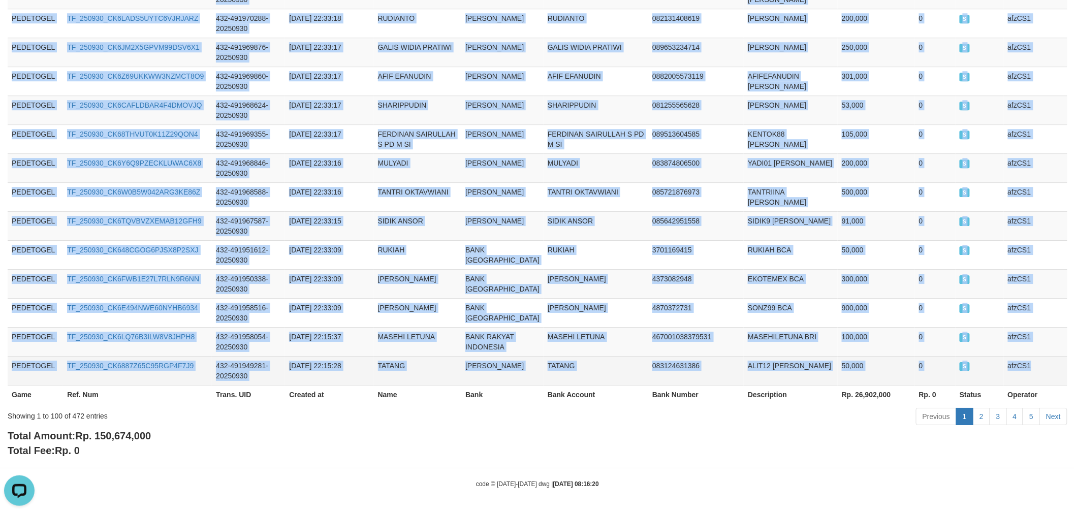
click at [1034, 371] on td "afzCS1" at bounding box center [1035, 370] width 63 height 29
copy tbody "PEDETOGEL TF_250930_CK6V6B1NFJCG48JW53JE 432-492019336-20250930 2025-09-30 23:3…"
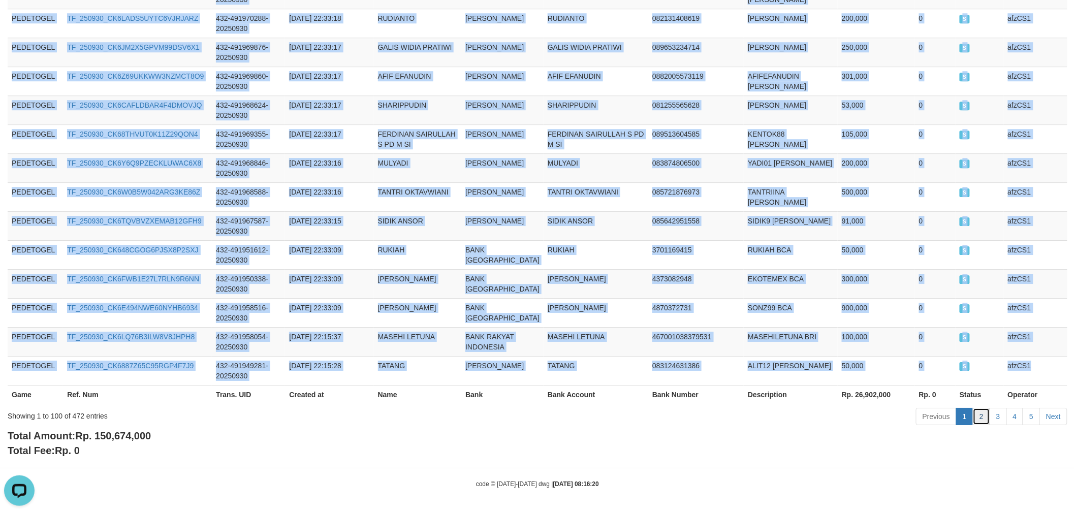
click at [983, 410] on link "2" at bounding box center [981, 416] width 17 height 17
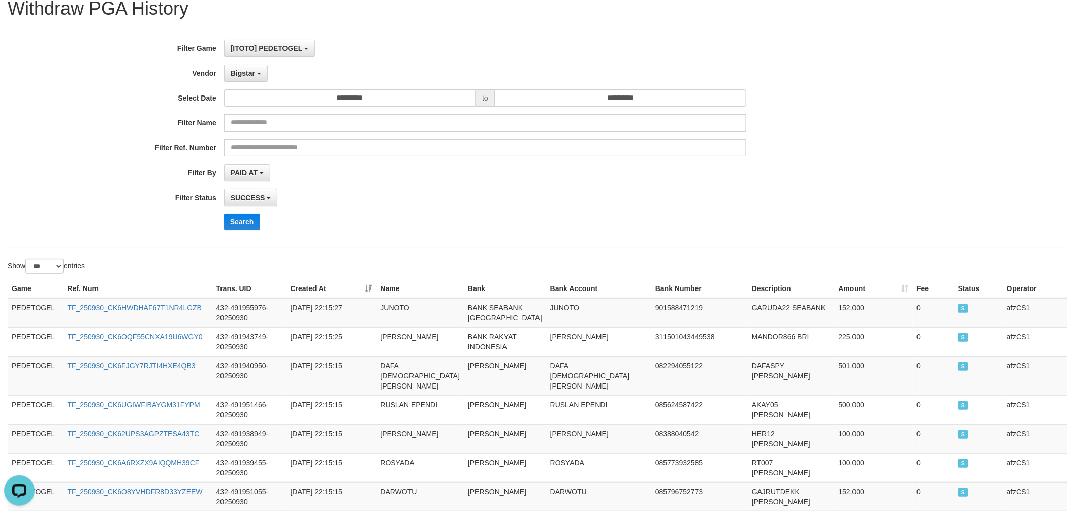
scroll to position [0, 0]
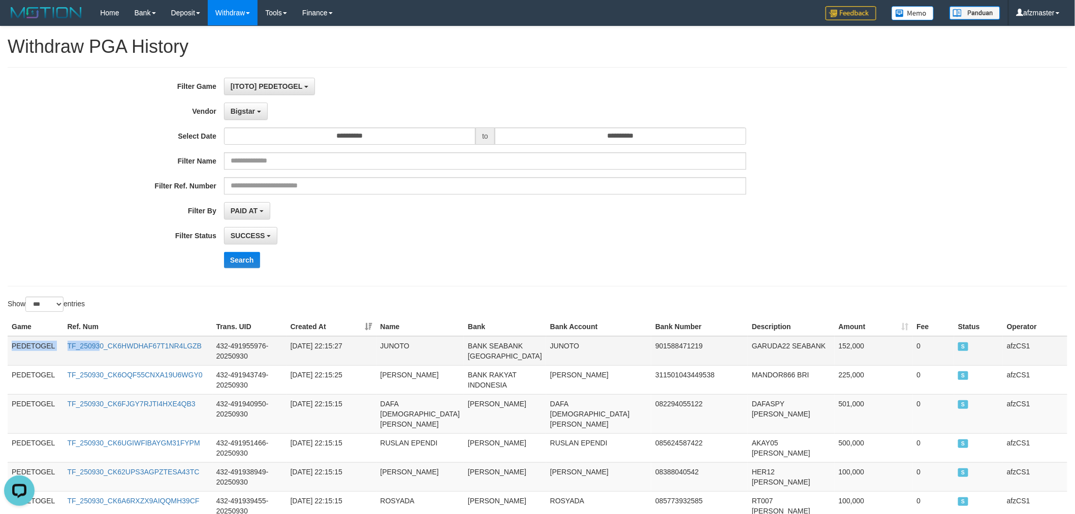
drag, startPoint x: 13, startPoint y: 342, endPoint x: 165, endPoint y: 360, distance: 152.8
click at [102, 347] on tr "PEDETOGEL TF_250930_CK6HWDHAF67T1NR4LGZB 432-491955976-20250930 2025-09-30 22:1…" at bounding box center [537, 350] width 1059 height 29
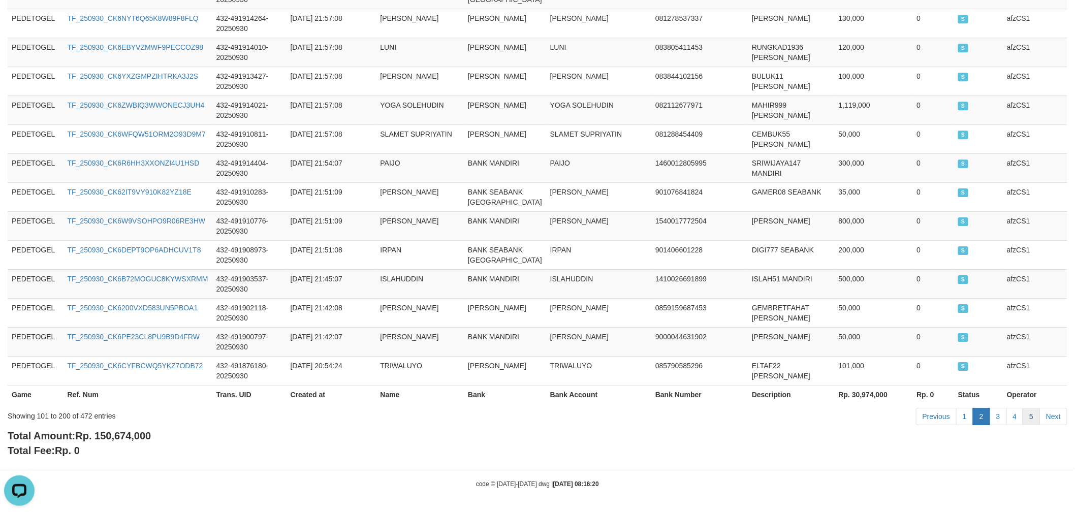
scroll to position [3022, 0]
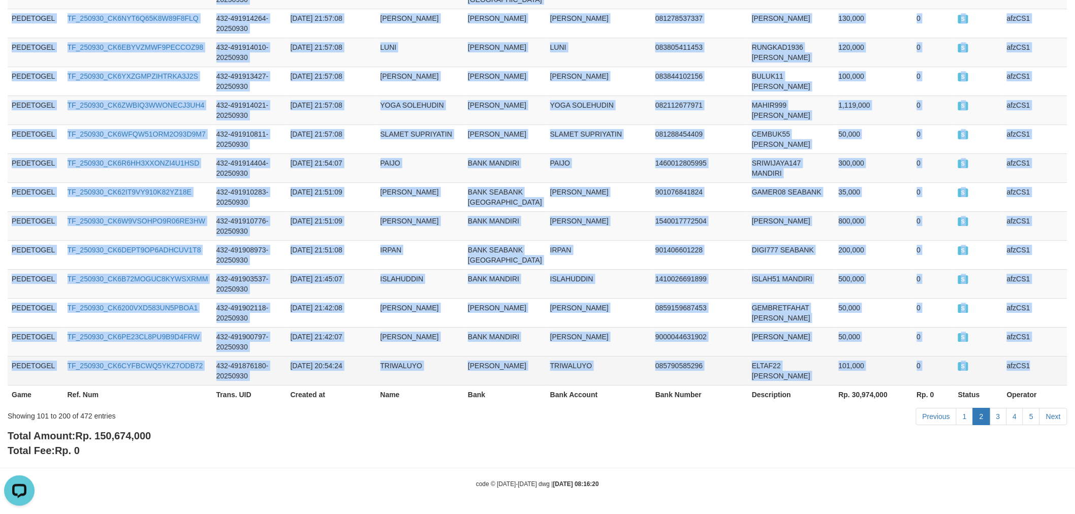
click at [1040, 371] on td "afzCS1" at bounding box center [1035, 370] width 64 height 29
copy tbody "PEDETOGEL TF_250930_CK6HWDHAF67T1NR4LGZB 432-491955976-20250930 2025-09-30 22:1…"
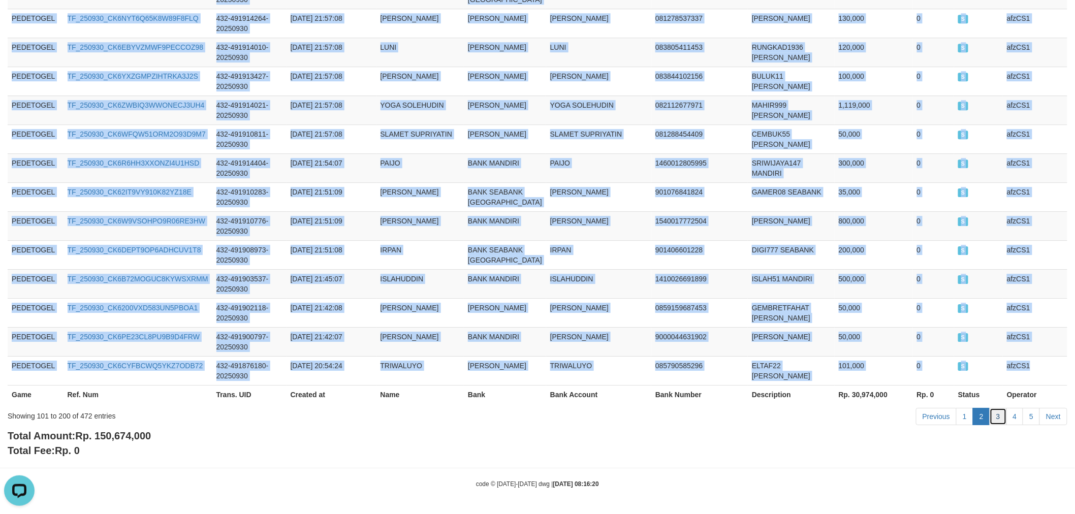
click at [1000, 415] on link "3" at bounding box center [997, 416] width 17 height 17
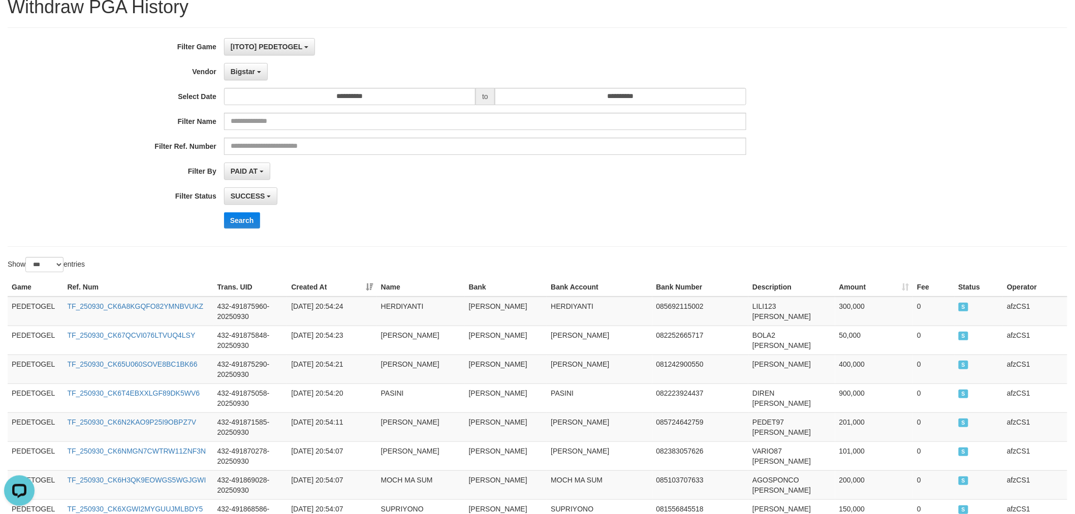
scroll to position [0, 0]
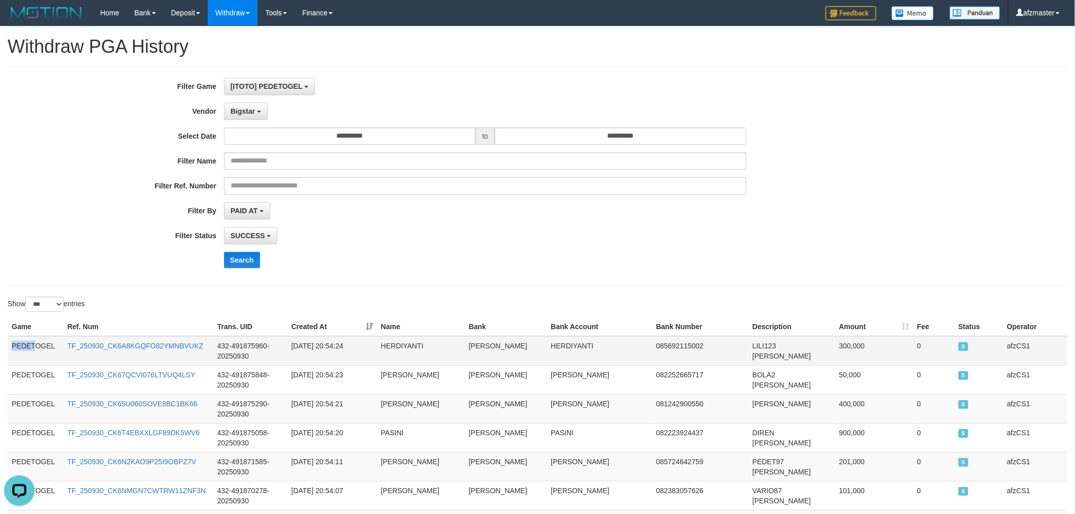
drag, startPoint x: 11, startPoint y: 344, endPoint x: 36, endPoint y: 349, distance: 25.3
click at [36, 349] on td "PEDETOGEL" at bounding box center [36, 350] width 56 height 29
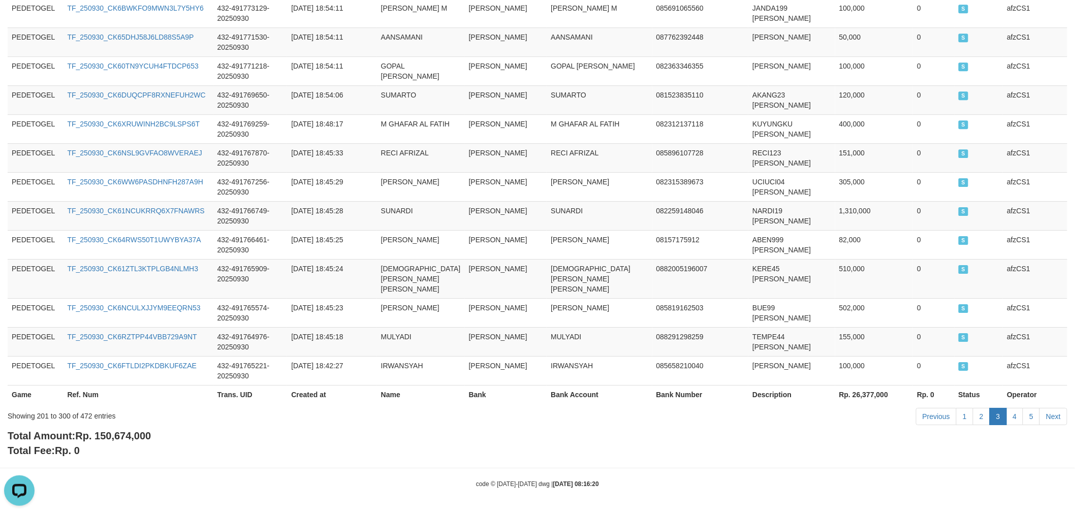
scroll to position [3009, 0]
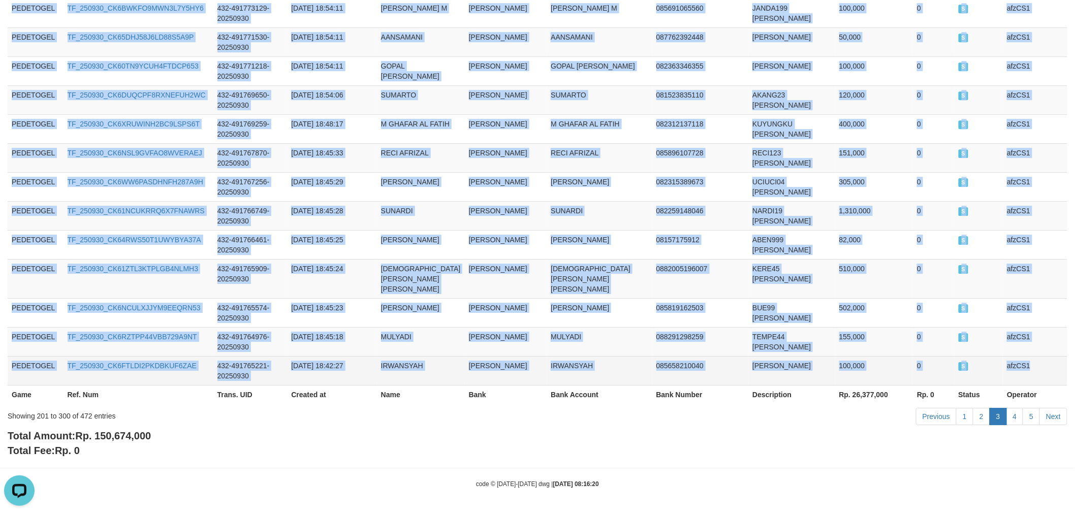
click at [1047, 373] on td "afzCS1" at bounding box center [1035, 370] width 64 height 29
copy tbody "PEDETOGEL TF_250930_CK6A8KGQFO82YMNBVUKZ 432-491875960-20250930 2025-09-30 20:5…"
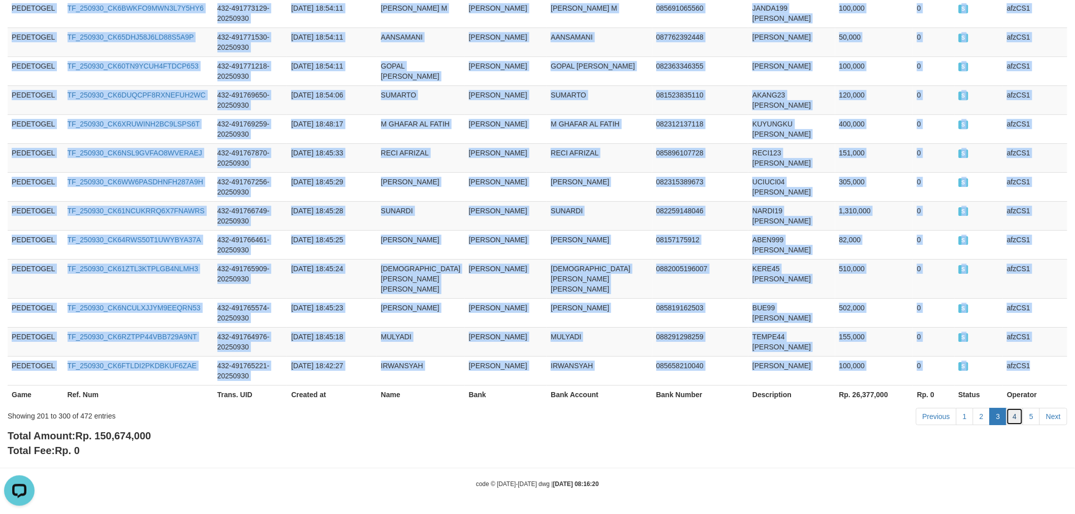
click at [1012, 414] on link "4" at bounding box center [1014, 416] width 17 height 17
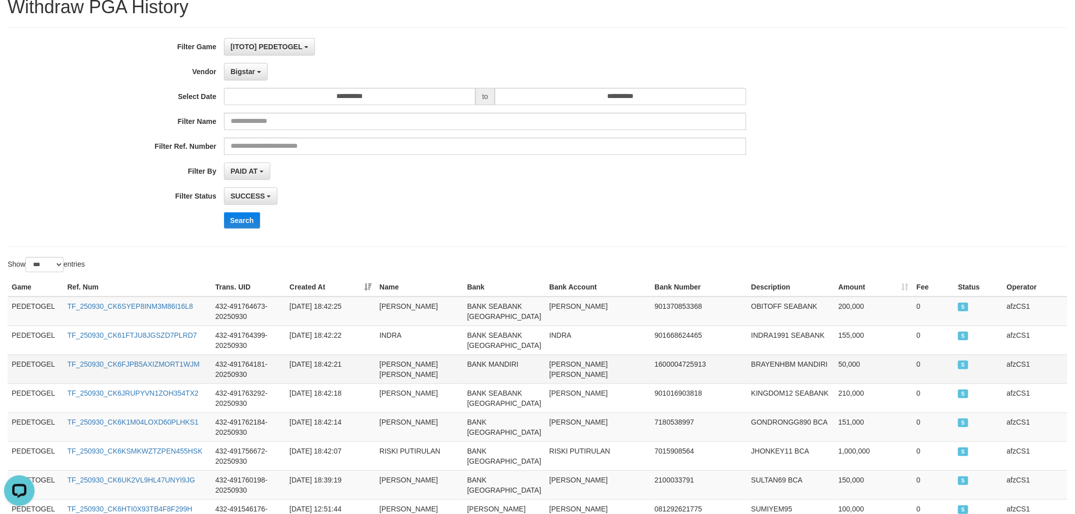
scroll to position [0, 0]
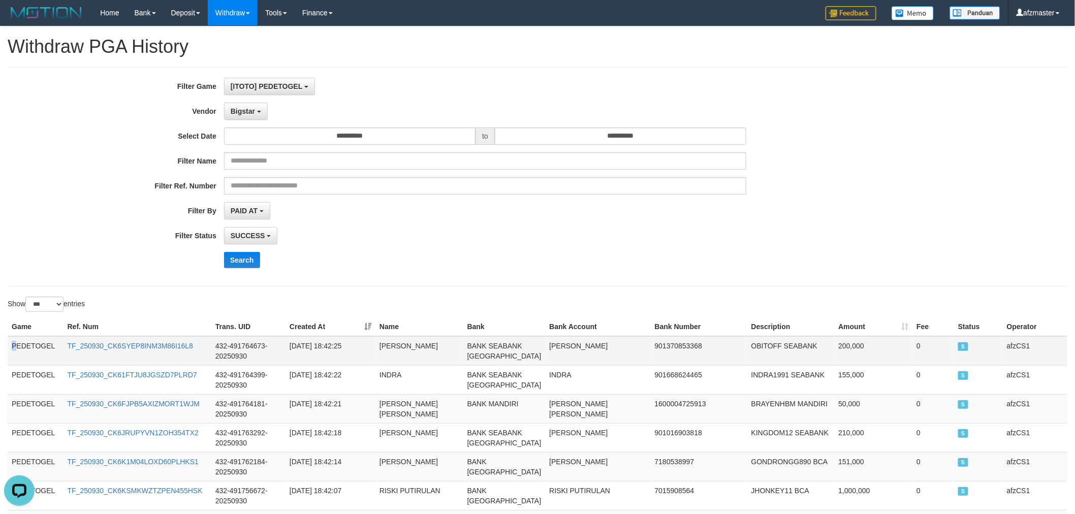
drag, startPoint x: 12, startPoint y: 346, endPoint x: 95, endPoint y: 358, distance: 84.1
click at [36, 354] on td "PEDETOGEL" at bounding box center [36, 350] width 56 height 29
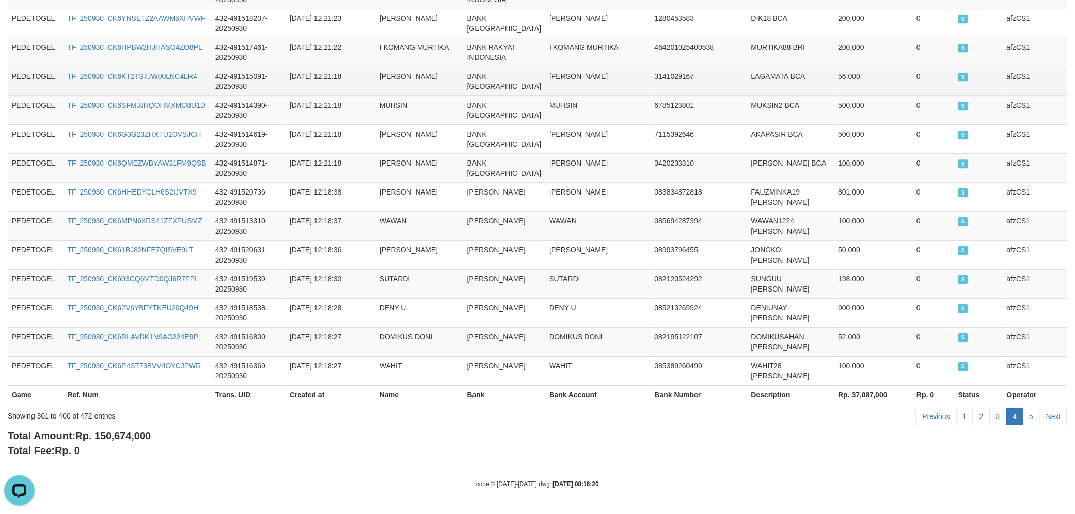
scroll to position [3306, 0]
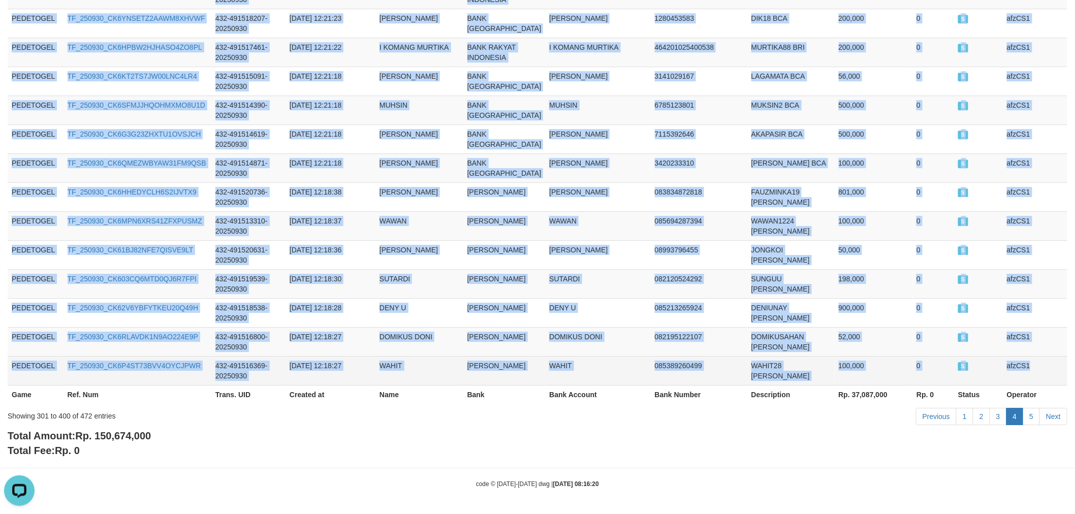
click at [1050, 358] on td "afzCS1" at bounding box center [1035, 370] width 64 height 29
copy tbody "PEDETOGEL TF_250930_CK6SYEP8INM3M86I16L8 432-491764673-20250930 2025-09-30 18:4…"
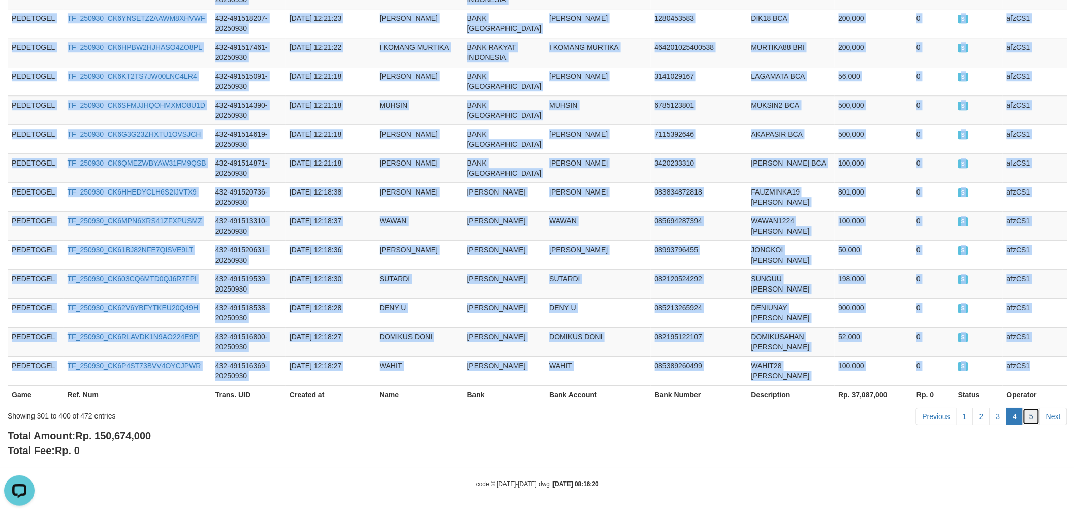
click at [1030, 419] on link "5" at bounding box center [1030, 416] width 17 height 17
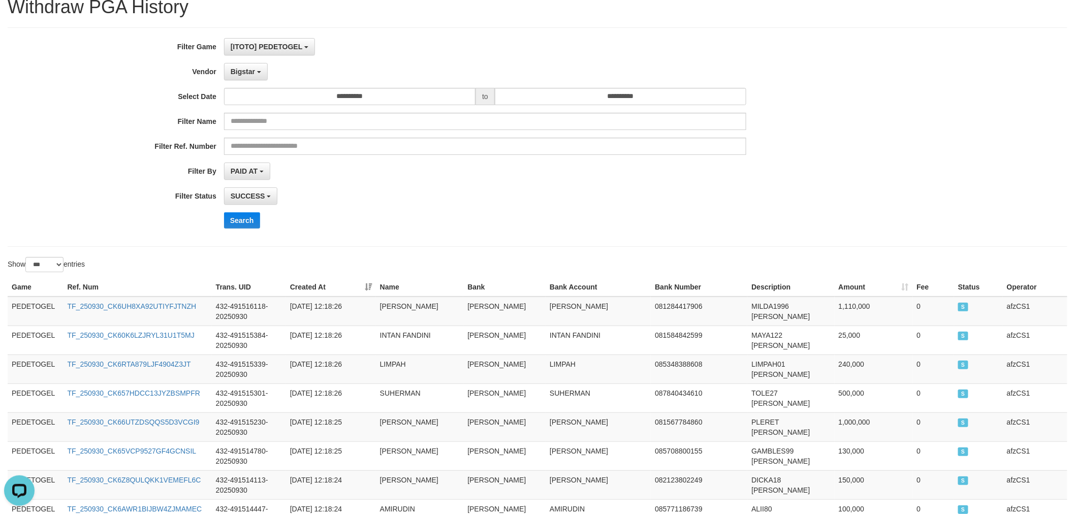
scroll to position [0, 0]
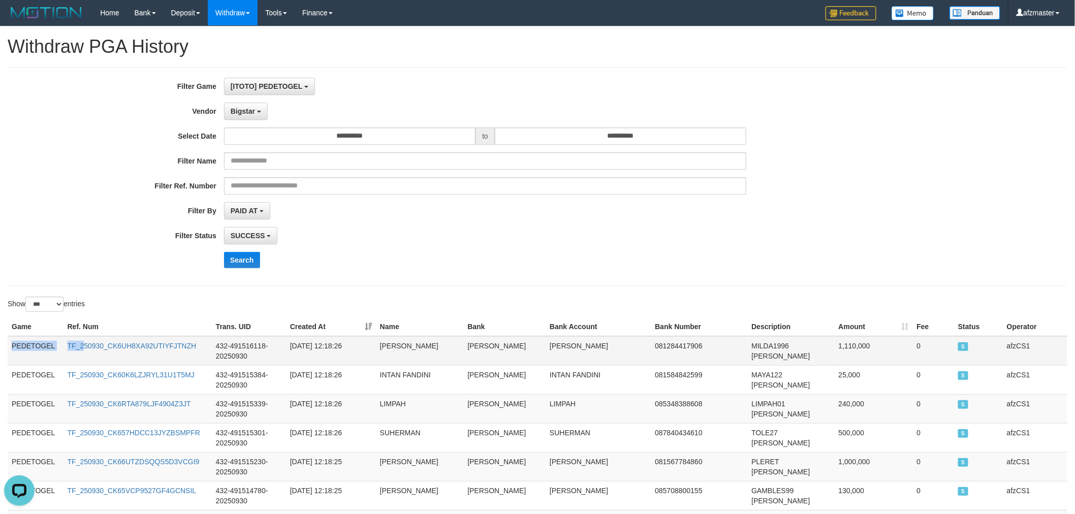
drag, startPoint x: 11, startPoint y: 346, endPoint x: 89, endPoint y: 357, distance: 78.9
click at [87, 356] on tr "PEDETOGEL TF_250930_CK6UH8XA92UTIYFJTNZH 432-491516118-20250930 2025-09-30 12:1…" at bounding box center [537, 350] width 1059 height 29
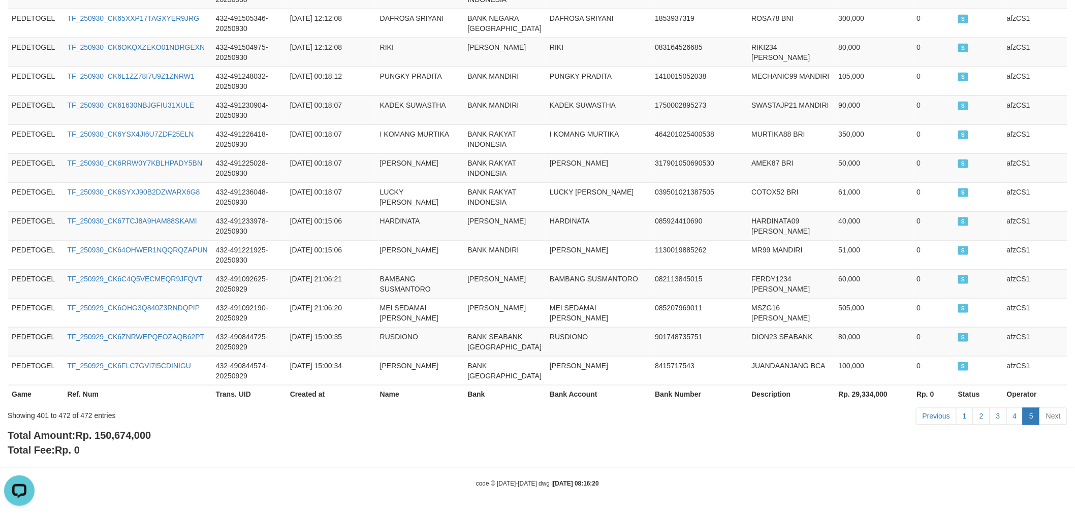
scroll to position [2342, 0]
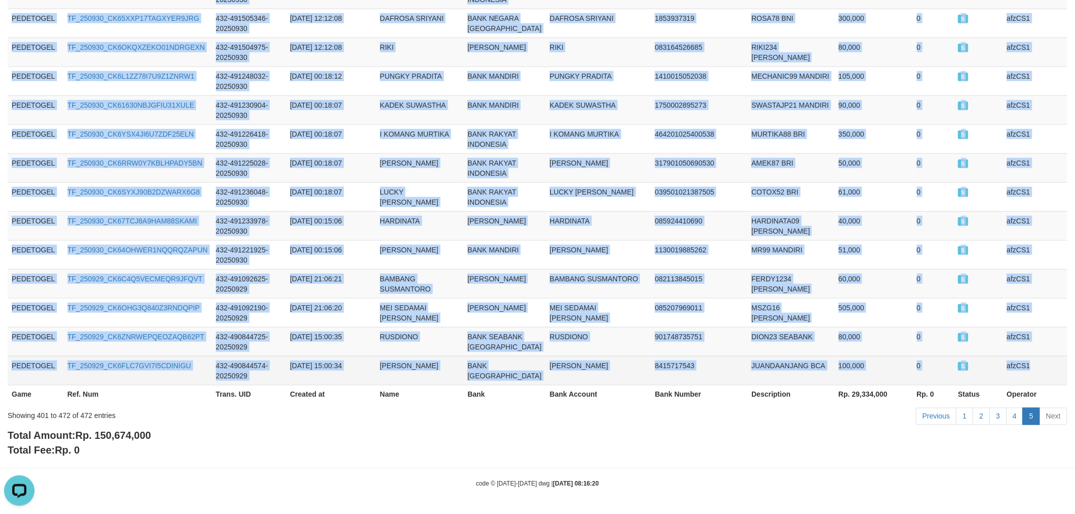
click at [1034, 369] on td "afzCS1" at bounding box center [1035, 370] width 64 height 29
copy tbody "PEDETOGEL TF_250930_CK6UH8XA92UTIYFJTNZH 432-491516118-20250930 2025-09-30 12:1…"
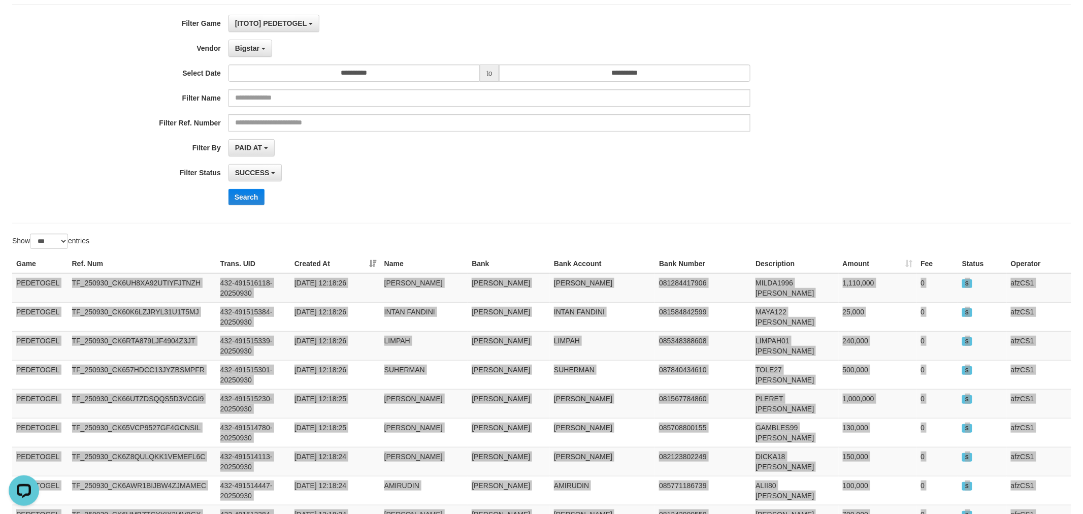
scroll to position [0, 0]
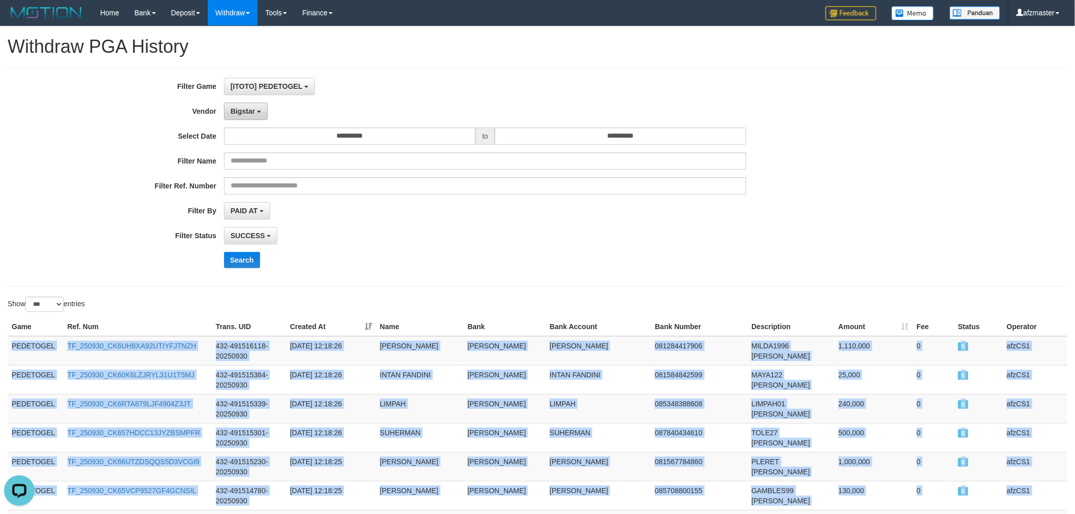
click at [246, 112] on span "Bigstar" at bounding box center [243, 111] width 24 height 8
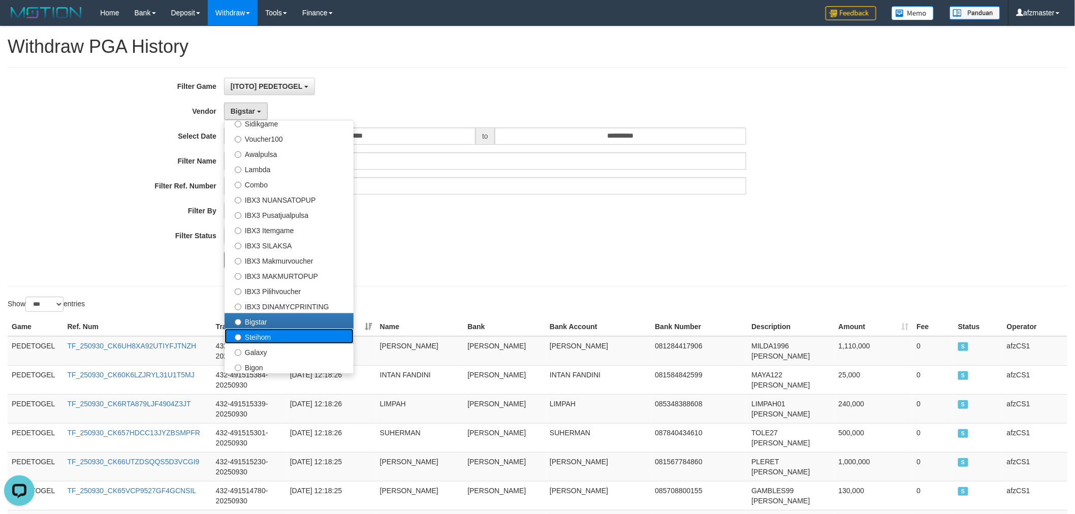
click at [310, 334] on label "Steihom" at bounding box center [288, 336] width 129 height 15
select select "**********"
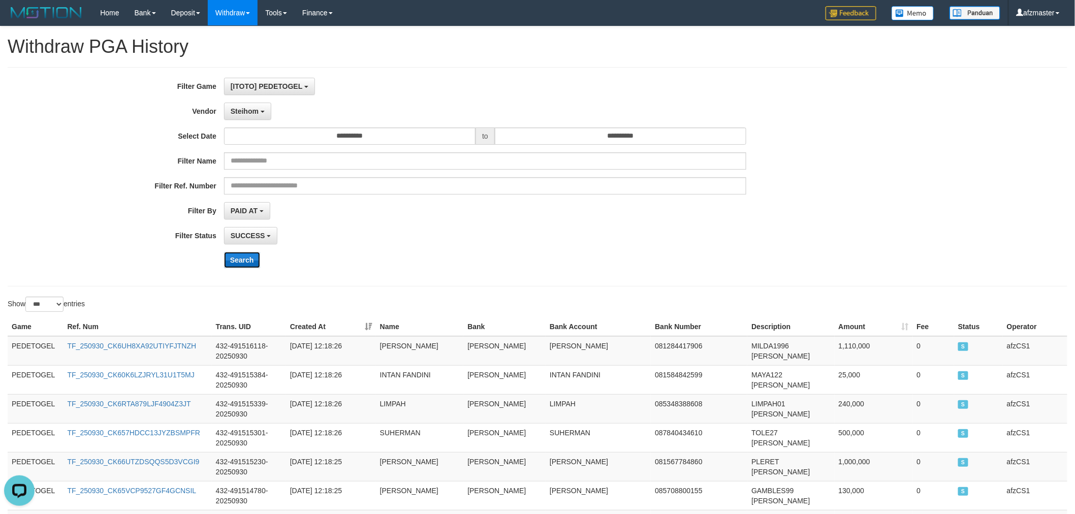
click at [236, 254] on button "Search" at bounding box center [242, 260] width 36 height 16
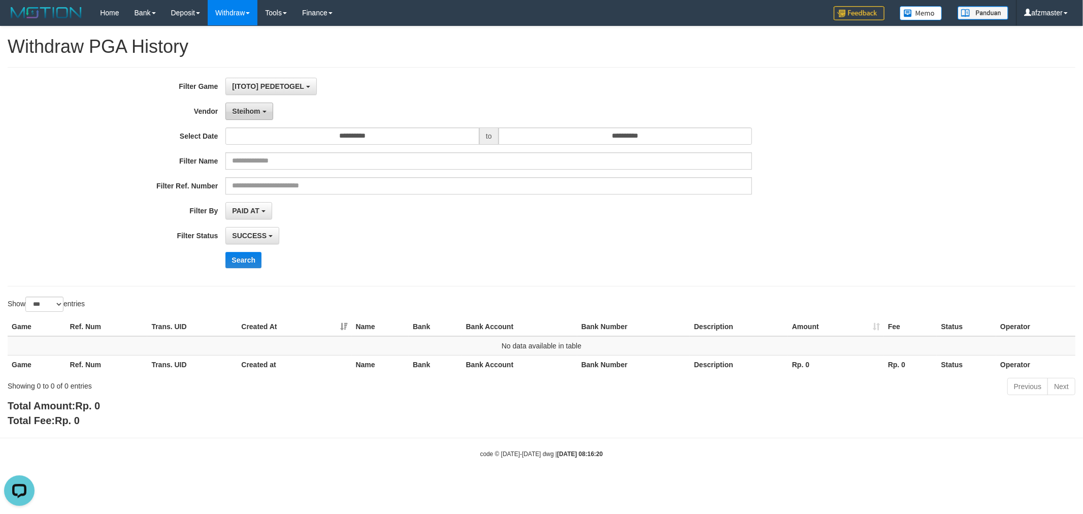
click at [251, 110] on span "Steihom" at bounding box center [246, 111] width 28 height 8
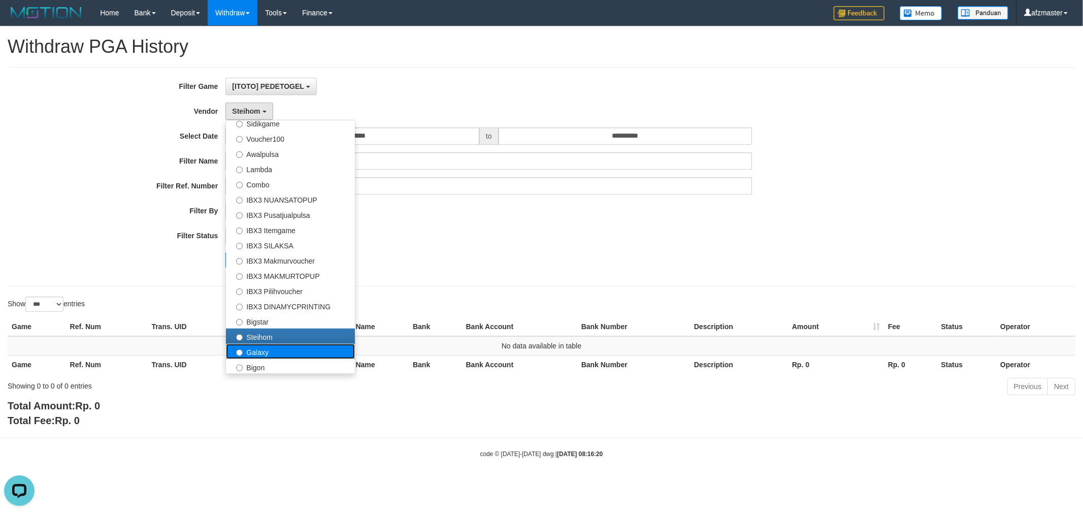
click at [305, 348] on label "Galaxy" at bounding box center [290, 351] width 129 height 15
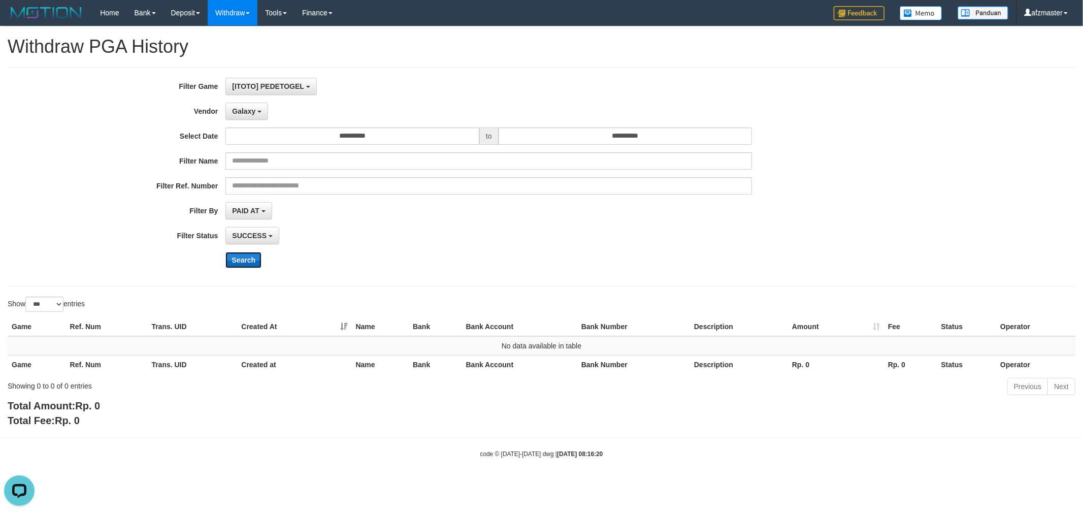
click at [244, 257] on button "Search" at bounding box center [243, 260] width 36 height 16
click at [251, 107] on span "Galaxy" at bounding box center [243, 111] width 23 height 8
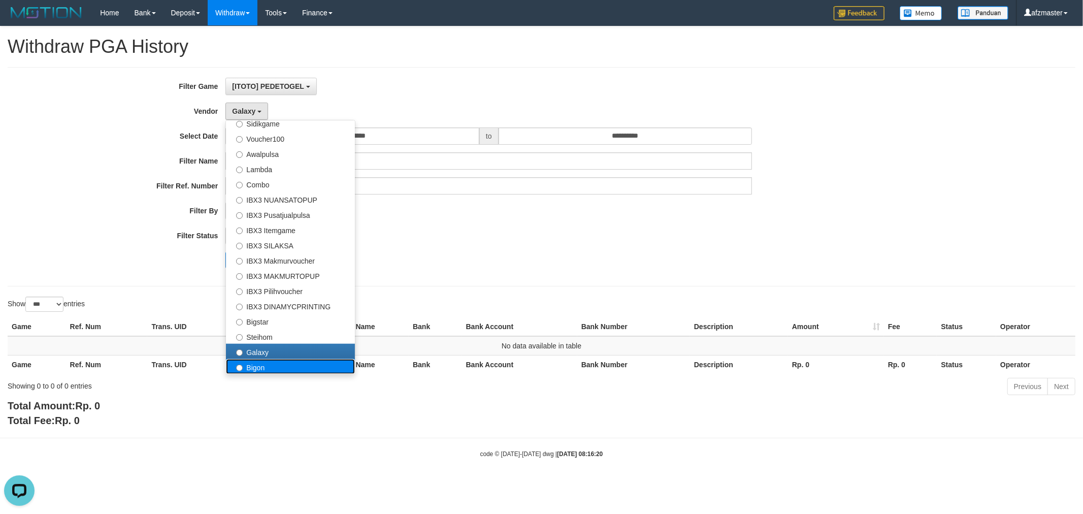
click at [294, 365] on label "Bigon" at bounding box center [290, 366] width 129 height 15
select select "**********"
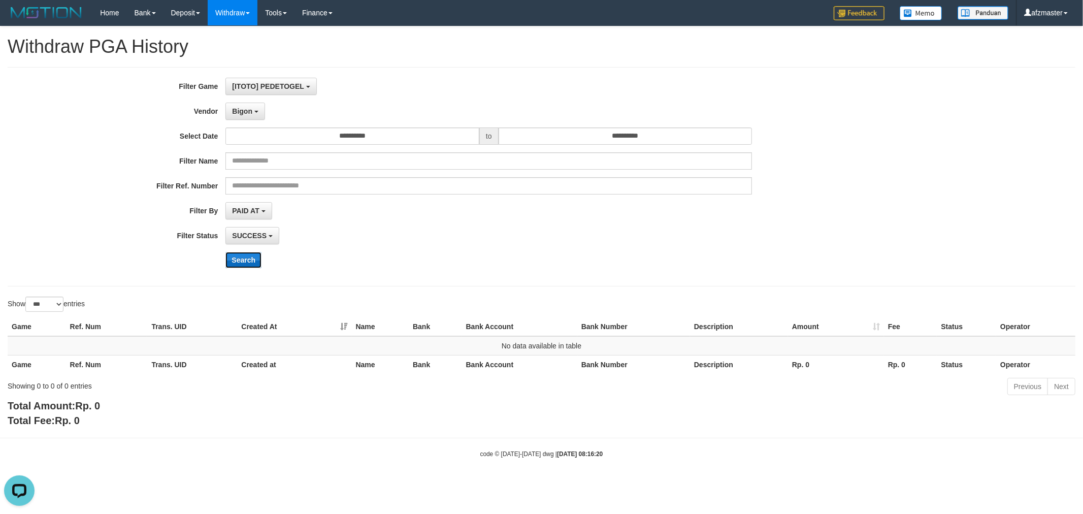
click at [234, 260] on button "Search" at bounding box center [243, 260] width 36 height 16
